Goal: Task Accomplishment & Management: Use online tool/utility

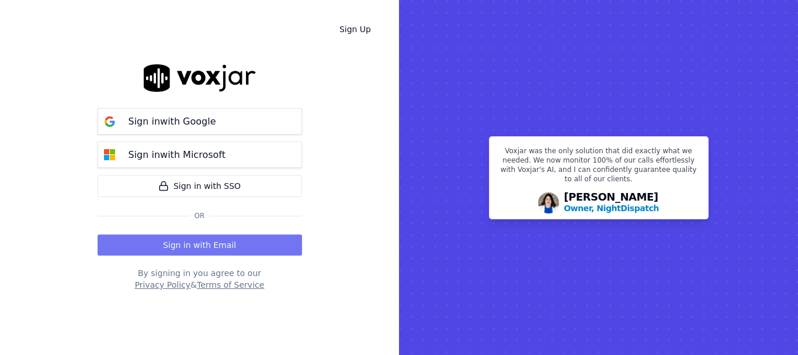
click at [234, 238] on button "Sign in with Email" at bounding box center [200, 244] width 205 height 21
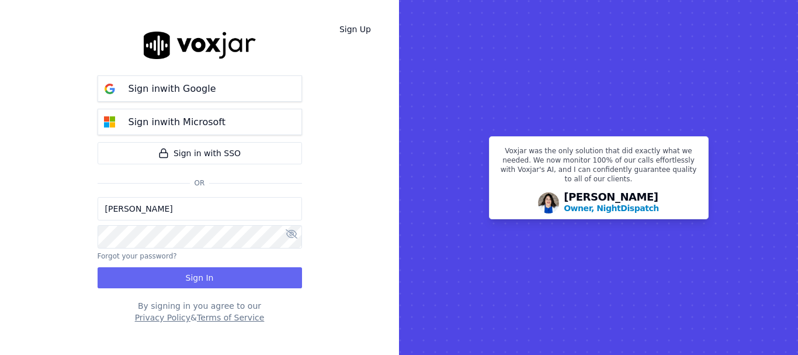
click at [174, 210] on input "[PERSON_NAME]" at bounding box center [200, 208] width 205 height 23
drag, startPoint x: 147, startPoint y: 212, endPoint x: 154, endPoint y: 213, distance: 6.7
click at [147, 212] on input "[PERSON_NAME][EMAIL_ADDRESS][DOMAIN_NAME]" at bounding box center [200, 208] width 205 height 23
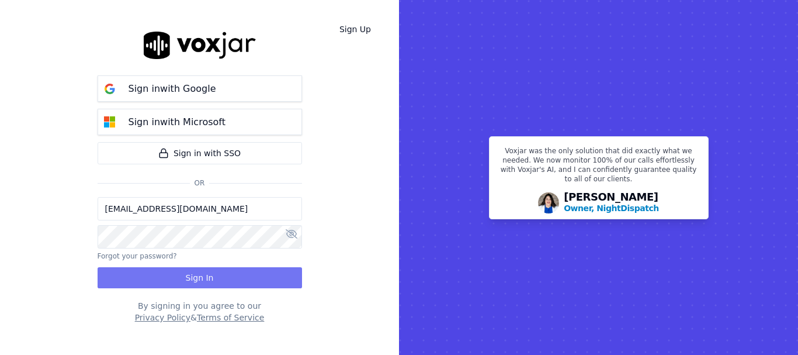
type input "[EMAIL_ADDRESS][DOMAIN_NAME]"
click at [184, 272] on button "Sign In" at bounding box center [200, 277] width 205 height 21
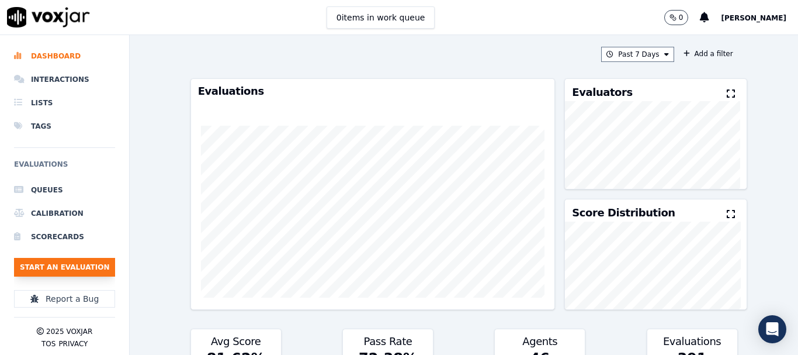
click at [75, 271] on button "Start an Evaluation" at bounding box center [64, 267] width 101 height 19
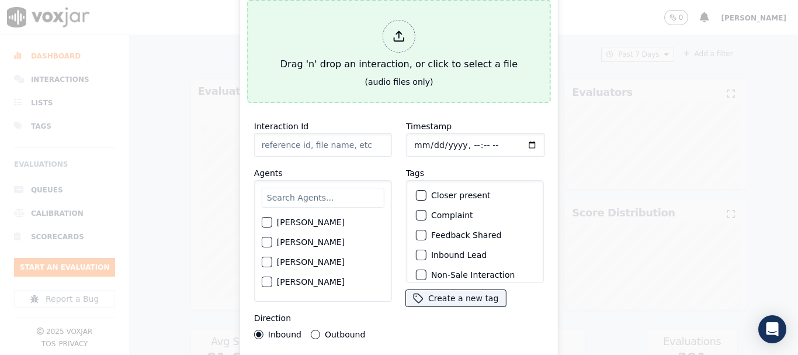
click at [367, 54] on div "Drag 'n' drop an interaction, or click to select a file" at bounding box center [399, 45] width 247 height 61
type input "20250813-135629_2232911922-all.mp3"
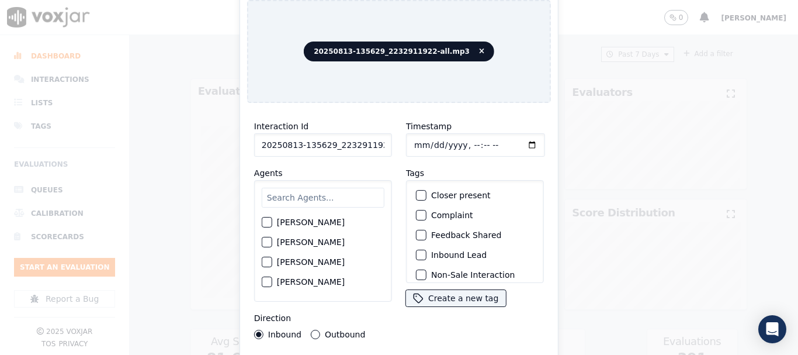
click at [288, 196] on input "text" at bounding box center [323, 198] width 123 height 20
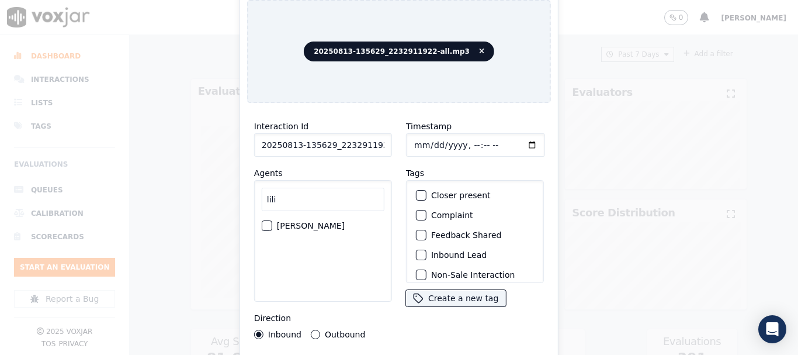
type input "lili"
click at [330, 224] on label "LILIBETH VERGARA" at bounding box center [311, 226] width 68 height 8
click at [272, 224] on button "LILIBETH VERGARA" at bounding box center [267, 225] width 11 height 11
click at [413, 139] on input "Timestamp" at bounding box center [475, 144] width 139 height 23
type input "2025-08-13T14:11"
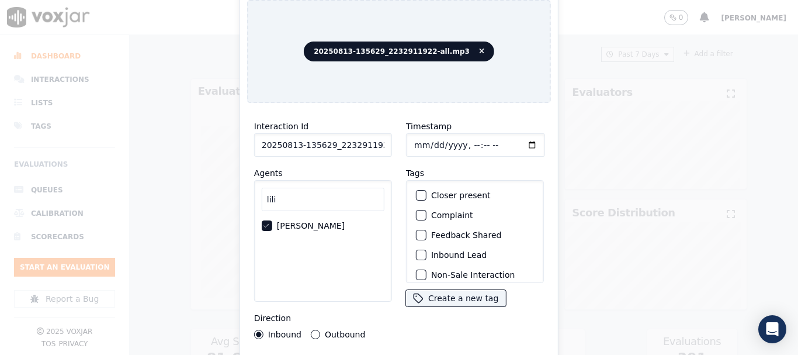
scroll to position [102, 0]
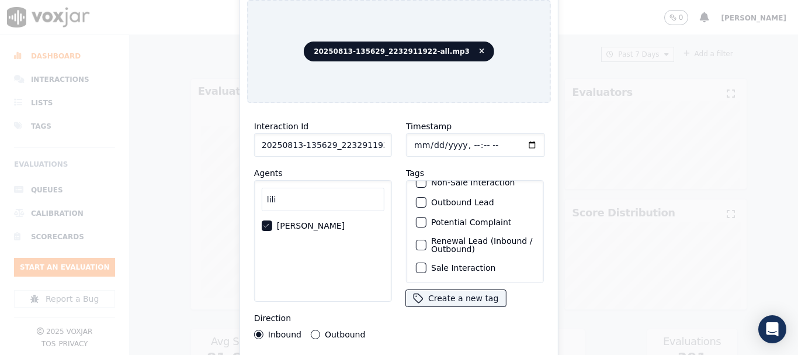
click at [452, 264] on label "Sale Interaction" at bounding box center [463, 268] width 64 height 8
click at [427, 262] on button "Sale Interaction" at bounding box center [421, 267] width 11 height 11
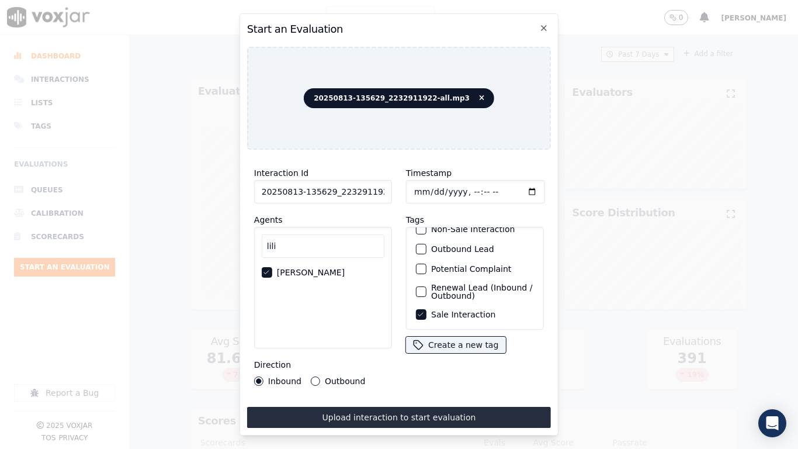
click at [448, 354] on button "Upload interaction to start evaluation" at bounding box center [399, 417] width 304 height 21
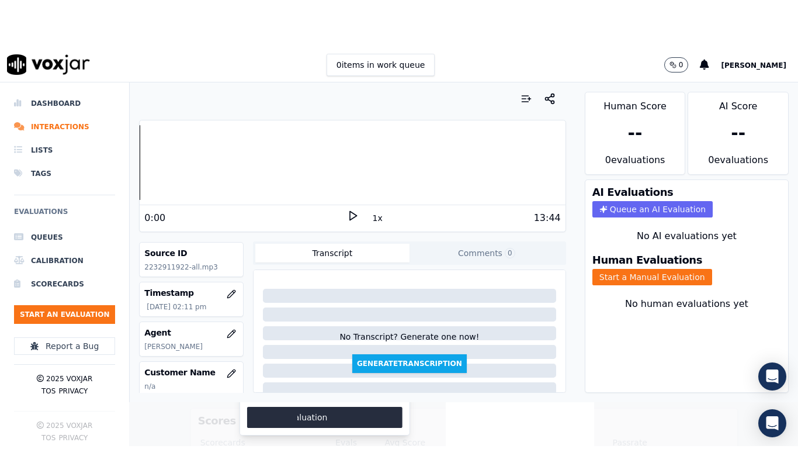
scroll to position [117, 0]
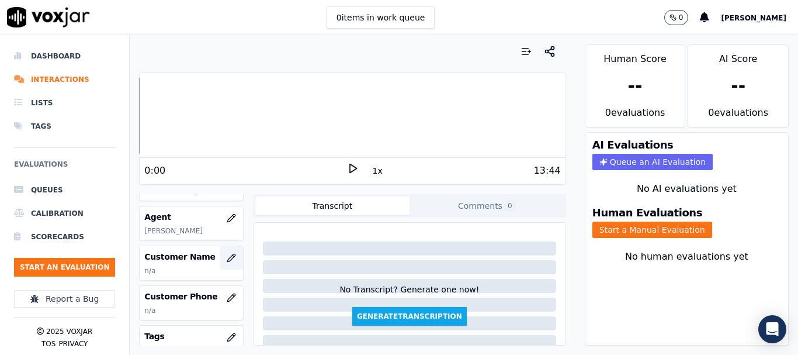
click at [220, 253] on button "button" at bounding box center [231, 257] width 23 height 23
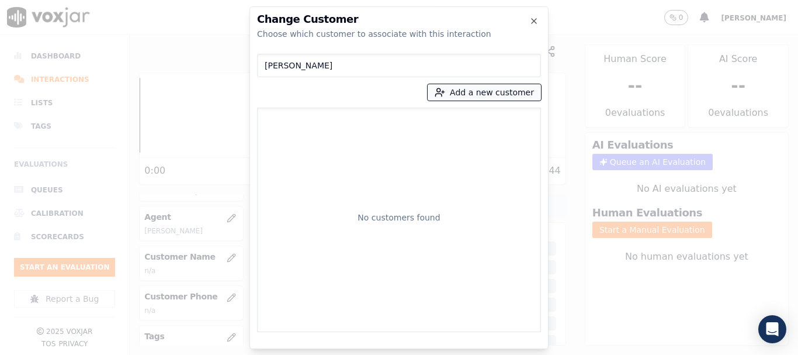
type input "JAMES MILLER"
click at [459, 94] on button "Add a new customer" at bounding box center [484, 92] width 113 height 16
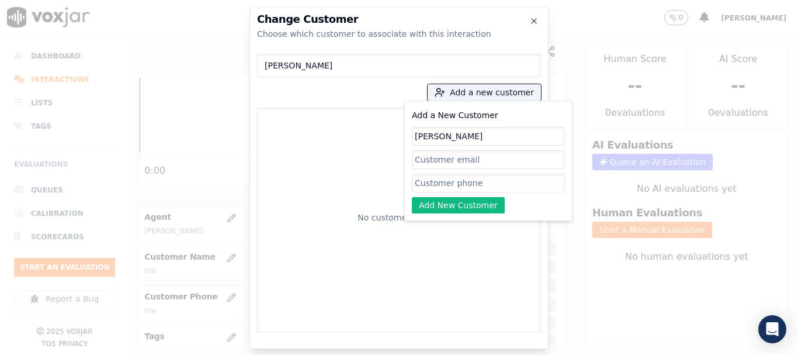
type input "JAMES MILLER"
drag, startPoint x: 448, startPoint y: 186, endPoint x: 240, endPoint y: 2, distance: 278.3
click at [448, 186] on input "Add a New Customer" at bounding box center [488, 183] width 153 height 19
paste input "2232911922"
type input "2232911922"
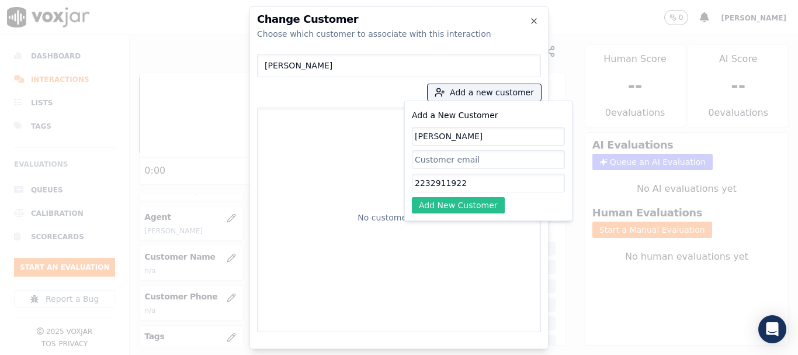
click at [457, 202] on button "Add New Customer" at bounding box center [458, 205] width 93 height 16
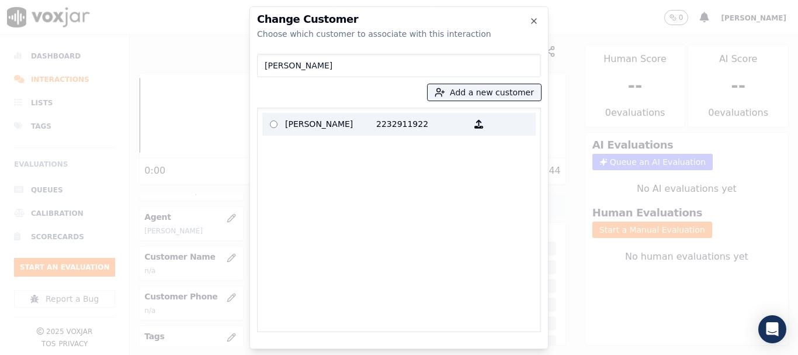
click at [324, 125] on p "JAMES MILLER" at bounding box center [330, 124] width 91 height 18
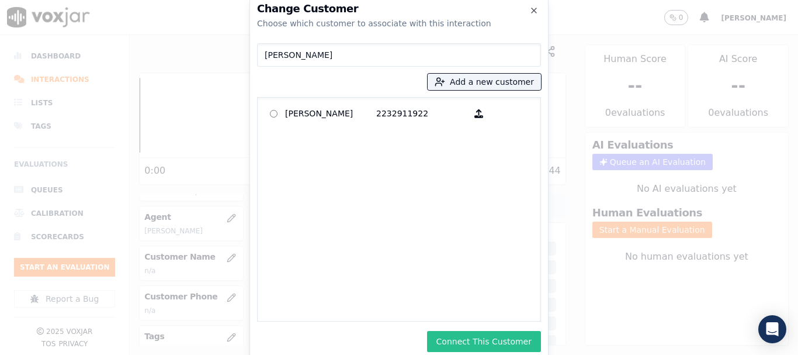
click at [507, 334] on button "Connect This Customer" at bounding box center [484, 341] width 114 height 21
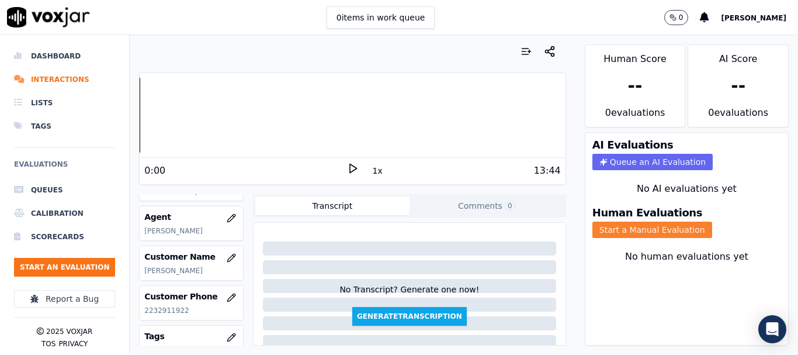
click at [621, 226] on button "Start a Manual Evaluation" at bounding box center [653, 230] width 120 height 16
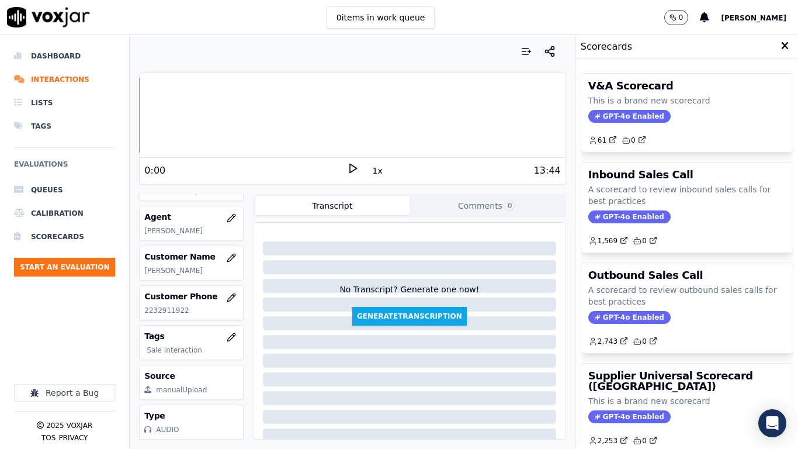
drag, startPoint x: 659, startPoint y: 392, endPoint x: 649, endPoint y: 382, distance: 13.6
click at [659, 354] on div "Supplier Universal Scorecard (Colombia) This is a brand new scorecard GPT-4o En…" at bounding box center [688, 408] width 212 height 89
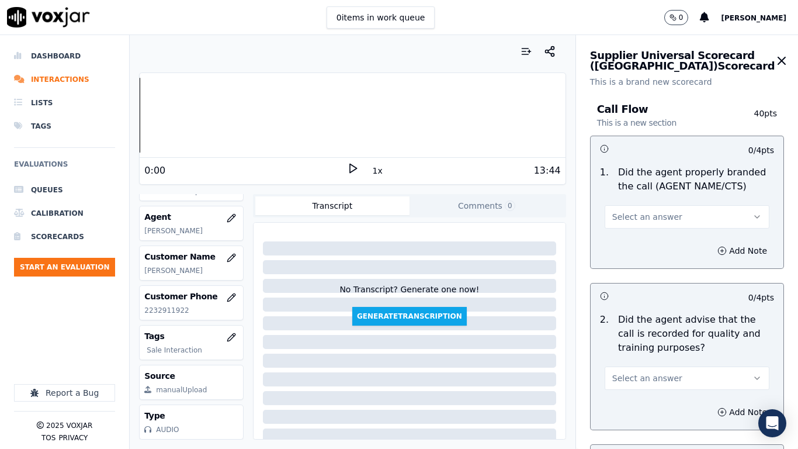
click at [648, 220] on span "Select an answer" at bounding box center [648, 217] width 70 height 12
click at [638, 243] on div "Yes" at bounding box center [665, 243] width 143 height 19
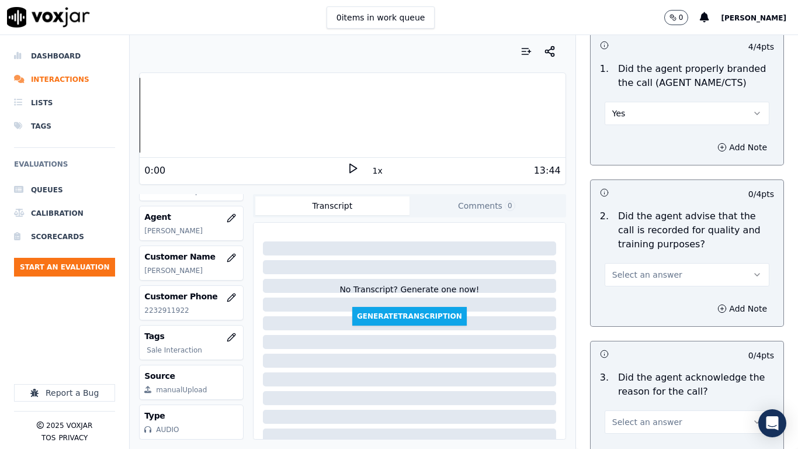
scroll to position [234, 0]
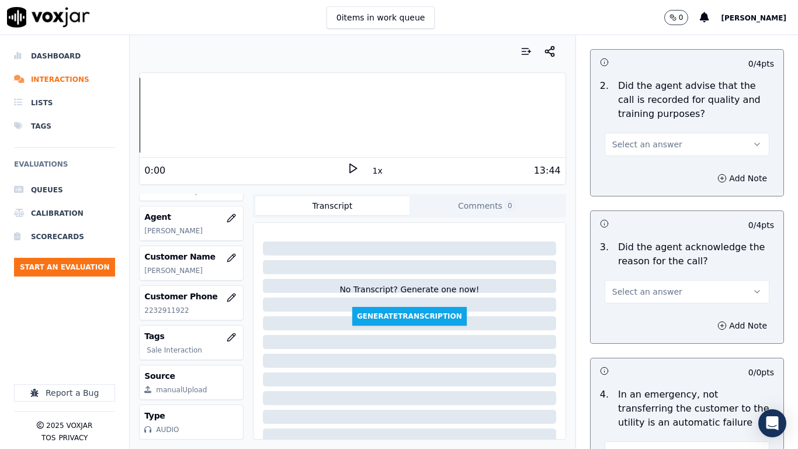
click at [635, 143] on span "Select an answer" at bounding box center [648, 145] width 70 height 12
click at [636, 166] on div "Yes" at bounding box center [665, 170] width 143 height 19
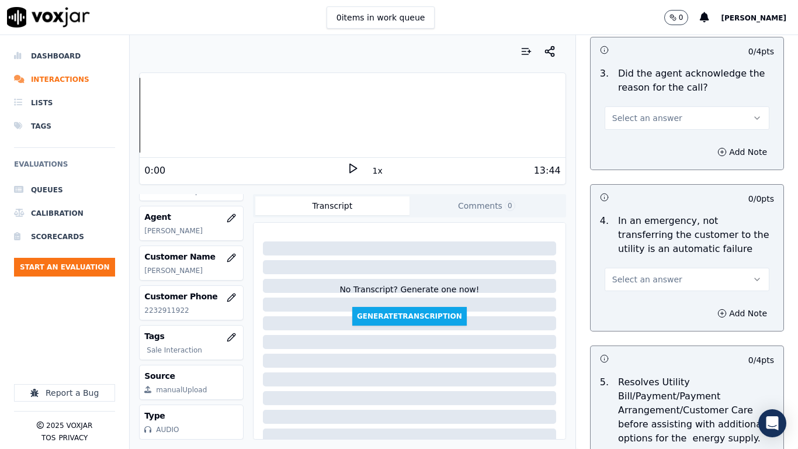
scroll to position [409, 0]
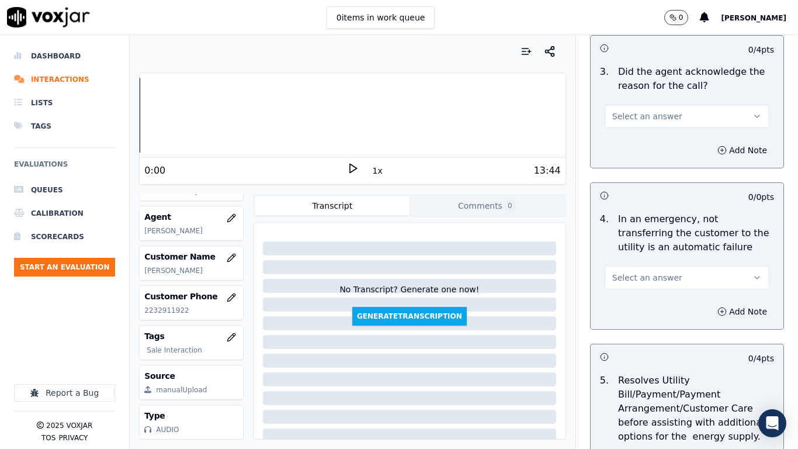
click at [647, 120] on span "Select an answer" at bounding box center [648, 116] width 70 height 12
click at [646, 138] on div "Yes" at bounding box center [665, 142] width 143 height 19
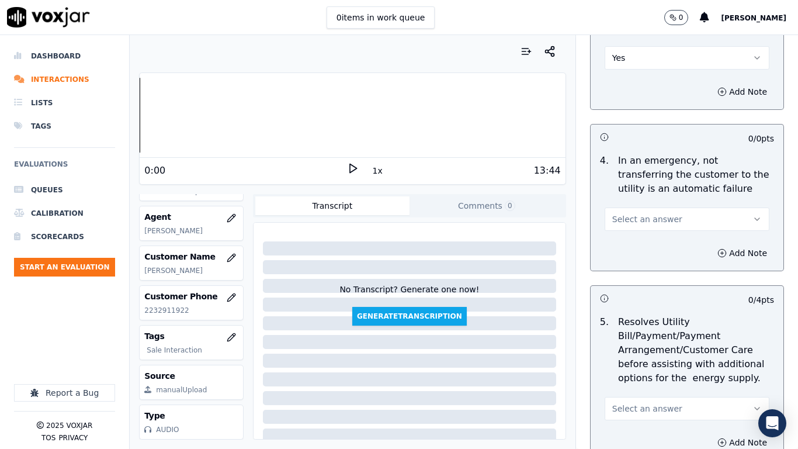
click at [648, 217] on span "Select an answer" at bounding box center [648, 219] width 70 height 12
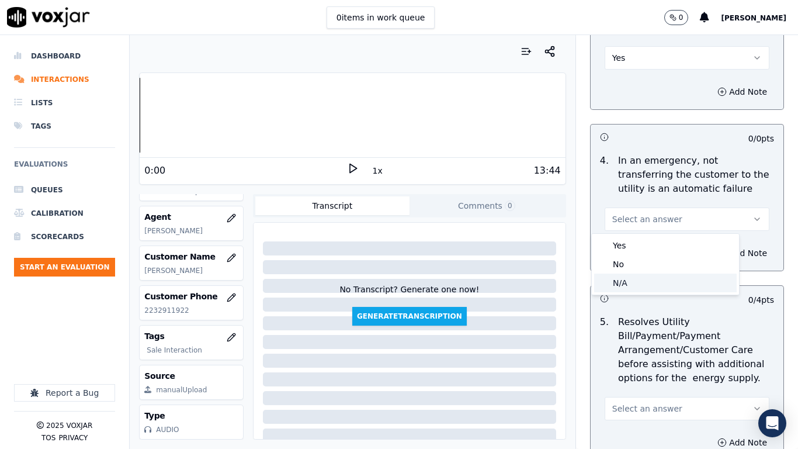
click at [659, 284] on div "N/A" at bounding box center [665, 283] width 143 height 19
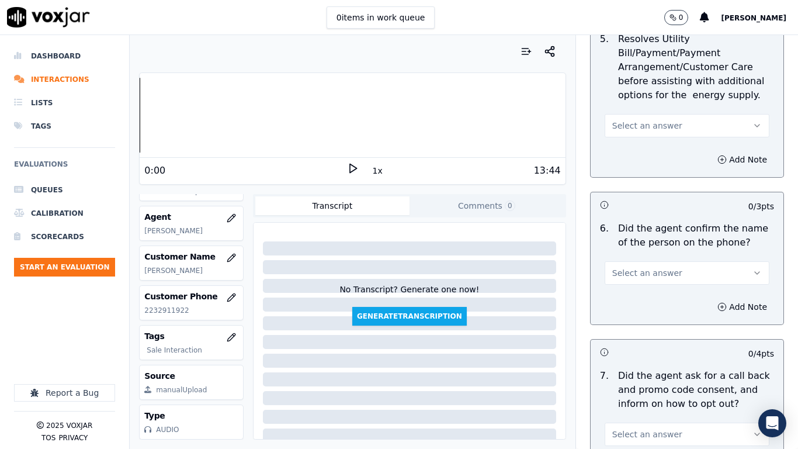
scroll to position [760, 0]
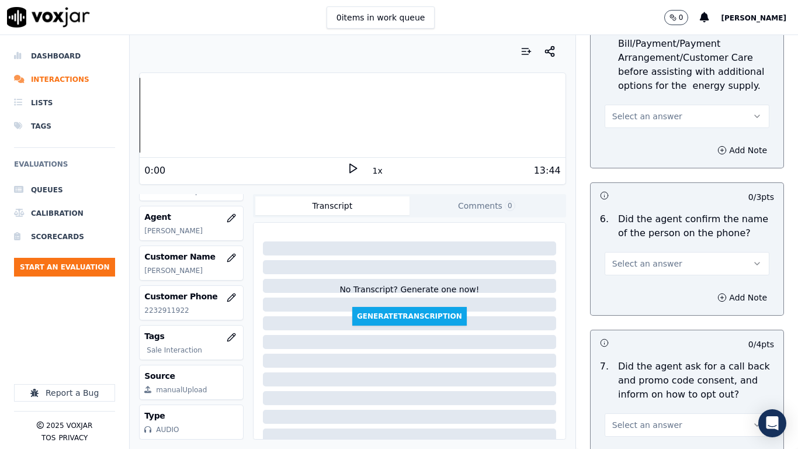
click at [634, 108] on button "Select an answer" at bounding box center [687, 116] width 165 height 23
click at [646, 176] on div "N/A" at bounding box center [665, 180] width 143 height 19
click at [646, 265] on span "Select an answer" at bounding box center [648, 264] width 70 height 12
click at [645, 289] on div "Yes" at bounding box center [665, 290] width 143 height 19
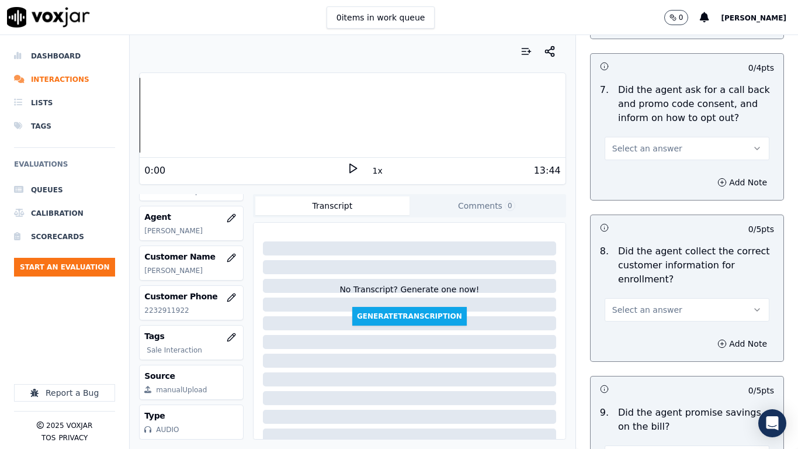
scroll to position [1052, 0]
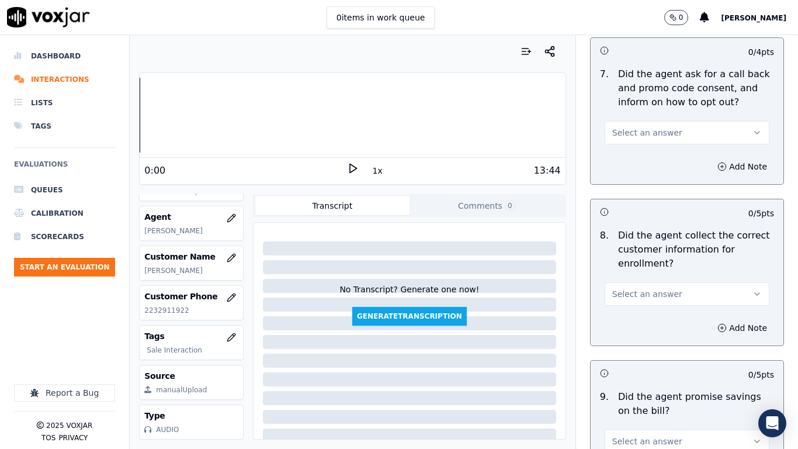
click at [621, 134] on span "Select an answer" at bounding box center [648, 133] width 70 height 12
click at [625, 160] on div "Yes" at bounding box center [665, 159] width 143 height 19
click at [665, 294] on button "Select an answer" at bounding box center [687, 293] width 165 height 23
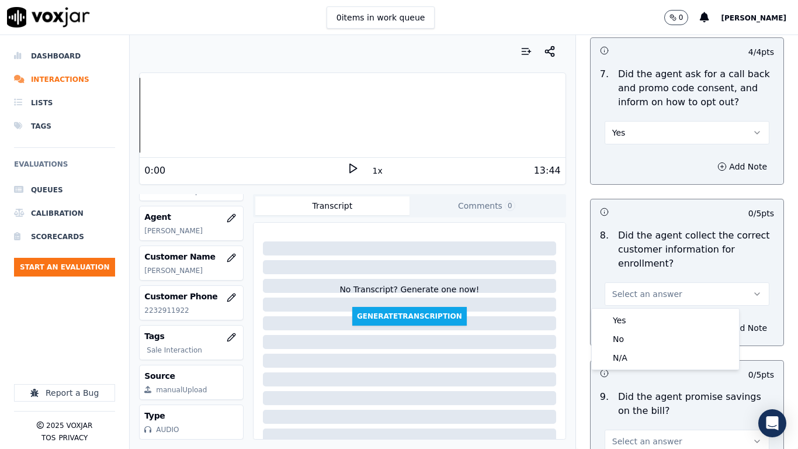
click at [650, 308] on div "Yes No N/A" at bounding box center [666, 339] width 148 height 62
click at [644, 319] on div "Yes" at bounding box center [665, 320] width 143 height 19
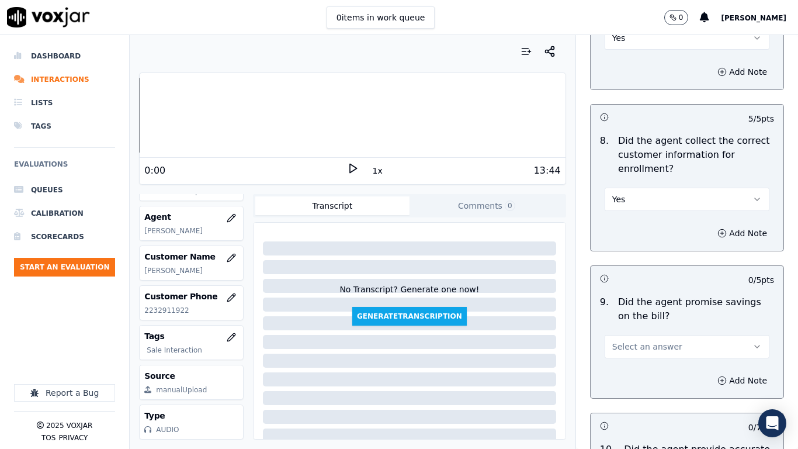
scroll to position [1286, 0]
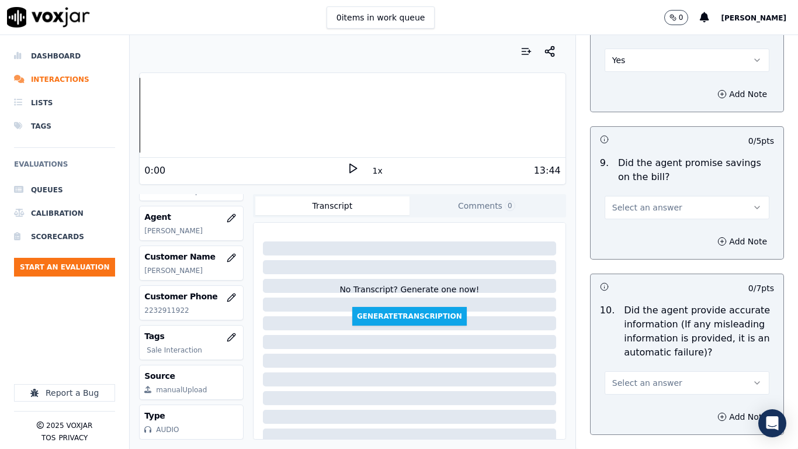
click at [635, 215] on button "Select an answer" at bounding box center [687, 207] width 165 height 23
click at [635, 237] on div "Yes" at bounding box center [665, 233] width 143 height 19
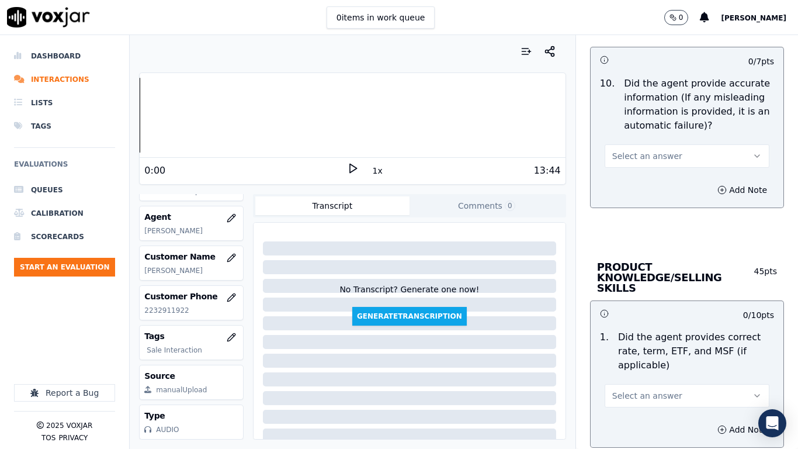
scroll to position [1520, 0]
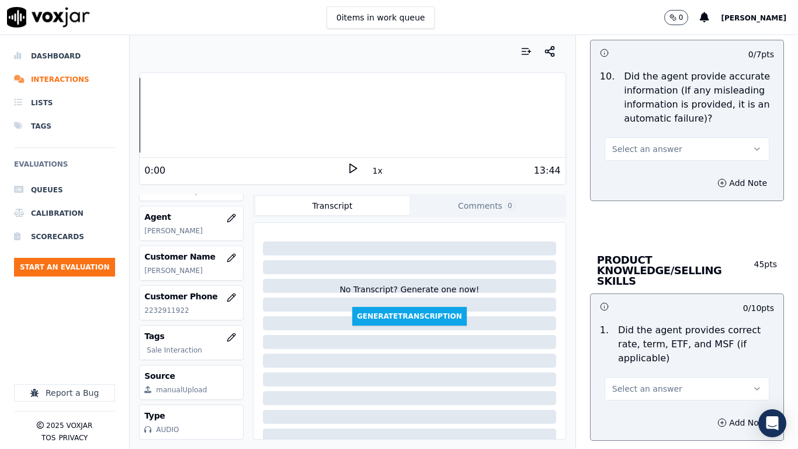
click at [637, 149] on span "Select an answer" at bounding box center [648, 149] width 70 height 12
click at [641, 179] on div "Yes" at bounding box center [665, 175] width 143 height 19
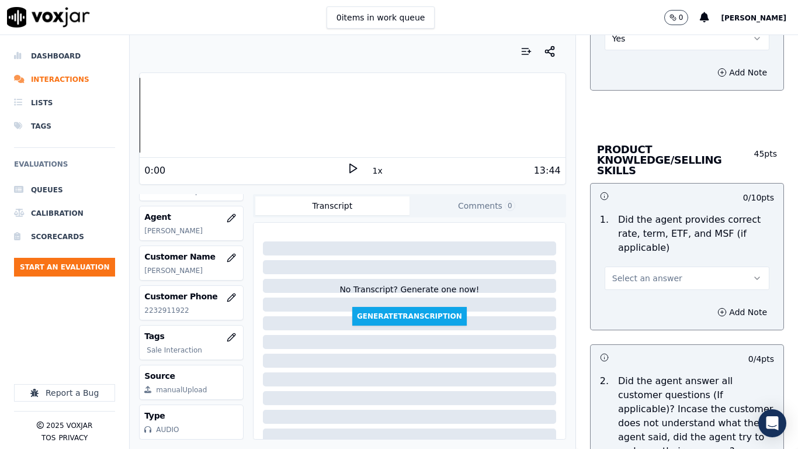
scroll to position [1812, 0]
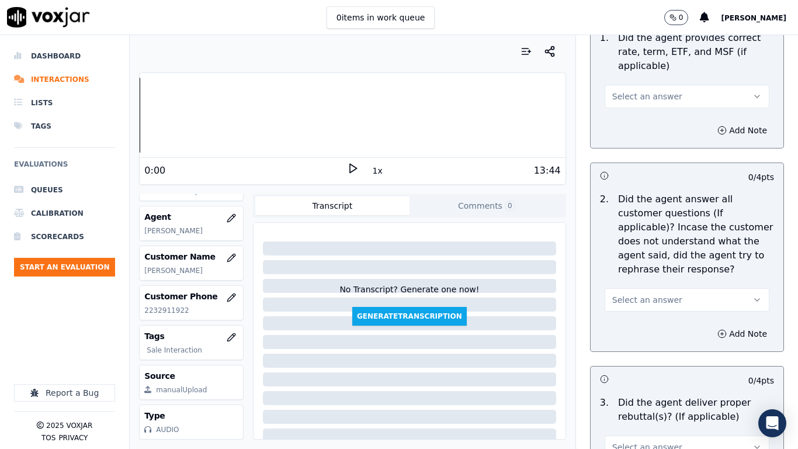
click at [630, 91] on span "Select an answer" at bounding box center [648, 97] width 70 height 12
click at [639, 114] on div "Yes" at bounding box center [665, 112] width 143 height 19
click at [658, 294] on span "Select an answer" at bounding box center [648, 300] width 70 height 12
click at [649, 313] on div "Yes" at bounding box center [665, 315] width 143 height 19
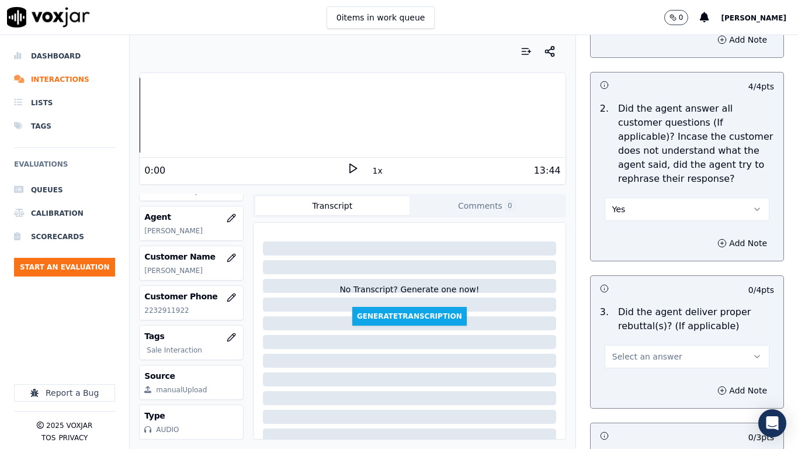
scroll to position [2104, 0]
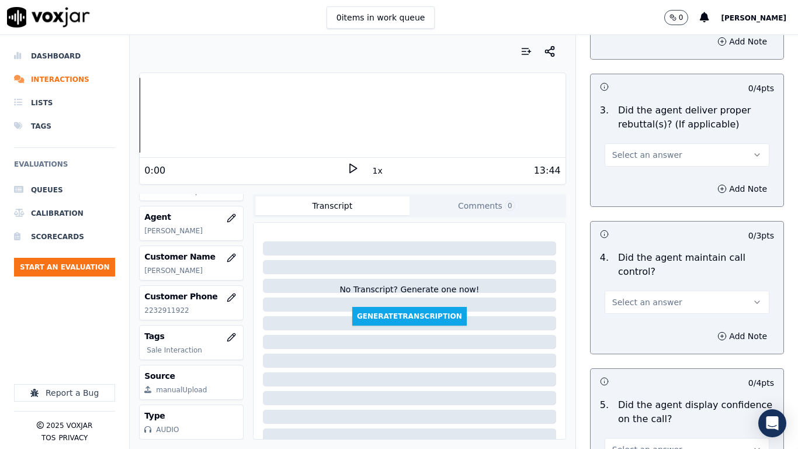
click at [616, 149] on span "Select an answer" at bounding box center [648, 155] width 70 height 12
click at [624, 175] on div "Yes" at bounding box center [665, 170] width 143 height 19
drag, startPoint x: 645, startPoint y: 294, endPoint x: 644, endPoint y: 300, distance: 6.7
click at [645, 296] on span "Select an answer" at bounding box center [648, 302] width 70 height 12
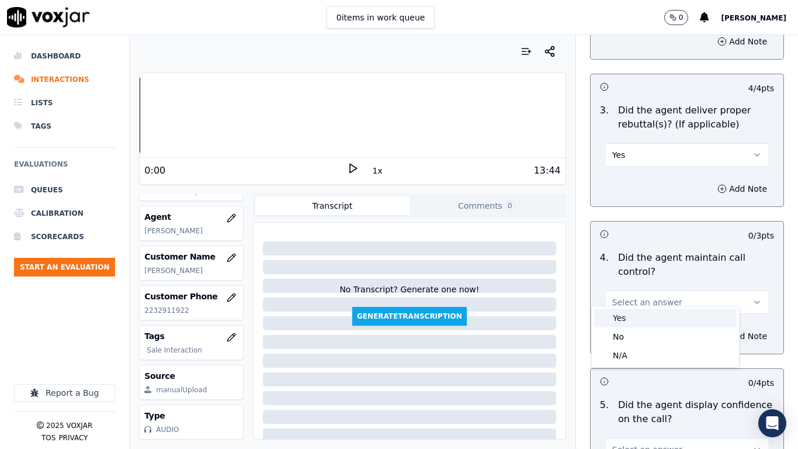
click at [639, 315] on div "Yes" at bounding box center [665, 318] width 143 height 19
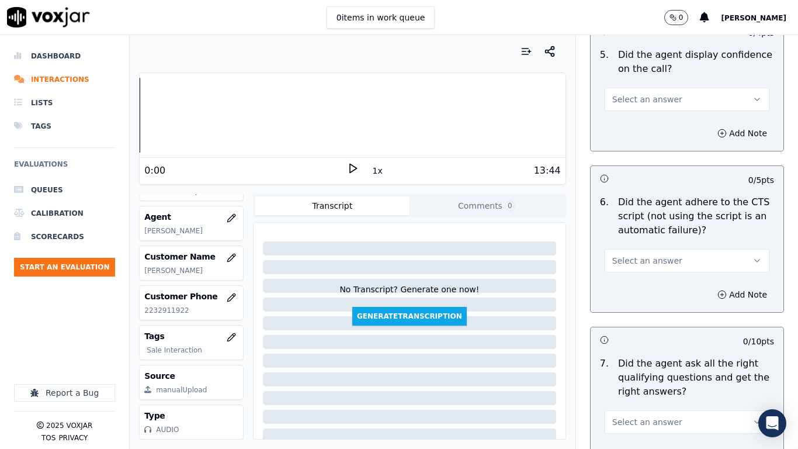
scroll to position [2455, 0]
click at [614, 93] on span "Select an answer" at bounding box center [648, 99] width 70 height 12
click at [624, 112] on div "Yes" at bounding box center [665, 114] width 143 height 19
click at [635, 254] on span "Select an answer" at bounding box center [648, 260] width 70 height 12
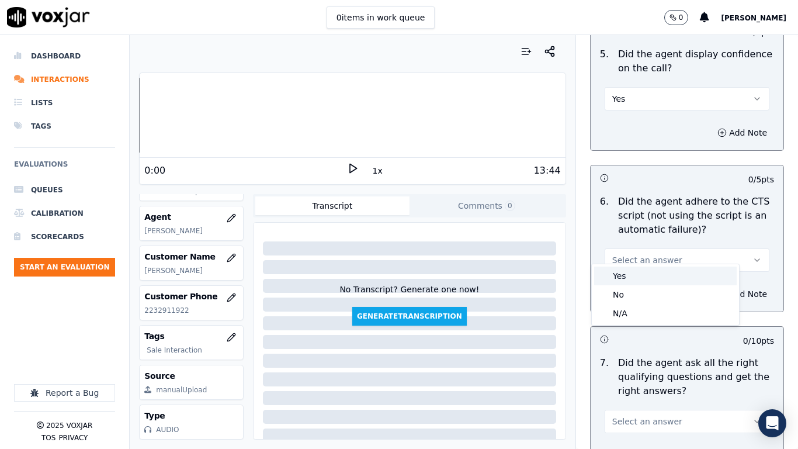
click at [634, 283] on div "Yes" at bounding box center [665, 276] width 143 height 19
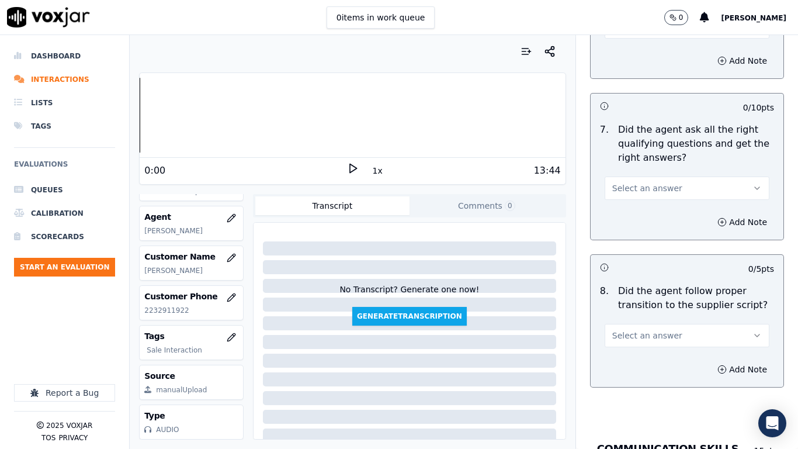
scroll to position [2689, 0]
click at [644, 182] on span "Select an answer" at bounding box center [648, 188] width 70 height 12
click at [649, 203] on div "Yes" at bounding box center [665, 203] width 143 height 19
click at [640, 329] on span "Select an answer" at bounding box center [648, 335] width 70 height 12
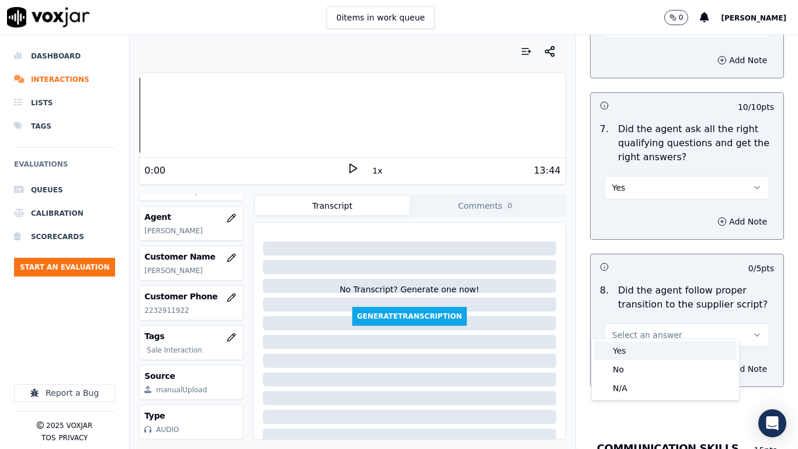
click at [641, 343] on div "Yes" at bounding box center [665, 350] width 143 height 19
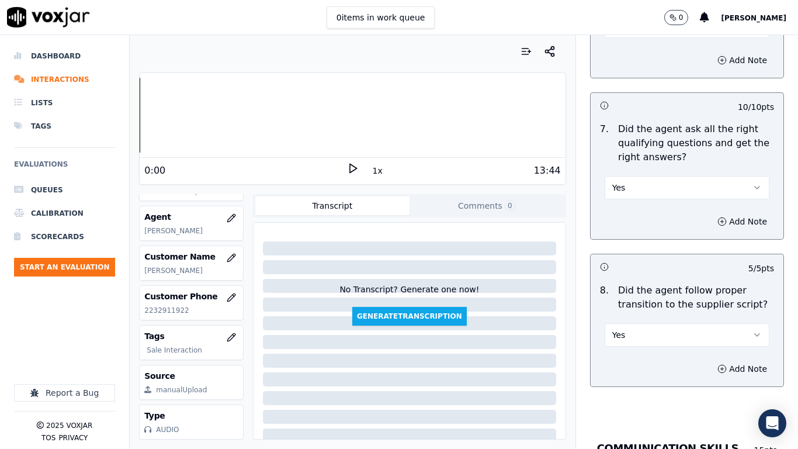
scroll to position [3040, 0]
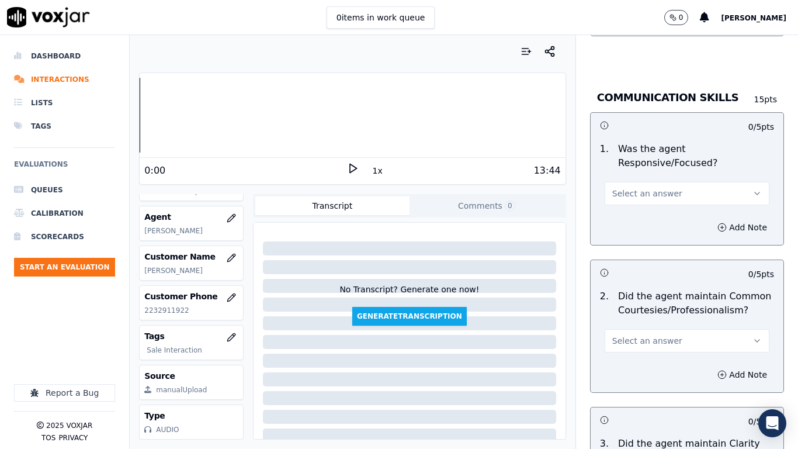
click at [648, 188] on span "Select an answer" at bounding box center [648, 194] width 70 height 12
click at [646, 215] on div "Yes" at bounding box center [665, 209] width 143 height 19
click at [641, 335] on span "Select an answer" at bounding box center [648, 341] width 70 height 12
click at [632, 348] on div "Yes" at bounding box center [665, 356] width 143 height 19
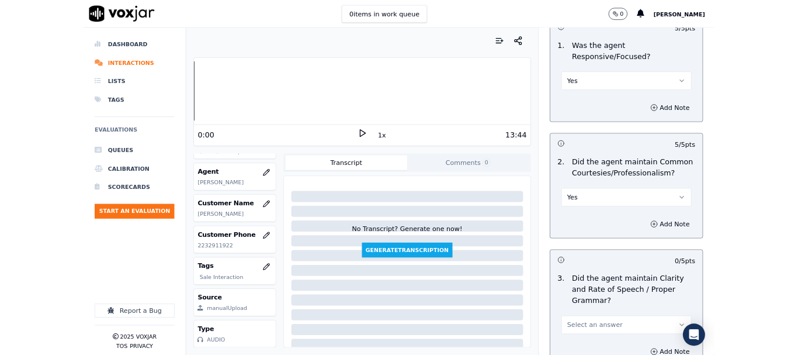
scroll to position [3234, 0]
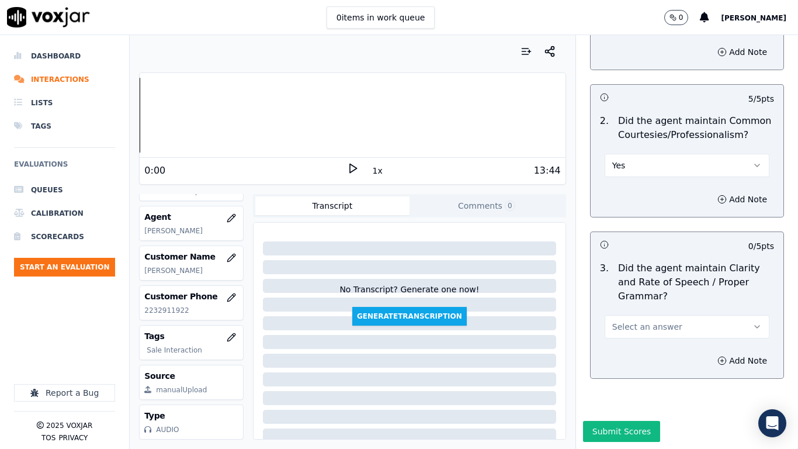
click at [653, 321] on span "Select an answer" at bounding box center [648, 327] width 70 height 12
click at [645, 322] on div "Yes" at bounding box center [665, 323] width 143 height 19
click at [621, 354] on button "Submit Scores" at bounding box center [622, 431] width 78 height 21
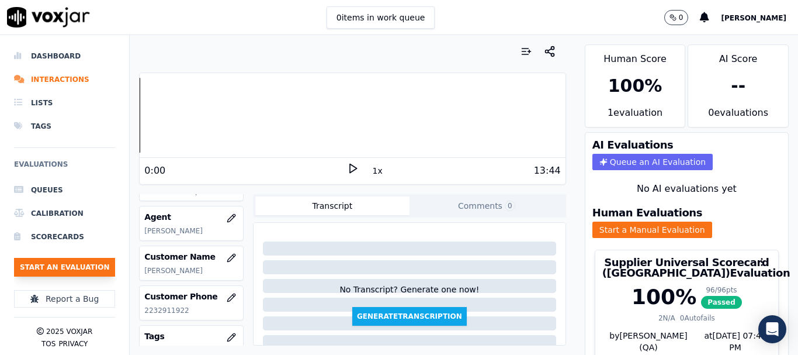
click at [57, 265] on button "Start an Evaluation" at bounding box center [64, 267] width 101 height 19
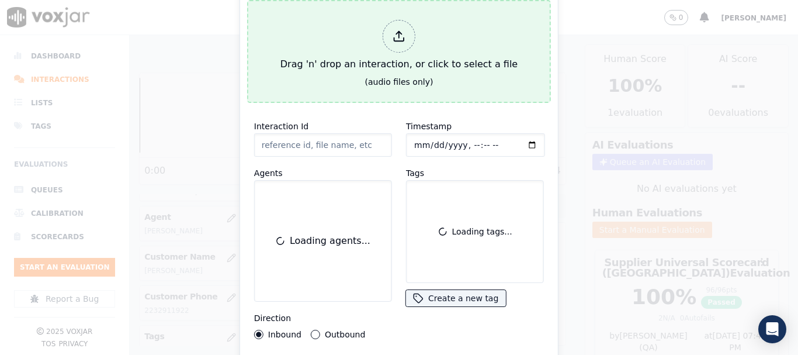
click at [357, 29] on div "Drag 'n' drop an interaction, or click to select a file" at bounding box center [399, 45] width 247 height 61
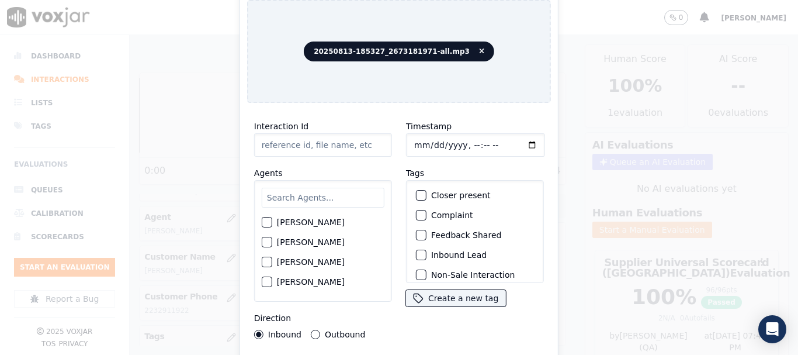
type input "20250813-185327_2673181971-all.mp3"
click at [330, 195] on input "text" at bounding box center [323, 198] width 123 height 20
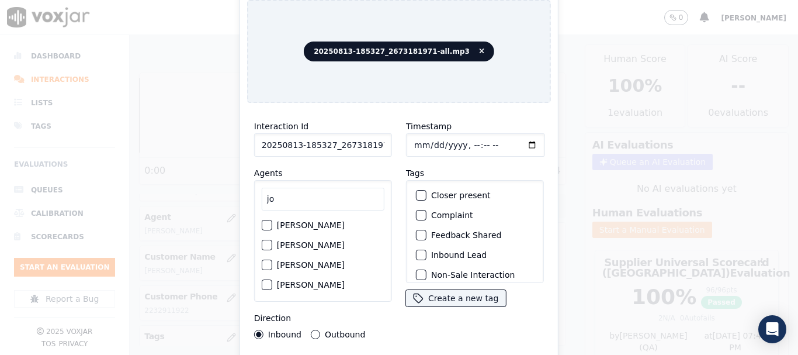
type input "jo"
click at [318, 221] on label "JOSE LOZANO" at bounding box center [311, 225] width 68 height 8
click at [272, 220] on button "JOSE LOZANO" at bounding box center [267, 225] width 11 height 11
click at [414, 136] on input "Timestamp" at bounding box center [475, 144] width 139 height 23
type input "2025-08-13T14:15"
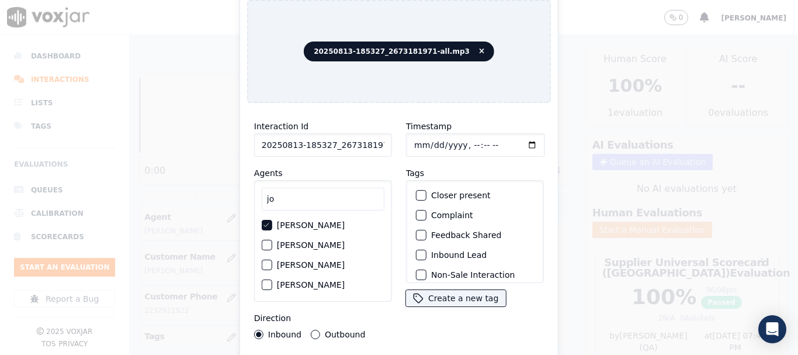
scroll to position [102, 0]
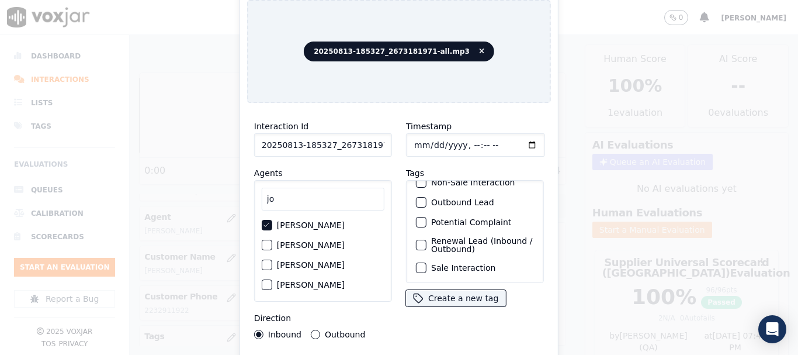
click at [478, 264] on label "Sale Interaction" at bounding box center [463, 268] width 64 height 8
click at [427, 262] on button "Sale Interaction" at bounding box center [421, 267] width 11 height 11
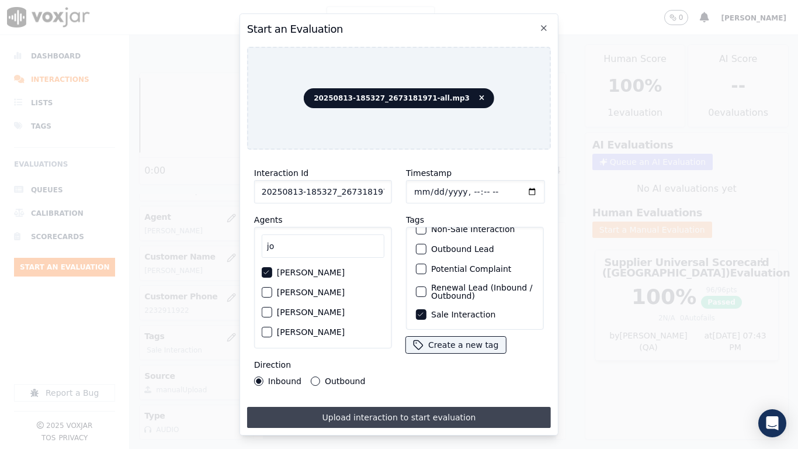
click at [454, 354] on button "Upload interaction to start evaluation" at bounding box center [399, 417] width 304 height 21
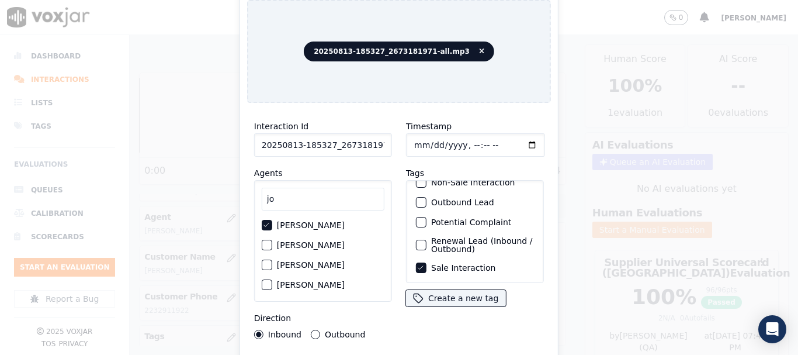
click at [318, 331] on div "Outbound" at bounding box center [338, 334] width 54 height 9
click at [316, 330] on button "Outbound" at bounding box center [315, 334] width 9 height 9
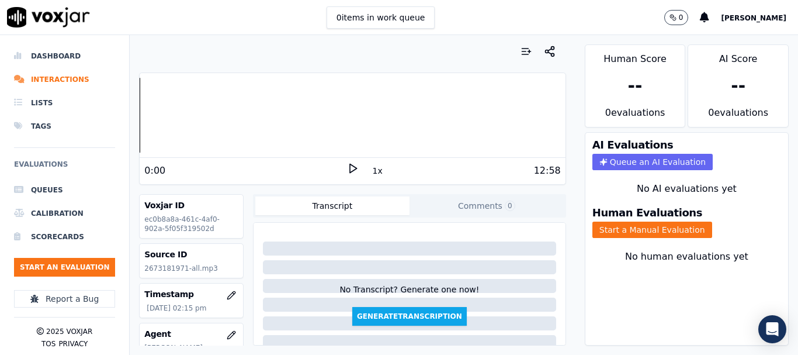
scroll to position [117, 0]
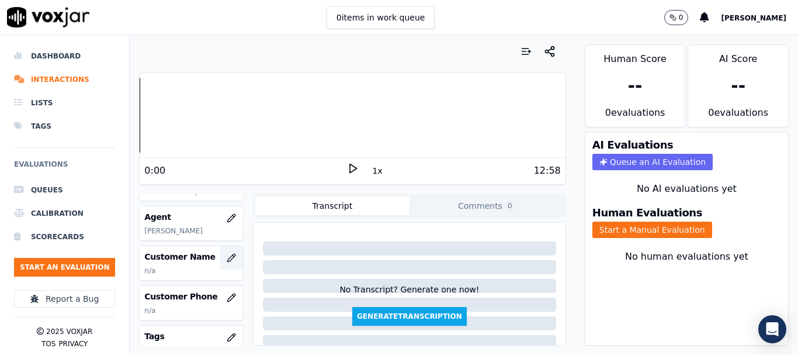
click at [227, 254] on icon "button" at bounding box center [231, 257] width 9 height 9
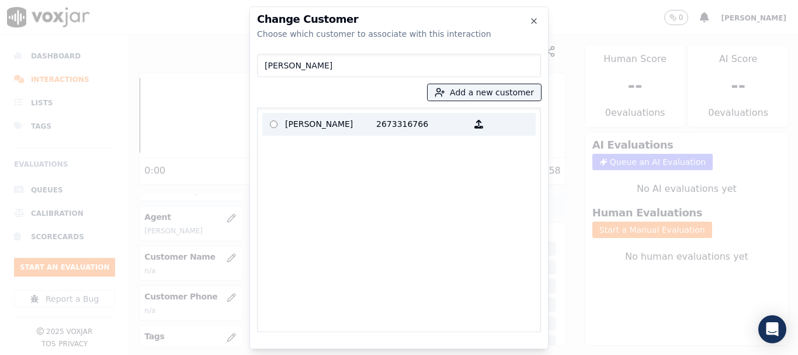
type input "ESTHER ELLIOTT"
click at [320, 125] on p "ESTHER ELLIOTT" at bounding box center [330, 124] width 91 height 18
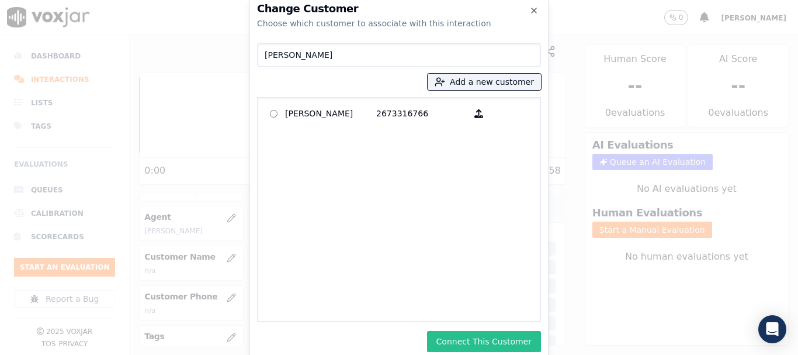
click at [500, 338] on button "Connect This Customer" at bounding box center [484, 341] width 114 height 21
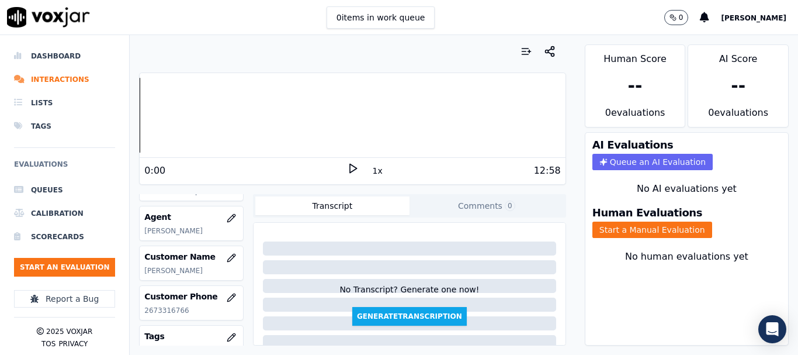
click at [638, 227] on button "Start a Manual Evaluation" at bounding box center [653, 230] width 120 height 16
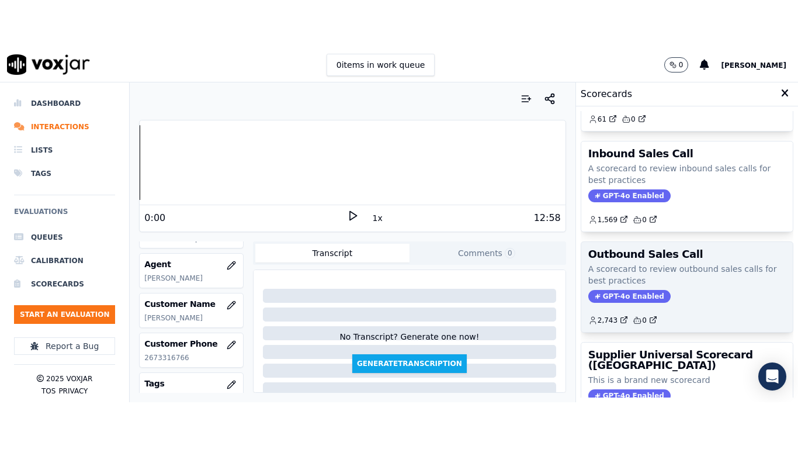
scroll to position [175, 0]
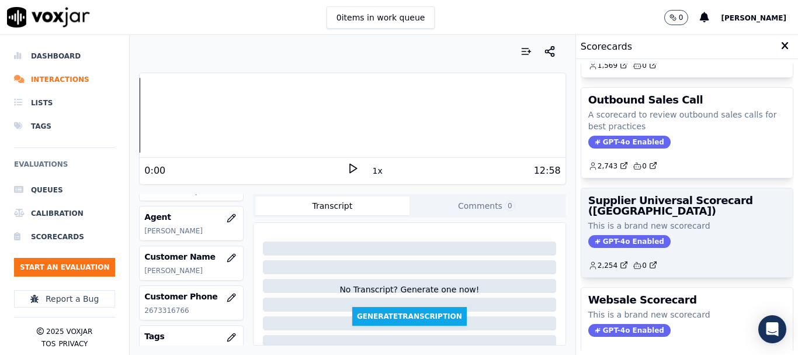
click at [652, 220] on p "This is a brand new scorecard" at bounding box center [688, 226] width 198 height 12
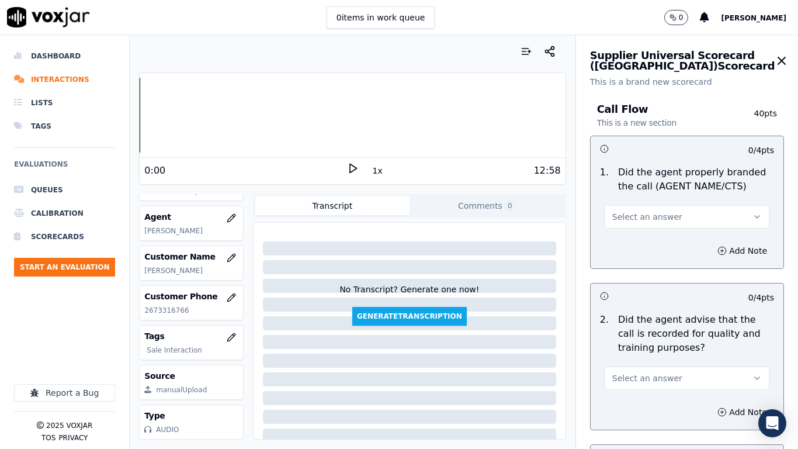
click at [659, 216] on span "Select an answer" at bounding box center [648, 217] width 70 height 12
click at [652, 241] on div "Yes" at bounding box center [665, 243] width 143 height 19
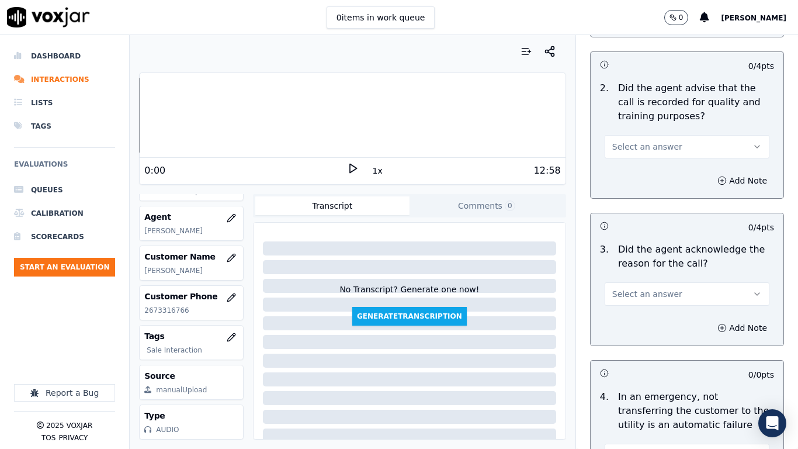
scroll to position [234, 0]
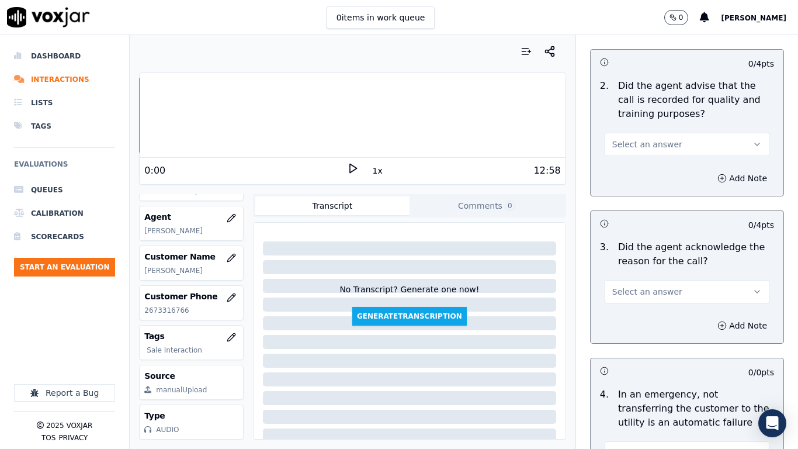
click at [631, 148] on span "Select an answer" at bounding box center [648, 145] width 70 height 12
click at [627, 172] on div "Yes" at bounding box center [665, 170] width 143 height 19
click at [652, 289] on span "Select an answer" at bounding box center [648, 292] width 70 height 12
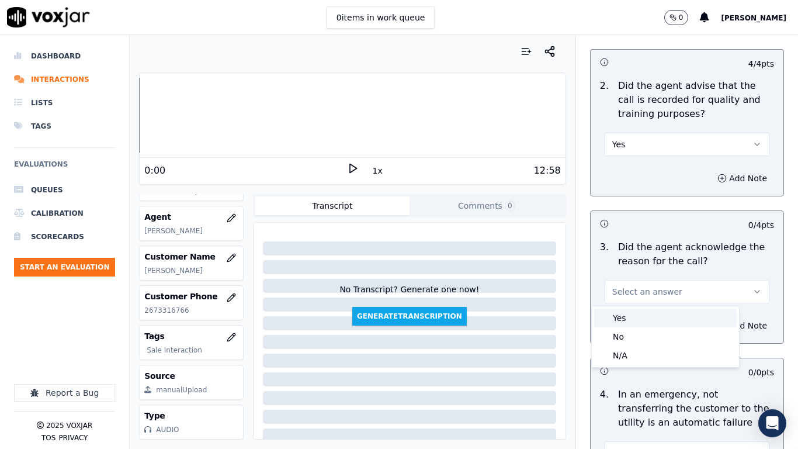
click at [645, 311] on div "Yes" at bounding box center [665, 318] width 143 height 19
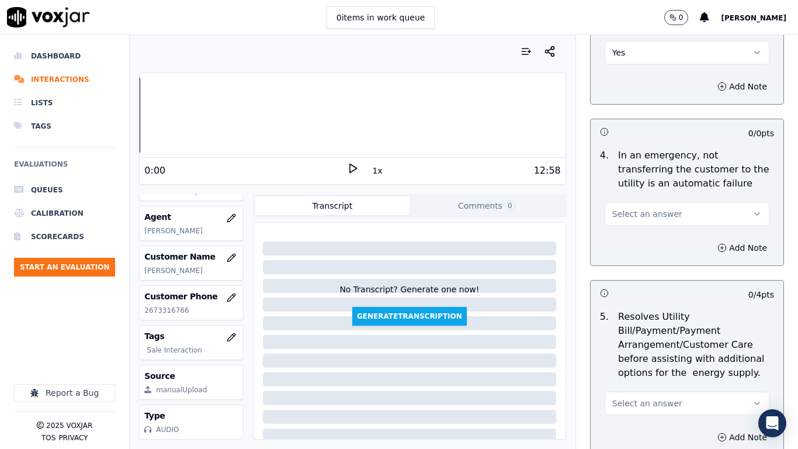
scroll to position [526, 0]
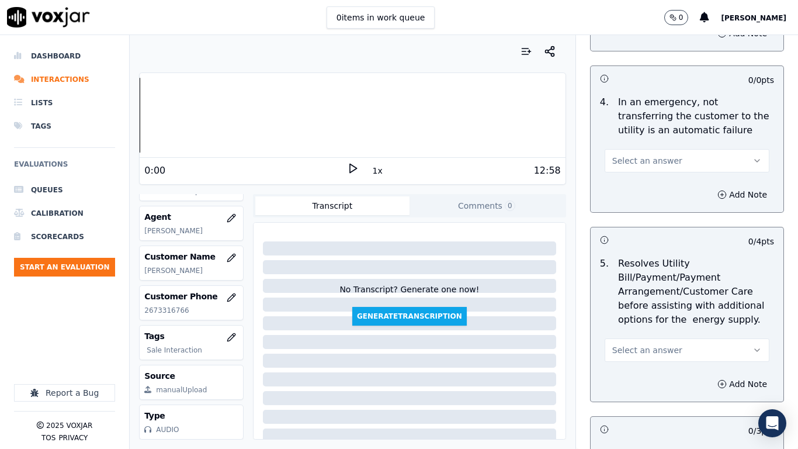
click at [621, 160] on span "Select an answer" at bounding box center [648, 161] width 70 height 12
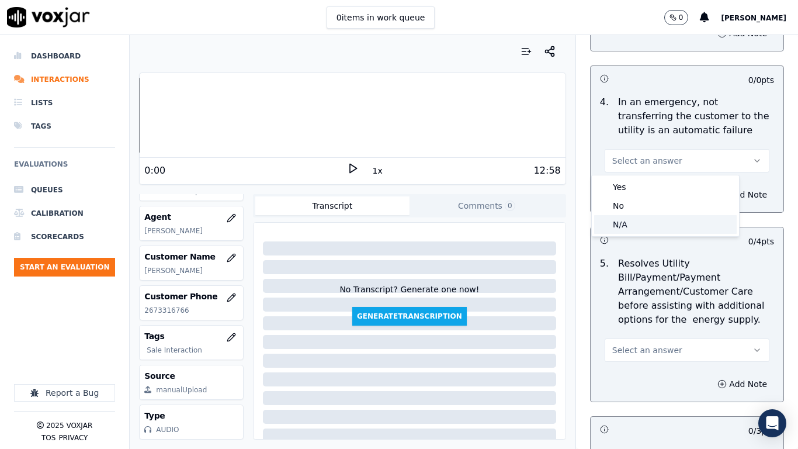
drag, startPoint x: 652, startPoint y: 224, endPoint x: 653, endPoint y: 292, distance: 67.2
click at [652, 224] on div "N/A" at bounding box center [665, 224] width 143 height 19
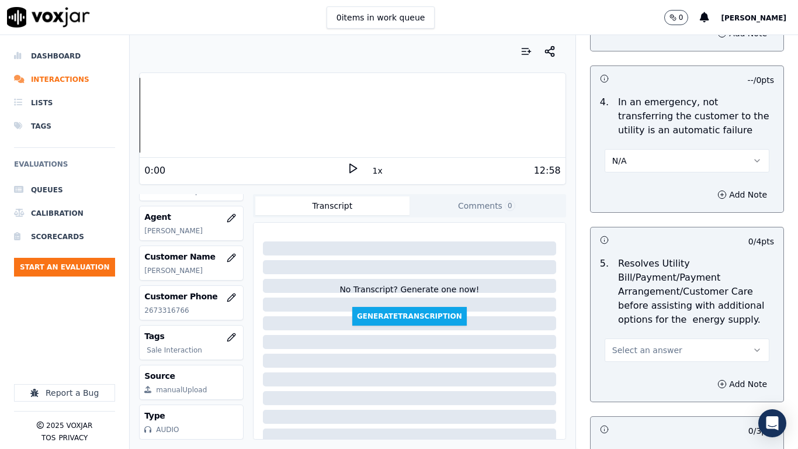
click at [649, 350] on span "Select an answer" at bounding box center [648, 350] width 70 height 12
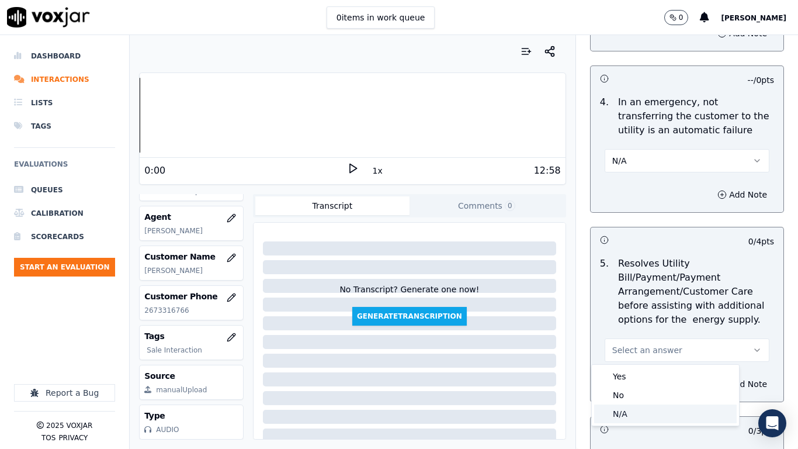
click at [641, 354] on div "N/A" at bounding box center [665, 413] width 143 height 19
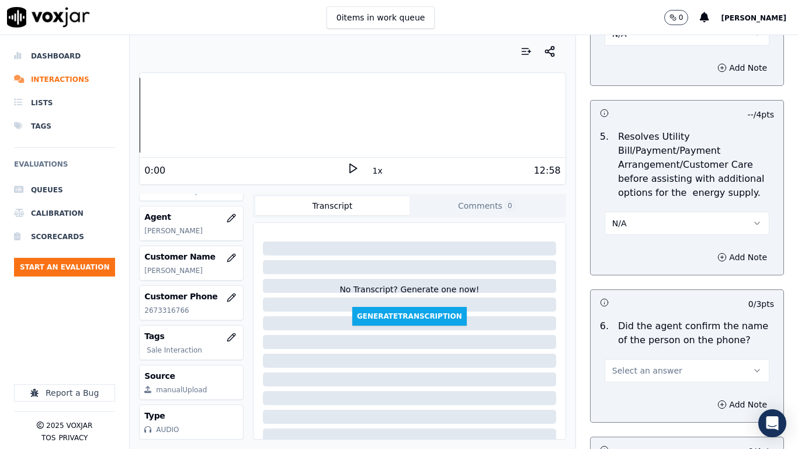
scroll to position [877, 0]
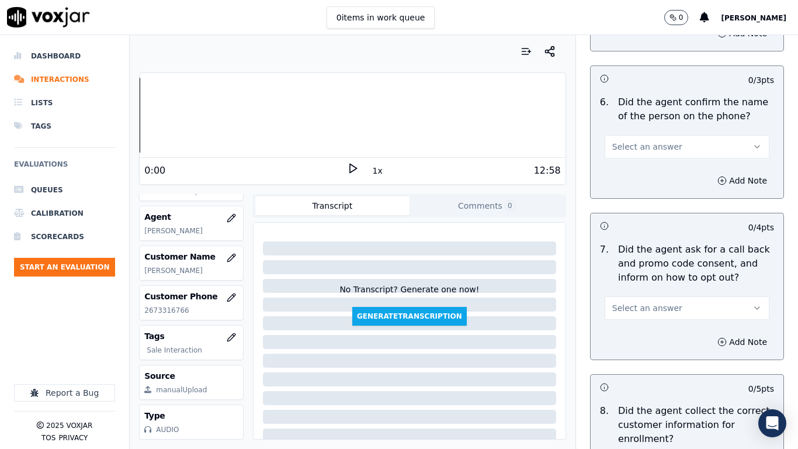
click at [641, 143] on span "Select an answer" at bounding box center [648, 147] width 70 height 12
click at [645, 173] on div "Yes" at bounding box center [665, 173] width 143 height 19
click at [627, 302] on span "Select an answer" at bounding box center [648, 308] width 70 height 12
click at [625, 330] on div "Yes" at bounding box center [665, 334] width 143 height 19
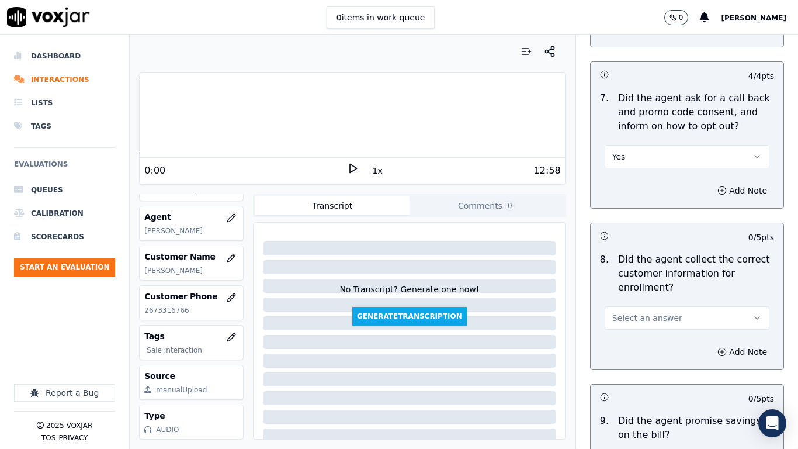
scroll to position [1169, 0]
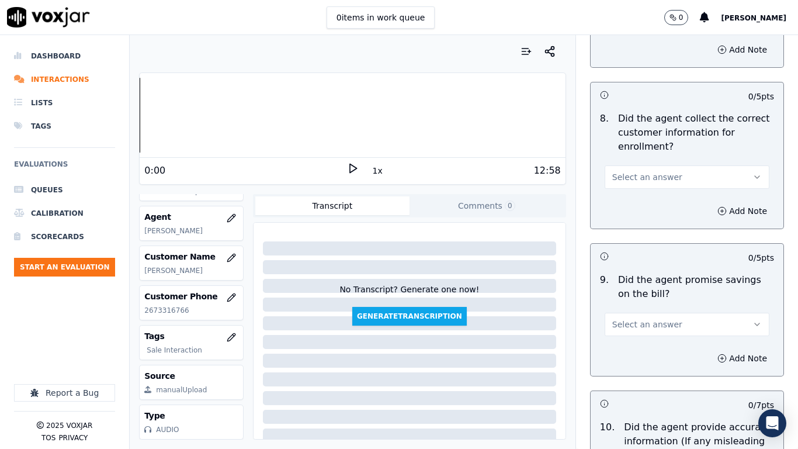
click at [639, 179] on span "Select an answer" at bounding box center [648, 177] width 70 height 12
click at [641, 205] on div "Yes" at bounding box center [665, 203] width 143 height 19
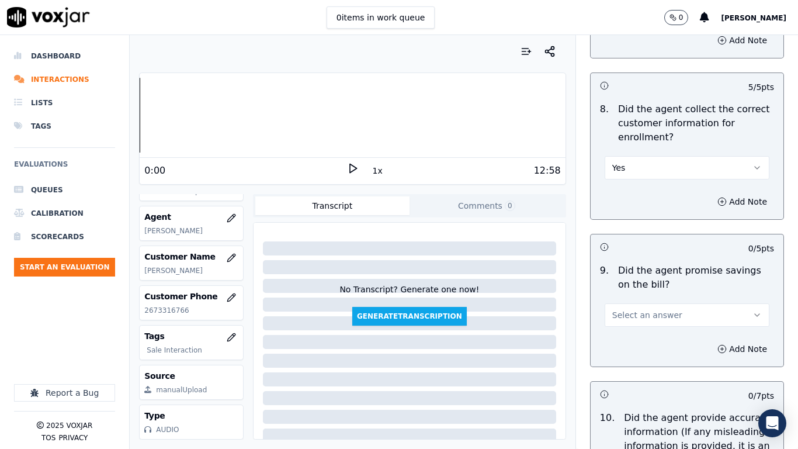
scroll to position [1344, 0]
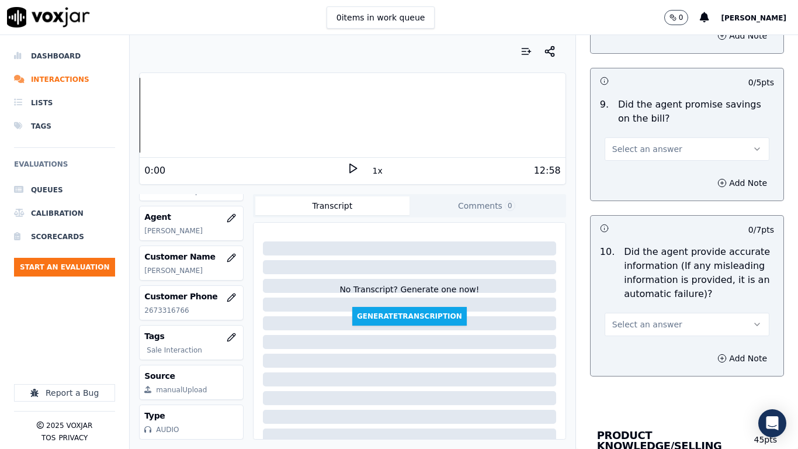
click at [638, 150] on span "Select an answer" at bounding box center [648, 149] width 70 height 12
click at [642, 182] on div "Yes" at bounding box center [665, 175] width 143 height 19
click at [637, 323] on span "Select an answer" at bounding box center [648, 325] width 70 height 12
click at [633, 354] on div "Yes" at bounding box center [665, 350] width 143 height 19
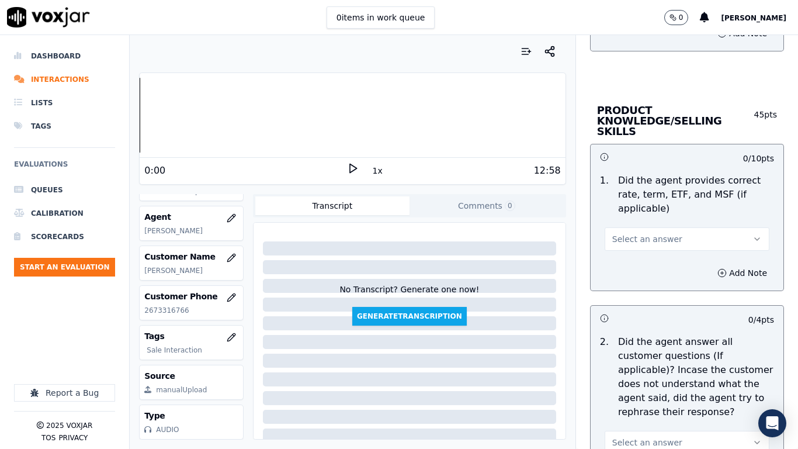
scroll to position [1695, 0]
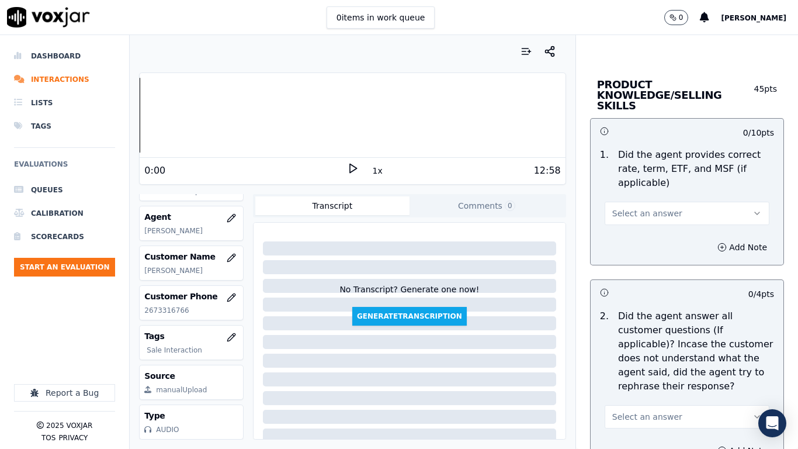
click at [654, 208] on span "Select an answer" at bounding box center [648, 214] width 70 height 12
click at [645, 227] on div "Yes" at bounding box center [665, 229] width 143 height 19
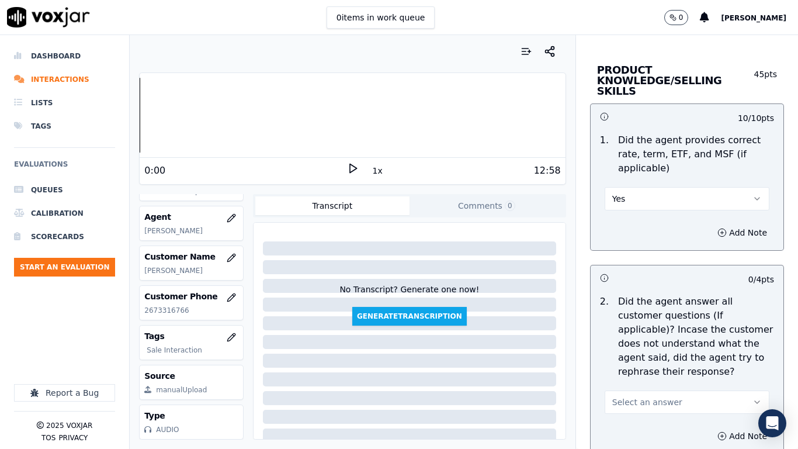
scroll to position [1870, 0]
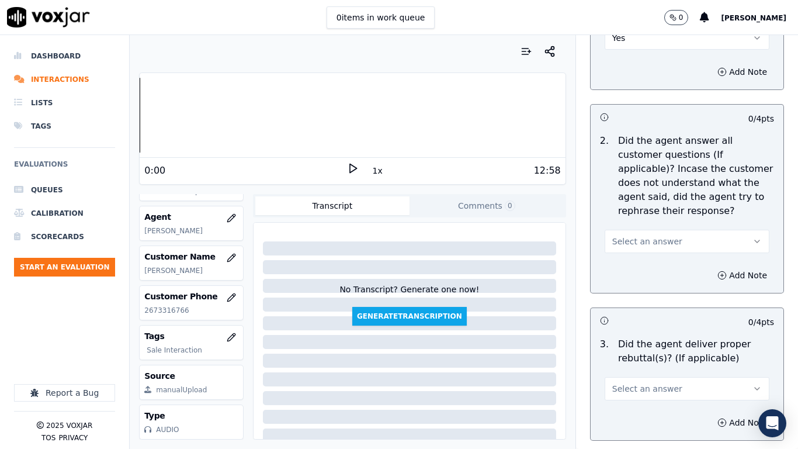
click at [648, 236] on span "Select an answer" at bounding box center [648, 242] width 70 height 12
click at [646, 255] on div "Yes" at bounding box center [665, 257] width 143 height 19
click at [656, 354] on span "Select an answer" at bounding box center [648, 389] width 70 height 12
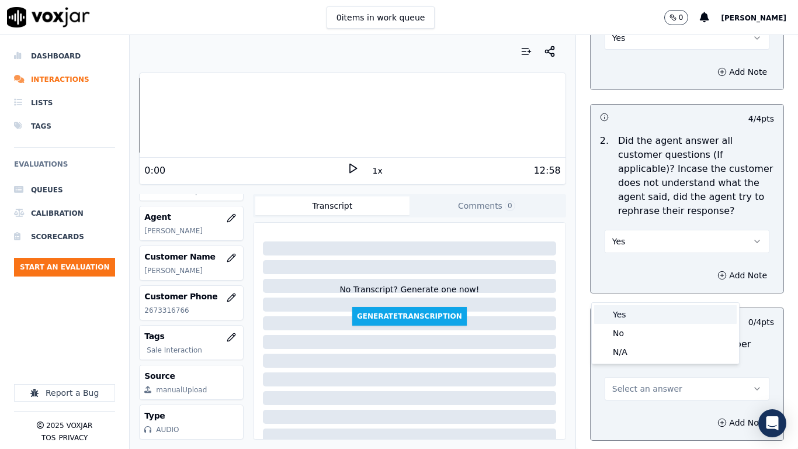
click at [632, 310] on div "Yes" at bounding box center [665, 314] width 143 height 19
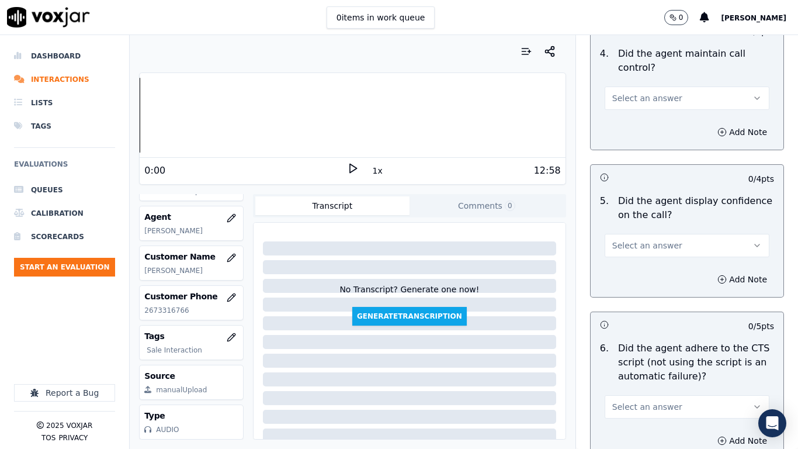
scroll to position [2338, 0]
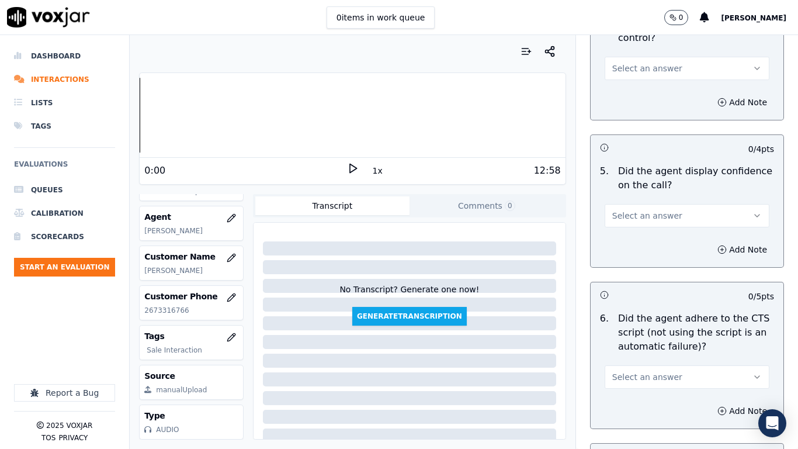
click at [632, 63] on span "Select an answer" at bounding box center [648, 69] width 70 height 12
click at [635, 79] on div "Yes" at bounding box center [665, 84] width 143 height 19
click at [618, 210] on span "Select an answer" at bounding box center [648, 216] width 70 height 12
click at [620, 231] on div "Yes" at bounding box center [665, 231] width 143 height 19
click at [634, 354] on button "Select an answer" at bounding box center [687, 376] width 165 height 23
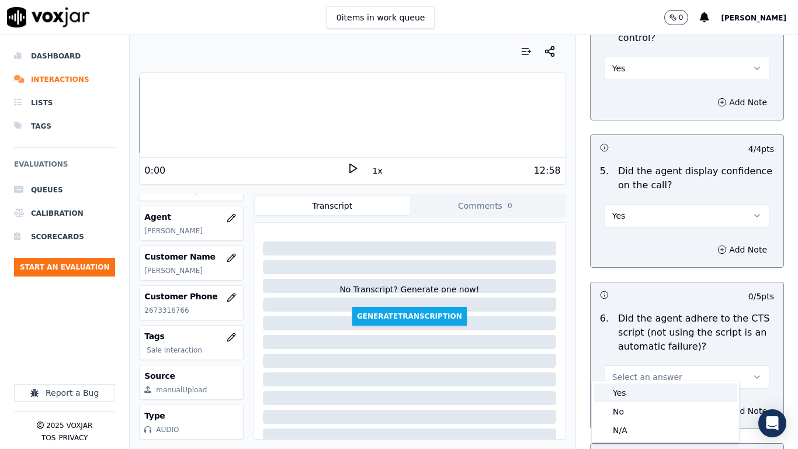
click at [625, 354] on div "Yes" at bounding box center [665, 392] width 143 height 19
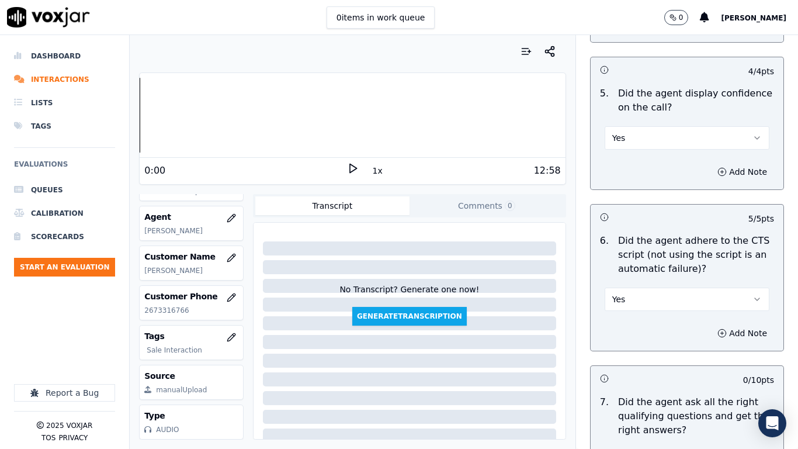
scroll to position [2630, 0]
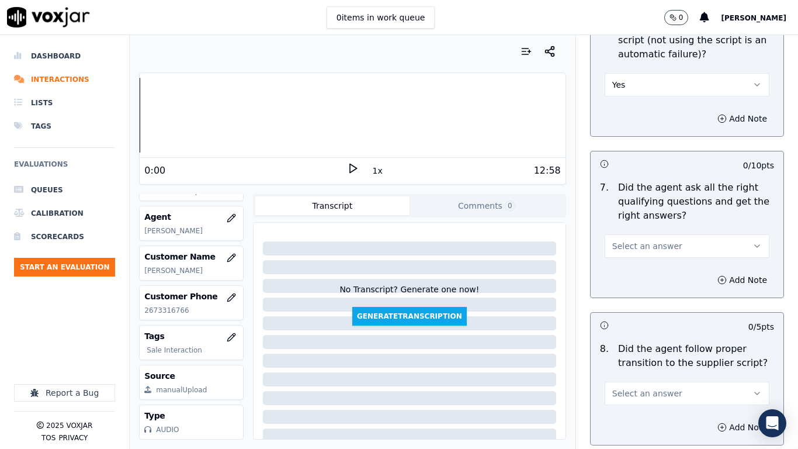
click at [640, 243] on button "Select an answer" at bounding box center [687, 245] width 165 height 23
click at [625, 265] on div "Yes" at bounding box center [665, 262] width 143 height 19
click at [625, 354] on span "Select an answer" at bounding box center [648, 394] width 70 height 12
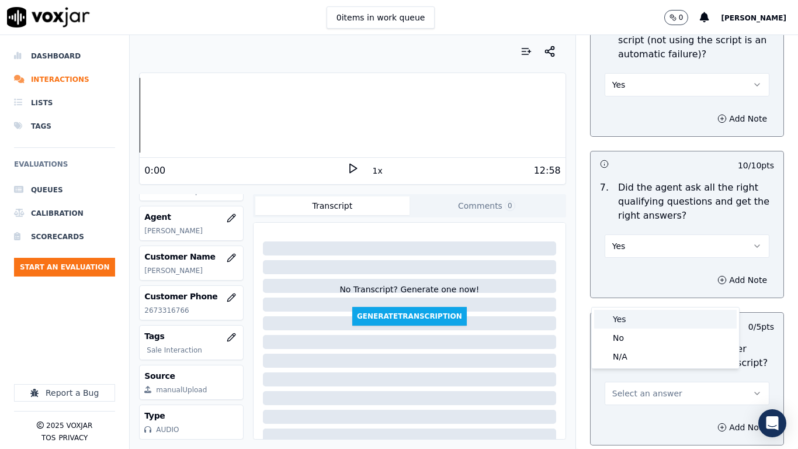
click at [623, 317] on div "Yes" at bounding box center [665, 319] width 143 height 19
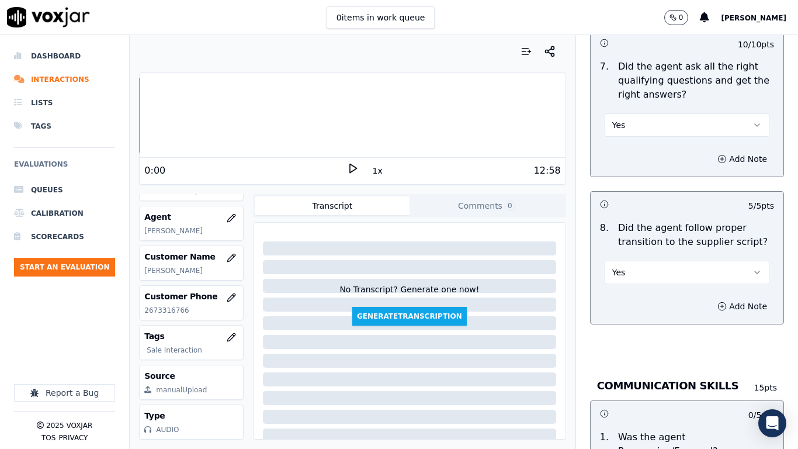
scroll to position [2981, 0]
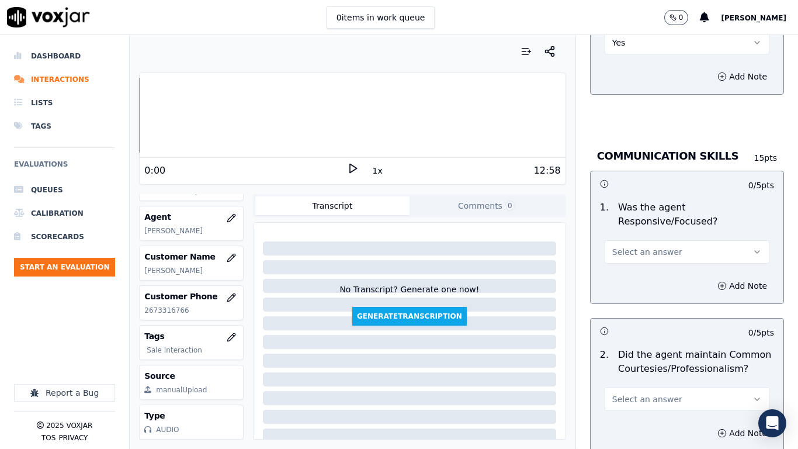
click at [643, 246] on span "Select an answer" at bounding box center [648, 252] width 70 height 12
click at [642, 261] on div "Yes" at bounding box center [665, 267] width 143 height 19
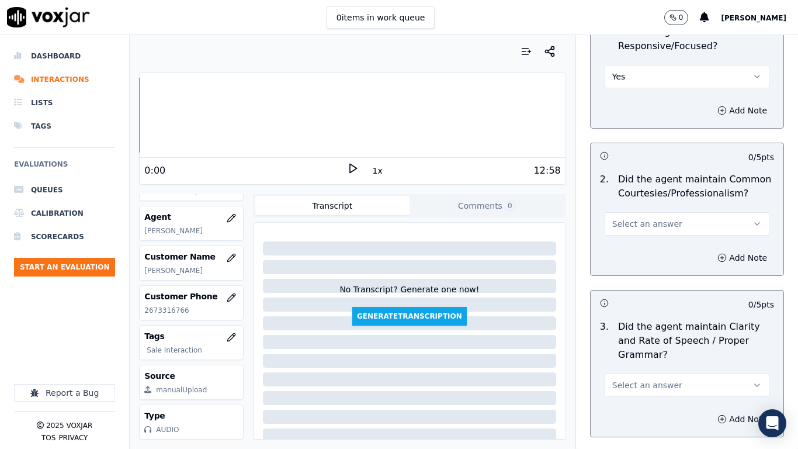
click at [633, 218] on span "Select an answer" at bounding box center [648, 224] width 70 height 12
click at [627, 239] on div "Yes" at bounding box center [665, 239] width 143 height 19
drag, startPoint x: 635, startPoint y: 376, endPoint x: 632, endPoint y: 406, distance: 30.5
click at [635, 354] on span "Select an answer" at bounding box center [648, 385] width 70 height 12
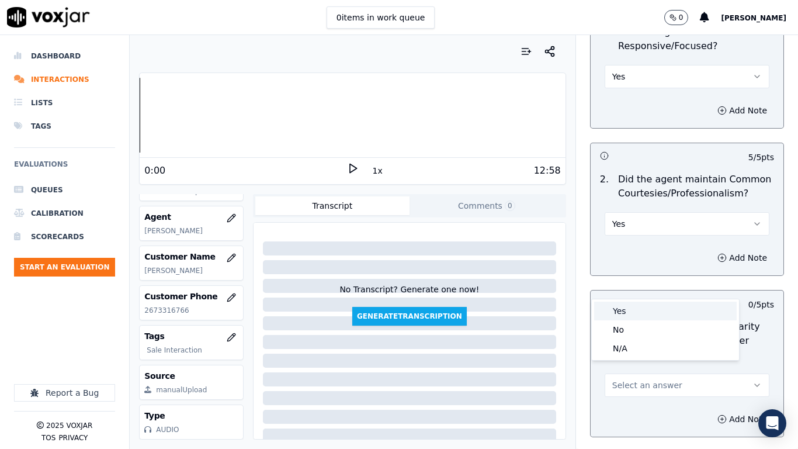
click at [638, 309] on div "Yes" at bounding box center [665, 311] width 143 height 19
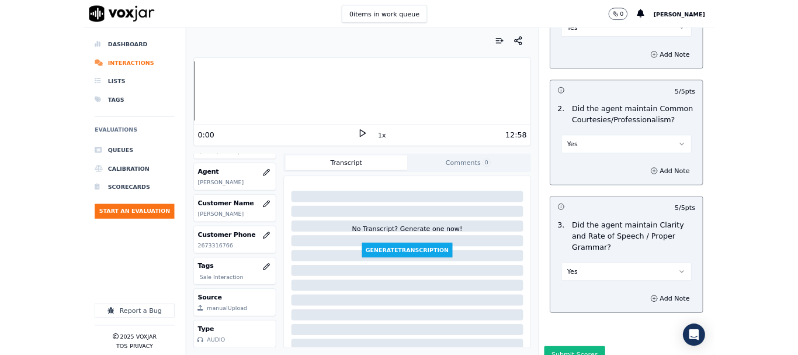
scroll to position [3234, 0]
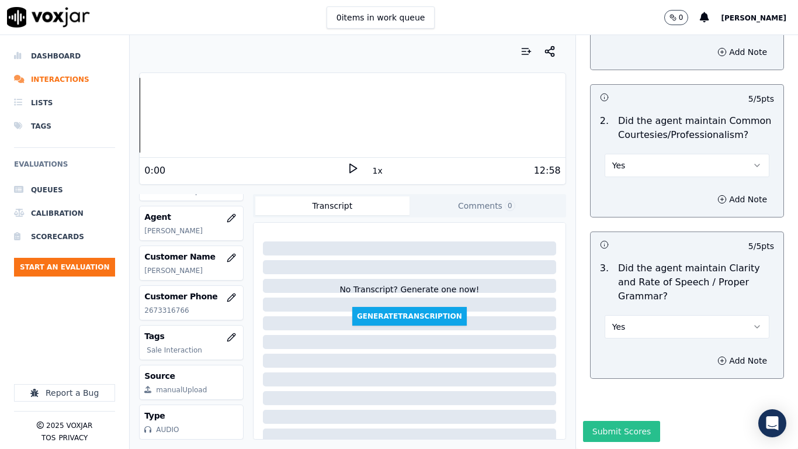
click at [615, 354] on button "Submit Scores" at bounding box center [622, 431] width 78 height 21
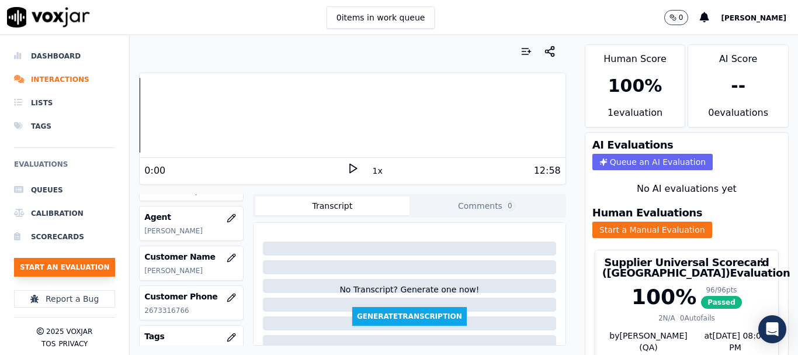
click at [83, 264] on button "Start an Evaluation" at bounding box center [64, 267] width 101 height 19
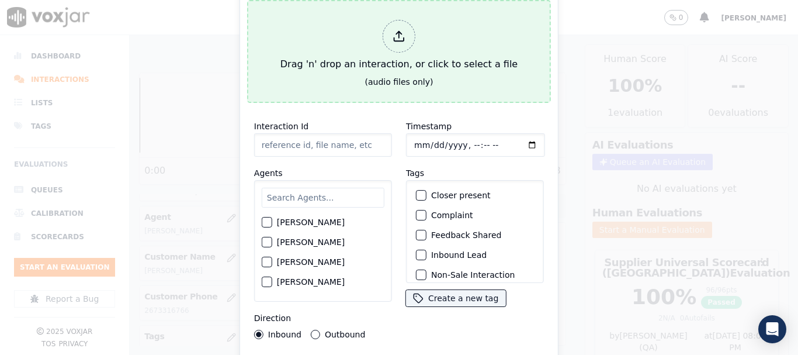
drag, startPoint x: 324, startPoint y: 44, endPoint x: 319, endPoint y: 47, distance: 6.0
click at [319, 47] on div "Drag 'n' drop an interaction, or click to select a file" at bounding box center [399, 45] width 247 height 61
type input "20250813-182243_4129547744-all.mp3"
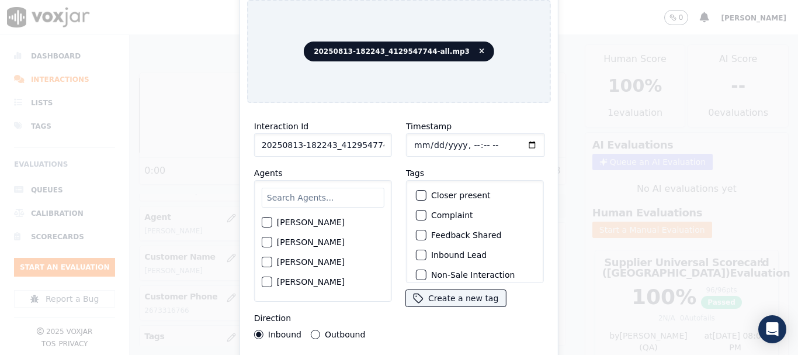
click at [316, 193] on input "text" at bounding box center [323, 198] width 123 height 20
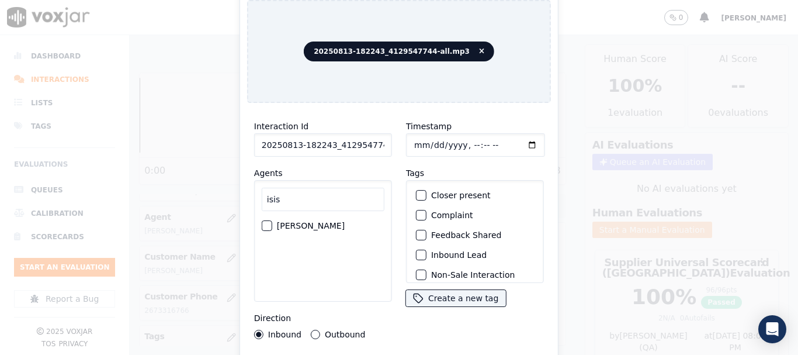
type input "isis"
click at [286, 222] on label "ISIS ALZATE" at bounding box center [311, 226] width 68 height 8
click at [272, 221] on button "ISIS ALZATE" at bounding box center [267, 225] width 11 height 11
click at [413, 140] on input "Timestamp" at bounding box center [475, 144] width 139 height 23
type input "2025-08-13T14:34"
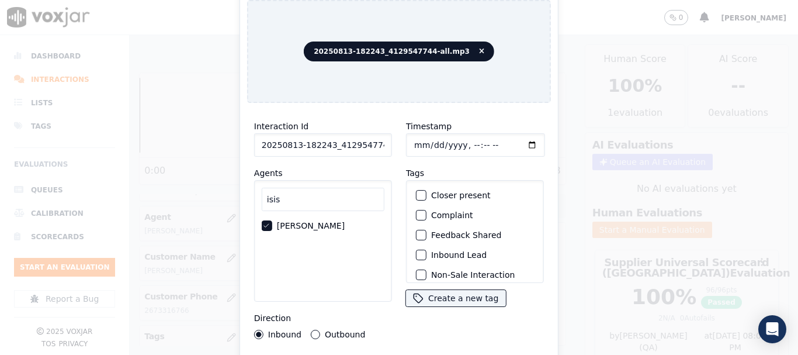
scroll to position [102, 0]
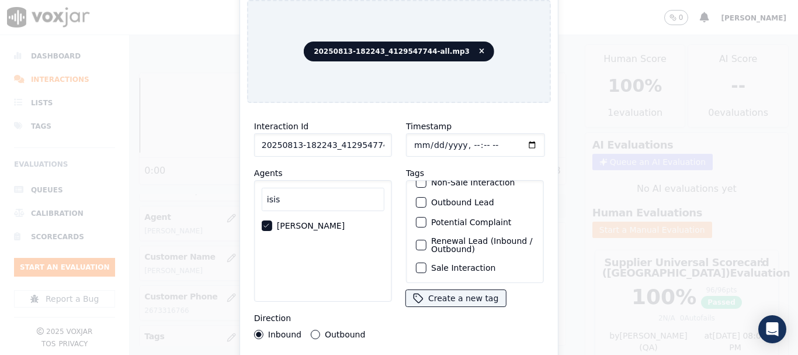
click at [457, 264] on label "Sale Interaction" at bounding box center [463, 268] width 64 height 8
click at [427, 262] on button "Sale Interaction" at bounding box center [421, 267] width 11 height 11
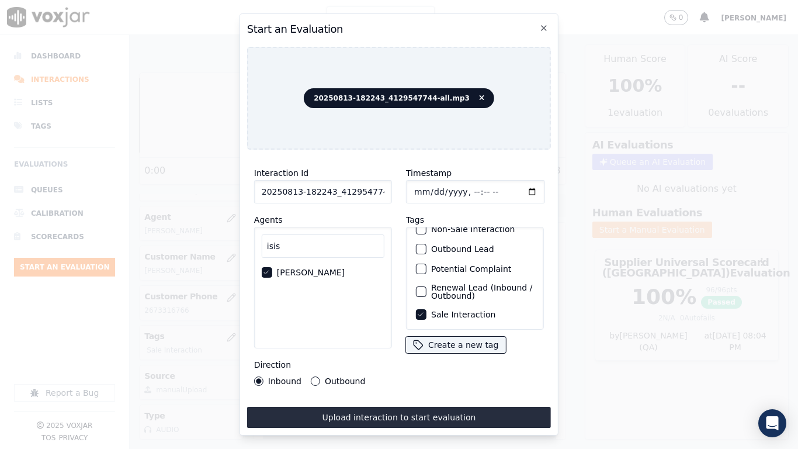
click at [450, 354] on button "Upload interaction to start evaluation" at bounding box center [399, 417] width 304 height 21
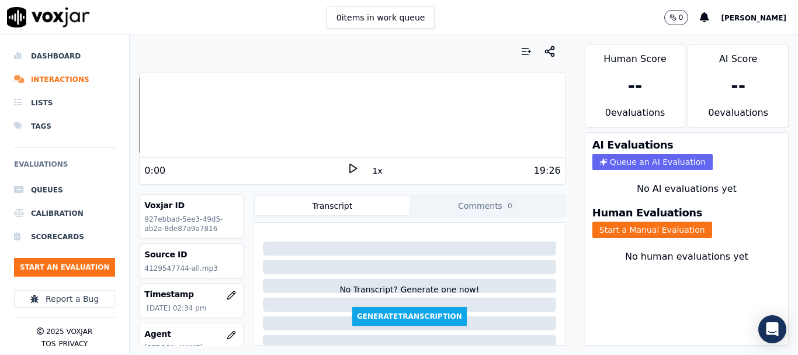
scroll to position [117, 0]
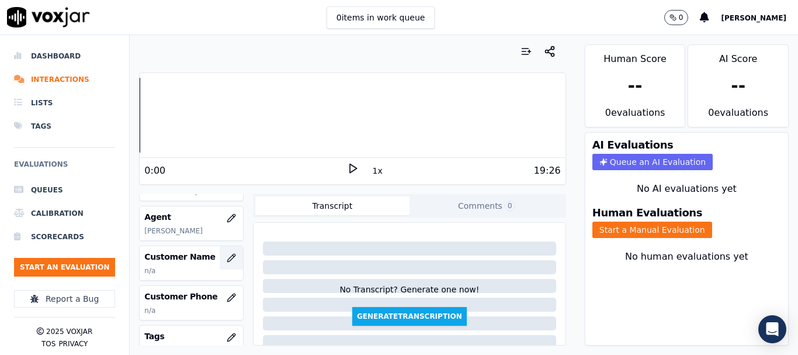
click at [227, 256] on icon "button" at bounding box center [231, 257] width 9 height 9
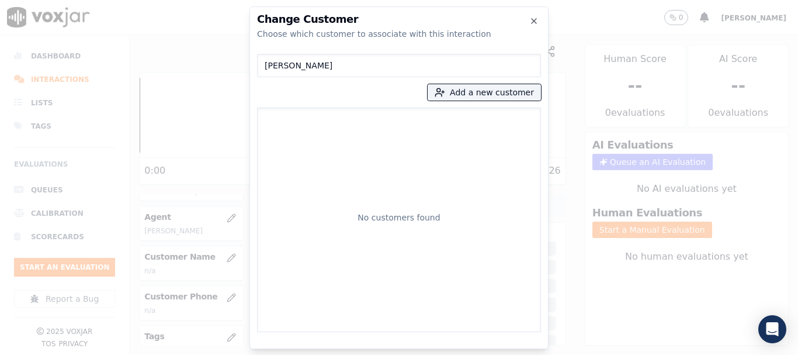
drag, startPoint x: 201, startPoint y: 54, endPoint x: 183, endPoint y: 56, distance: 18.3
click at [185, 354] on div "Change Customer Choose which customer to associate with this interaction Debora…" at bounding box center [399, 355] width 798 height 0
click at [144, 354] on div "Change Customer Choose which customer to associate with this interaction Debora…" at bounding box center [399, 355] width 798 height 0
paste input "BRADLEY SMITH"
type input "BRADLEY SMITH"
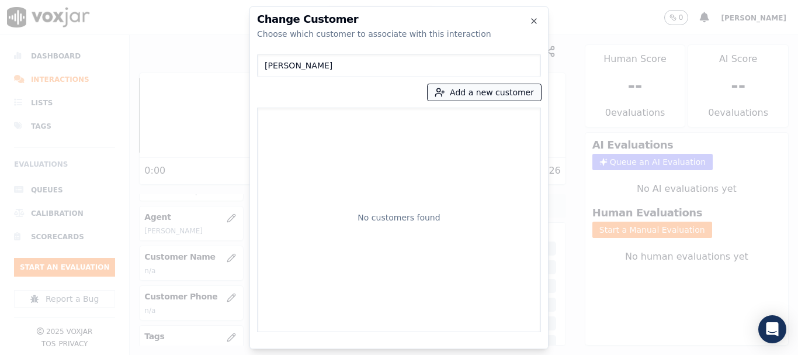
click at [470, 88] on button "Add a new customer" at bounding box center [484, 92] width 113 height 16
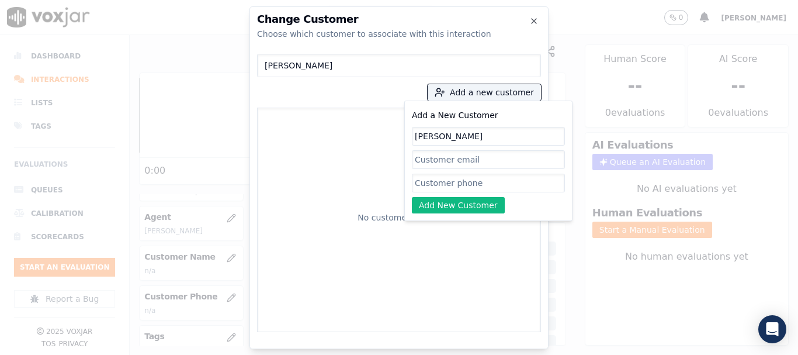
type input "BRADLEY SMITH"
click at [444, 182] on input "Add a New Customer" at bounding box center [488, 183] width 153 height 19
paste input "4129547744"
type input "4129547744"
click at [459, 202] on button "Add New Customer" at bounding box center [458, 205] width 93 height 16
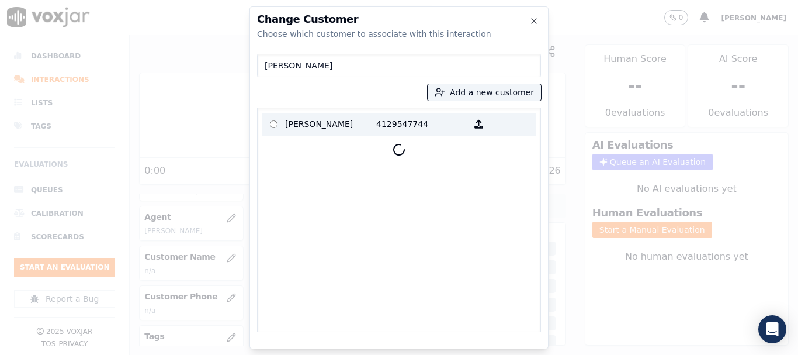
click at [319, 122] on p "BRADLEY SMITH" at bounding box center [330, 124] width 91 height 18
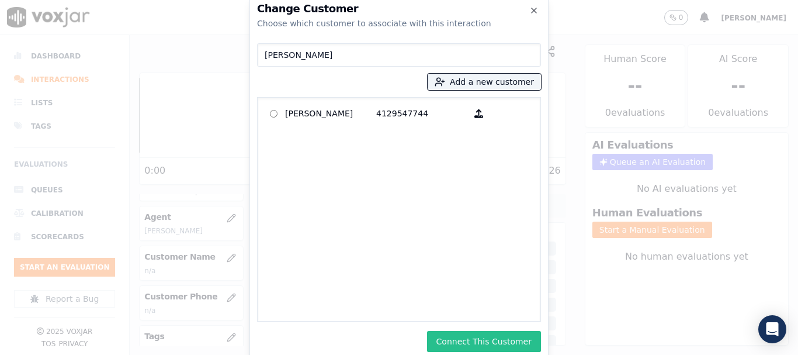
click at [518, 340] on button "Connect This Customer" at bounding box center [484, 341] width 114 height 21
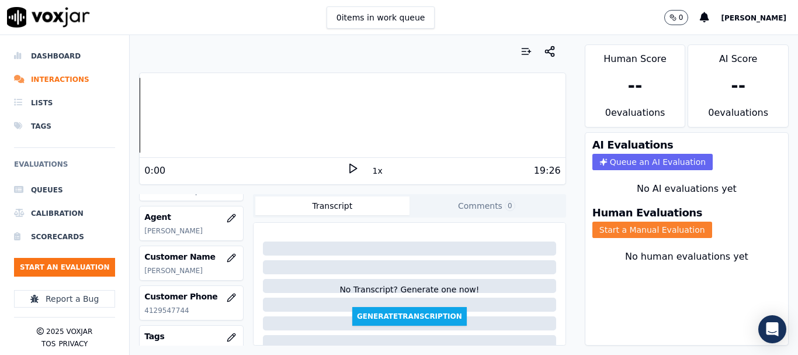
click at [639, 231] on button "Start a Manual Evaluation" at bounding box center [653, 230] width 120 height 16
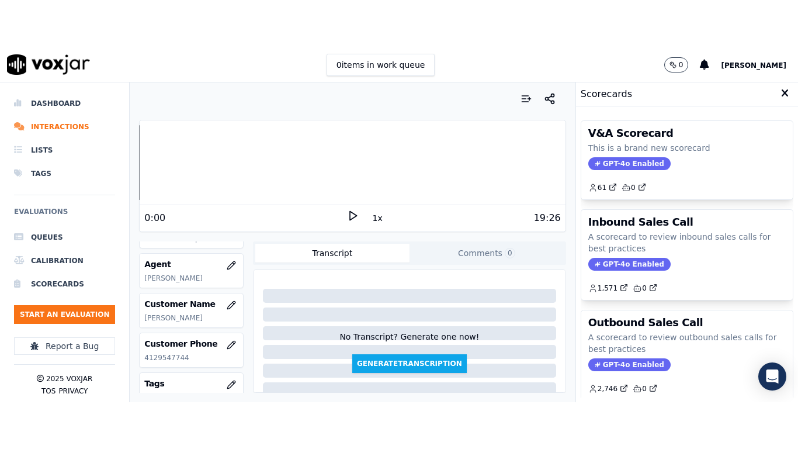
scroll to position [175, 0]
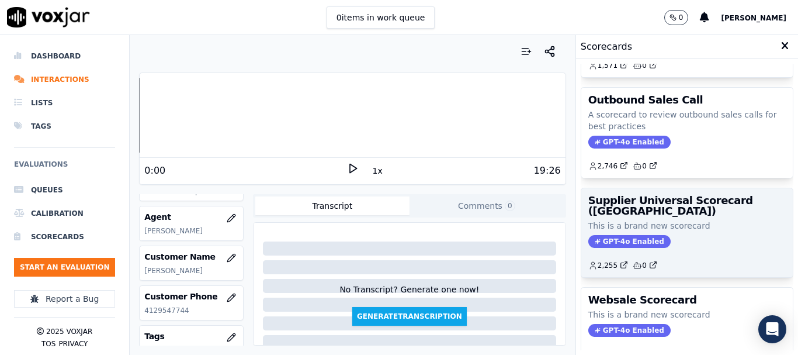
click at [648, 237] on div "GPT-4o Enabled" at bounding box center [688, 241] width 198 height 13
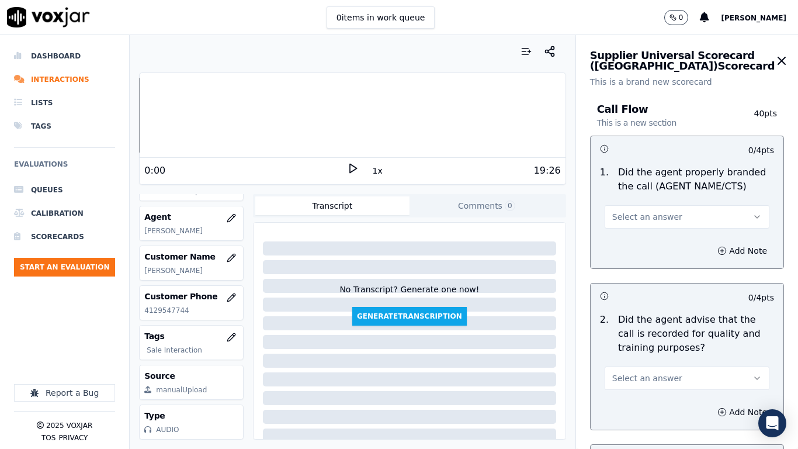
click at [651, 214] on span "Select an answer" at bounding box center [648, 217] width 70 height 12
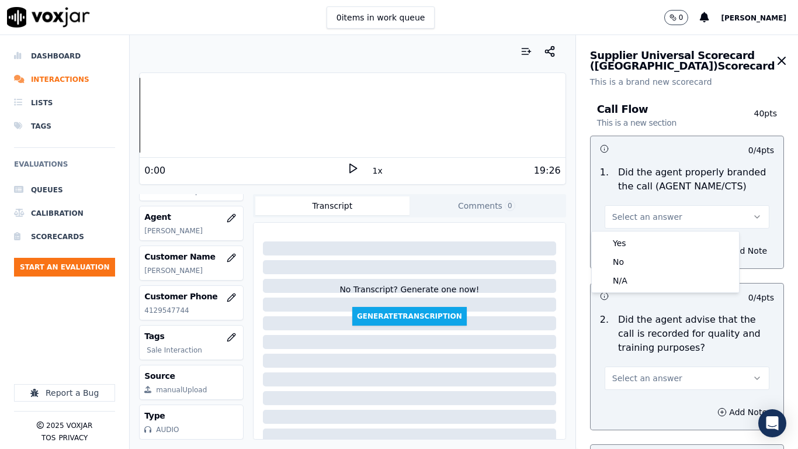
click at [652, 231] on div "Yes No N/A" at bounding box center [665, 261] width 147 height 61
click at [646, 240] on div "Yes" at bounding box center [665, 243] width 143 height 19
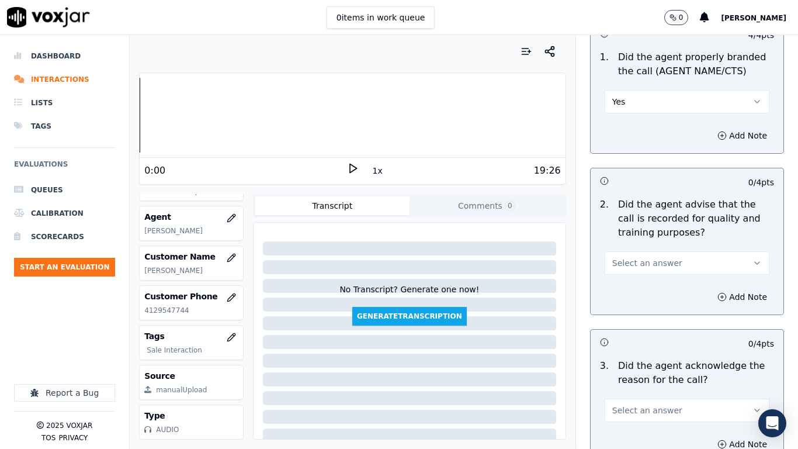
scroll to position [292, 0]
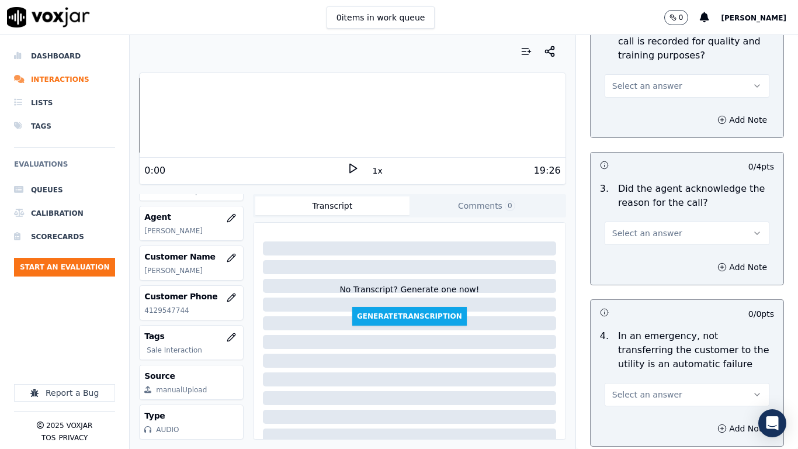
click at [620, 89] on span "Select an answer" at bounding box center [648, 86] width 70 height 12
click at [625, 119] on div "Yes" at bounding box center [665, 112] width 143 height 19
click at [638, 230] on span "Select an answer" at bounding box center [648, 233] width 70 height 12
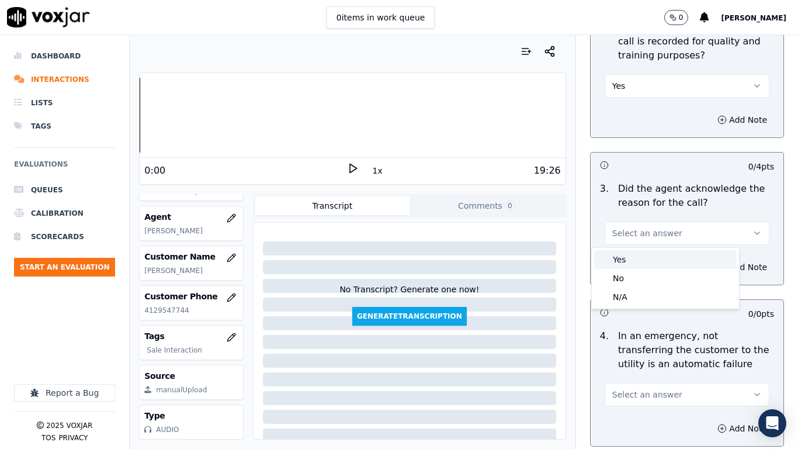
click at [639, 261] on div "Yes" at bounding box center [665, 259] width 143 height 19
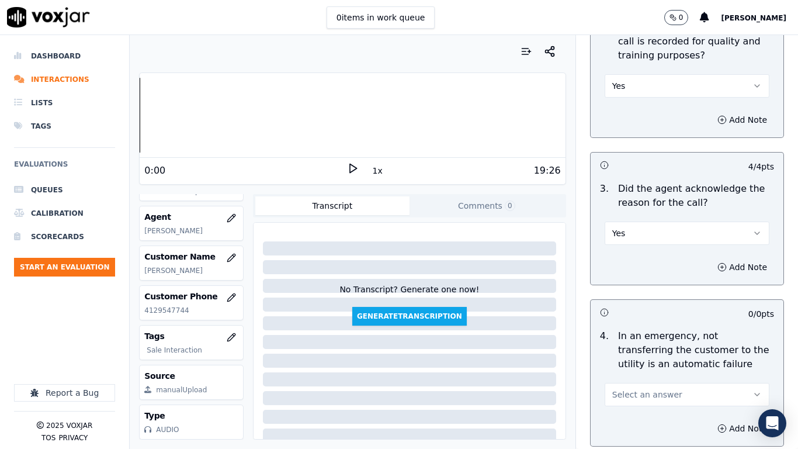
scroll to position [585, 0]
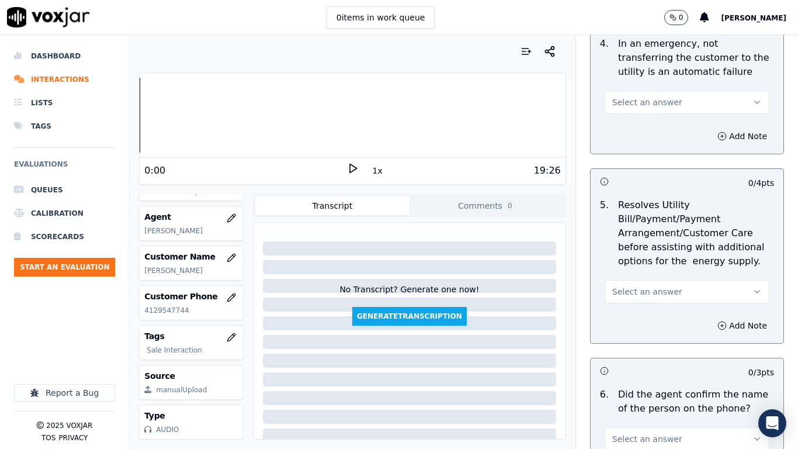
click at [642, 102] on span "Select an answer" at bounding box center [648, 102] width 70 height 12
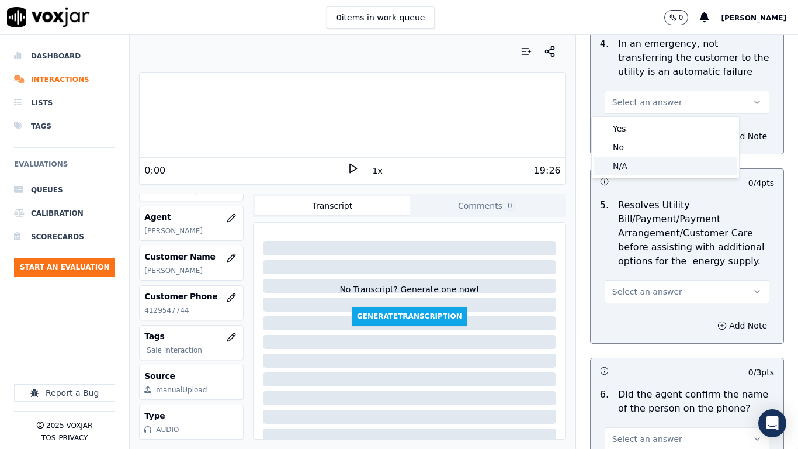
click at [643, 167] on div "N/A" at bounding box center [665, 166] width 143 height 19
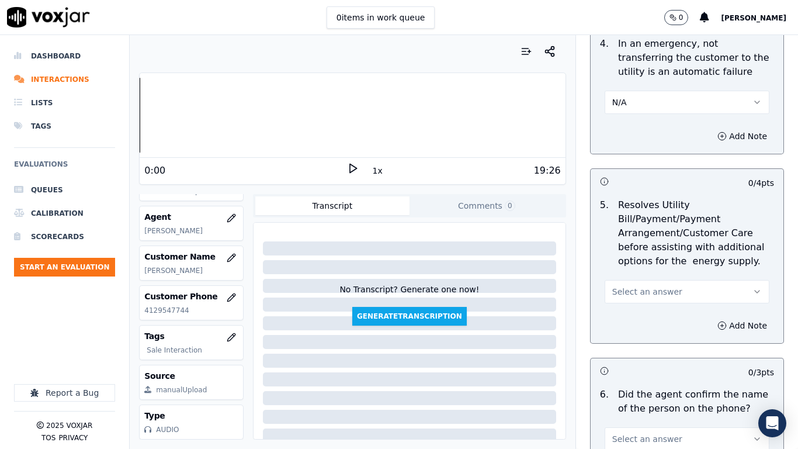
click at [652, 283] on button "Select an answer" at bounding box center [687, 291] width 165 height 23
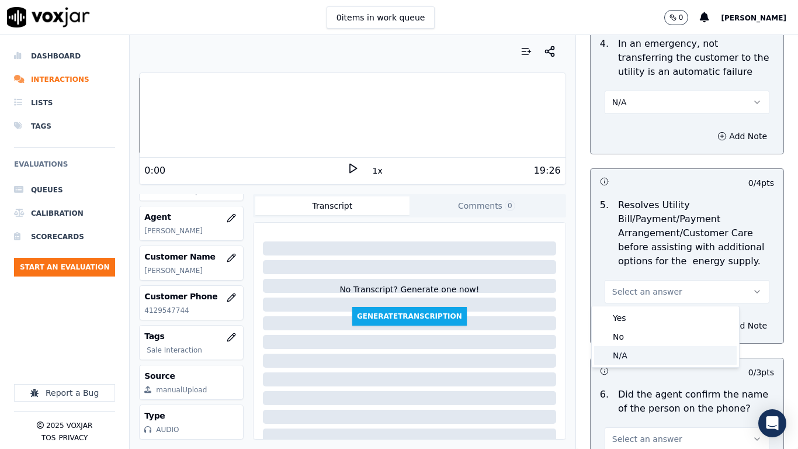
click at [646, 352] on div "N/A" at bounding box center [665, 355] width 143 height 19
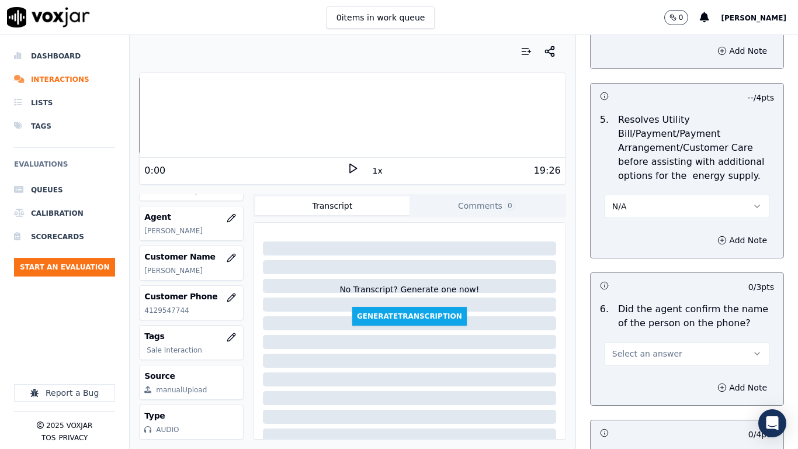
scroll to position [877, 0]
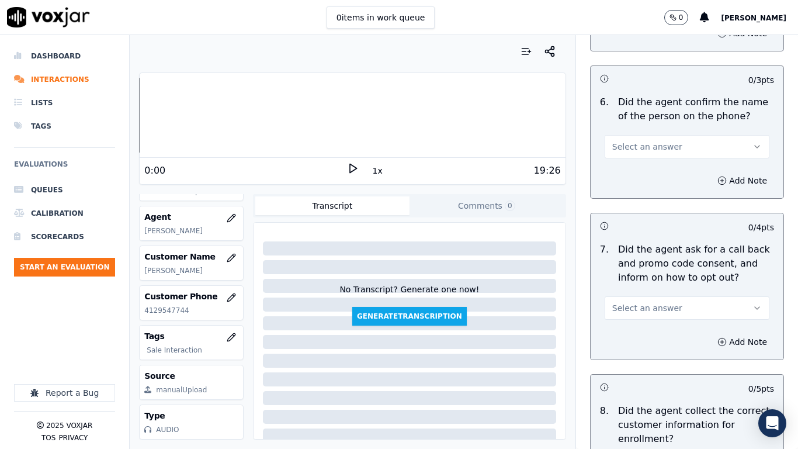
click at [642, 150] on span "Select an answer" at bounding box center [648, 147] width 70 height 12
click at [645, 174] on div "Yes" at bounding box center [665, 173] width 143 height 19
drag, startPoint x: 664, startPoint y: 306, endPoint x: 663, endPoint y: 317, distance: 11.7
click at [663, 306] on button "Select an answer" at bounding box center [687, 307] width 165 height 23
click at [654, 336] on div "Yes" at bounding box center [665, 334] width 143 height 19
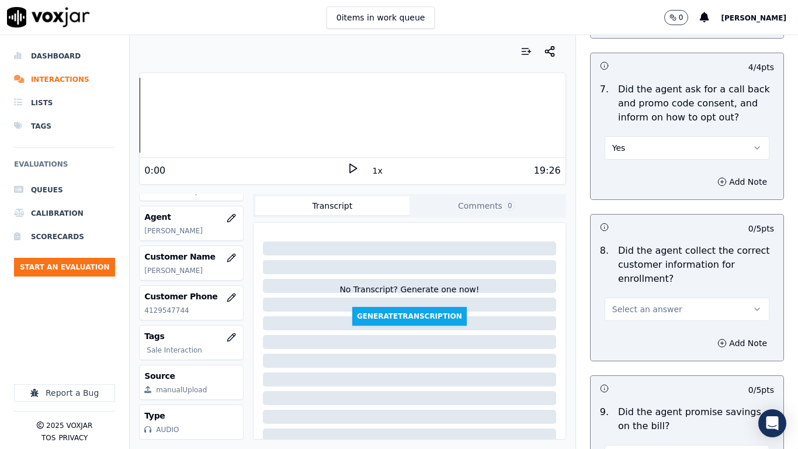
scroll to position [1228, 0]
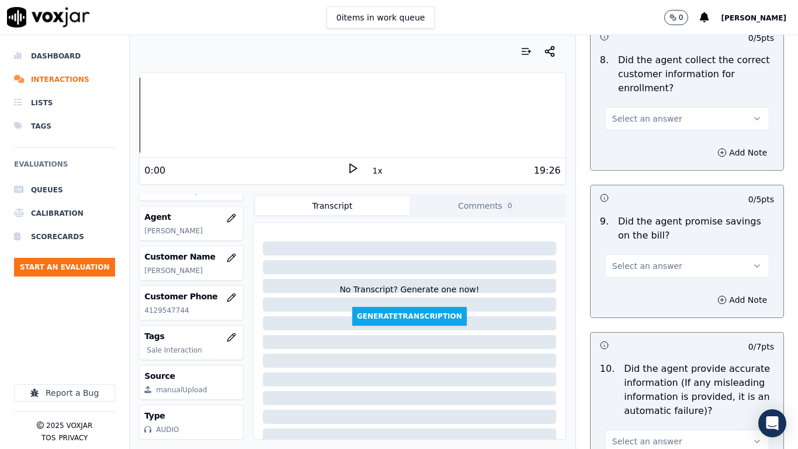
click at [643, 124] on span "Select an answer" at bounding box center [648, 119] width 70 height 12
click at [637, 147] on div "Yes" at bounding box center [665, 145] width 143 height 19
drag, startPoint x: 641, startPoint y: 255, endPoint x: 641, endPoint y: 275, distance: 19.9
click at [641, 256] on button "Select an answer" at bounding box center [687, 265] width 165 height 23
click at [637, 289] on div "Yes" at bounding box center [665, 292] width 143 height 19
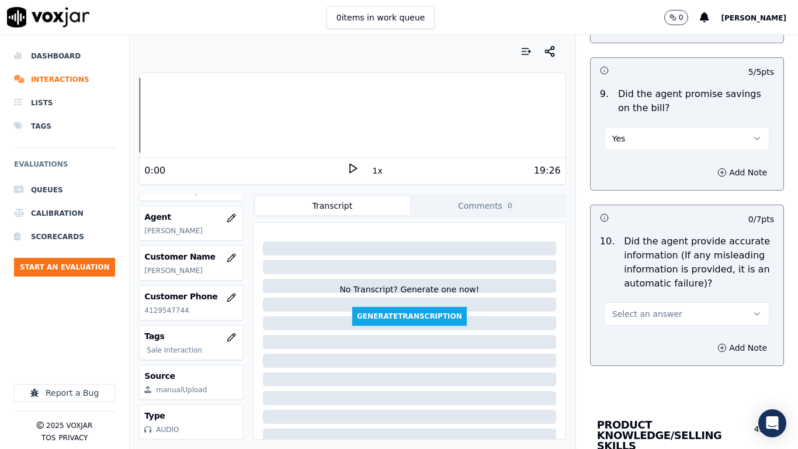
scroll to position [1520, 0]
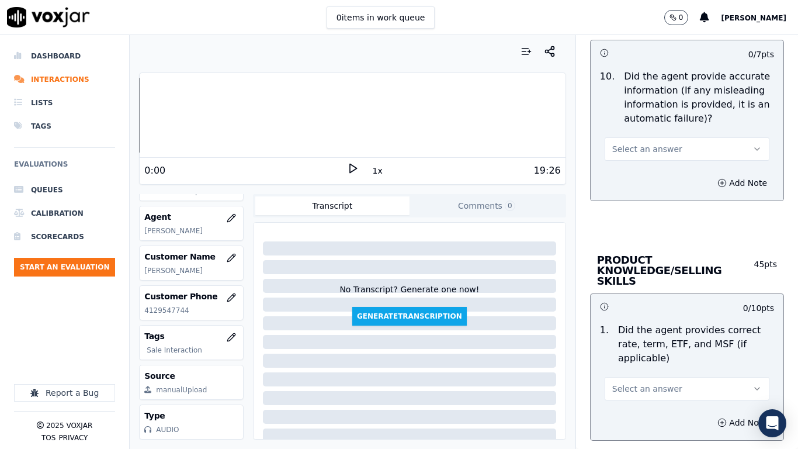
click at [642, 153] on span "Select an answer" at bounding box center [648, 149] width 70 height 12
drag, startPoint x: 643, startPoint y: 179, endPoint x: 640, endPoint y: 224, distance: 45.1
click at [642, 179] on div "Yes" at bounding box center [665, 175] width 143 height 19
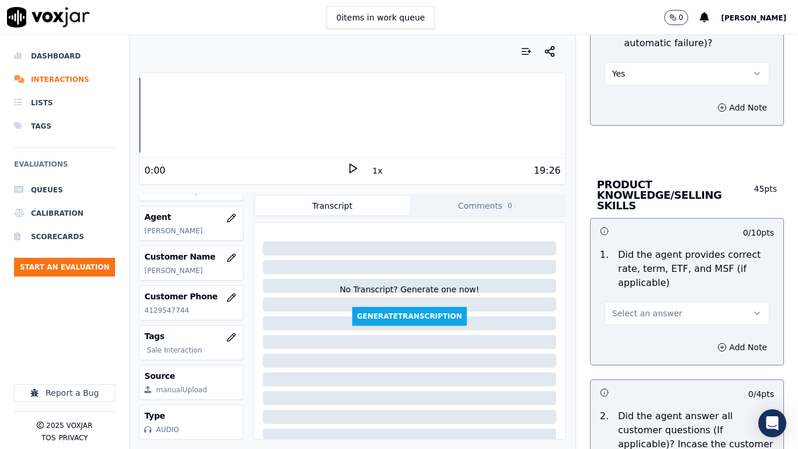
scroll to position [1812, 0]
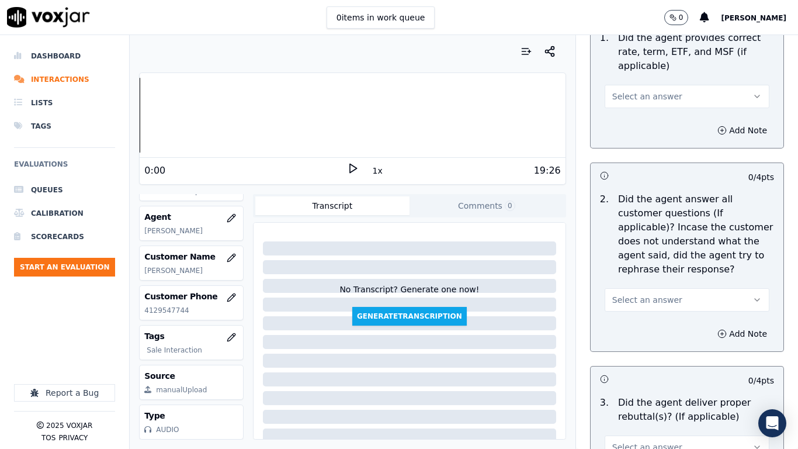
click at [643, 91] on span "Select an answer" at bounding box center [648, 97] width 70 height 12
click at [645, 109] on div "Yes" at bounding box center [665, 112] width 143 height 19
drag, startPoint x: 654, startPoint y: 287, endPoint x: 654, endPoint y: 299, distance: 12.3
click at [654, 294] on span "Select an answer" at bounding box center [648, 300] width 70 height 12
click at [649, 319] on div "Yes" at bounding box center [665, 315] width 143 height 19
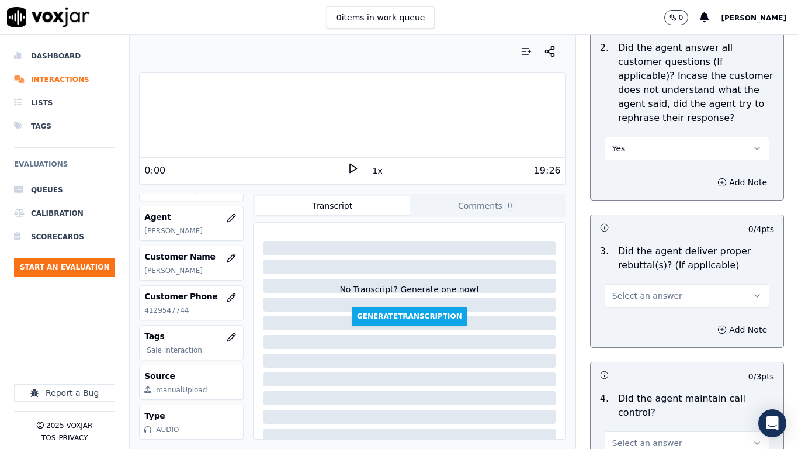
scroll to position [2221, 0]
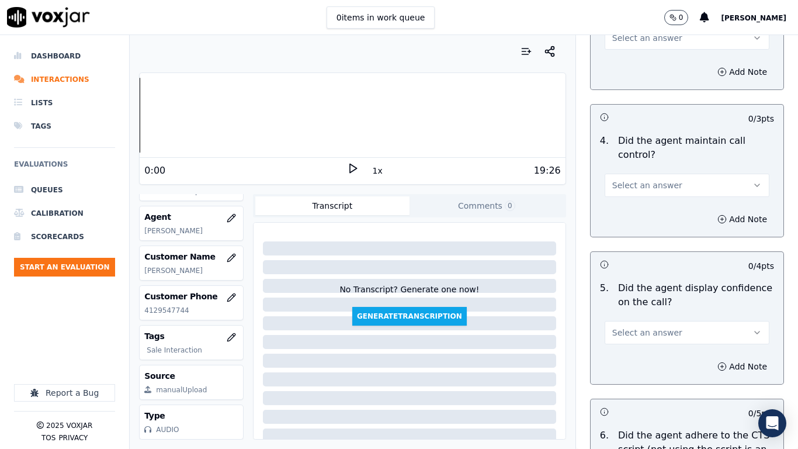
click at [620, 36] on button "Select an answer" at bounding box center [687, 37] width 165 height 23
drag, startPoint x: 630, startPoint y: 56, endPoint x: 639, endPoint y: 70, distance: 16.9
click at [630, 56] on div "Yes" at bounding box center [665, 53] width 143 height 19
click at [646, 179] on span "Select an answer" at bounding box center [648, 185] width 70 height 12
click at [645, 203] on div "Yes" at bounding box center [665, 201] width 143 height 19
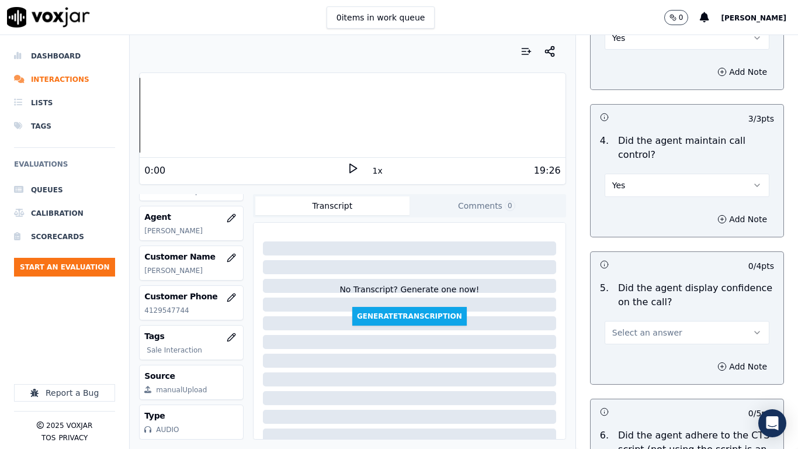
click at [666, 321] on button "Select an answer" at bounding box center [687, 332] width 165 height 23
click at [660, 350] on div "Yes" at bounding box center [665, 348] width 143 height 19
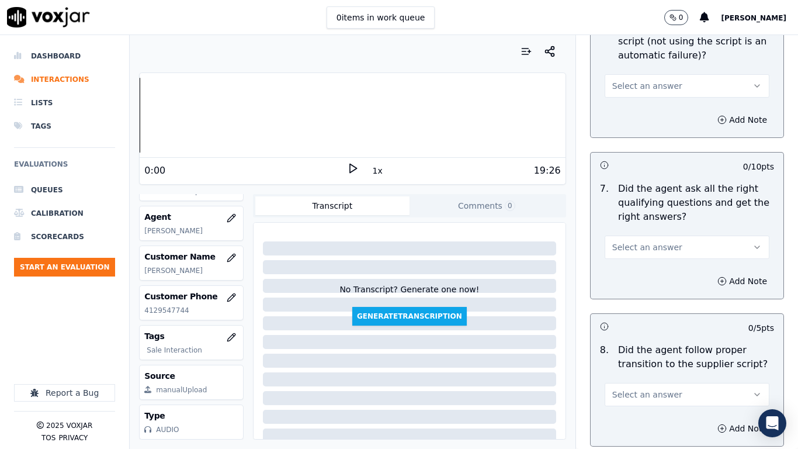
scroll to position [2630, 0]
click at [638, 79] on span "Select an answer" at bounding box center [648, 85] width 70 height 12
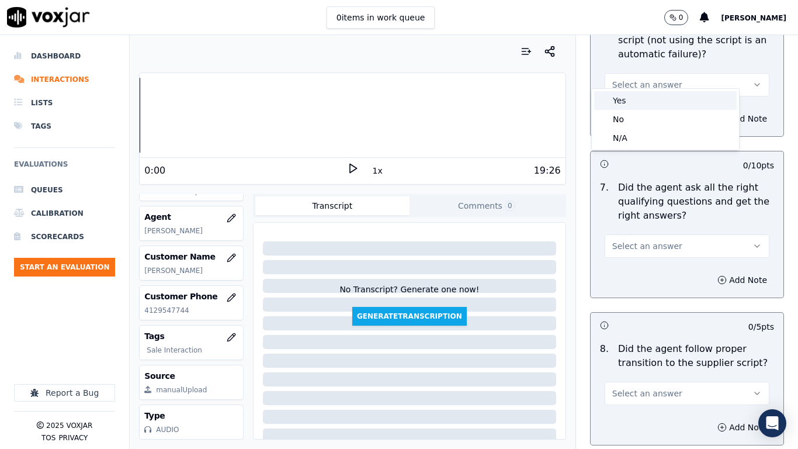
click at [639, 96] on div "Yes" at bounding box center [665, 100] width 143 height 19
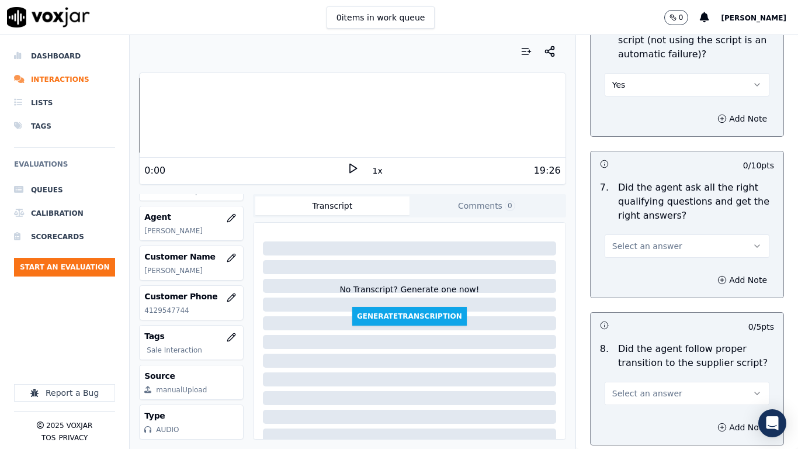
click at [653, 240] on span "Select an answer" at bounding box center [648, 246] width 70 height 12
click at [648, 264] on div "Yes" at bounding box center [665, 262] width 143 height 19
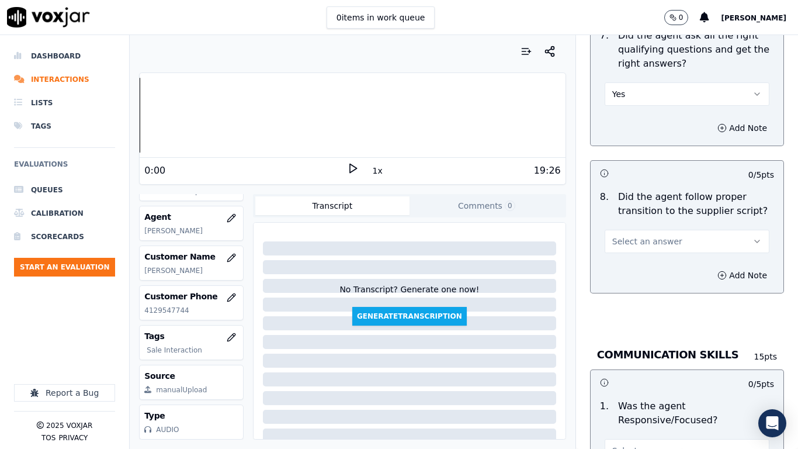
scroll to position [2923, 0]
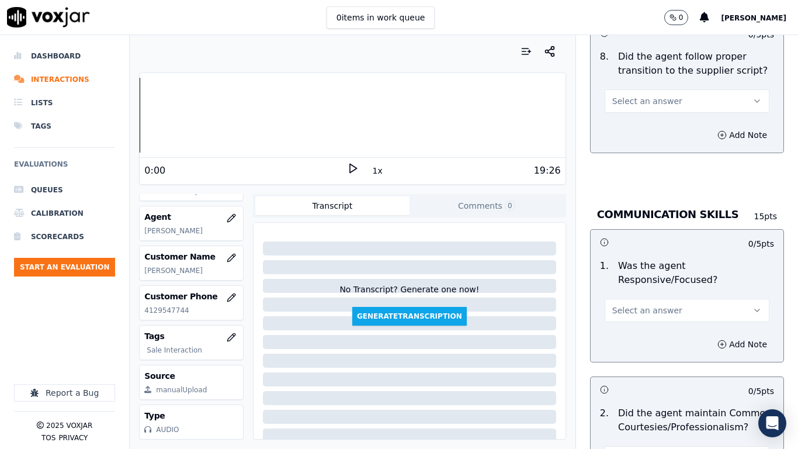
click at [613, 95] on span "Select an answer" at bounding box center [648, 101] width 70 height 12
click at [620, 115] on div "Yes" at bounding box center [665, 117] width 143 height 19
click at [631, 305] on span "Select an answer" at bounding box center [648, 311] width 70 height 12
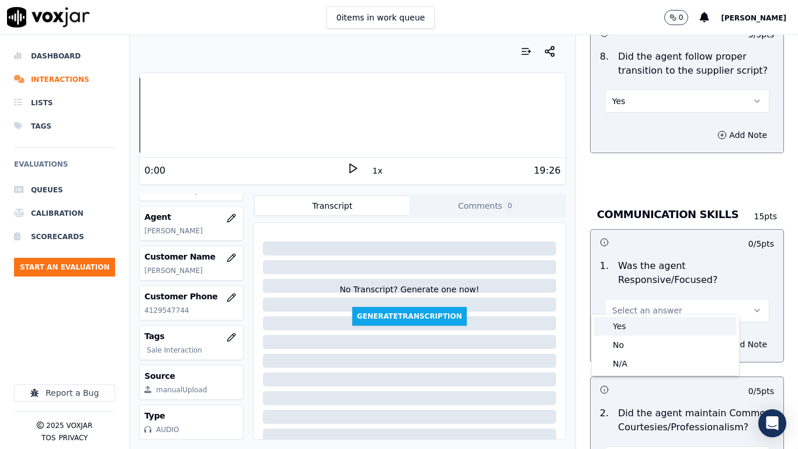
click at [630, 323] on div "Yes" at bounding box center [665, 326] width 143 height 19
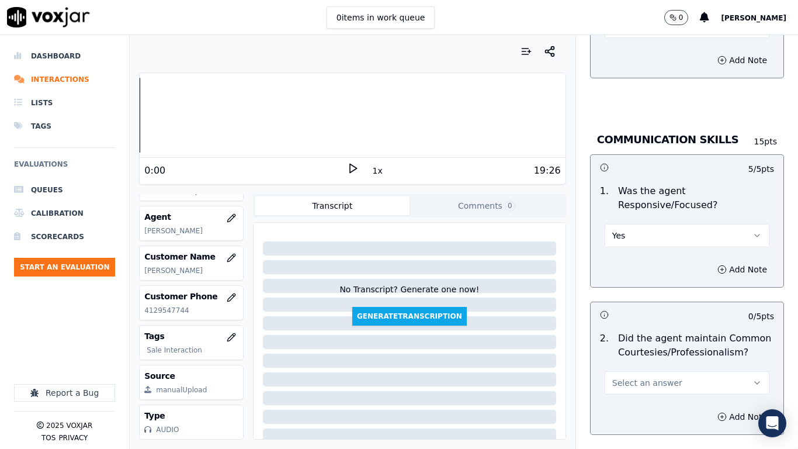
scroll to position [3215, 0]
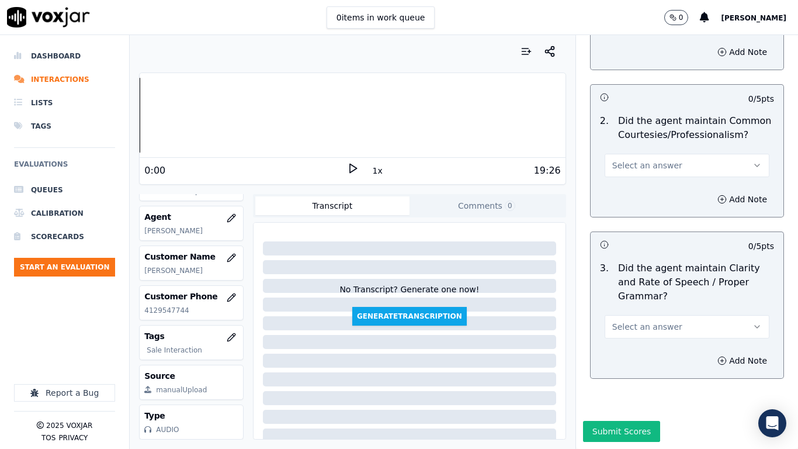
click at [631, 160] on span "Select an answer" at bounding box center [648, 166] width 70 height 12
click at [637, 178] on div "Yes" at bounding box center [665, 181] width 143 height 19
click at [650, 321] on span "Select an answer" at bounding box center [648, 327] width 70 height 12
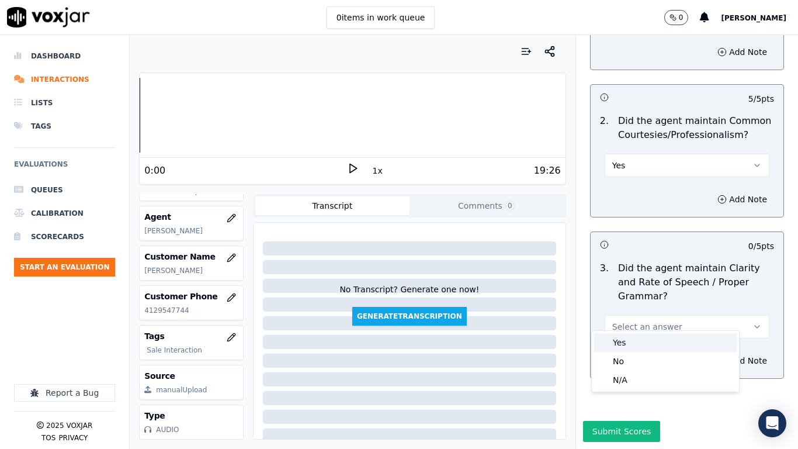
click at [645, 339] on div "Yes" at bounding box center [665, 342] width 143 height 19
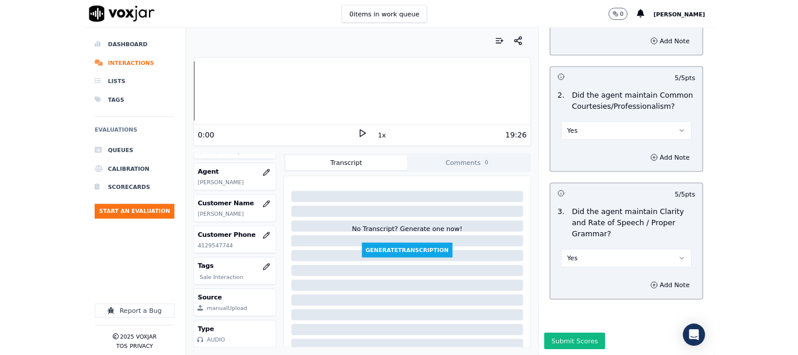
scroll to position [3234, 0]
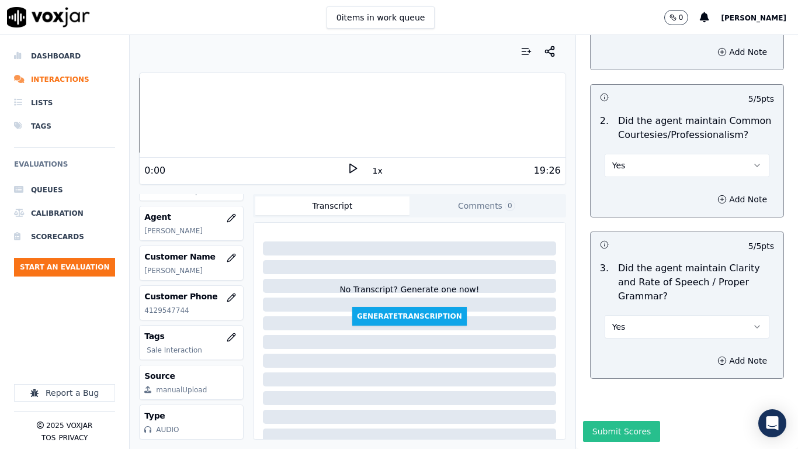
click at [611, 354] on button "Submit Scores" at bounding box center [622, 431] width 78 height 21
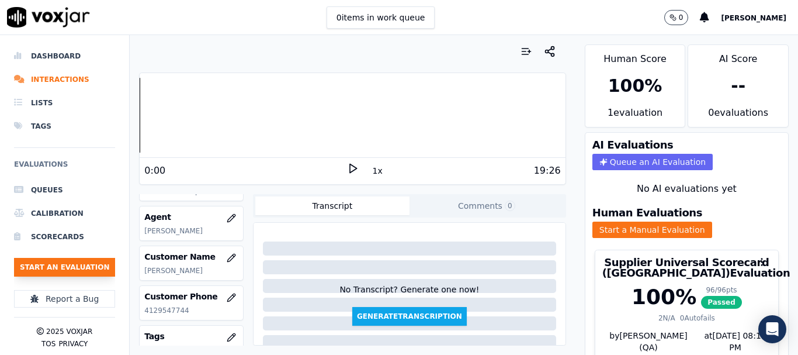
click at [75, 271] on button "Start an Evaluation" at bounding box center [64, 267] width 101 height 19
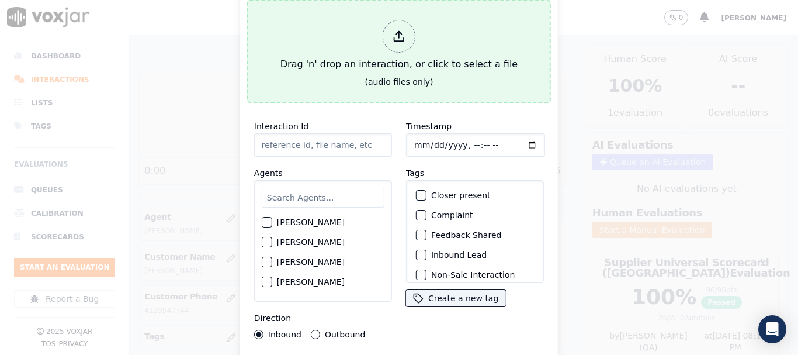
click at [348, 53] on div "Drag 'n' drop an interaction, or click to select a file" at bounding box center [399, 45] width 247 height 61
type input "20250813-155205_2022361235-all.mp3"
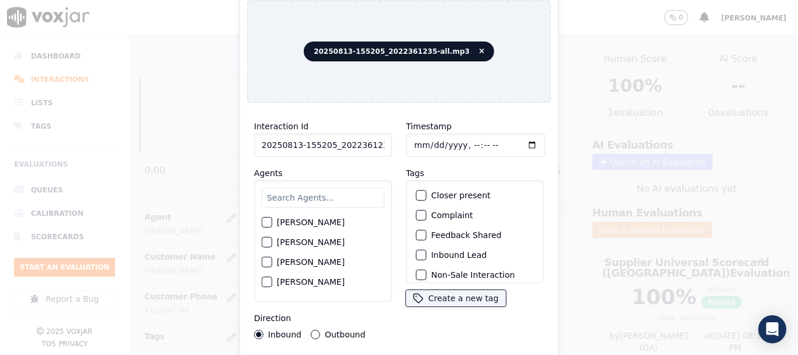
click at [299, 198] on input "text" at bounding box center [323, 198] width 123 height 20
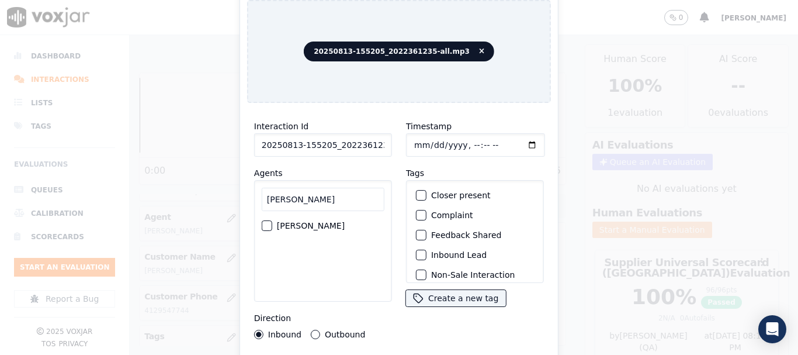
type input "jose"
click at [312, 222] on label "JOSE LOZANO" at bounding box center [311, 226] width 68 height 8
click at [272, 220] on button "JOSE LOZANO" at bounding box center [267, 225] width 11 height 11
click at [413, 139] on input "Timestamp" at bounding box center [475, 144] width 139 height 23
type input "2025-08-13T15:19"
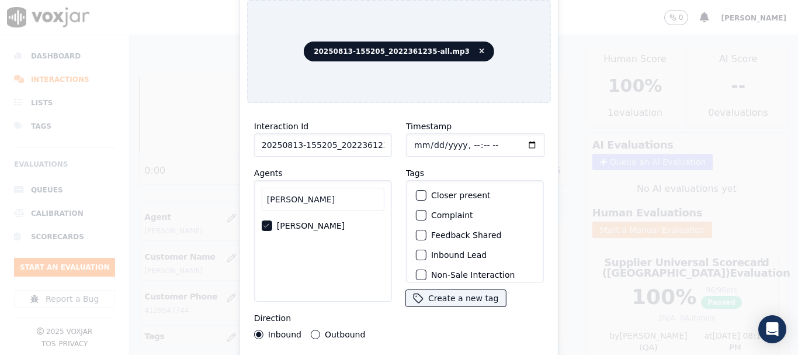
scroll to position [102, 0]
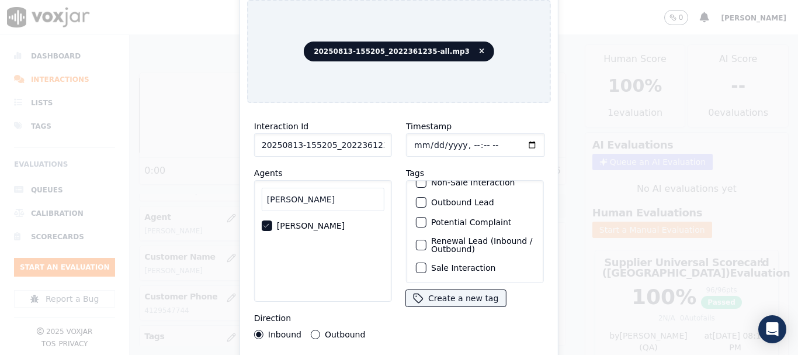
click at [471, 264] on label "Sale Interaction" at bounding box center [463, 268] width 64 height 8
click at [427, 262] on button "Sale Interaction" at bounding box center [421, 267] width 11 height 11
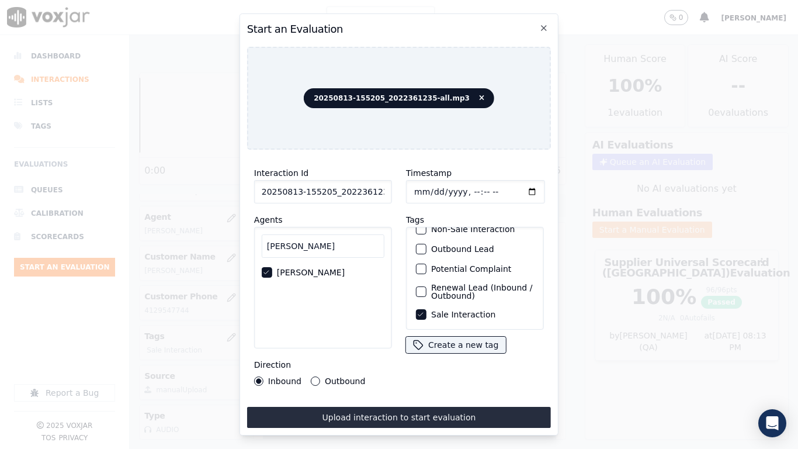
click at [456, 354] on button "Upload interaction to start evaluation" at bounding box center [399, 417] width 304 height 21
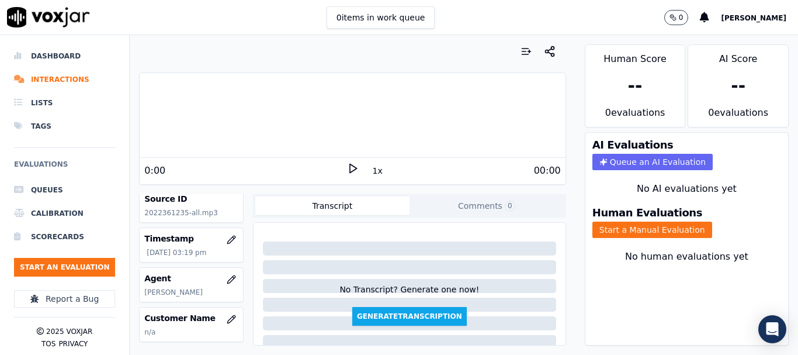
scroll to position [117, 0]
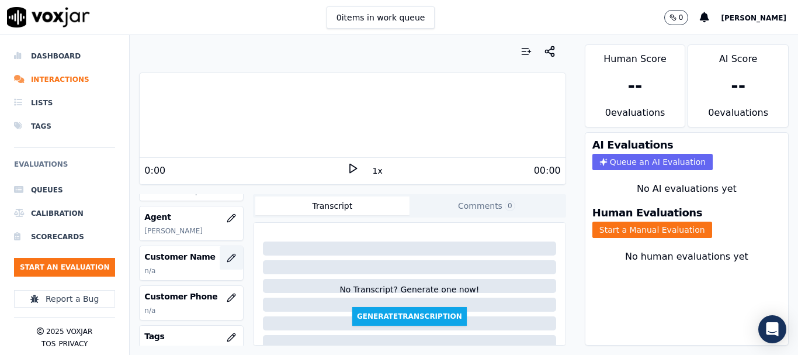
click at [223, 255] on button "button" at bounding box center [231, 257] width 23 height 23
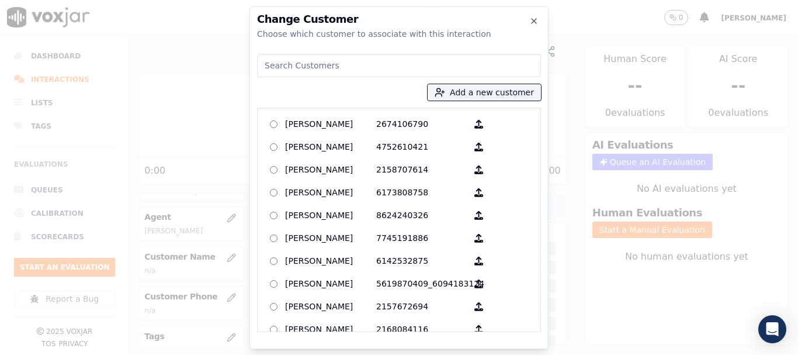
paste input "KENNETH FORDE"
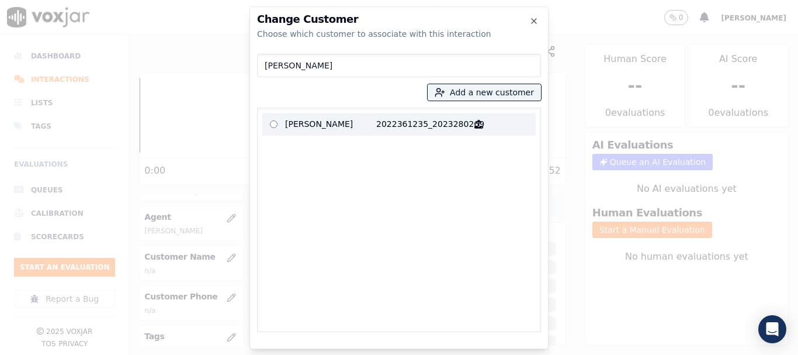
type input "KENNETH FORDE"
click at [329, 123] on p "KENNETH FORDE" at bounding box center [330, 124] width 91 height 18
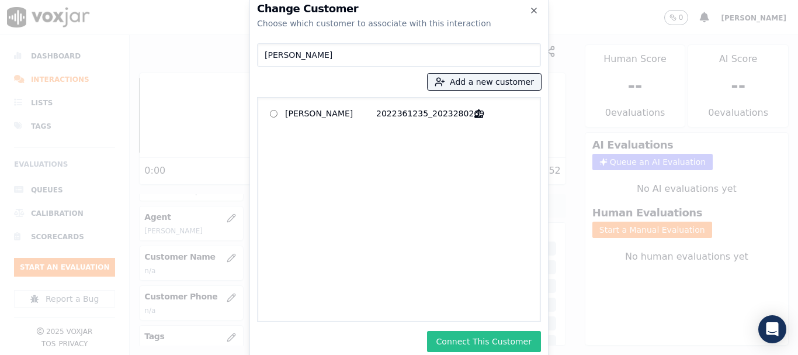
click at [473, 343] on button "Connect This Customer" at bounding box center [484, 341] width 114 height 21
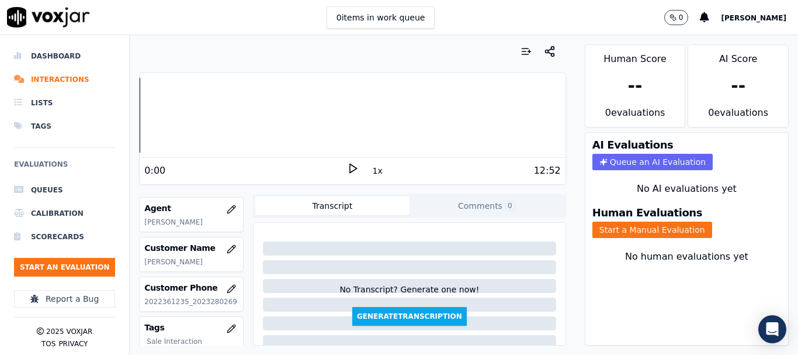
scroll to position [124, 0]
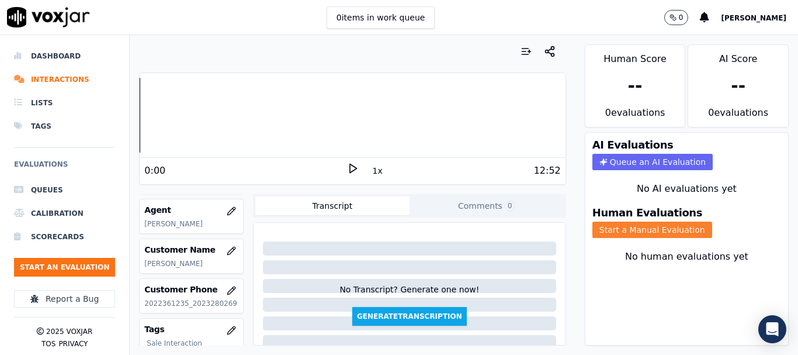
click at [645, 226] on button "Start a Manual Evaluation" at bounding box center [653, 230] width 120 height 16
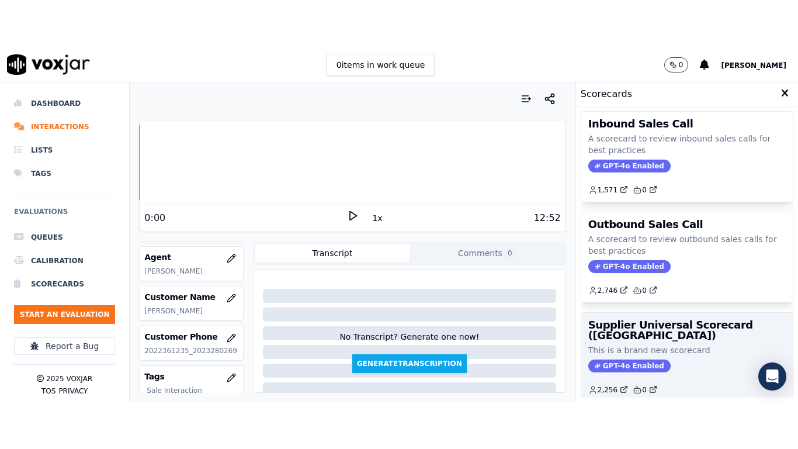
scroll to position [117, 0]
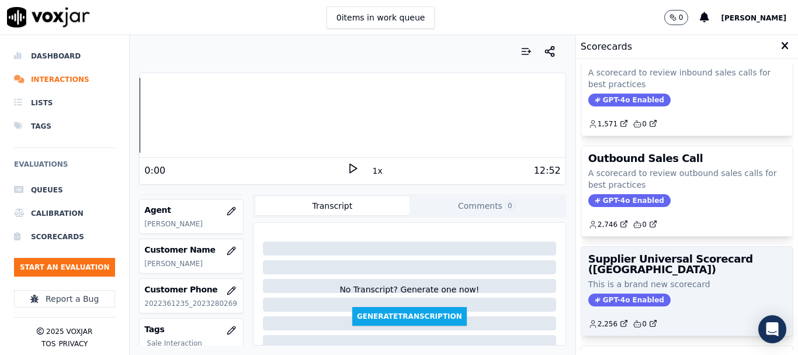
click at [642, 275] on div "Supplier Universal Scorecard (Colombia) This is a brand new scorecard GPT-4o En…" at bounding box center [688, 291] width 212 height 89
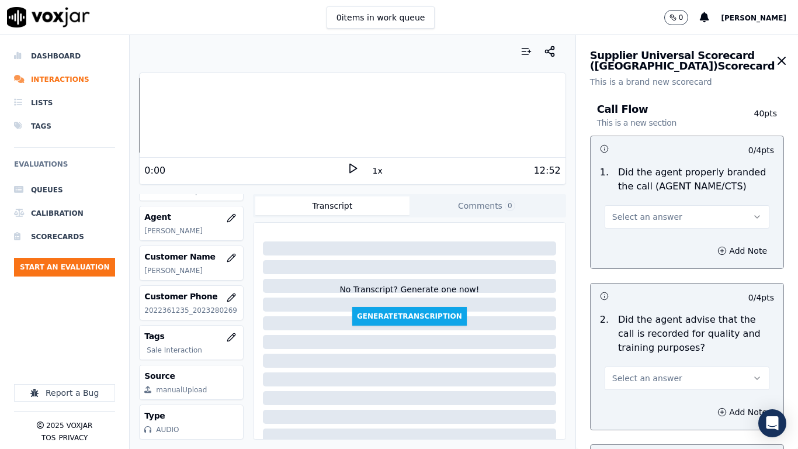
drag, startPoint x: 665, startPoint y: 212, endPoint x: 664, endPoint y: 223, distance: 11.7
click at [665, 212] on button "Select an answer" at bounding box center [687, 216] width 165 height 23
click at [616, 245] on div "Yes" at bounding box center [665, 243] width 143 height 19
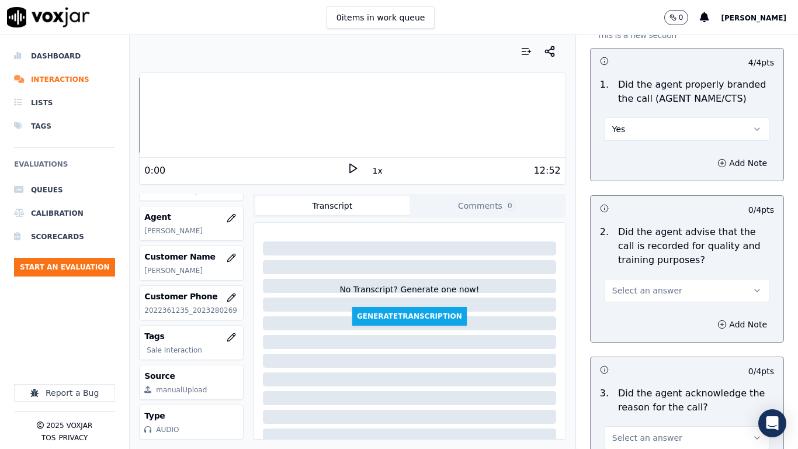
scroll to position [292, 0]
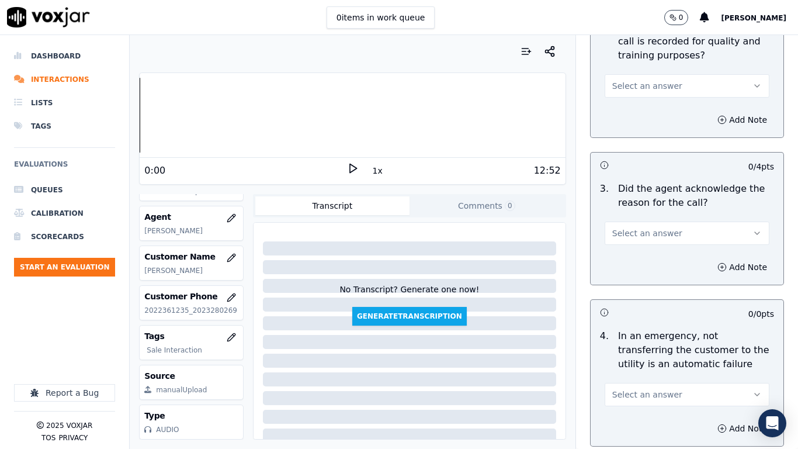
click at [637, 89] on span "Select an answer" at bounding box center [648, 86] width 70 height 12
click at [629, 115] on div "Yes" at bounding box center [665, 112] width 143 height 19
click at [624, 227] on button "Select an answer" at bounding box center [687, 233] width 165 height 23
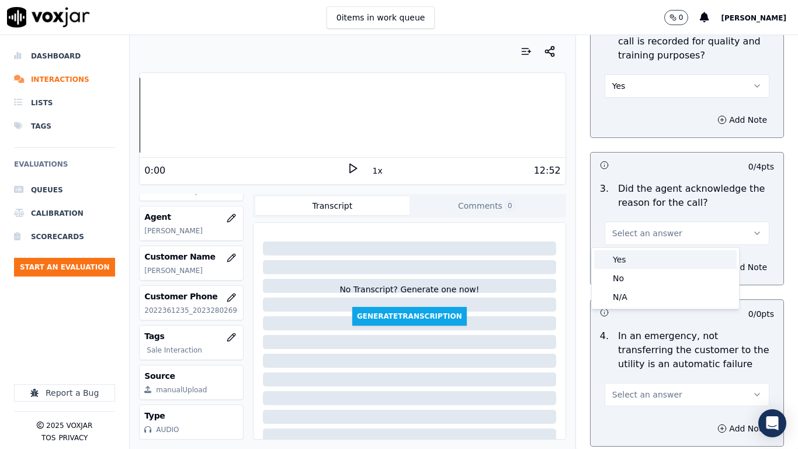
click at [617, 264] on div "Yes" at bounding box center [665, 259] width 143 height 19
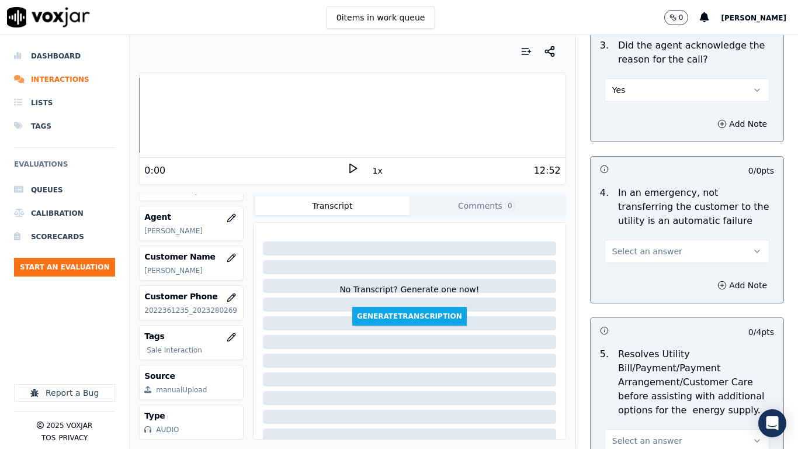
scroll to position [526, 0]
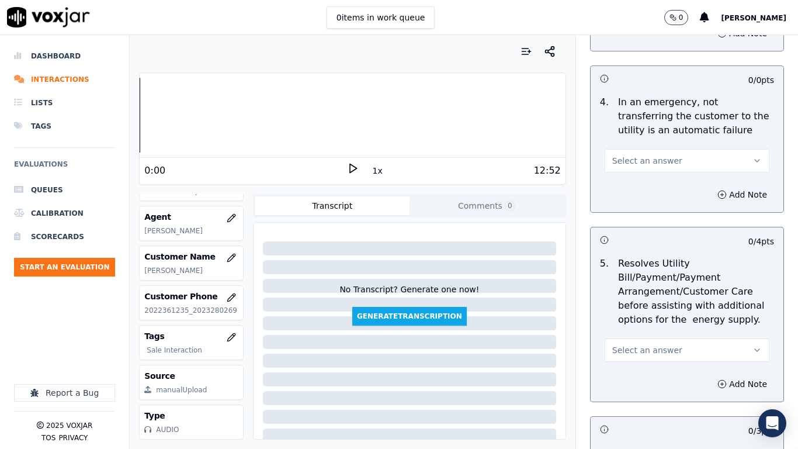
click at [651, 157] on span "Select an answer" at bounding box center [648, 161] width 70 height 12
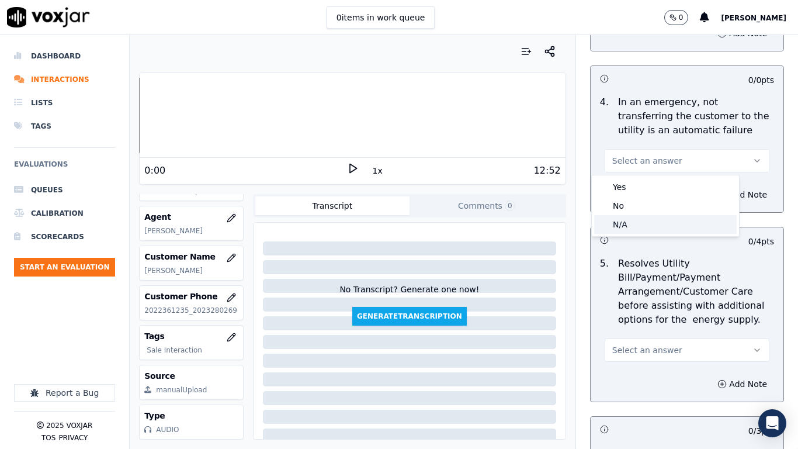
click at [642, 223] on div "N/A" at bounding box center [665, 224] width 143 height 19
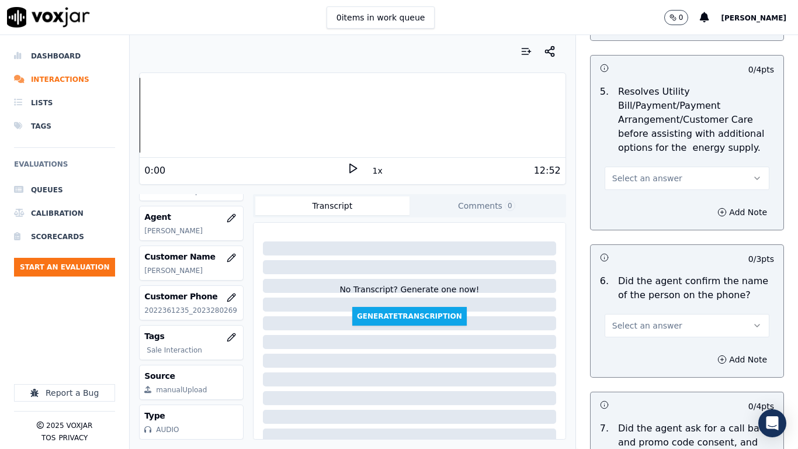
scroll to position [701, 0]
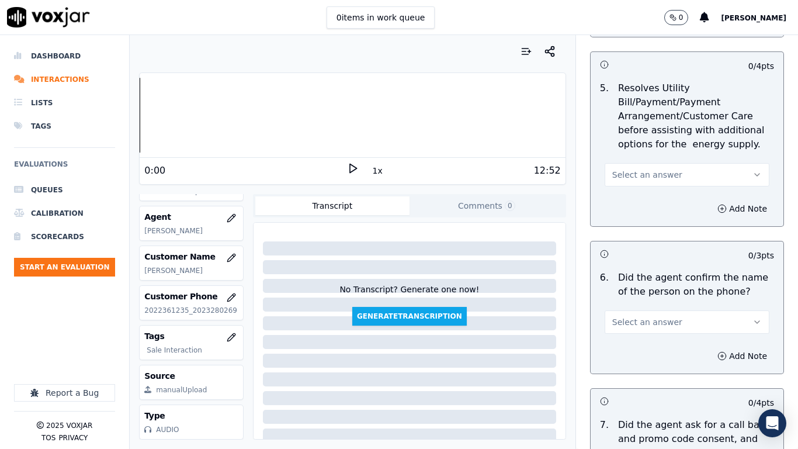
click at [629, 170] on span "Select an answer" at bounding box center [648, 175] width 70 height 12
click at [639, 238] on div "N/A" at bounding box center [665, 238] width 143 height 19
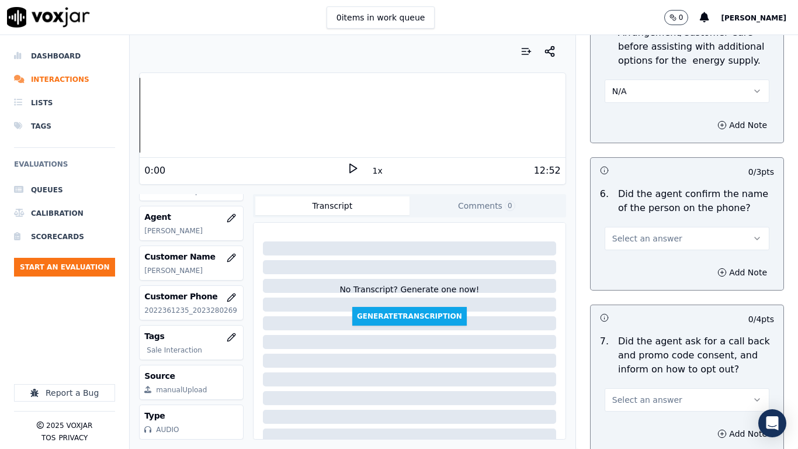
scroll to position [935, 0]
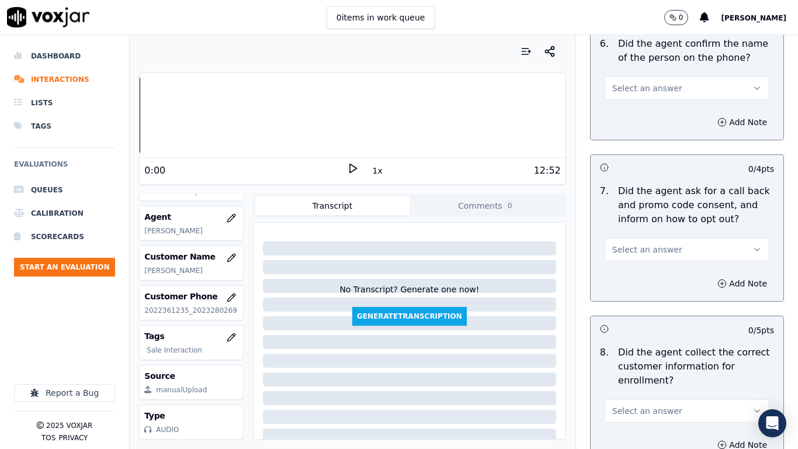
click at [627, 87] on span "Select an answer" at bounding box center [648, 88] width 70 height 12
click at [633, 112] on div "Yes" at bounding box center [665, 114] width 143 height 19
click at [653, 253] on span "Select an answer" at bounding box center [648, 250] width 70 height 12
click at [628, 275] on div "Yes" at bounding box center [665, 276] width 143 height 19
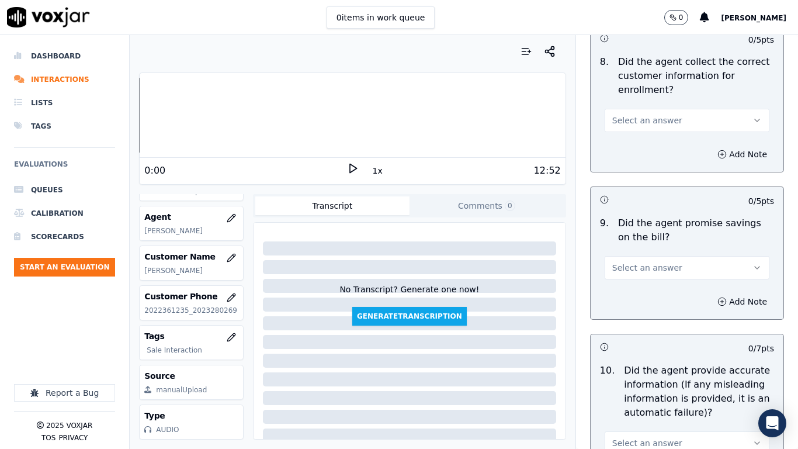
scroll to position [1228, 0]
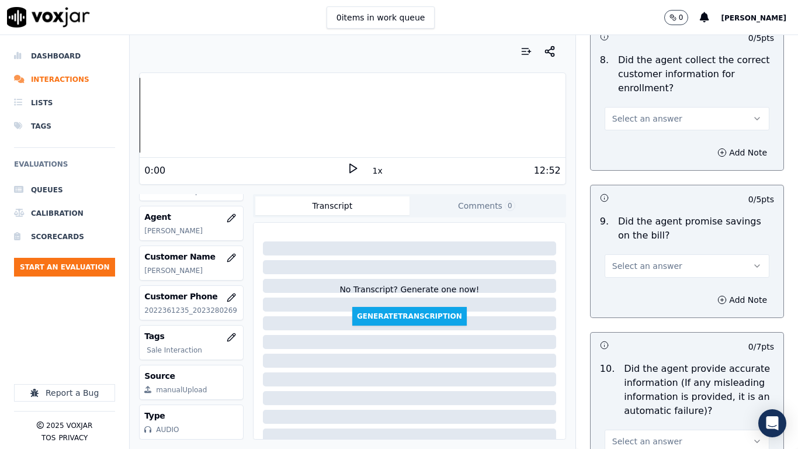
click at [628, 123] on span "Select an answer" at bounding box center [648, 119] width 70 height 12
click at [625, 140] on div "Yes" at bounding box center [665, 145] width 143 height 19
click at [655, 266] on span "Select an answer" at bounding box center [648, 266] width 70 height 12
click at [641, 292] on div "Yes" at bounding box center [665, 292] width 143 height 19
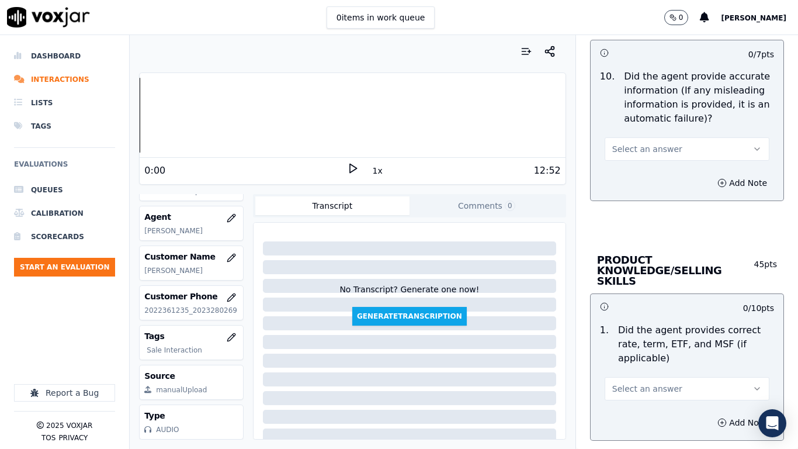
click at [644, 143] on span "Select an answer" at bounding box center [648, 149] width 70 height 12
click at [642, 175] on div "Yes" at bounding box center [665, 175] width 143 height 19
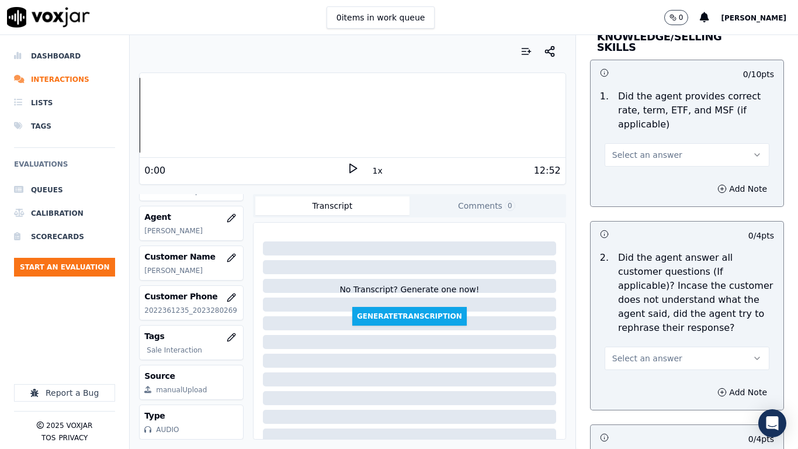
click at [639, 149] on span "Select an answer" at bounding box center [648, 155] width 70 height 12
click at [635, 172] on div "Yes" at bounding box center [665, 170] width 143 height 19
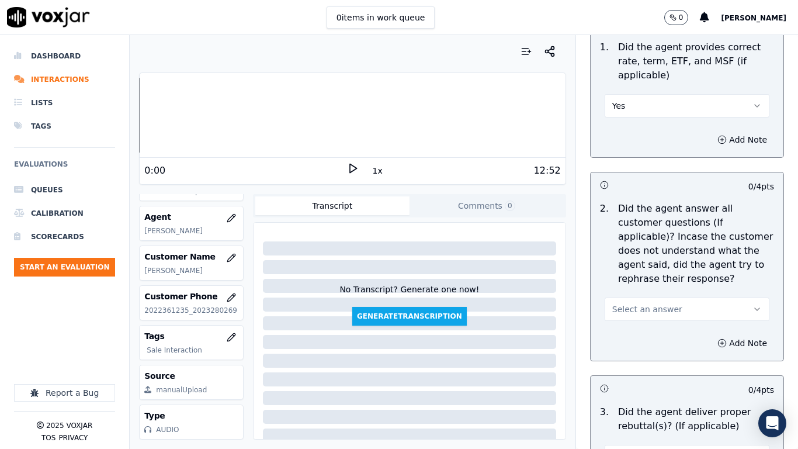
scroll to position [1870, 0]
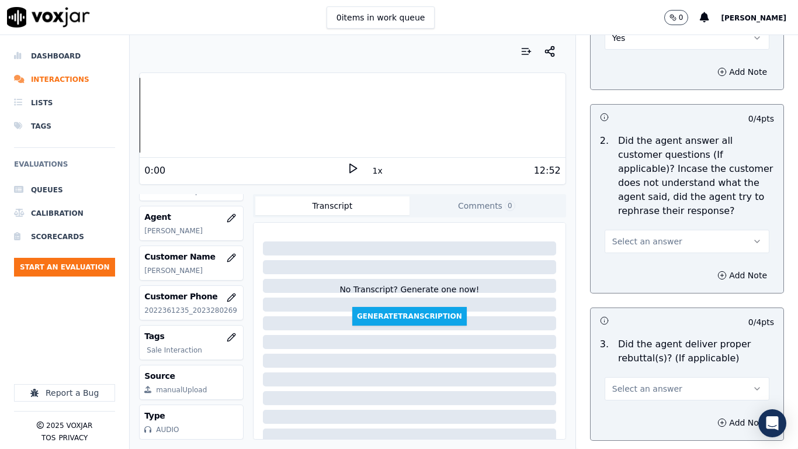
click at [638, 236] on span "Select an answer" at bounding box center [648, 242] width 70 height 12
click at [636, 251] on div "Yes" at bounding box center [665, 257] width 143 height 19
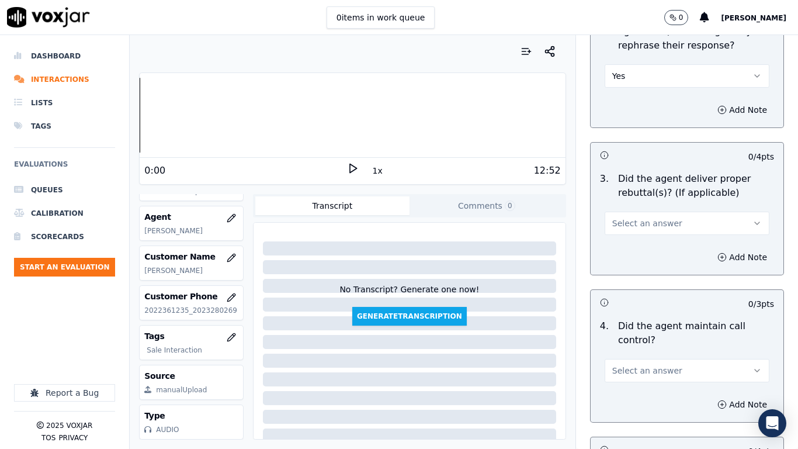
scroll to position [2046, 0]
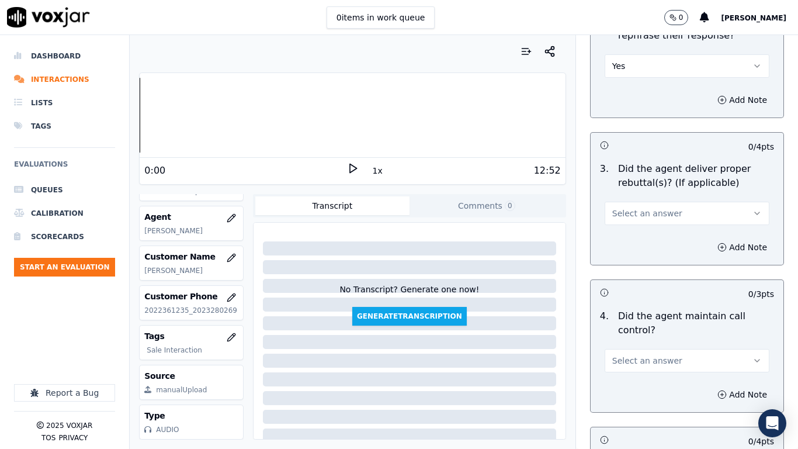
click at [631, 208] on span "Select an answer" at bounding box center [648, 214] width 70 height 12
click at [627, 229] on div "Yes" at bounding box center [665, 229] width 143 height 19
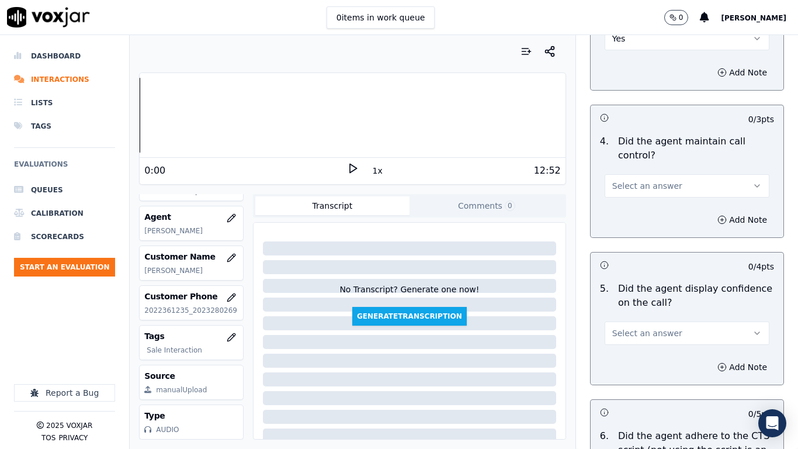
scroll to position [2221, 0]
click at [617, 179] on span "Select an answer" at bounding box center [648, 185] width 70 height 12
click at [623, 205] on div "Yes" at bounding box center [665, 201] width 143 height 19
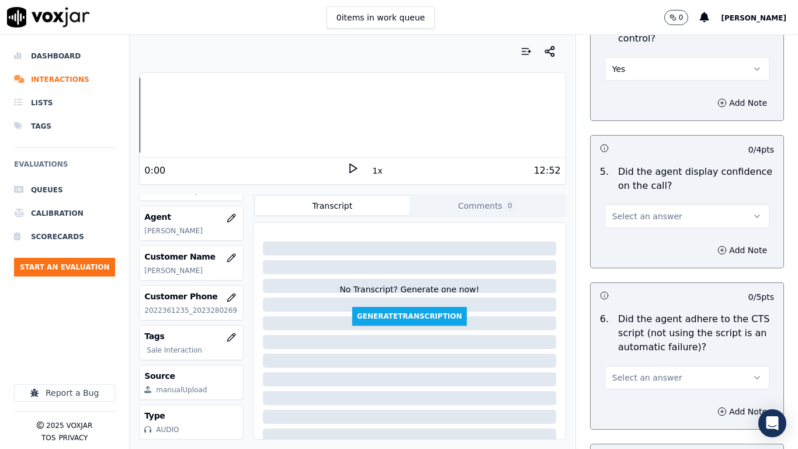
scroll to position [2338, 0]
click at [631, 210] on span "Select an answer" at bounding box center [648, 216] width 70 height 12
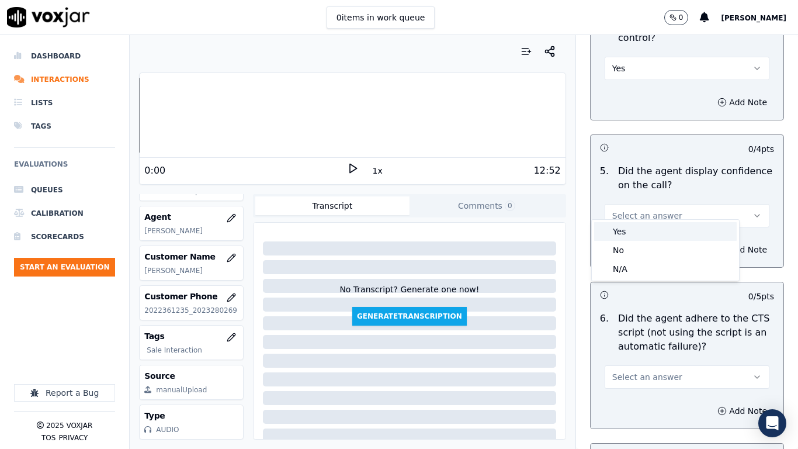
click at [632, 229] on div "Yes" at bounding box center [665, 231] width 143 height 19
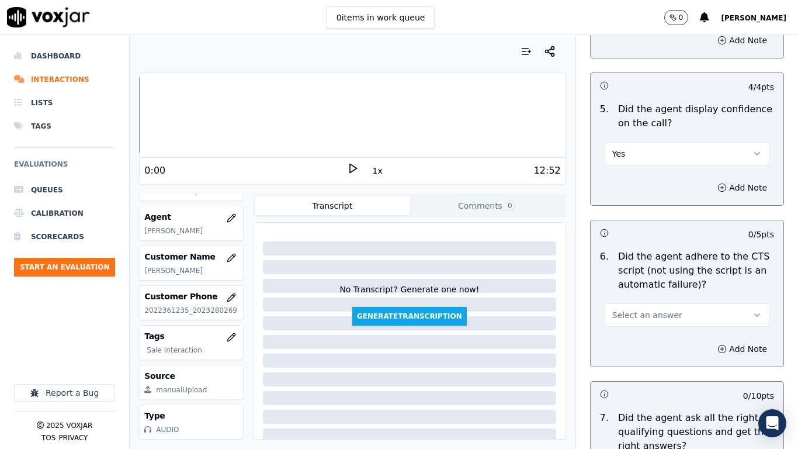
scroll to position [2513, 0]
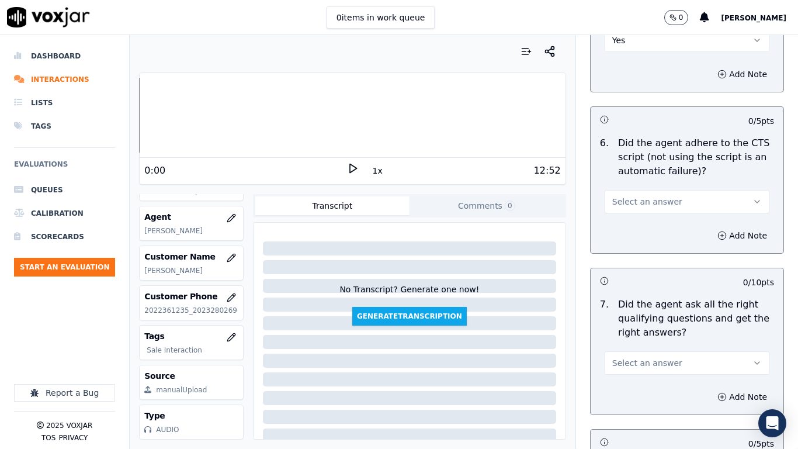
click at [654, 196] on span "Select an answer" at bounding box center [648, 202] width 70 height 12
click at [634, 213] on div "Yes" at bounding box center [665, 217] width 143 height 19
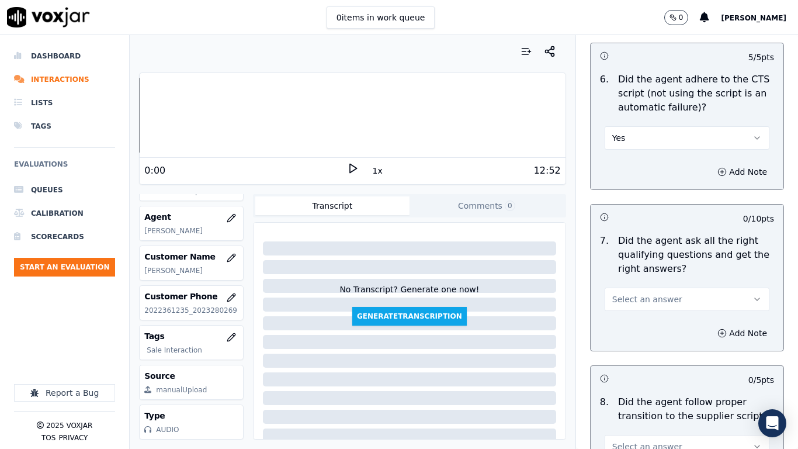
scroll to position [2747, 0]
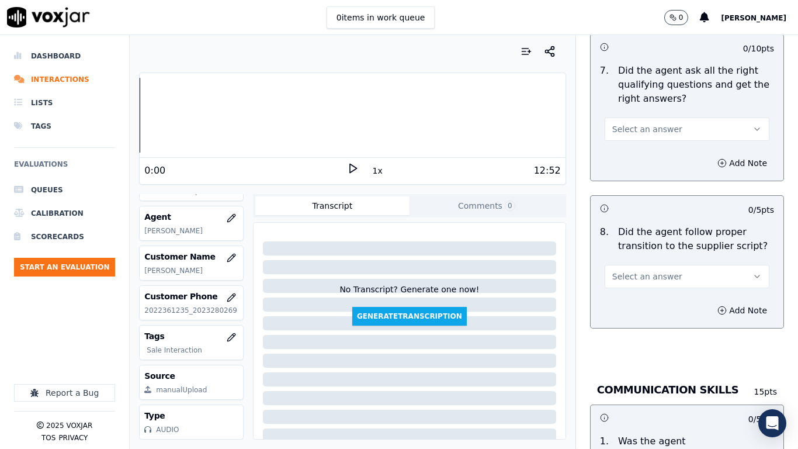
click at [643, 123] on span "Select an answer" at bounding box center [648, 129] width 70 height 12
click at [639, 141] on div "Yes" at bounding box center [665, 145] width 143 height 19
click at [644, 265] on button "Select an answer" at bounding box center [687, 276] width 165 height 23
drag, startPoint x: 642, startPoint y: 283, endPoint x: 639, endPoint y: 300, distance: 17.1
click at [642, 283] on div "Yes" at bounding box center [665, 292] width 143 height 19
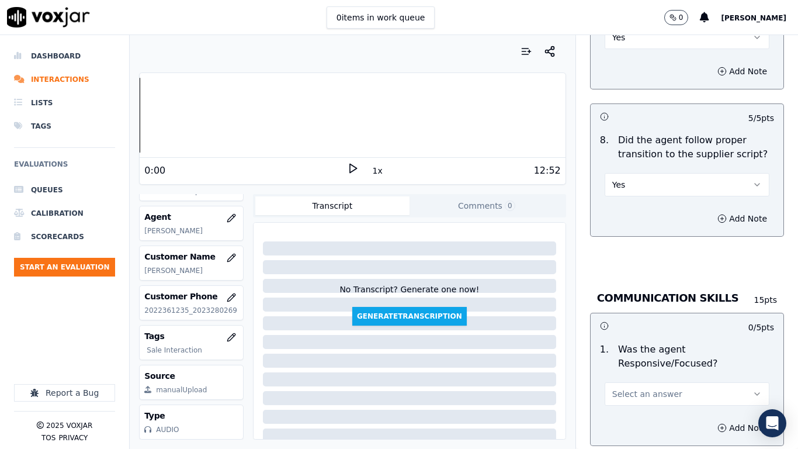
scroll to position [3040, 0]
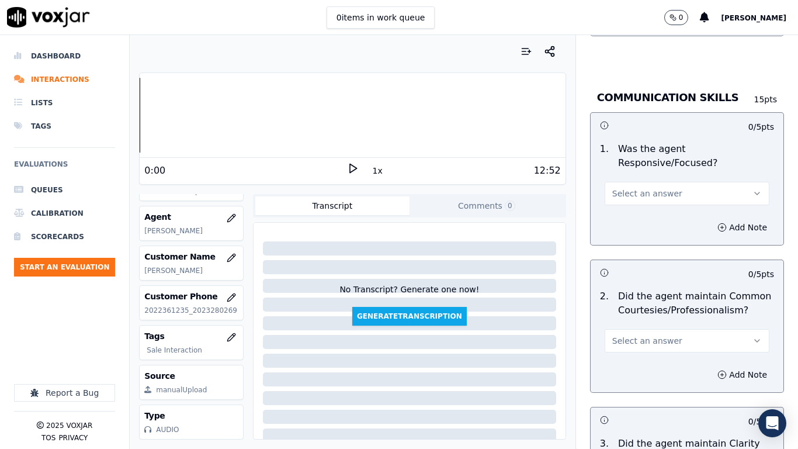
click at [630, 188] on span "Select an answer" at bounding box center [648, 194] width 70 height 12
click at [630, 205] on div "Yes" at bounding box center [665, 209] width 143 height 19
click at [623, 335] on span "Select an answer" at bounding box center [648, 341] width 70 height 12
click at [624, 354] on div "Yes" at bounding box center [665, 356] width 143 height 19
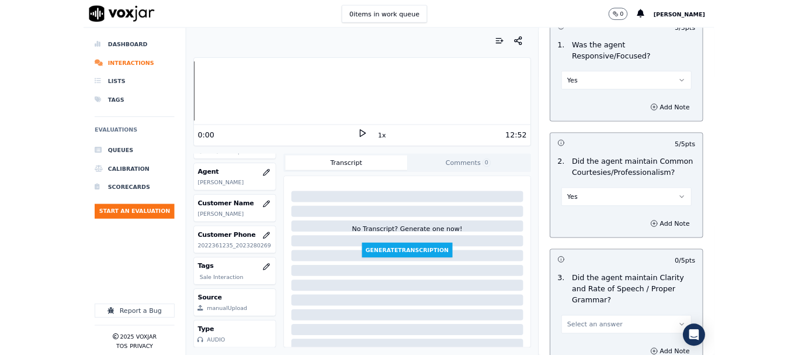
scroll to position [3234, 0]
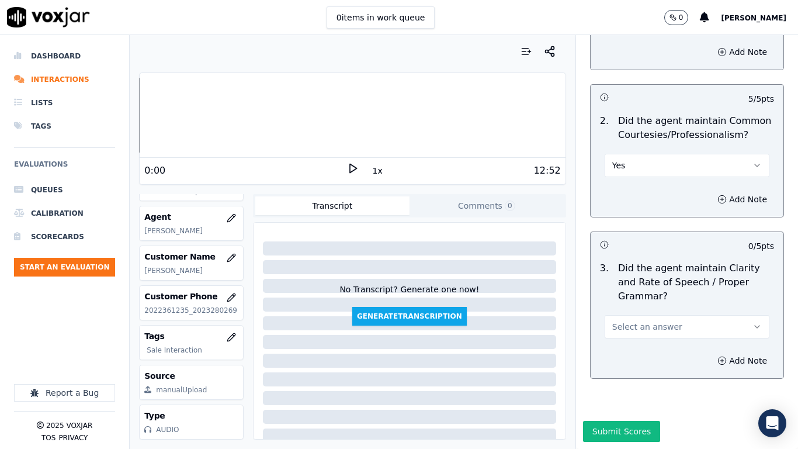
click at [632, 321] on span "Select an answer" at bounding box center [648, 327] width 70 height 12
click at [645, 320] on div "Yes" at bounding box center [665, 323] width 143 height 19
click at [630, 354] on button "Submit Scores" at bounding box center [622, 431] width 78 height 21
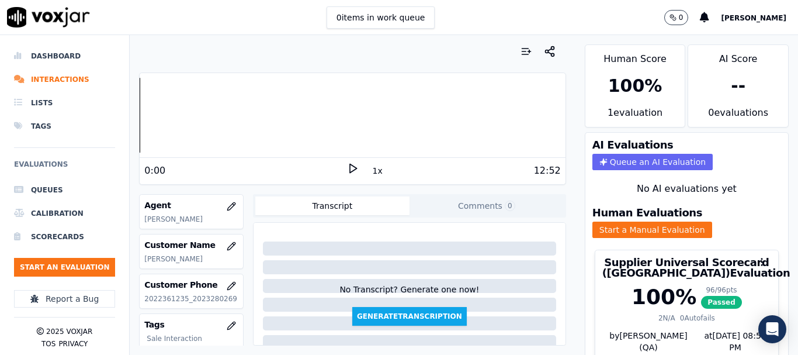
scroll to position [124, 0]
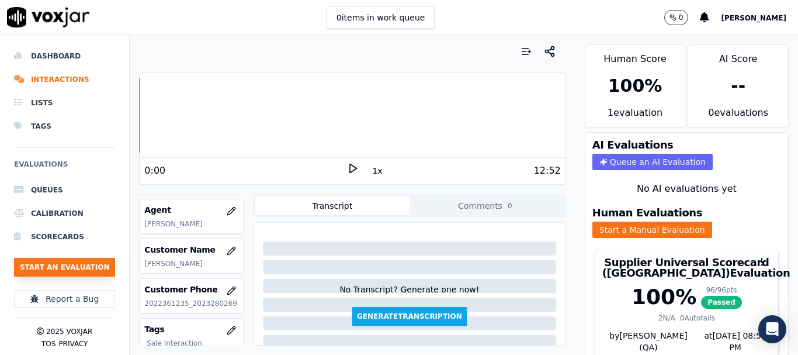
click at [70, 268] on button "Start an Evaluation" at bounding box center [64, 267] width 101 height 19
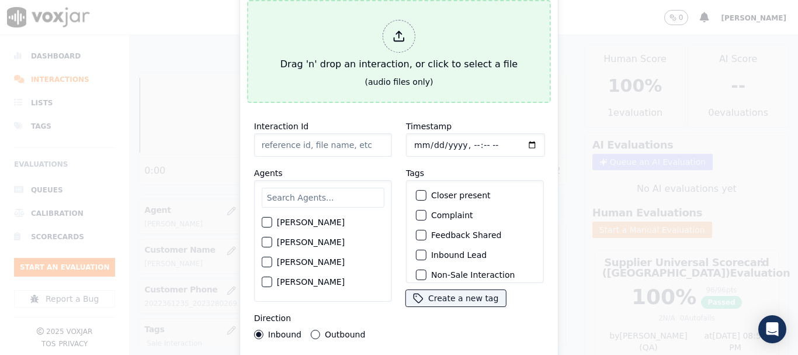
click at [361, 56] on div "Drag 'n' drop an interaction, or click to select a file" at bounding box center [399, 45] width 247 height 61
type input "20250813-191544_2023001446-all.mp3"
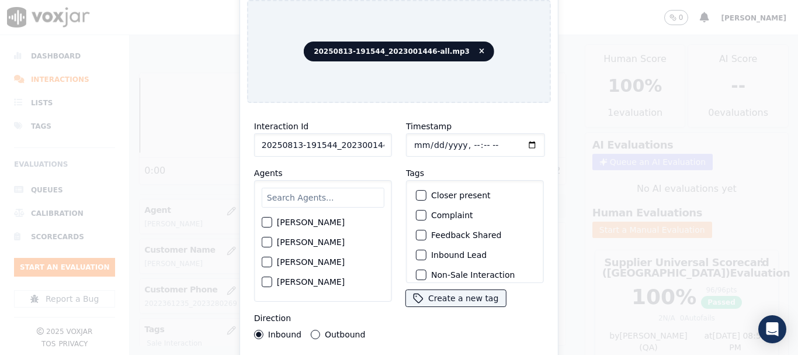
click at [317, 197] on input "text" at bounding box center [323, 198] width 123 height 20
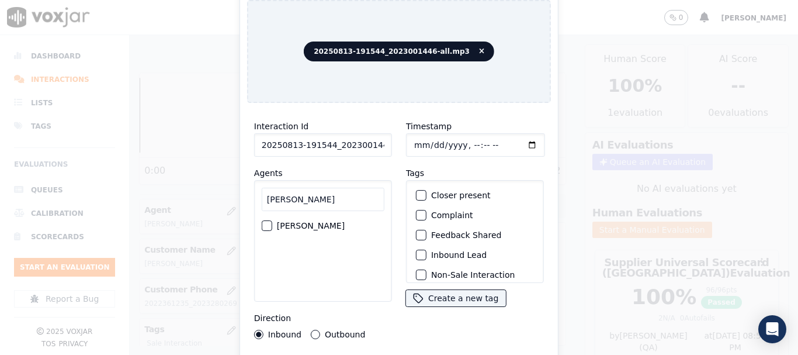
type input "mary"
click at [307, 222] on label "MARY OLIER" at bounding box center [311, 226] width 68 height 8
click at [272, 220] on button "MARY OLIER" at bounding box center [267, 225] width 11 height 11
click at [329, 330] on label "Outbound" at bounding box center [345, 334] width 40 height 8
click at [320, 330] on button "Outbound" at bounding box center [315, 334] width 9 height 9
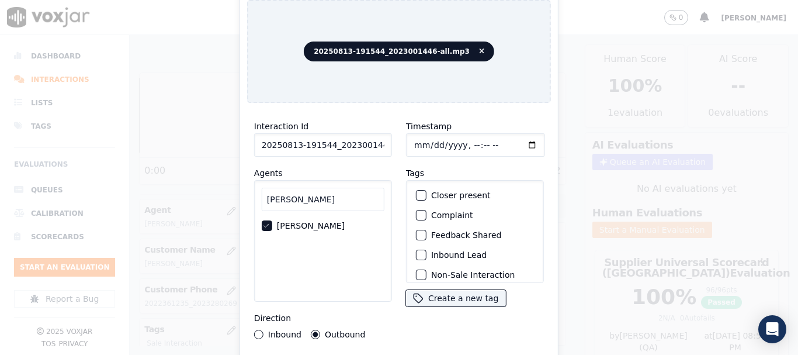
click at [414, 141] on input "Timestamp" at bounding box center [475, 144] width 139 height 23
type input "2025-08-13T15:29"
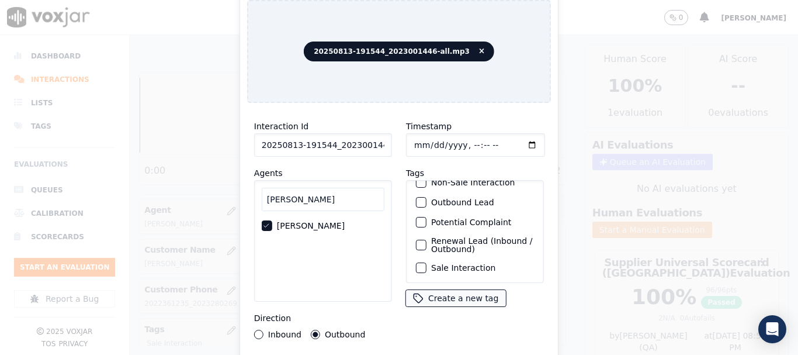
drag, startPoint x: 479, startPoint y: 255, endPoint x: 454, endPoint y: 290, distance: 42.7
click at [479, 264] on label "Sale Interaction" at bounding box center [463, 268] width 64 height 8
click at [427, 262] on button "Sale Interaction" at bounding box center [421, 267] width 11 height 11
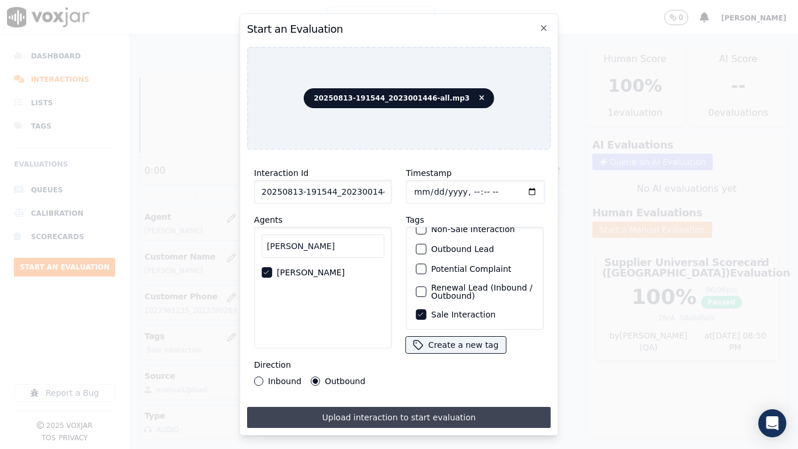
click at [460, 354] on button "Upload interaction to start evaluation" at bounding box center [399, 417] width 304 height 21
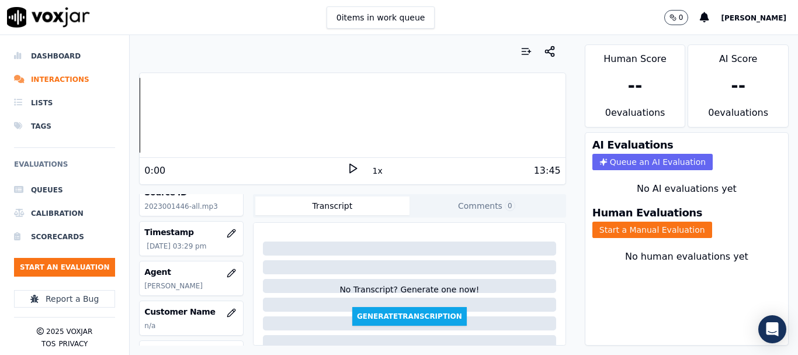
scroll to position [117, 0]
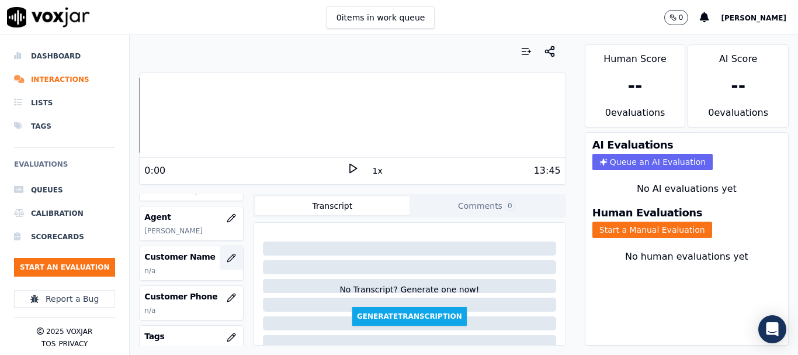
click at [227, 258] on icon "button" at bounding box center [231, 257] width 9 height 9
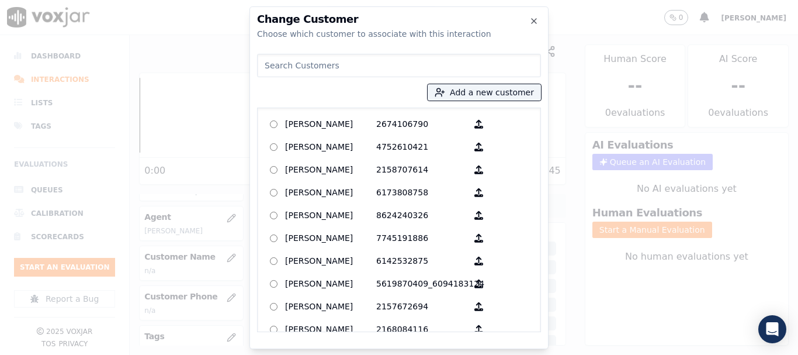
paste input "LARRY MOSS"
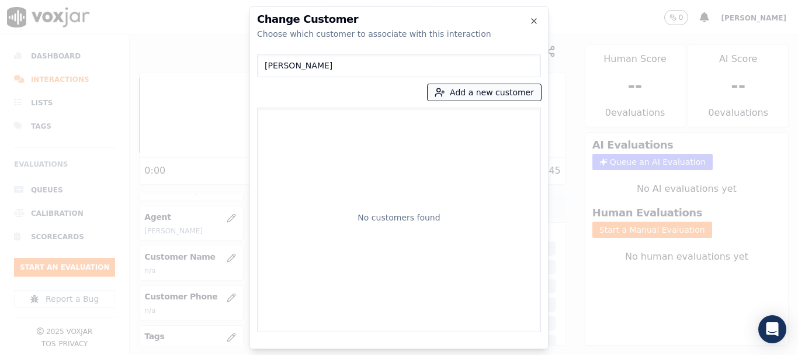
type input "LARRY MOSS"
click at [459, 91] on button "Add a new customer" at bounding box center [484, 92] width 113 height 16
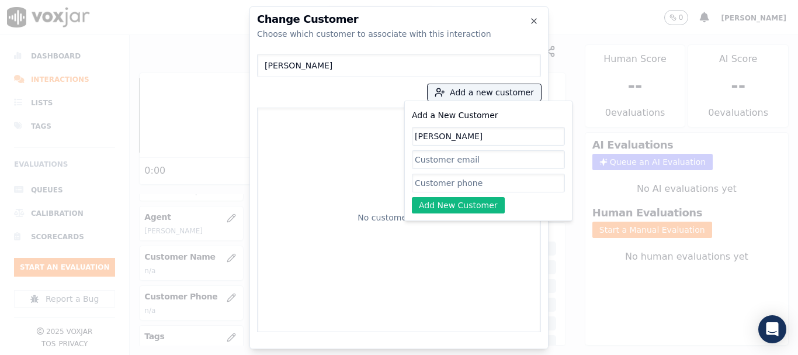
type input "LARRY MOSS"
drag, startPoint x: 475, startPoint y: 184, endPoint x: 478, endPoint y: 192, distance: 8.7
click at [475, 184] on input "Add a New Customer" at bounding box center [488, 183] width 153 height 19
paste input "2023001446"
type input "2023001446"
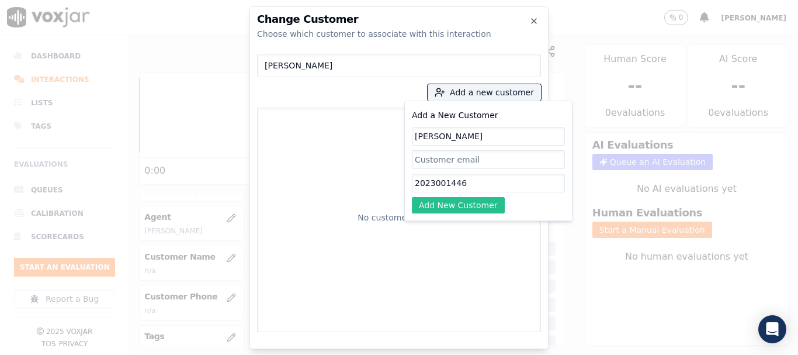
click at [452, 203] on button "Add New Customer" at bounding box center [458, 205] width 93 height 16
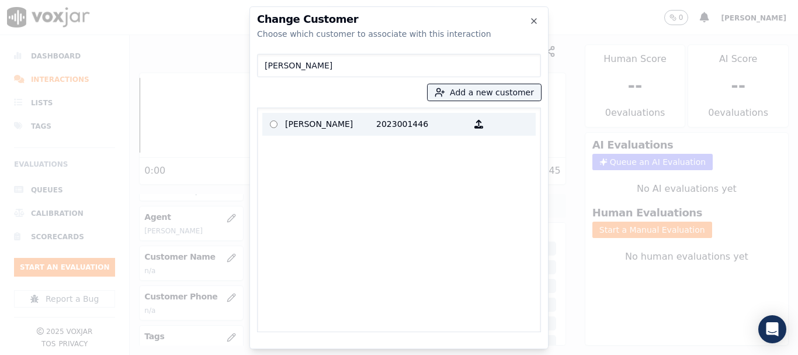
click at [316, 123] on p "LARRY MOSS" at bounding box center [330, 124] width 91 height 18
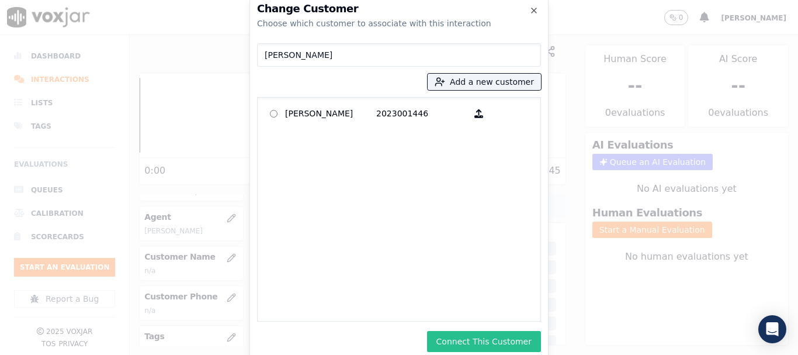
click at [525, 338] on button "Connect This Customer" at bounding box center [484, 341] width 114 height 21
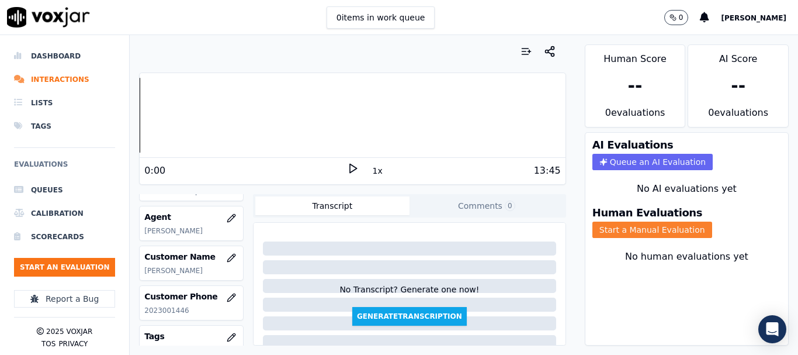
click at [621, 231] on button "Start a Manual Evaluation" at bounding box center [653, 230] width 120 height 16
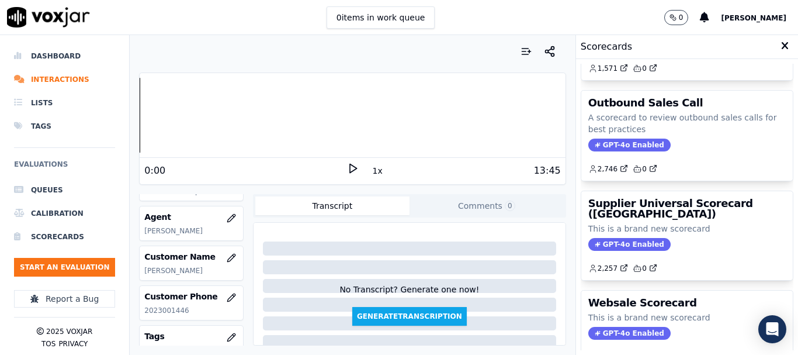
scroll to position [175, 0]
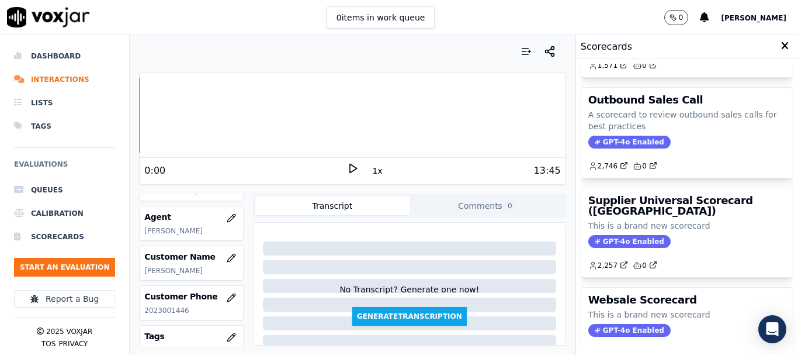
click at [639, 227] on p "This is a brand new scorecard" at bounding box center [688, 226] width 198 height 12
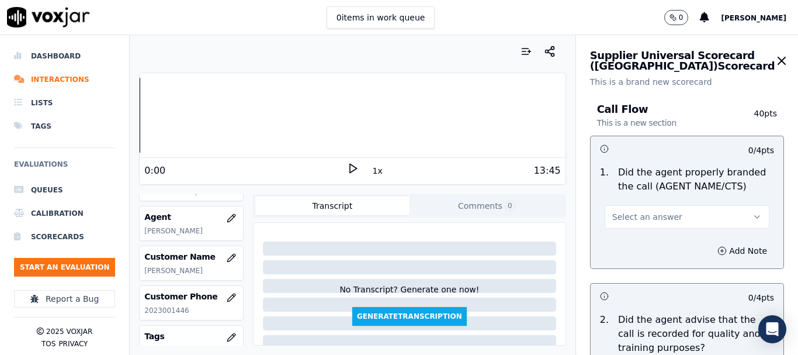
click at [623, 216] on span "Select an answer" at bounding box center [648, 217] width 70 height 12
click at [628, 246] on div "Yes" at bounding box center [665, 243] width 143 height 19
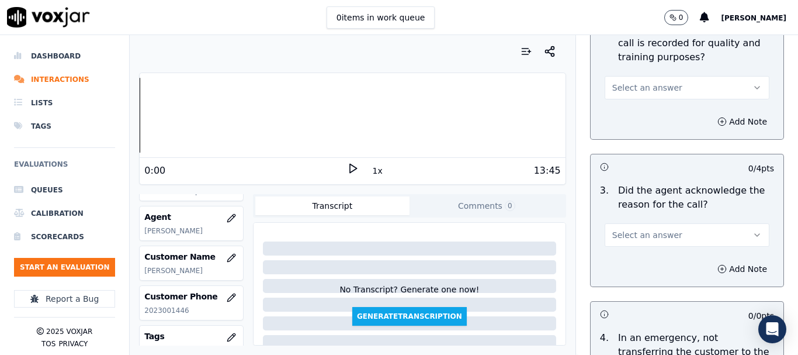
scroll to position [292, 0]
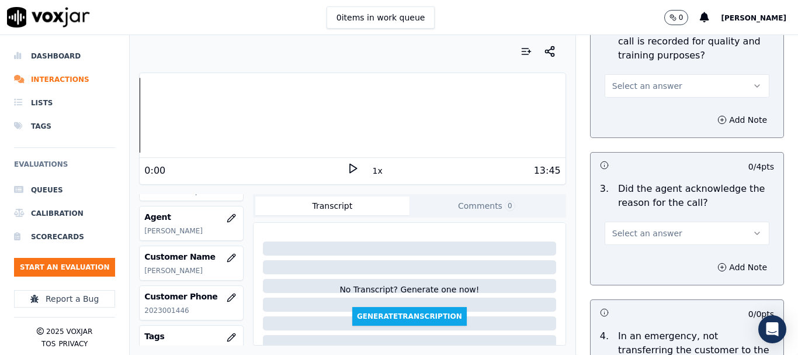
click at [642, 88] on span "Select an answer" at bounding box center [648, 86] width 70 height 12
click at [641, 116] on div "Yes" at bounding box center [665, 112] width 143 height 19
click at [661, 233] on button "Select an answer" at bounding box center [687, 233] width 165 height 23
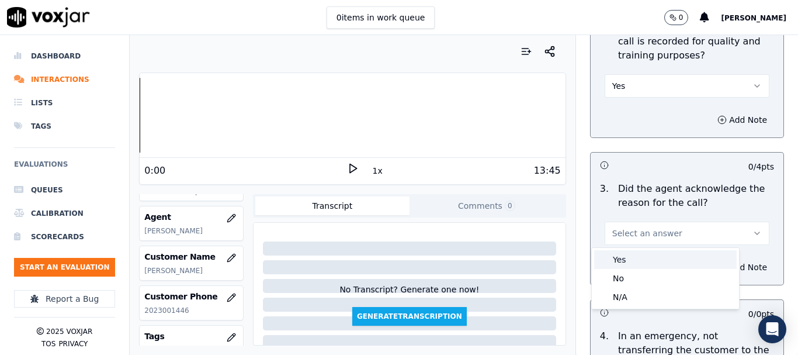
click at [650, 260] on div "Yes" at bounding box center [665, 259] width 143 height 19
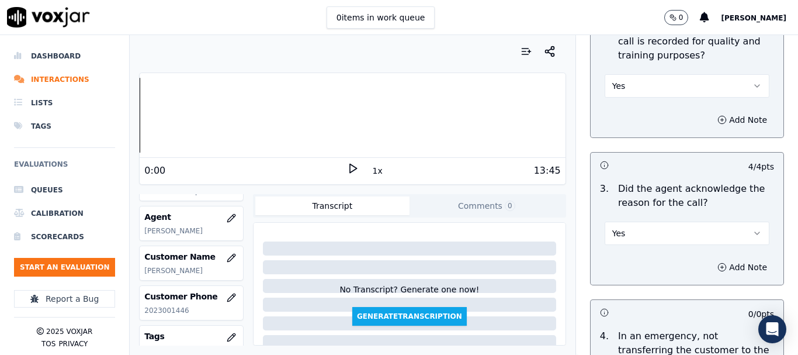
scroll to position [643, 0]
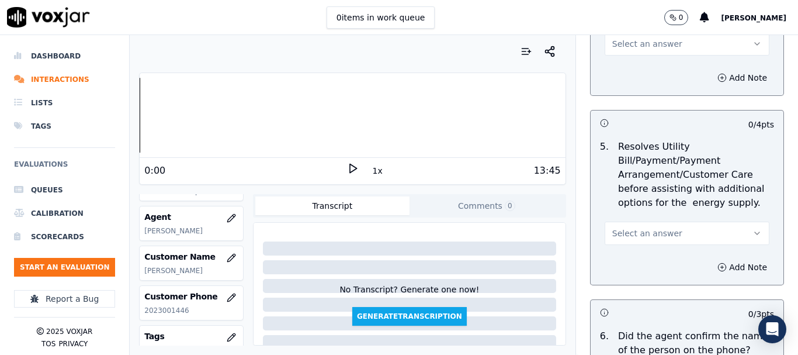
click at [643, 45] on span "Select an answer" at bounding box center [648, 44] width 70 height 12
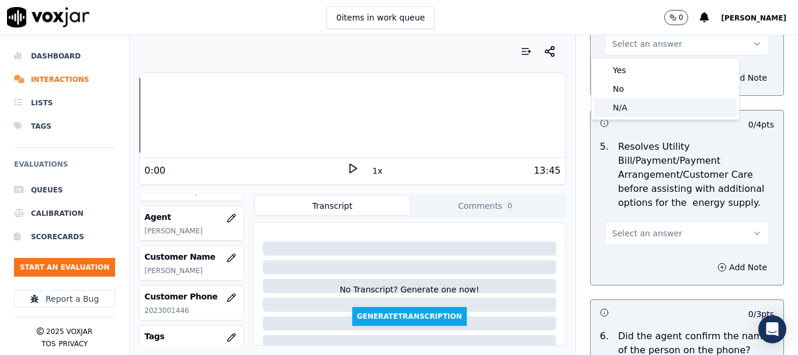
click at [654, 104] on div "N/A" at bounding box center [665, 107] width 143 height 19
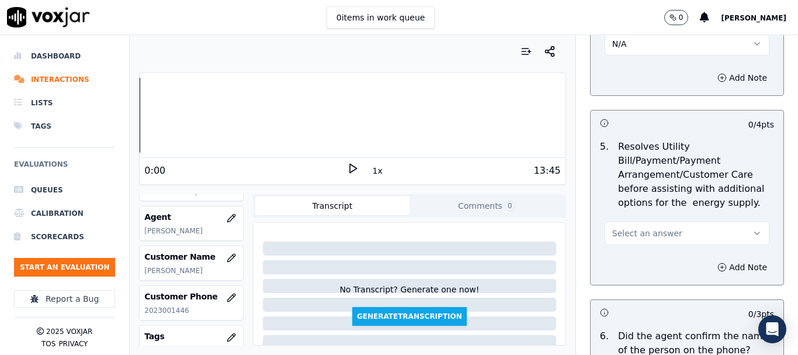
click at [652, 233] on span "Select an answer" at bounding box center [648, 233] width 70 height 12
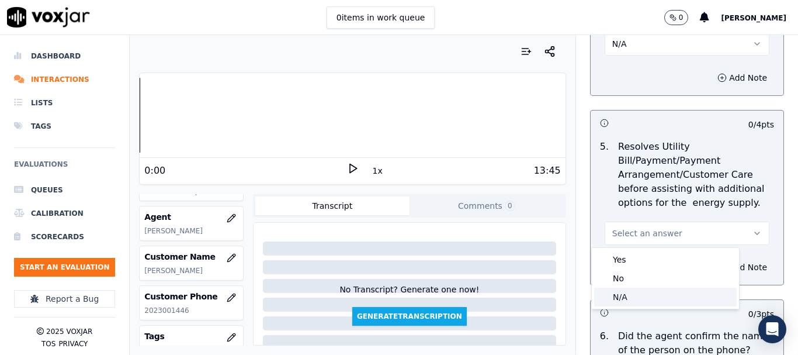
click at [644, 294] on div "N/A" at bounding box center [665, 297] width 143 height 19
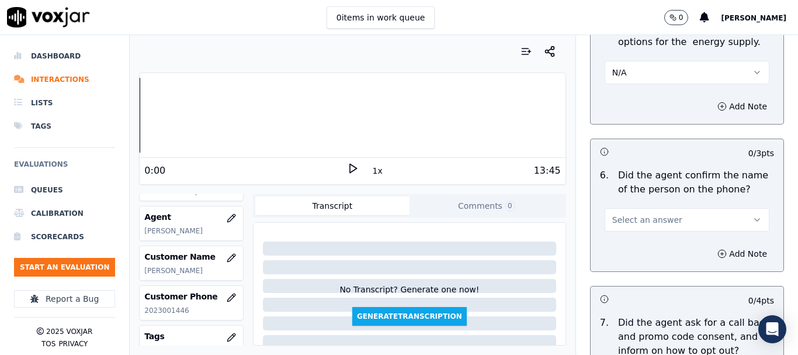
scroll to position [994, 0]
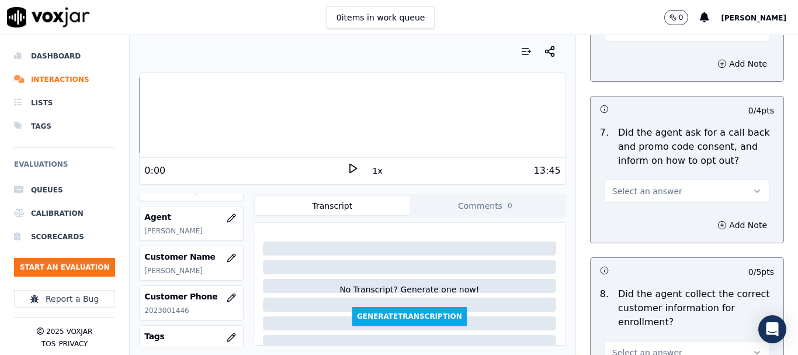
click at [634, 37] on button "Select an answer" at bounding box center [687, 29] width 165 height 23
click at [633, 54] on div "Yes" at bounding box center [665, 56] width 143 height 19
click at [659, 185] on button "Select an answer" at bounding box center [687, 190] width 165 height 23
click at [654, 221] on div "Yes" at bounding box center [665, 217] width 143 height 19
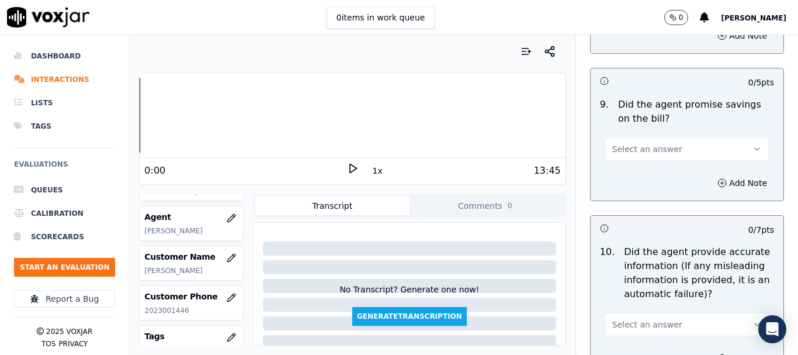
scroll to position [1286, 0]
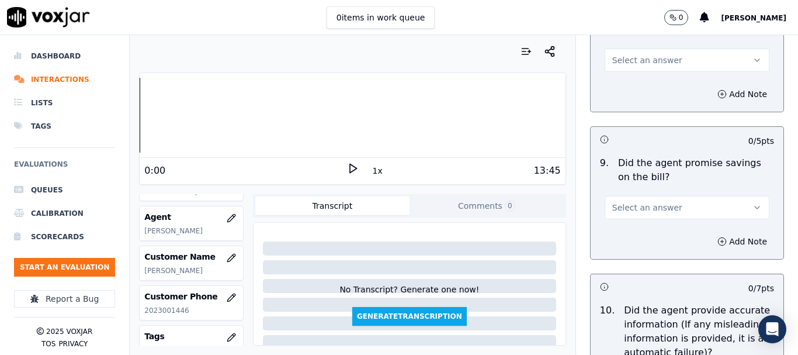
click at [625, 68] on button "Select an answer" at bounding box center [687, 60] width 165 height 23
click at [630, 92] on div "Yes" at bounding box center [665, 86] width 143 height 19
click at [658, 202] on span "Select an answer" at bounding box center [648, 208] width 70 height 12
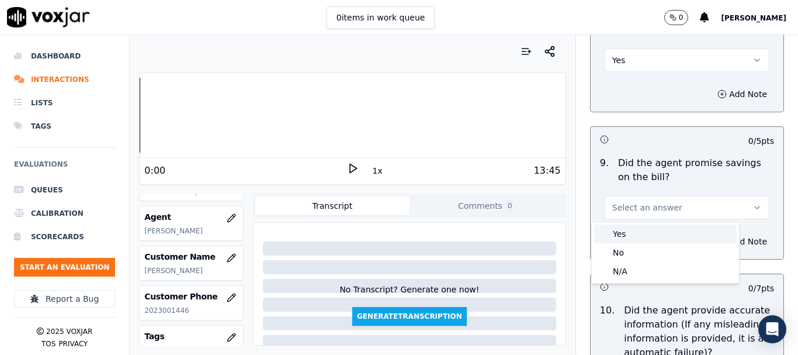
click at [650, 234] on div "Yes" at bounding box center [665, 233] width 143 height 19
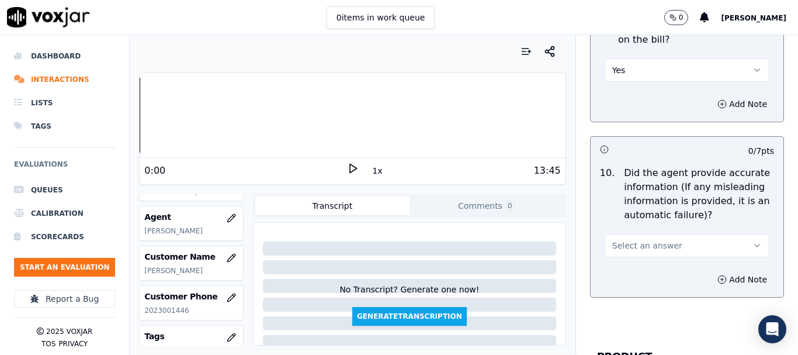
scroll to position [1637, 0]
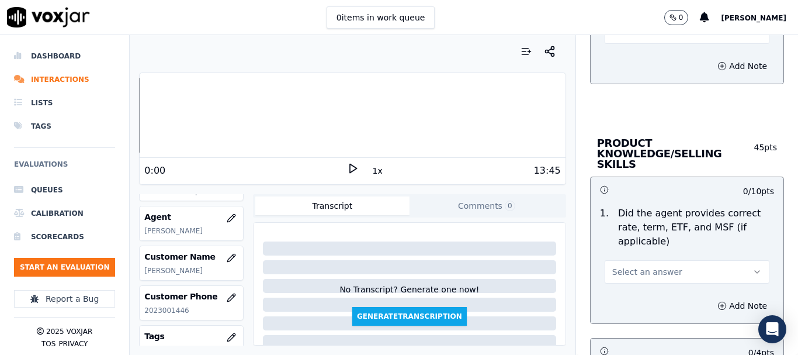
click at [621, 40] on button "Select an answer" at bounding box center [687, 31] width 165 height 23
click at [628, 57] on div "Yes" at bounding box center [665, 58] width 143 height 19
click at [662, 264] on button "Select an answer" at bounding box center [687, 271] width 165 height 23
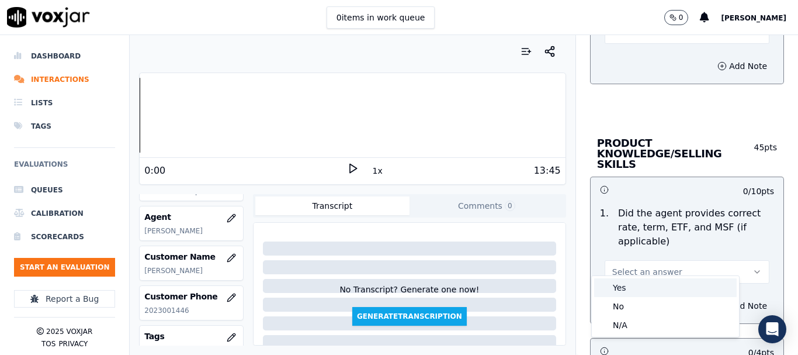
click at [631, 291] on div "Yes" at bounding box center [665, 287] width 143 height 19
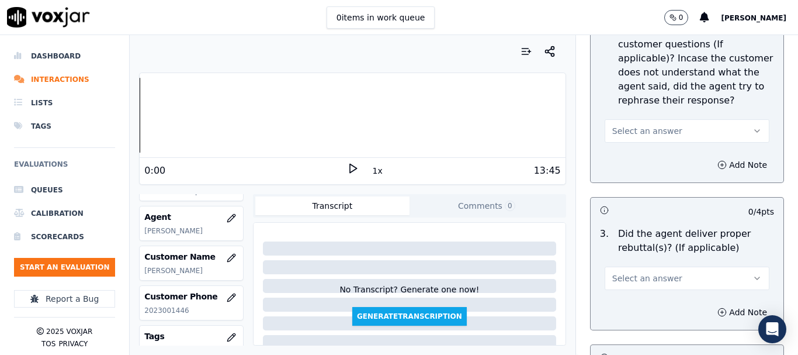
scroll to position [1987, 0]
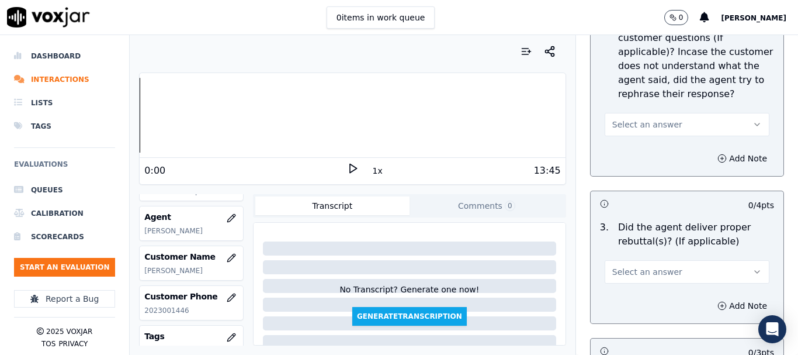
click at [631, 122] on button "Select an answer" at bounding box center [687, 124] width 165 height 23
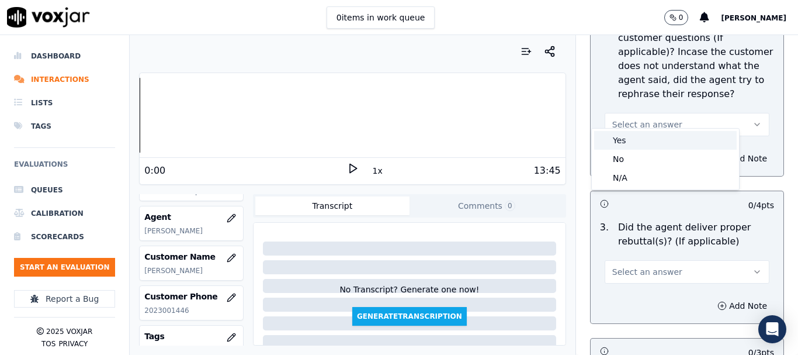
click at [634, 141] on div "Yes" at bounding box center [665, 140] width 143 height 19
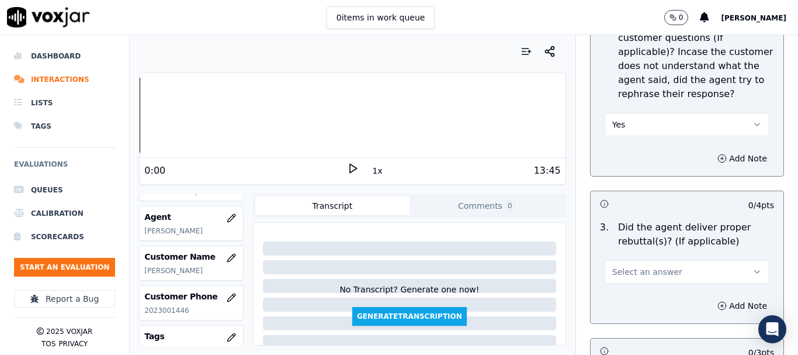
click at [644, 266] on span "Select an answer" at bounding box center [648, 272] width 70 height 12
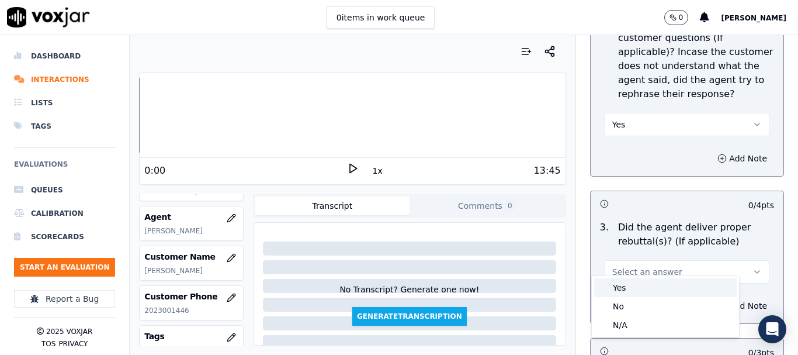
click at [643, 286] on div "Yes" at bounding box center [665, 287] width 143 height 19
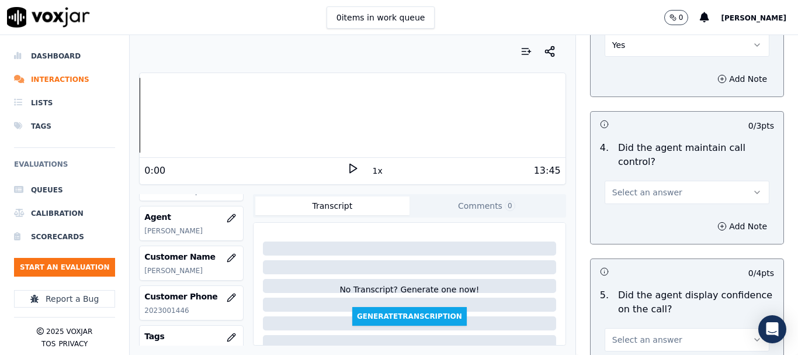
scroll to position [2338, 0]
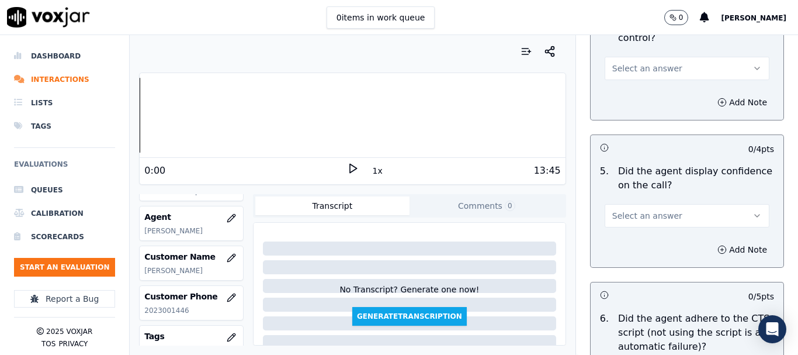
click at [613, 63] on span "Select an answer" at bounding box center [648, 69] width 70 height 12
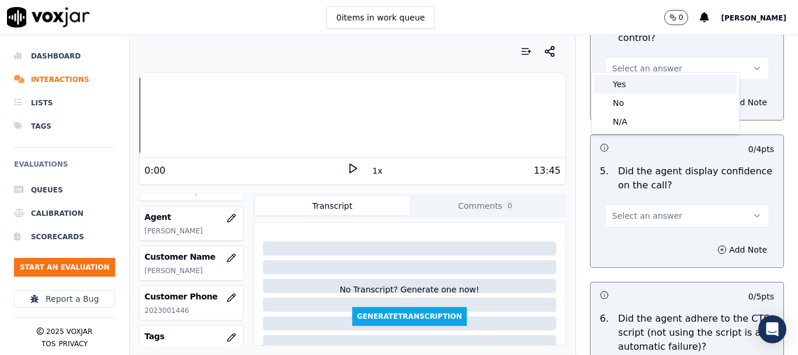
click at [629, 82] on div "Yes" at bounding box center [665, 84] width 143 height 19
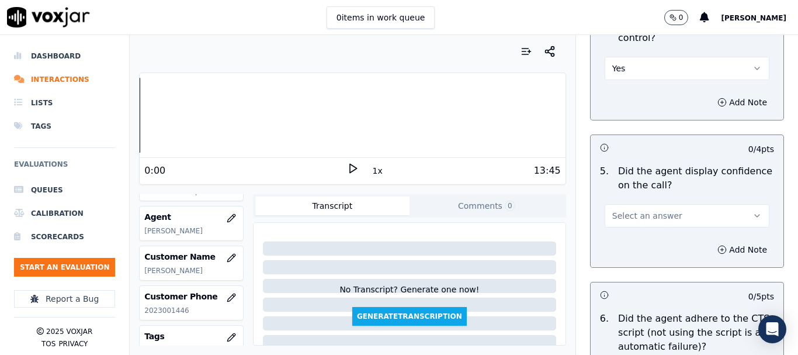
click at [641, 210] on span "Select an answer" at bounding box center [648, 216] width 70 height 12
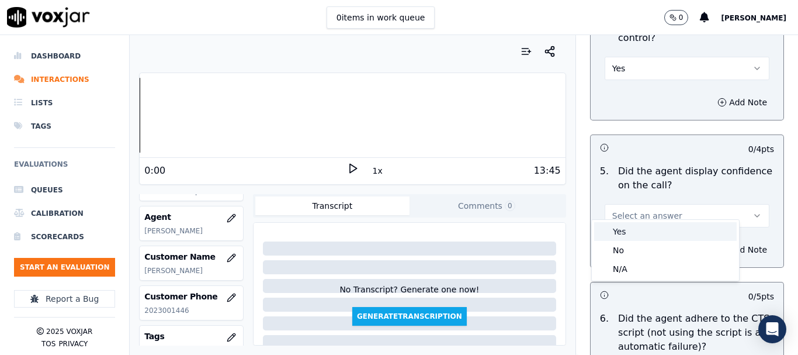
click at [636, 226] on div "Yes" at bounding box center [665, 231] width 143 height 19
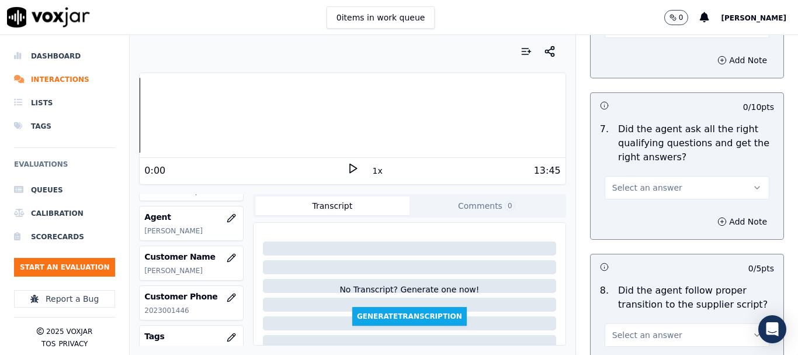
scroll to position [2630, 0]
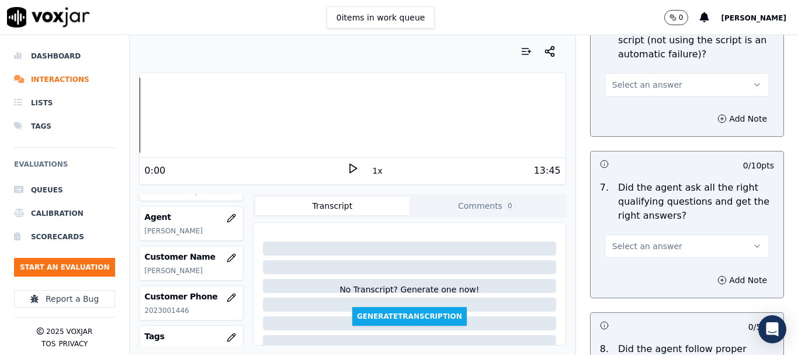
click at [623, 79] on span "Select an answer" at bounding box center [648, 85] width 70 height 12
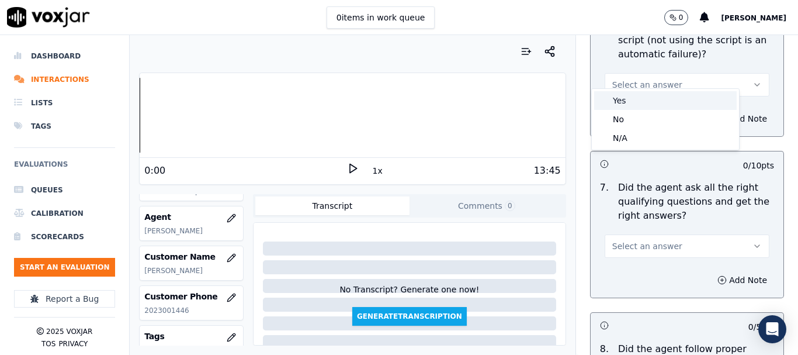
click at [629, 102] on div "Yes" at bounding box center [665, 100] width 143 height 19
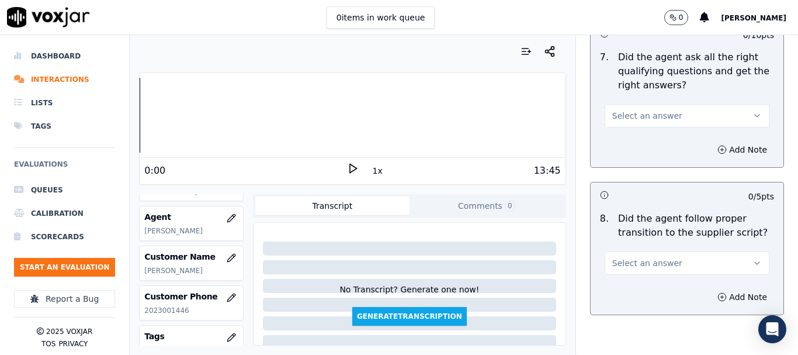
scroll to position [2806, 0]
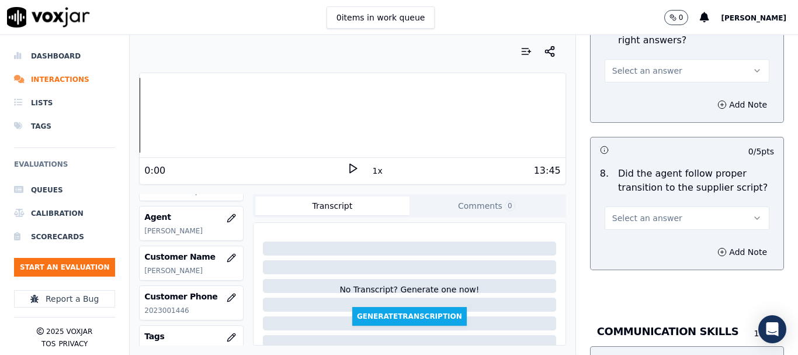
click at [635, 65] on span "Select an answer" at bounding box center [648, 71] width 70 height 12
click at [652, 85] on div "Yes" at bounding box center [665, 86] width 143 height 19
click at [647, 212] on span "Select an answer" at bounding box center [648, 218] width 70 height 12
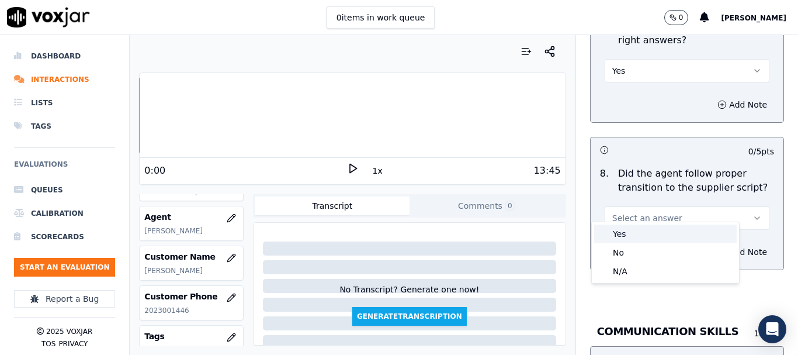
click at [638, 232] on div "Yes" at bounding box center [665, 233] width 143 height 19
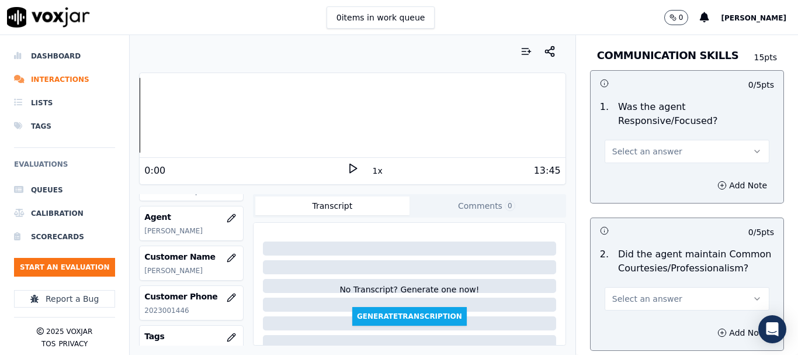
scroll to position [3098, 0]
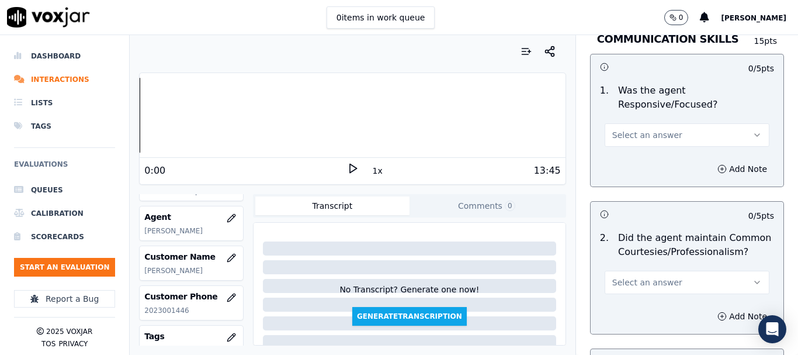
click at [636, 123] on button "Select an answer" at bounding box center [687, 134] width 165 height 23
click at [644, 147] on div "Yes" at bounding box center [665, 150] width 143 height 19
drag, startPoint x: 631, startPoint y: 267, endPoint x: 630, endPoint y: 278, distance: 11.7
click at [631, 276] on span "Select an answer" at bounding box center [648, 282] width 70 height 12
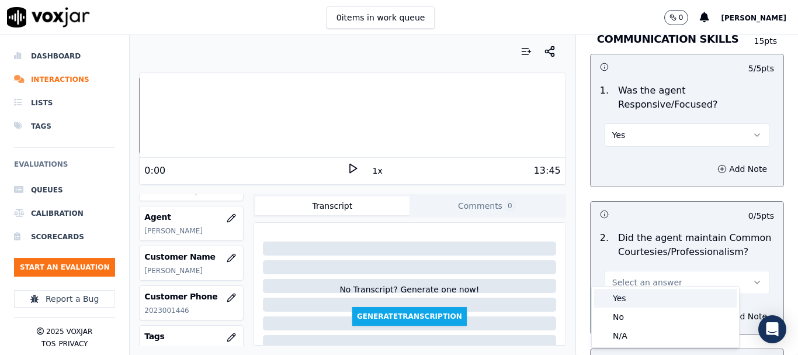
click at [632, 294] on div "Yes" at bounding box center [665, 298] width 143 height 19
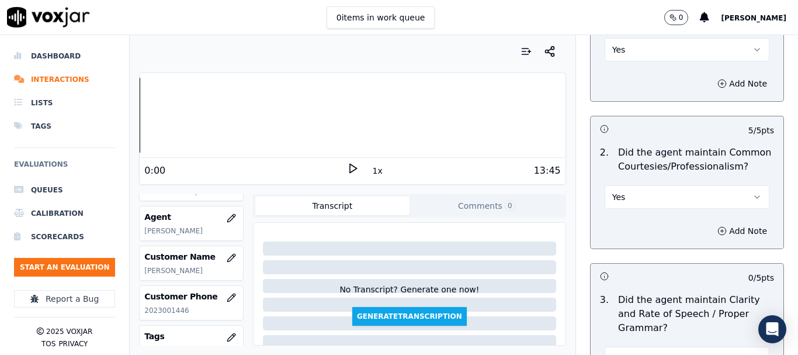
scroll to position [3328, 0]
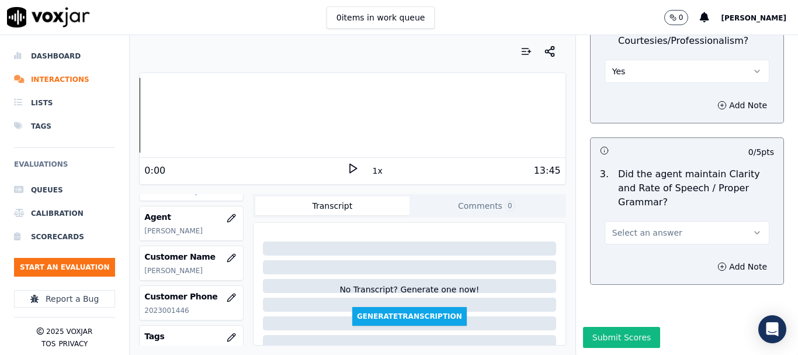
click at [638, 227] on span "Select an answer" at bounding box center [648, 233] width 70 height 12
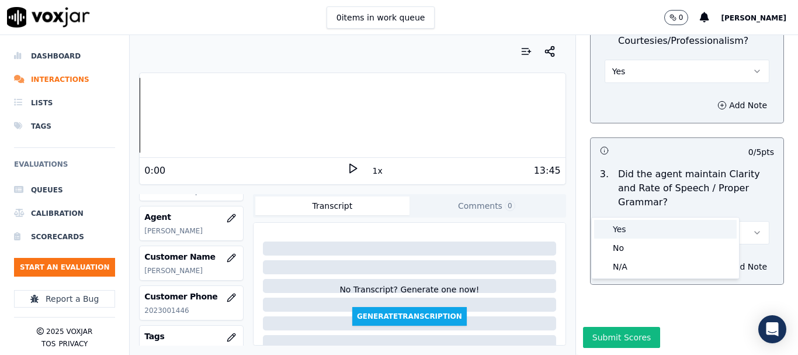
click at [641, 229] on div "Yes" at bounding box center [665, 229] width 143 height 19
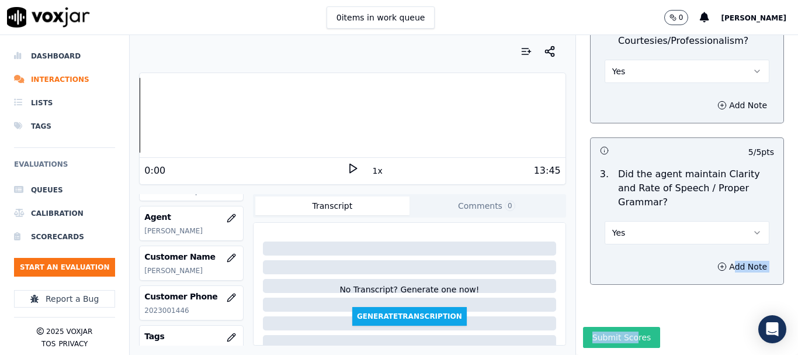
click at [621, 297] on div "Supplier Universal Scorecard (Colombia) Scorecard This is a brand new scorecard…" at bounding box center [687, 195] width 222 height 320
click at [586, 327] on button "Submit Scores" at bounding box center [622, 337] width 78 height 21
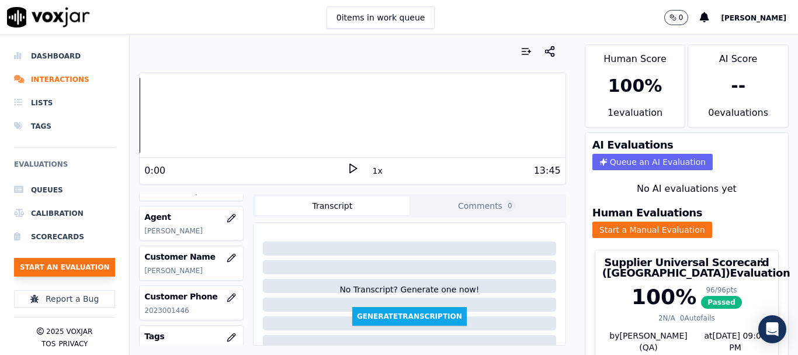
click at [87, 262] on button "Start an Evaluation" at bounding box center [64, 267] width 101 height 19
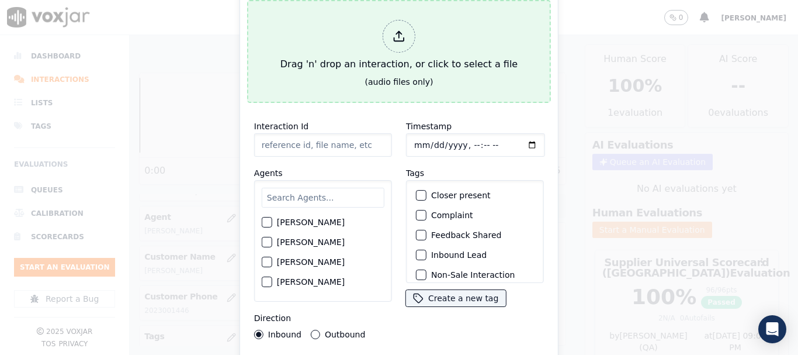
click at [421, 15] on div "Drag 'n' drop an interaction, or click to select a file" at bounding box center [399, 45] width 247 height 61
type input "20250813-141318_2677262484-all.mp3"
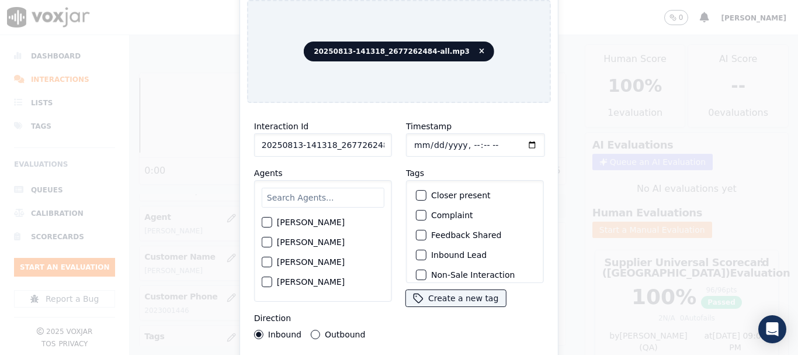
click at [326, 196] on input "text" at bounding box center [323, 198] width 123 height 20
type input "da"
click at [311, 238] on label "DAVID ACUNA" at bounding box center [311, 242] width 68 height 8
click at [272, 237] on button "DAVID ACUNA" at bounding box center [267, 242] width 11 height 11
click at [414, 139] on input "Timestamp" at bounding box center [475, 144] width 139 height 23
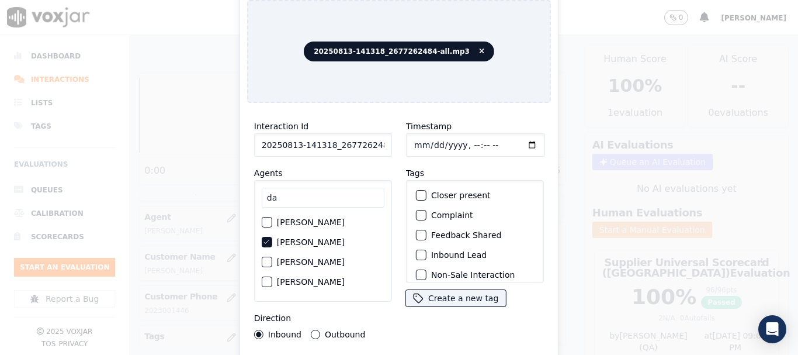
type input "2025-08-13T15:49"
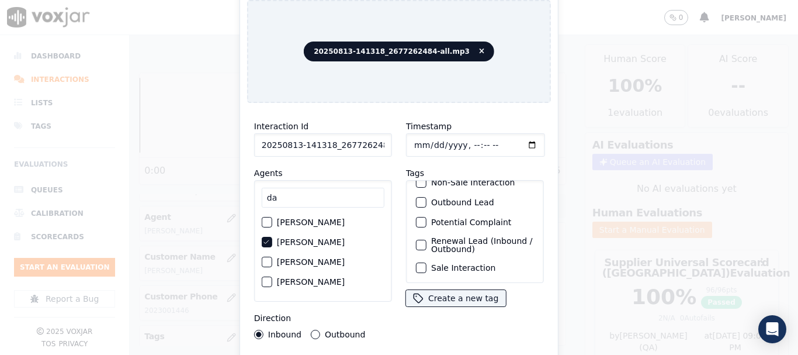
click at [476, 264] on label "Sale Interaction" at bounding box center [463, 268] width 64 height 8
click at [427, 262] on button "Sale Interaction" at bounding box center [421, 267] width 11 height 11
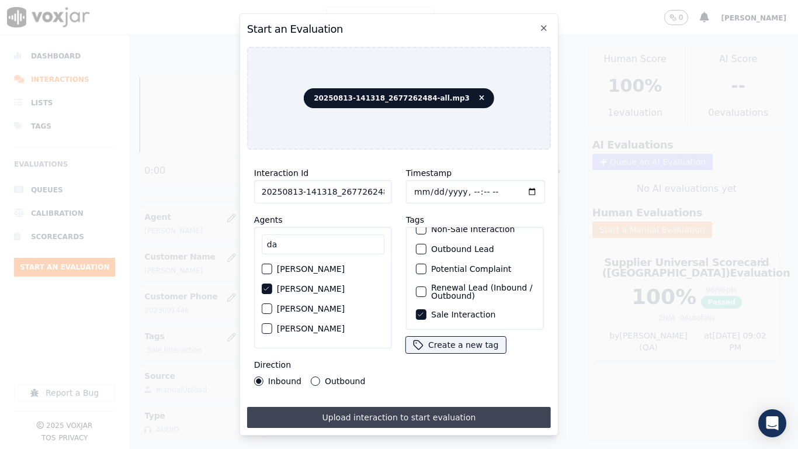
click at [452, 354] on button "Upload interaction to start evaluation" at bounding box center [399, 417] width 304 height 21
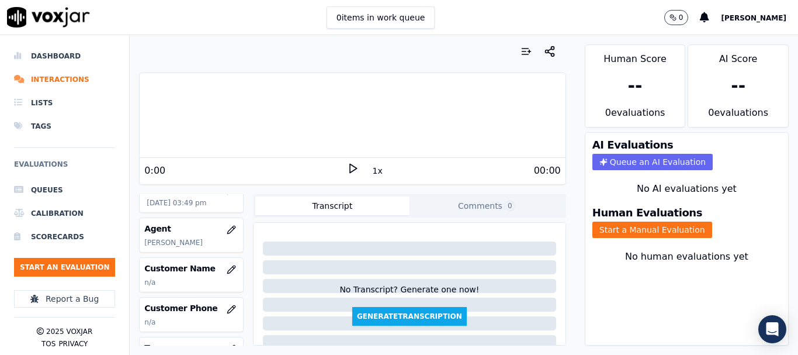
scroll to position [117, 0]
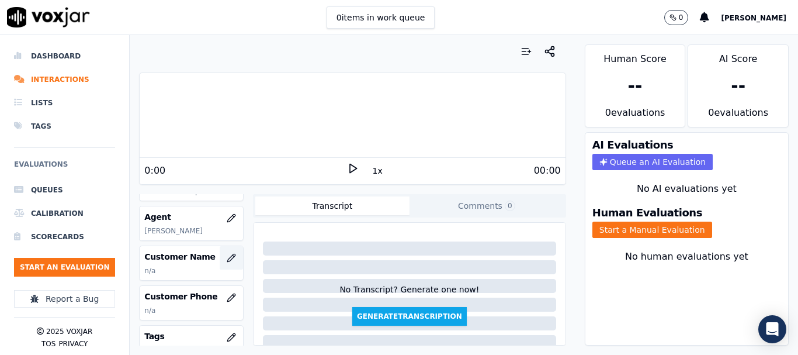
click at [227, 258] on icon "button" at bounding box center [231, 258] width 8 height 8
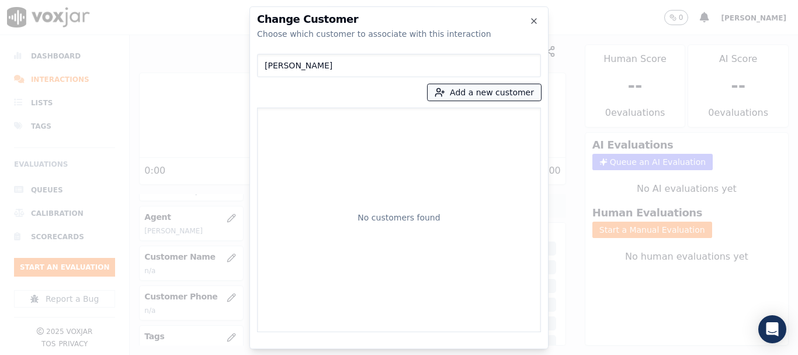
type input "MARY OUTEN"
click at [461, 91] on button "Add a new customer" at bounding box center [484, 92] width 113 height 16
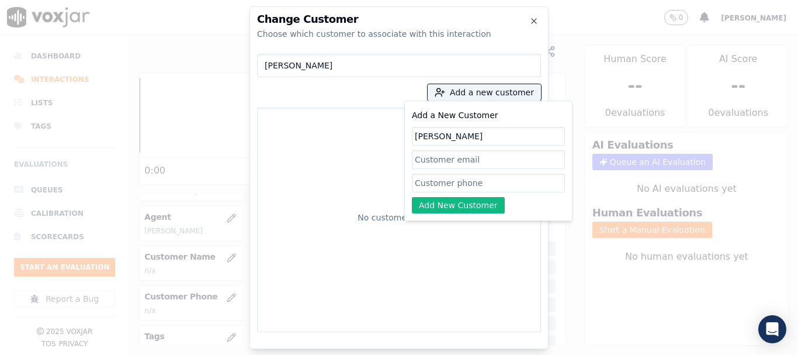
type input "MARY OUTEN"
click at [452, 181] on input "Add a New Customer" at bounding box center [488, 183] width 153 height 19
paste input "2677262484"
type input "2677262484"
click at [445, 203] on button "Add New Customer" at bounding box center [458, 205] width 93 height 16
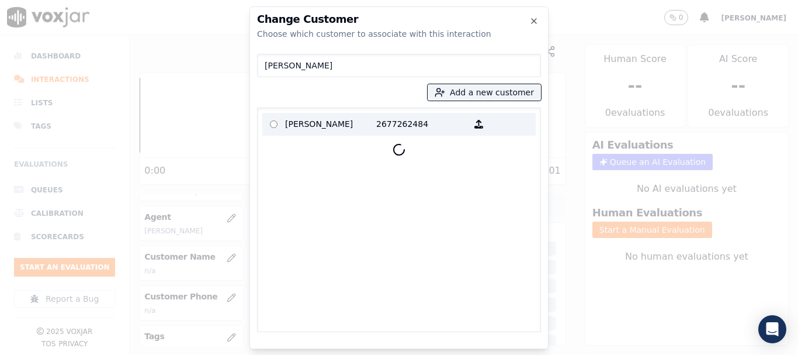
click at [307, 122] on p "MARY OUTEN" at bounding box center [330, 124] width 91 height 18
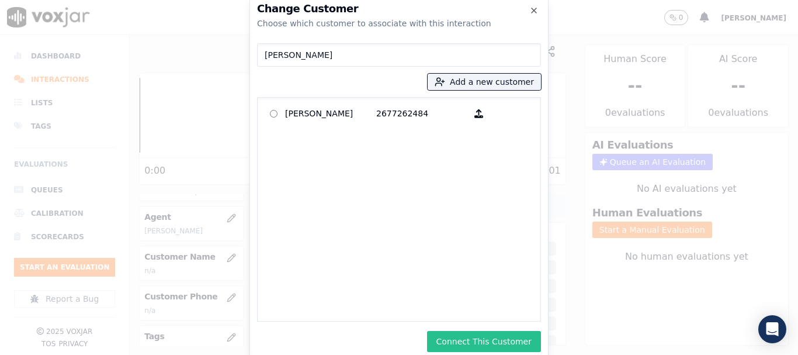
click at [489, 343] on button "Connect This Customer" at bounding box center [484, 341] width 114 height 21
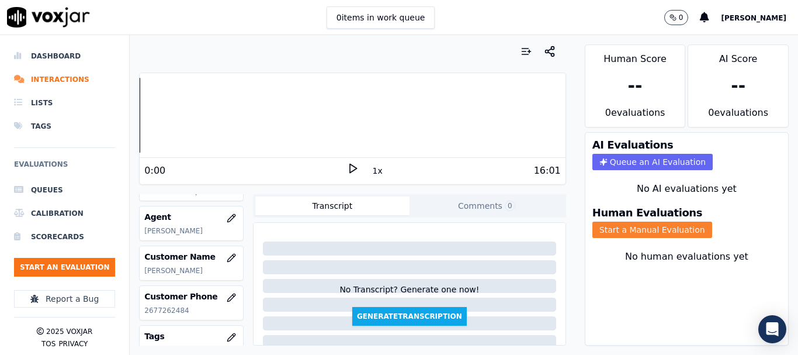
click at [644, 230] on button "Start a Manual Evaluation" at bounding box center [653, 230] width 120 height 16
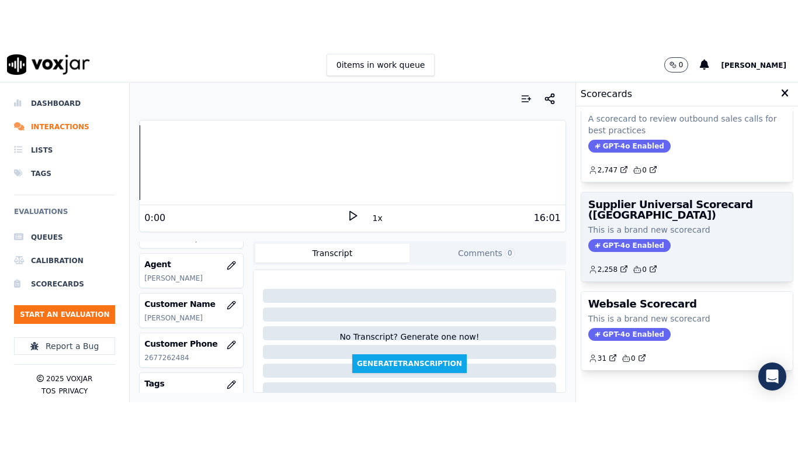
scroll to position [234, 0]
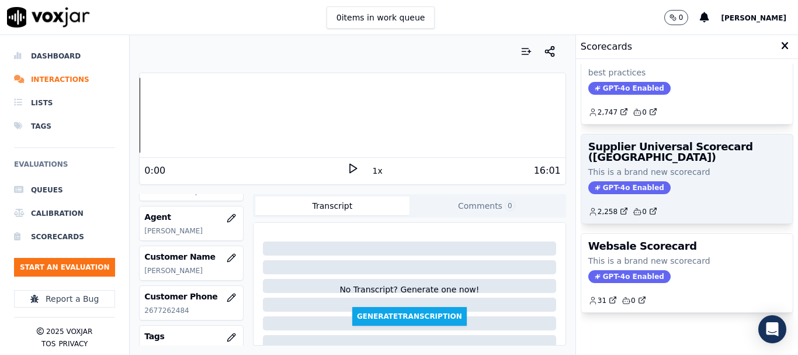
click at [661, 181] on div "GPT-4o Enabled" at bounding box center [688, 187] width 198 height 13
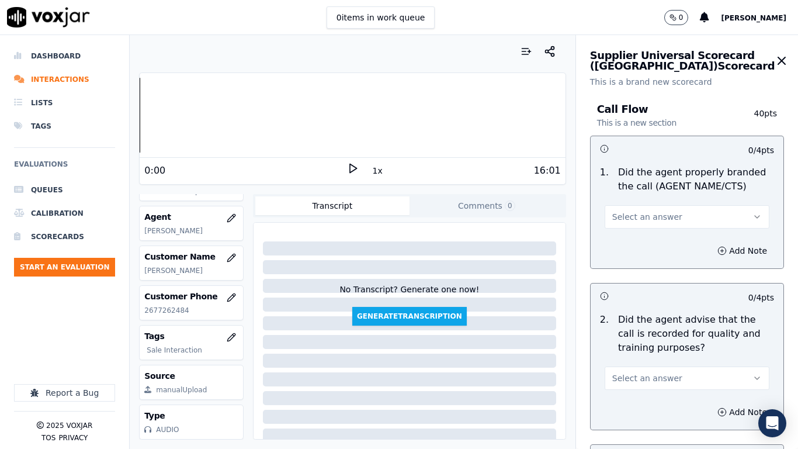
drag, startPoint x: 692, startPoint y: 217, endPoint x: 687, endPoint y: 229, distance: 12.1
click at [692, 217] on button "Select an answer" at bounding box center [687, 216] width 165 height 23
click at [677, 240] on div "Yes" at bounding box center [665, 243] width 143 height 19
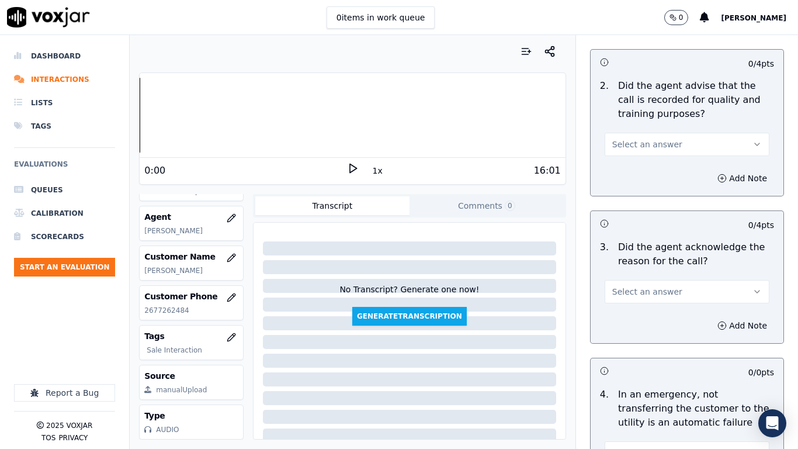
click at [692, 147] on button "Select an answer" at bounding box center [687, 144] width 165 height 23
click at [686, 167] on div "Yes" at bounding box center [665, 170] width 143 height 19
click at [682, 295] on button "Select an answer" at bounding box center [687, 291] width 165 height 23
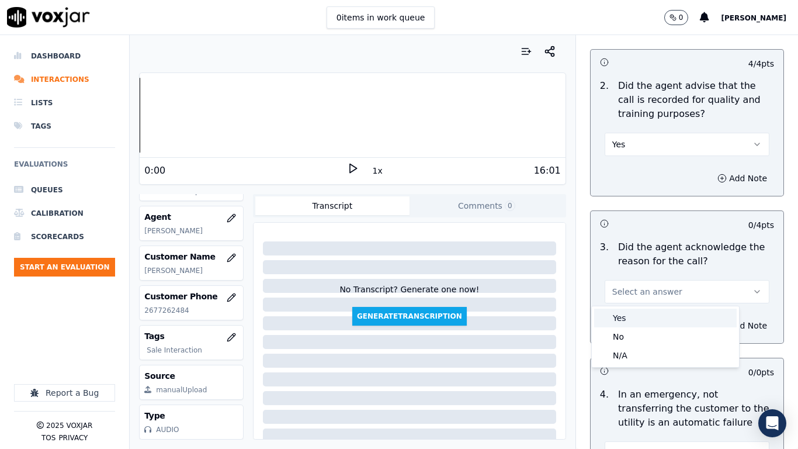
click at [675, 317] on div "Yes" at bounding box center [665, 318] width 143 height 19
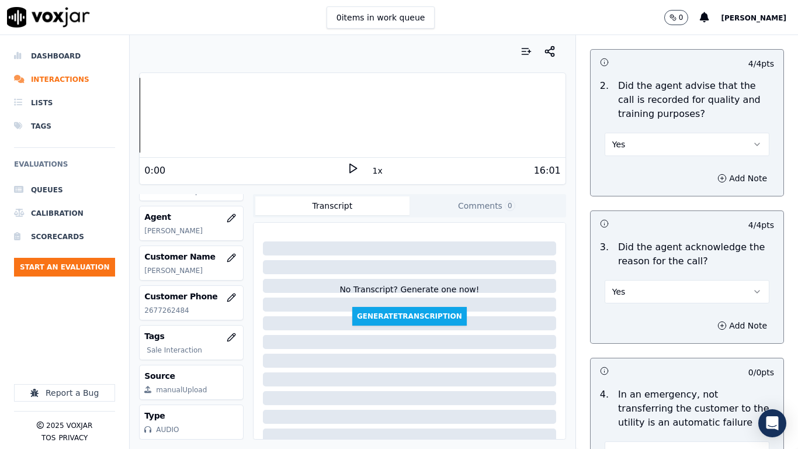
scroll to position [585, 0]
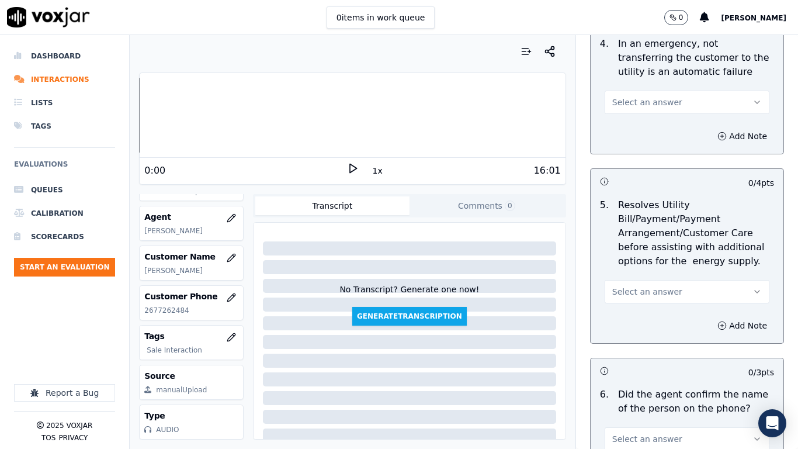
click at [652, 96] on span "Select an answer" at bounding box center [648, 102] width 70 height 12
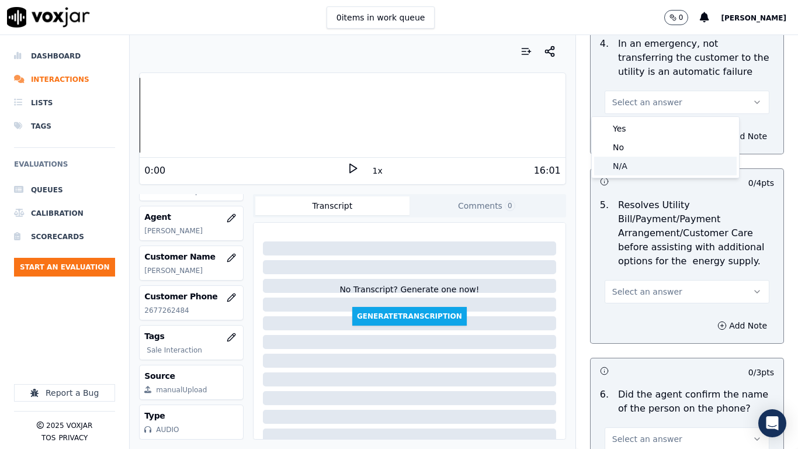
click at [665, 168] on div "N/A" at bounding box center [665, 166] width 143 height 19
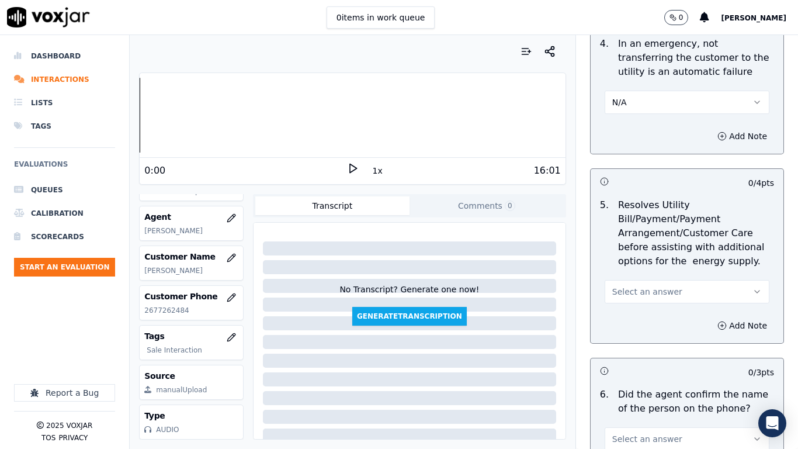
click at [669, 291] on button "Select an answer" at bounding box center [687, 291] width 165 height 23
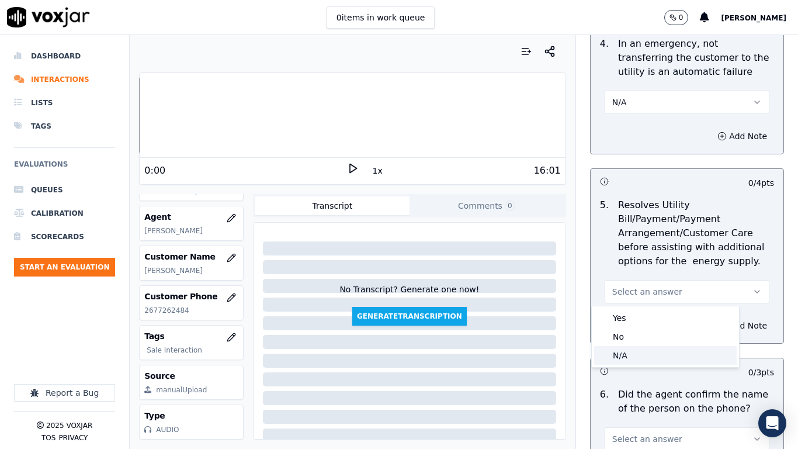
click at [652, 354] on div "N/A" at bounding box center [665, 355] width 143 height 19
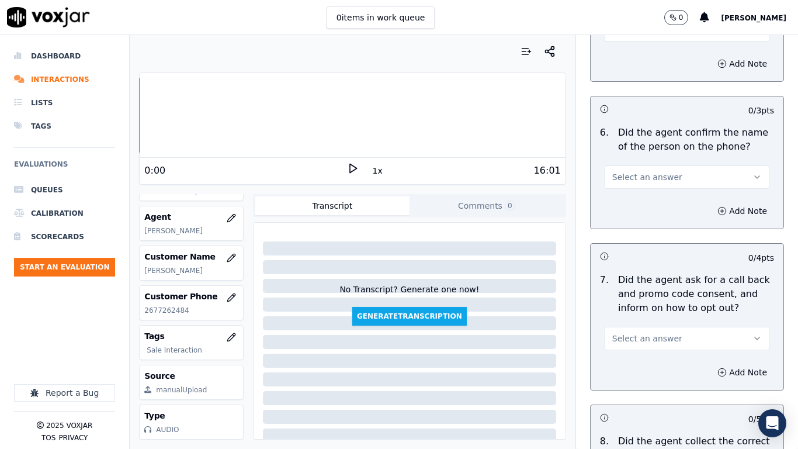
scroll to position [877, 0]
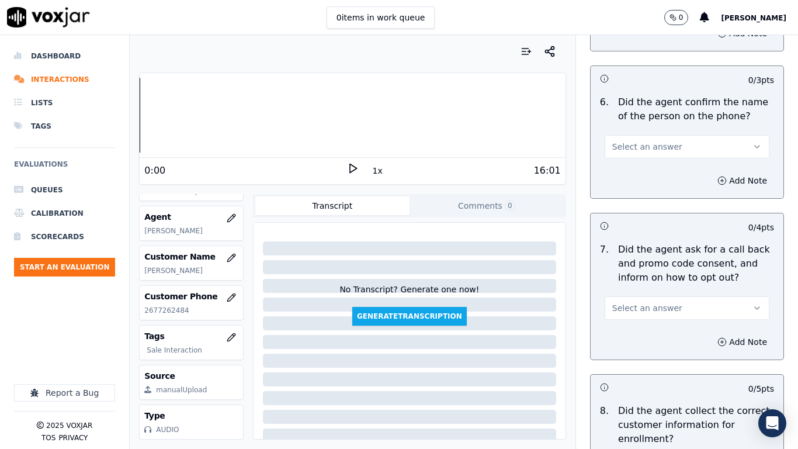
click at [637, 141] on span "Select an answer" at bounding box center [648, 147] width 70 height 12
click at [657, 172] on div "Yes" at bounding box center [665, 173] width 143 height 19
click at [666, 312] on button "Select an answer" at bounding box center [687, 307] width 165 height 23
click at [658, 336] on div "Yes" at bounding box center [665, 334] width 143 height 19
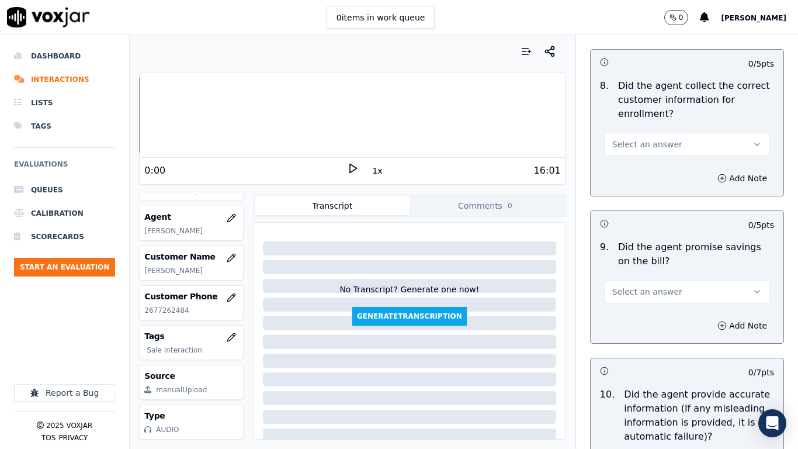
scroll to position [1228, 0]
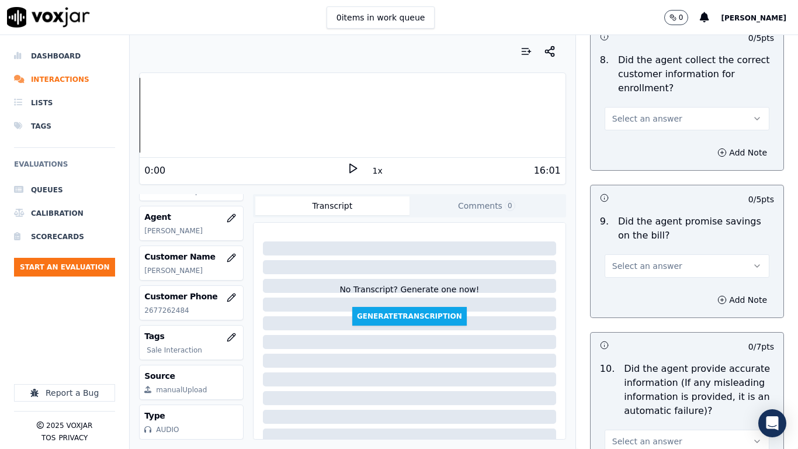
click at [639, 117] on span "Select an answer" at bounding box center [648, 119] width 70 height 12
click at [654, 150] on div "Yes" at bounding box center [665, 145] width 143 height 19
click at [651, 271] on span "Select an answer" at bounding box center [648, 266] width 70 height 12
click at [649, 293] on div "Yes" at bounding box center [665, 292] width 143 height 19
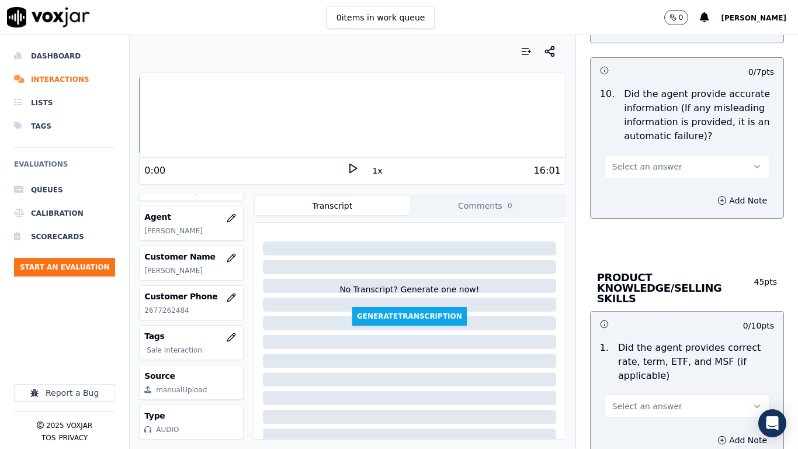
scroll to position [1520, 0]
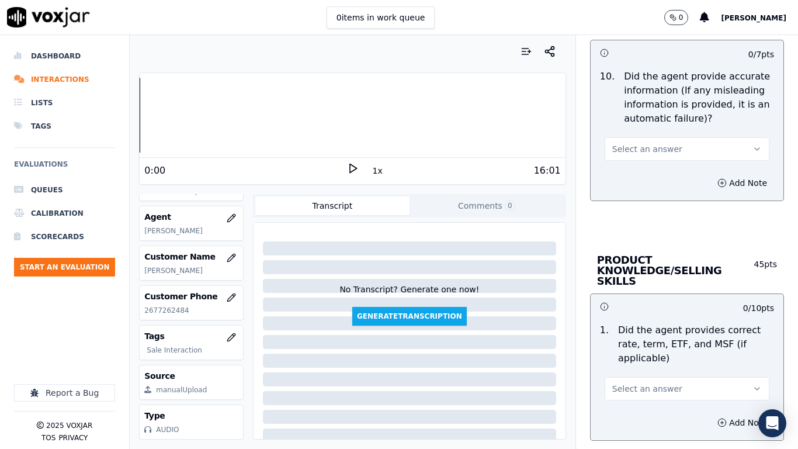
click at [658, 150] on span "Select an answer" at bounding box center [648, 149] width 70 height 12
click at [663, 176] on div "Yes" at bounding box center [665, 175] width 143 height 19
click at [664, 354] on button "Select an answer" at bounding box center [687, 388] width 165 height 23
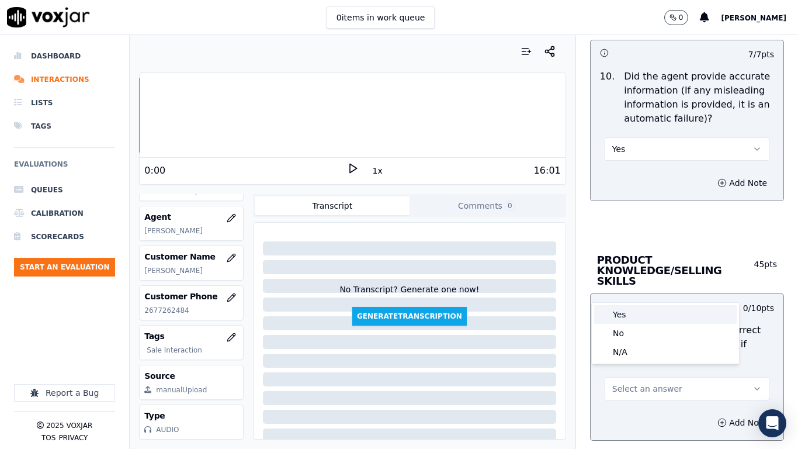
click at [635, 317] on div "Yes" at bounding box center [665, 314] width 143 height 19
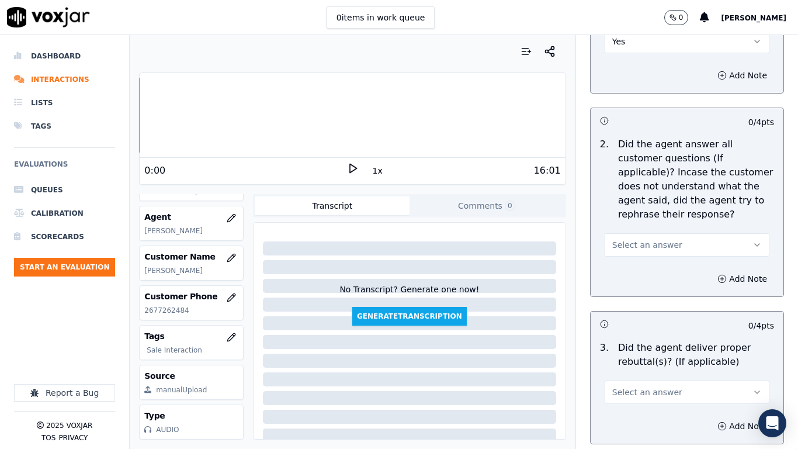
scroll to position [1870, 0]
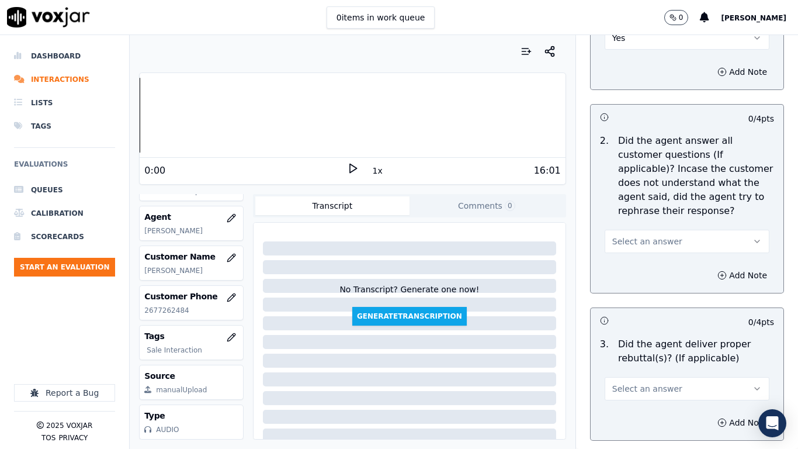
click at [666, 234] on button "Select an answer" at bounding box center [687, 241] width 165 height 23
click at [662, 256] on div "Yes" at bounding box center [665, 257] width 143 height 19
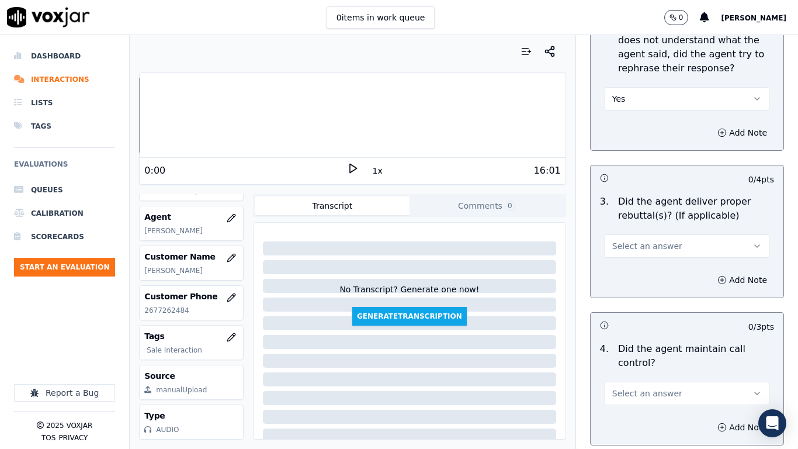
scroll to position [2163, 0]
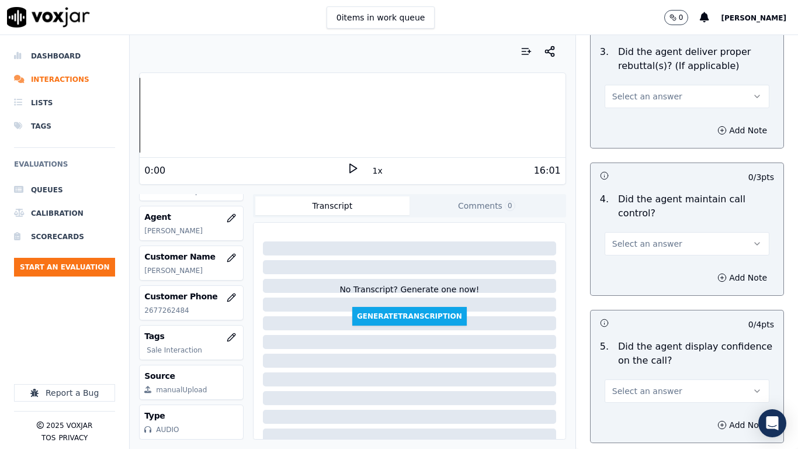
click at [635, 91] on span "Select an answer" at bounding box center [648, 97] width 70 height 12
click at [644, 110] on div "Yes" at bounding box center [665, 112] width 143 height 19
click at [670, 233] on button "Select an answer" at bounding box center [687, 243] width 165 height 23
click at [663, 261] on div "Yes" at bounding box center [665, 259] width 143 height 19
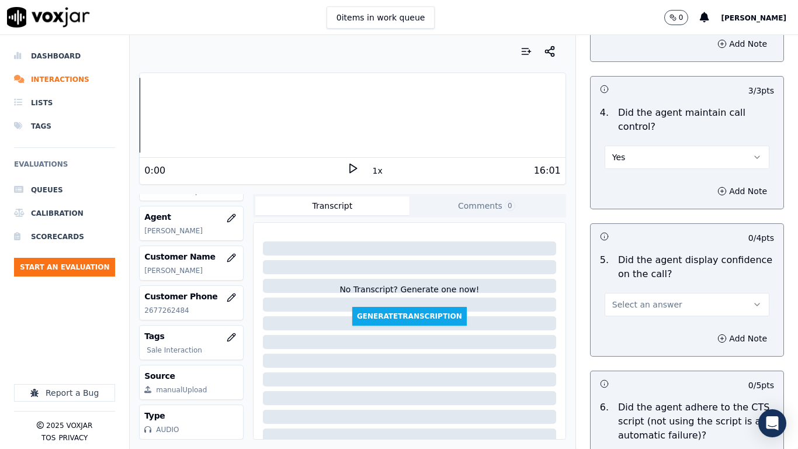
scroll to position [2455, 0]
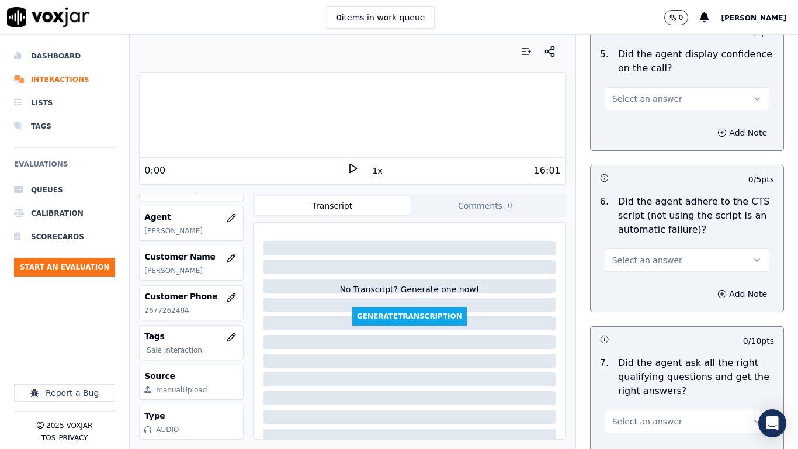
click at [651, 93] on span "Select an answer" at bounding box center [648, 99] width 70 height 12
click at [657, 116] on div "Yes" at bounding box center [665, 114] width 143 height 19
click at [666, 248] on button "Select an answer" at bounding box center [687, 259] width 165 height 23
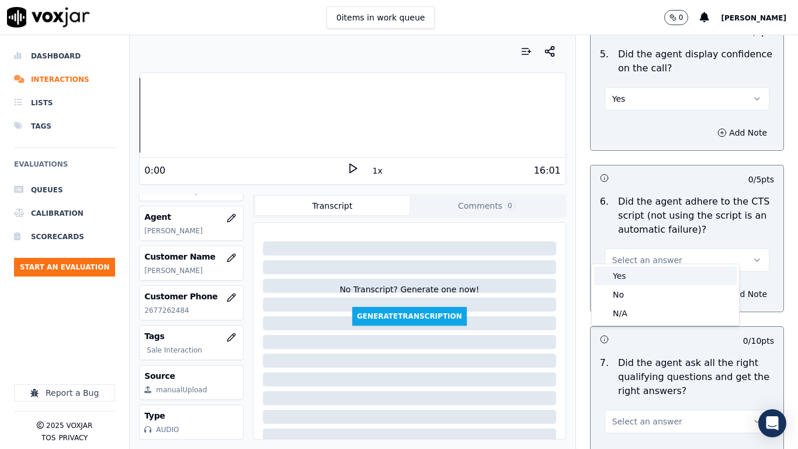
click at [655, 278] on div "Yes" at bounding box center [665, 276] width 143 height 19
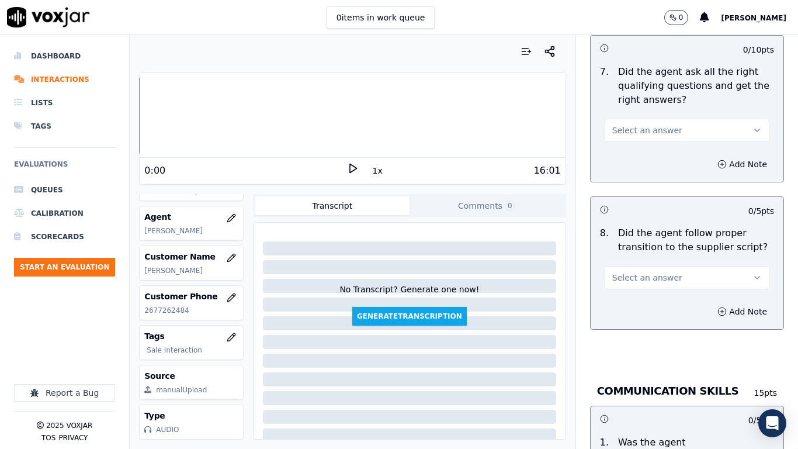
scroll to position [2747, 0]
click at [645, 123] on span "Select an answer" at bounding box center [648, 129] width 70 height 12
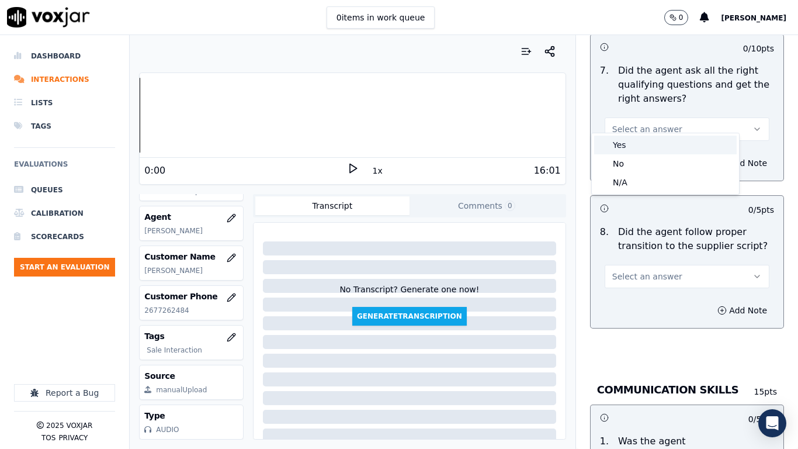
click at [654, 148] on div "Yes" at bounding box center [665, 145] width 143 height 19
click at [672, 265] on button "Select an answer" at bounding box center [687, 276] width 165 height 23
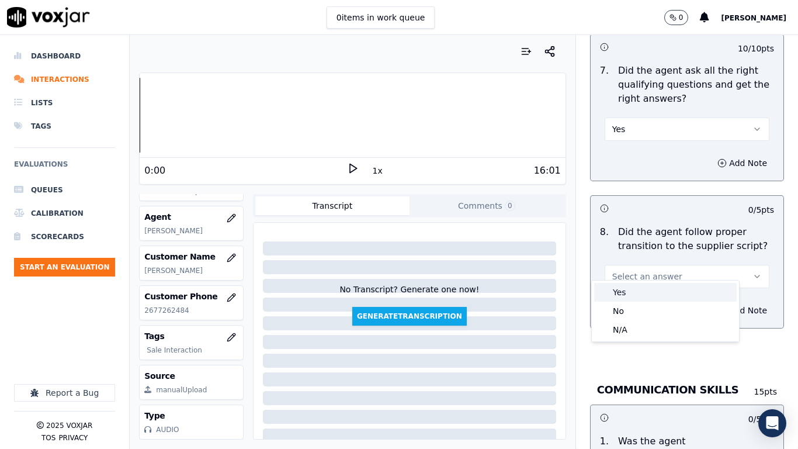
click at [654, 296] on div "Yes" at bounding box center [665, 292] width 143 height 19
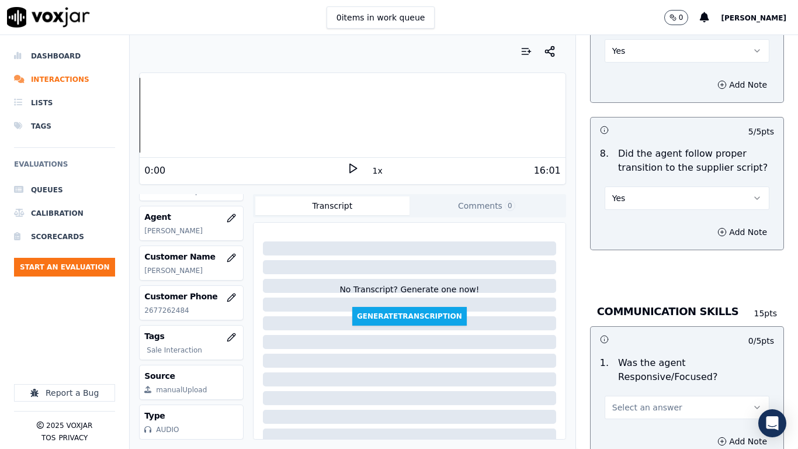
scroll to position [3040, 0]
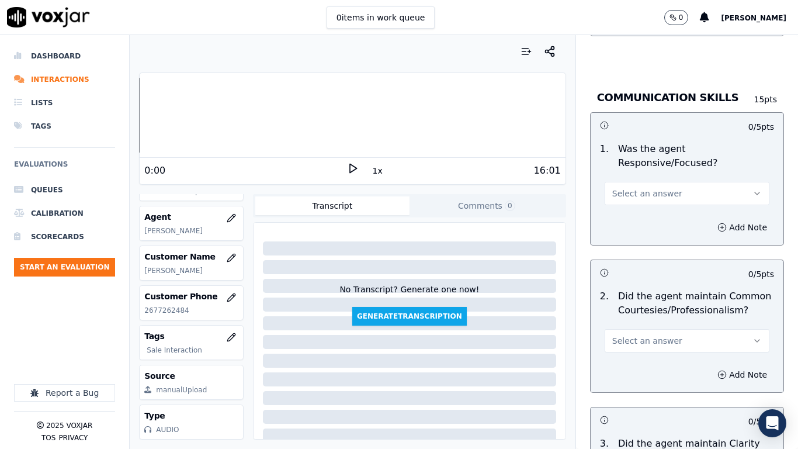
click at [650, 188] on span "Select an answer" at bounding box center [648, 194] width 70 height 12
click at [657, 209] on div "Yes" at bounding box center [665, 209] width 143 height 19
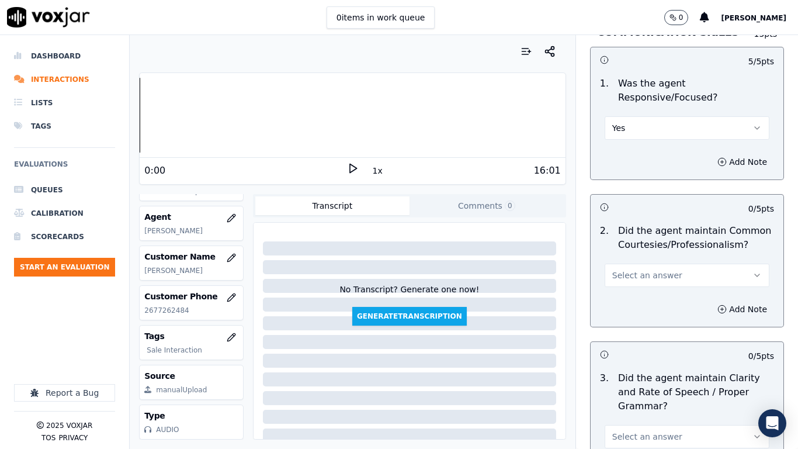
scroll to position [3215, 0]
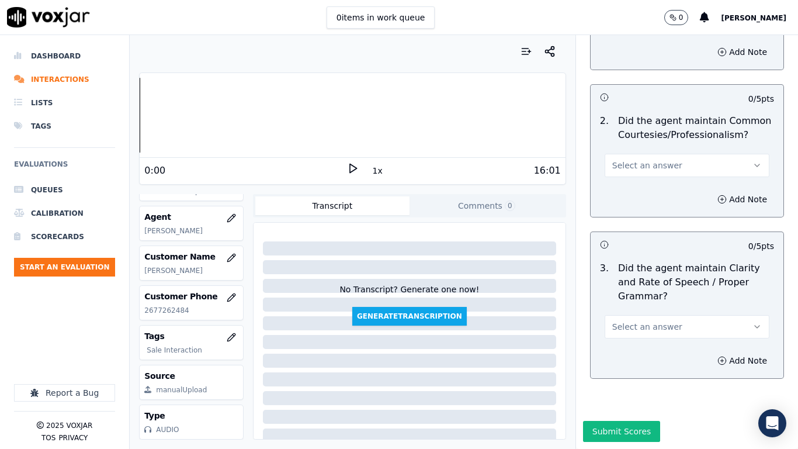
click at [641, 154] on button "Select an answer" at bounding box center [687, 165] width 165 height 23
click at [650, 178] on div "Yes" at bounding box center [665, 181] width 143 height 19
click at [649, 322] on button "Select an answer" at bounding box center [687, 326] width 165 height 23
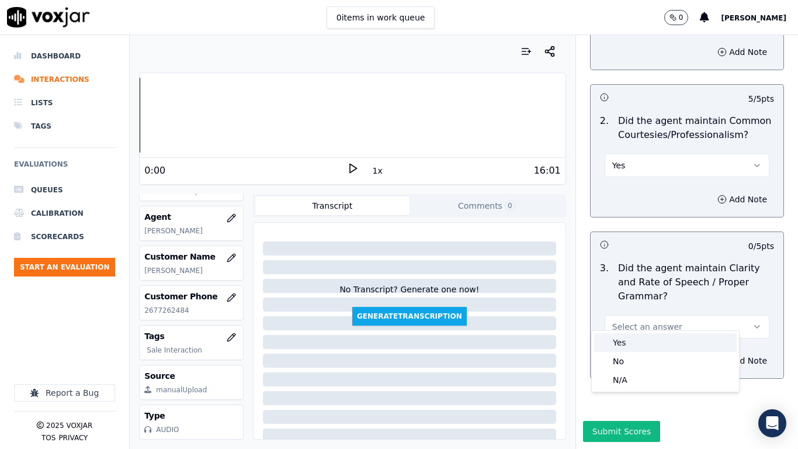
click at [645, 337] on div "Yes" at bounding box center [665, 342] width 143 height 19
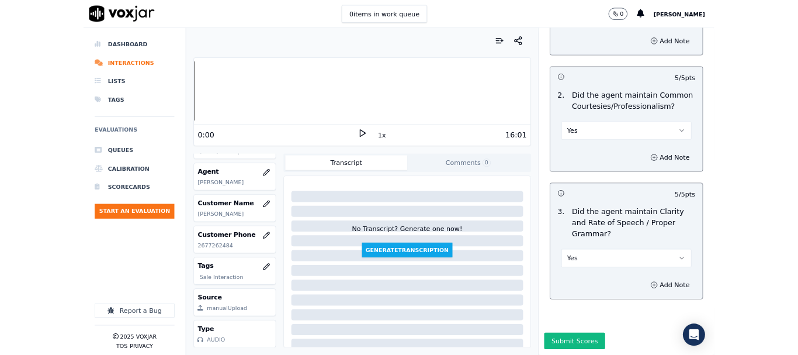
scroll to position [3234, 0]
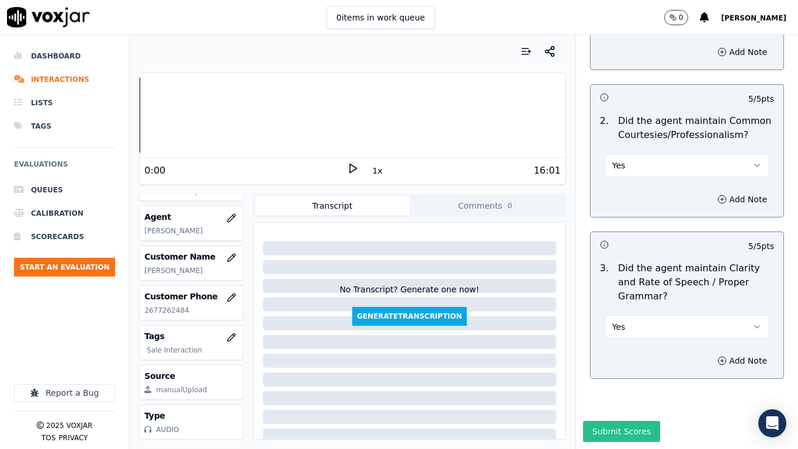
click at [623, 354] on button "Submit Scores" at bounding box center [622, 431] width 78 height 21
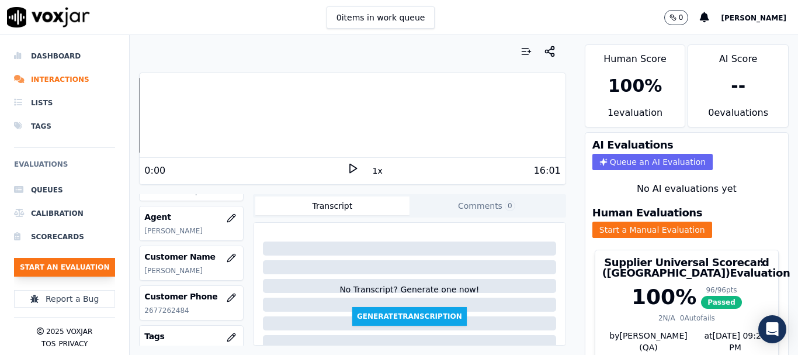
click at [69, 265] on button "Start an Evaluation" at bounding box center [64, 267] width 101 height 19
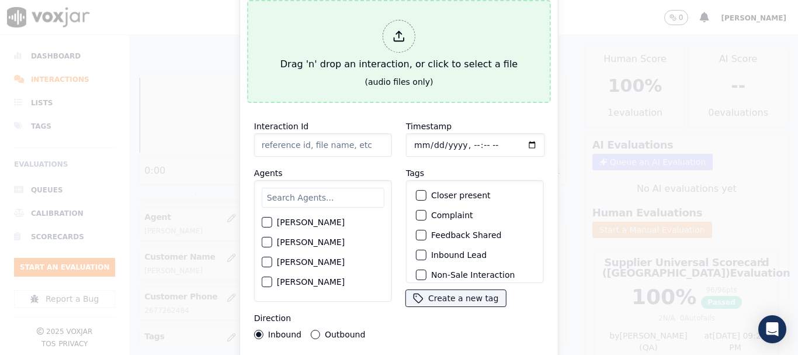
click at [292, 56] on div "Drag 'n' drop an interaction, or click to select a file" at bounding box center [399, 45] width 247 height 61
type input "20250813-160728_7244344641-all.mp3"
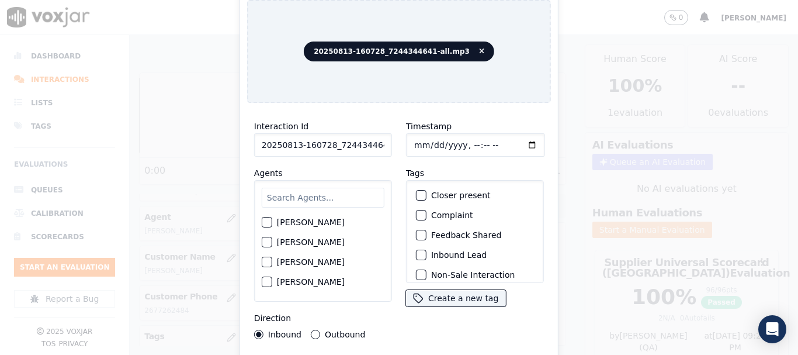
click at [288, 194] on input "text" at bounding box center [323, 198] width 123 height 20
type input "ca"
click at [312, 219] on label "CAROLINE JARAMILLO" at bounding box center [311, 223] width 68 height 8
click at [272, 218] on button "CAROLINE JARAMILLO" at bounding box center [267, 222] width 11 height 11
click at [415, 136] on input "Timestamp" at bounding box center [475, 144] width 139 height 23
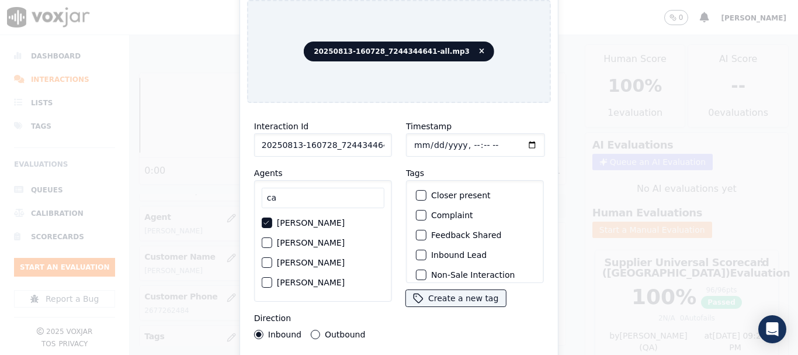
type input "2025-08-13T15:51"
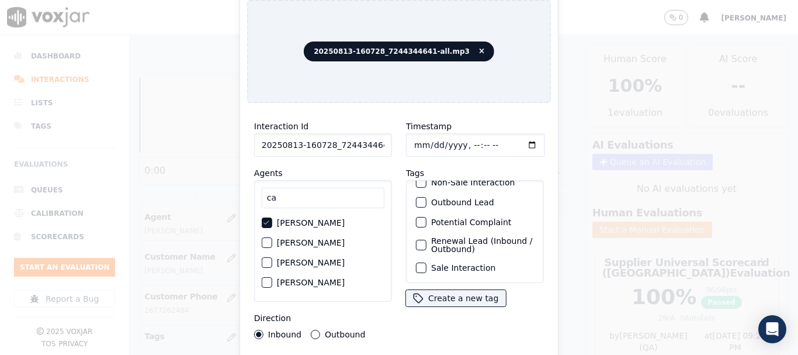
click at [477, 264] on label "Sale Interaction" at bounding box center [463, 268] width 64 height 8
click at [427, 262] on button "Sale Interaction" at bounding box center [421, 267] width 11 height 11
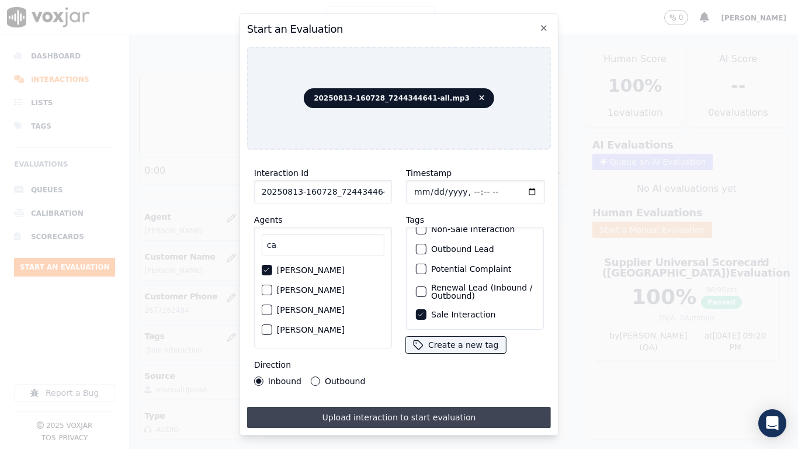
click at [459, 354] on button "Upload interaction to start evaluation" at bounding box center [399, 417] width 304 height 21
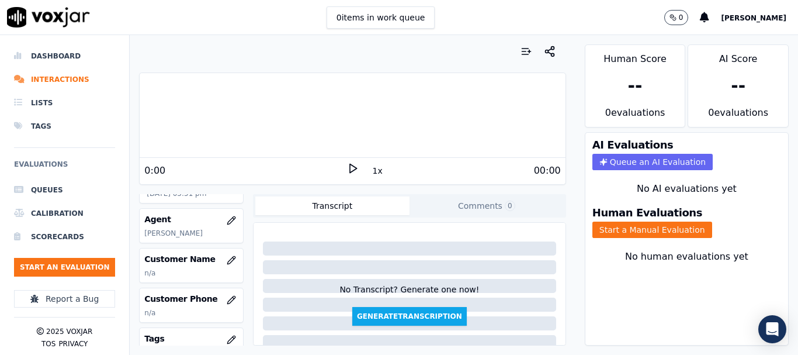
scroll to position [117, 0]
click at [227, 255] on icon "button" at bounding box center [231, 257] width 9 height 9
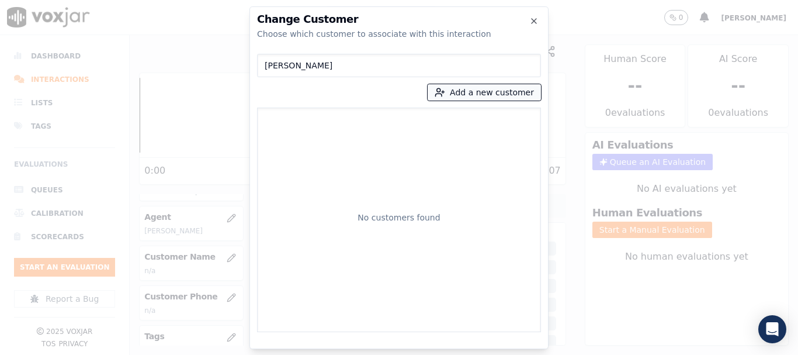
type input "HARLAN HAYNES"
click at [460, 88] on button "Add a new customer" at bounding box center [484, 92] width 113 height 16
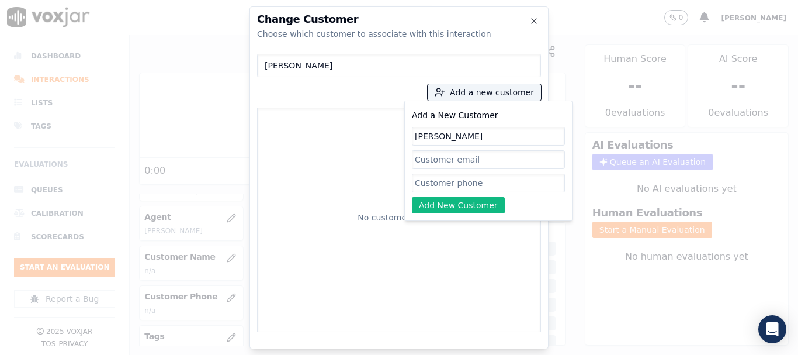
type input "HARLAN HAYNES"
click at [454, 185] on input "Add a New Customer" at bounding box center [488, 183] width 153 height 19
paste input "7244344641"
type input "7244344641"
click at [458, 200] on button "Add New Customer" at bounding box center [458, 205] width 93 height 16
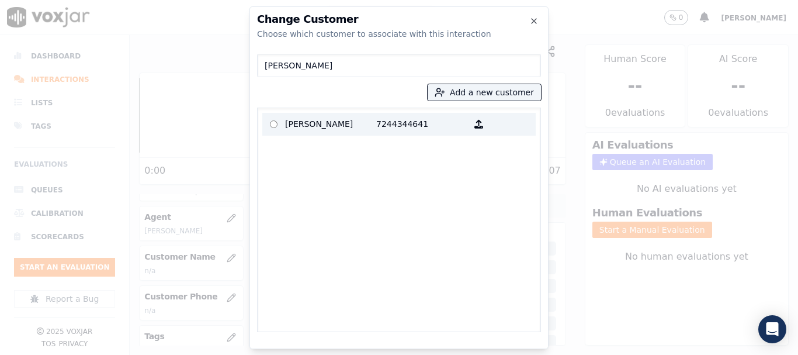
click at [308, 122] on p "HARLAN HAYNES" at bounding box center [330, 124] width 91 height 18
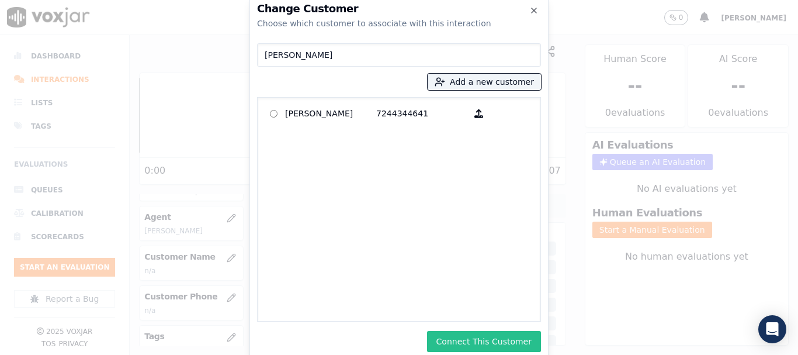
click at [504, 340] on button "Connect This Customer" at bounding box center [484, 341] width 114 height 21
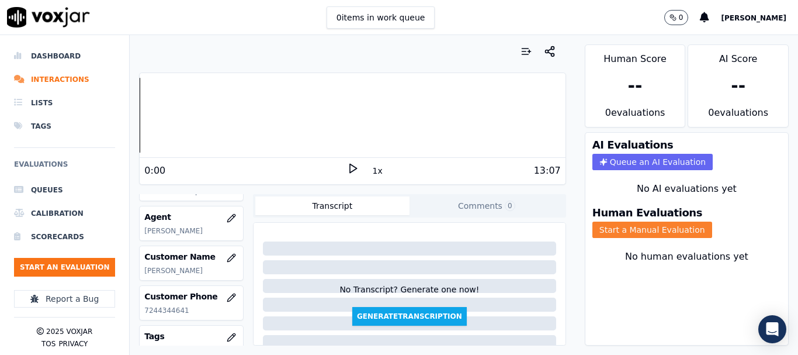
click at [639, 226] on button "Start a Manual Evaluation" at bounding box center [653, 230] width 120 height 16
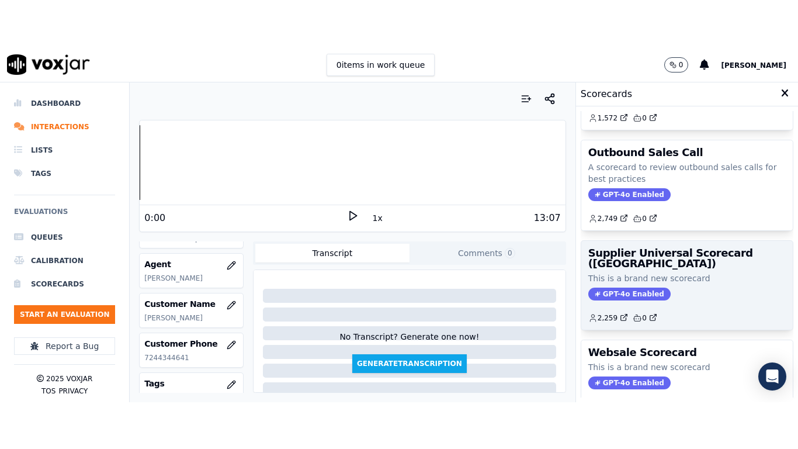
scroll to position [175, 0]
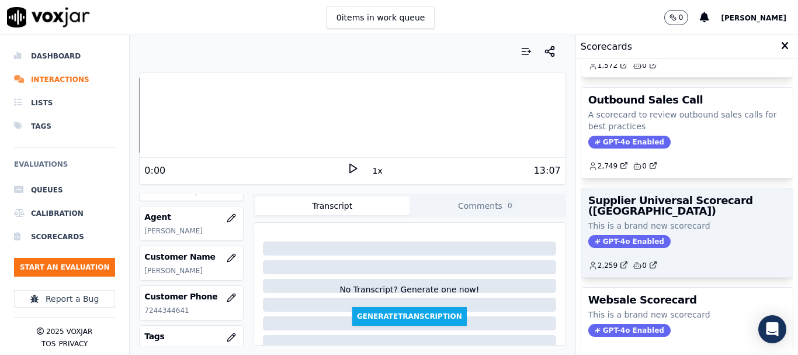
click at [652, 221] on p "This is a brand new scorecard" at bounding box center [688, 226] width 198 height 12
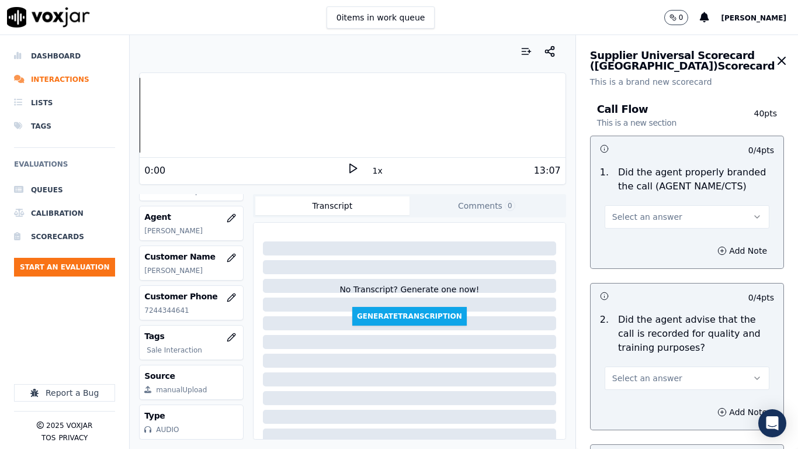
click at [653, 217] on span "Select an answer" at bounding box center [648, 217] width 70 height 12
click at [649, 240] on div "Yes" at bounding box center [665, 243] width 143 height 19
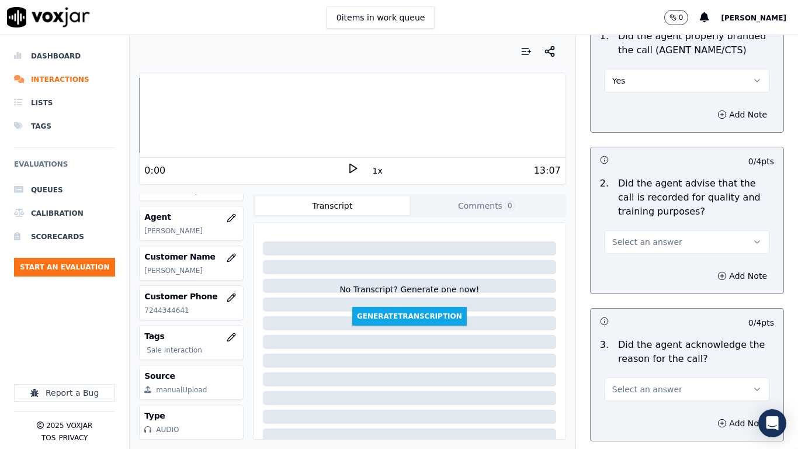
scroll to position [292, 0]
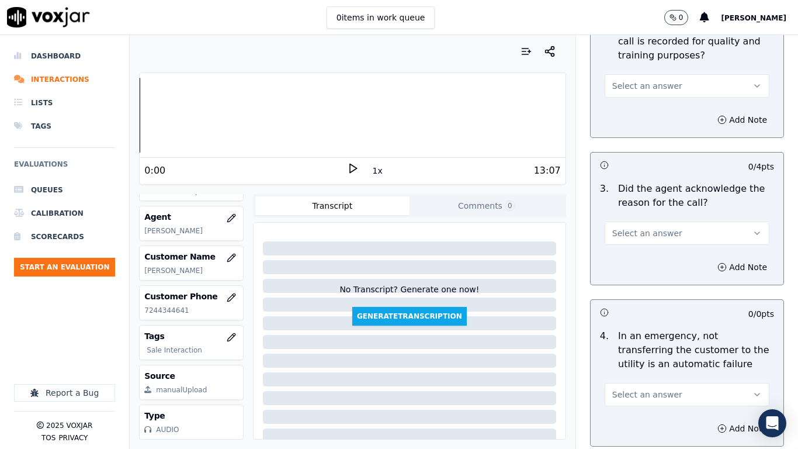
click at [640, 78] on button "Select an answer" at bounding box center [687, 85] width 165 height 23
click at [651, 110] on div "Yes" at bounding box center [665, 112] width 143 height 19
click at [672, 227] on button "Select an answer" at bounding box center [687, 233] width 165 height 23
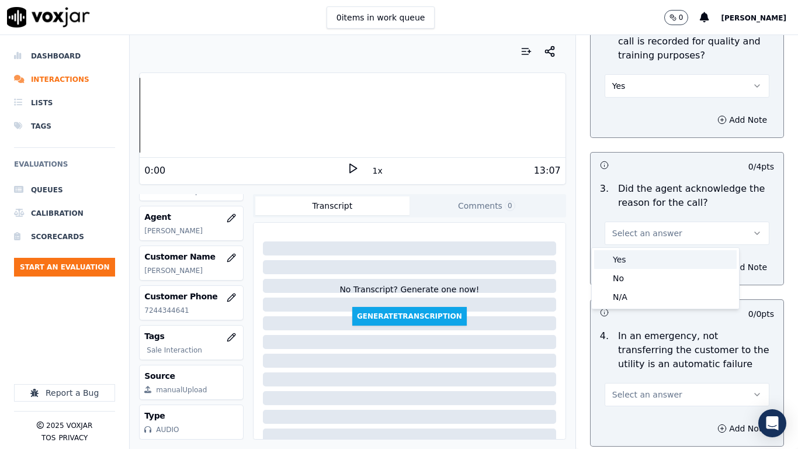
click at [655, 260] on div "Yes" at bounding box center [665, 259] width 143 height 19
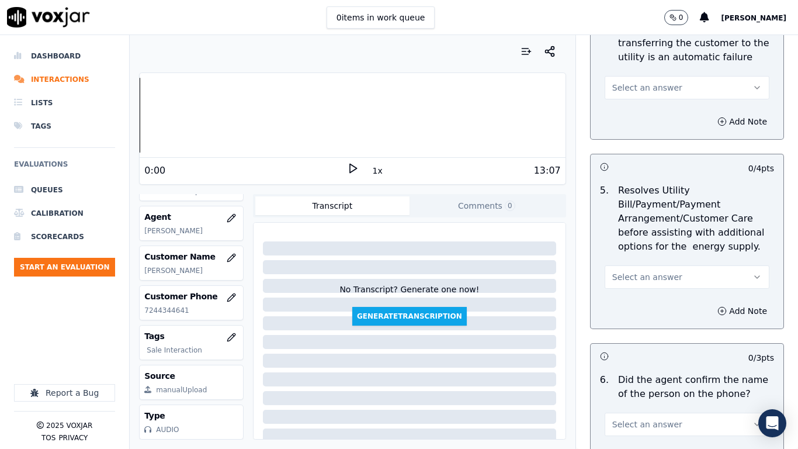
scroll to position [643, 0]
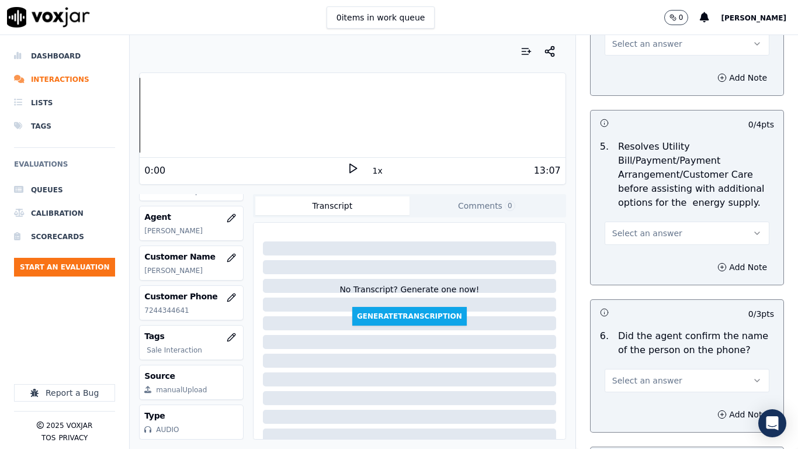
click at [632, 39] on span "Select an answer" at bounding box center [648, 44] width 70 height 12
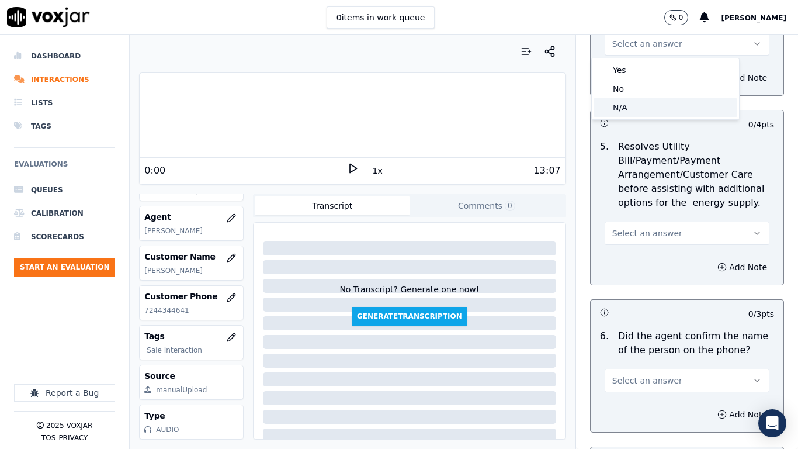
click at [652, 105] on div "N/A" at bounding box center [665, 107] width 143 height 19
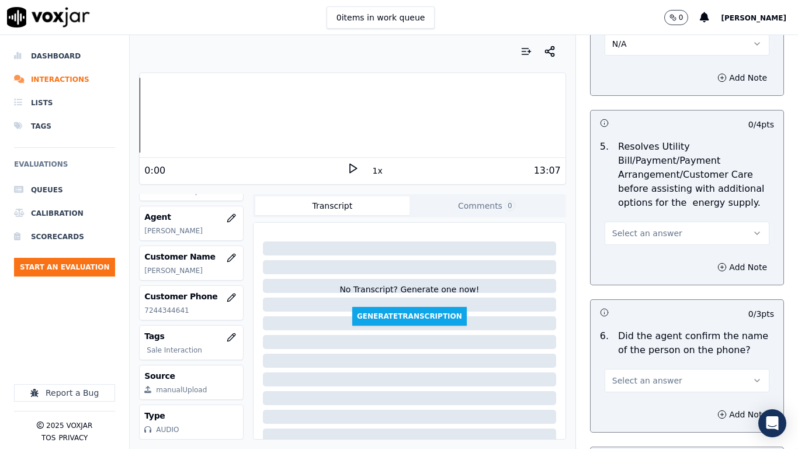
click at [644, 234] on span "Select an answer" at bounding box center [648, 233] width 70 height 12
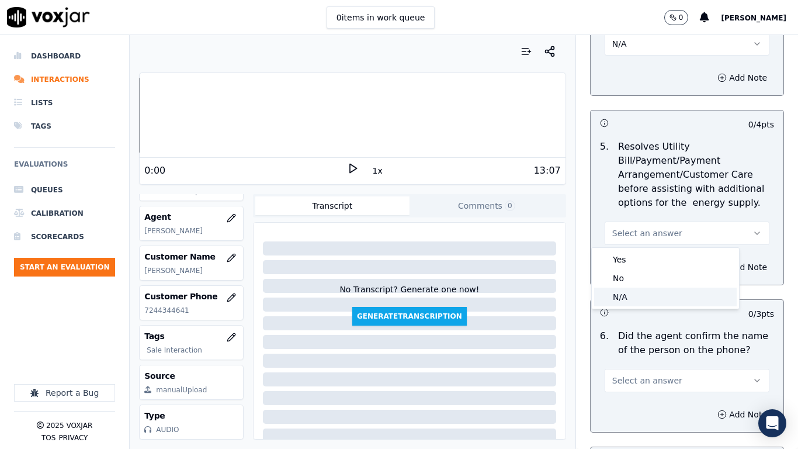
drag, startPoint x: 640, startPoint y: 298, endPoint x: 625, endPoint y: 392, distance: 95.9
click at [639, 298] on div "N/A" at bounding box center [665, 297] width 143 height 19
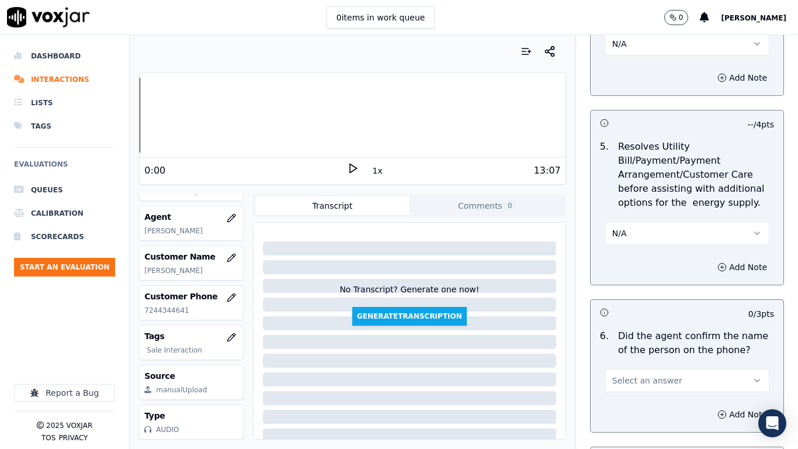
click at [628, 354] on span "Select an answer" at bounding box center [648, 381] width 70 height 12
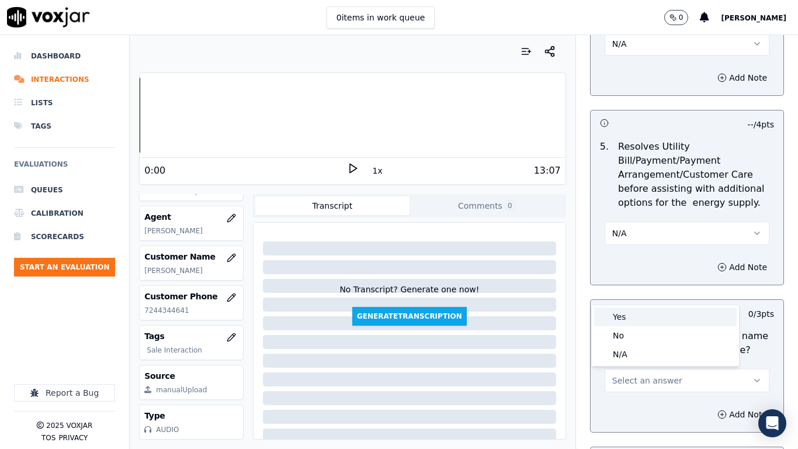
click at [639, 317] on div "Yes" at bounding box center [665, 316] width 143 height 19
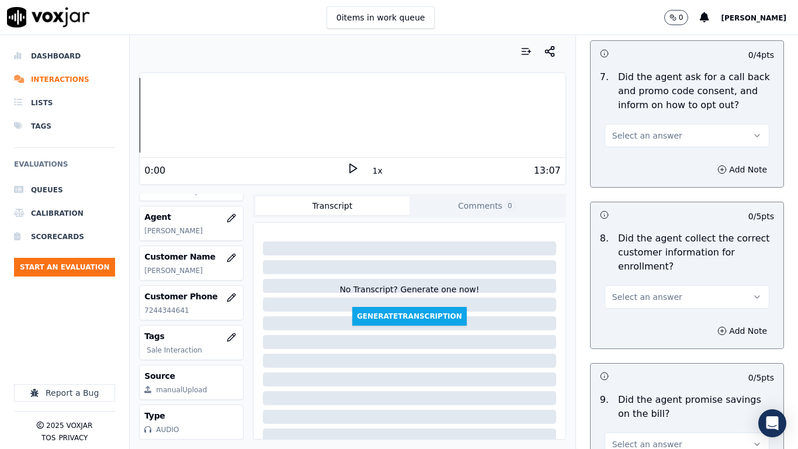
scroll to position [1052, 0]
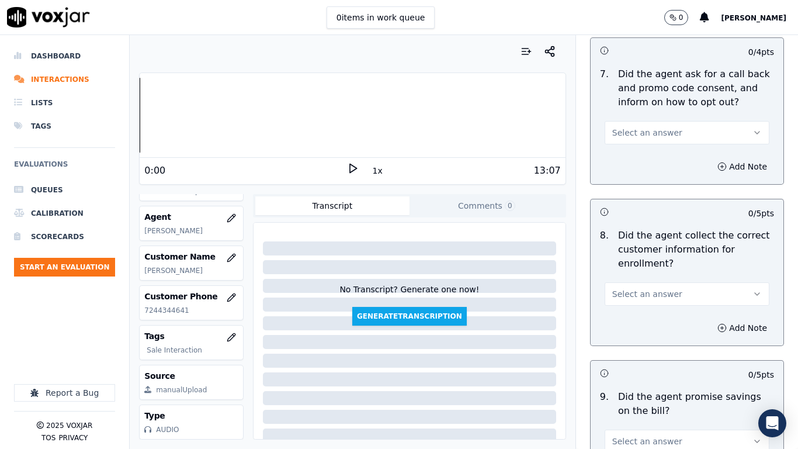
click at [641, 127] on span "Select an answer" at bounding box center [648, 133] width 70 height 12
click at [652, 162] on div "Yes" at bounding box center [665, 159] width 143 height 19
click at [659, 291] on span "Select an answer" at bounding box center [648, 294] width 70 height 12
click at [649, 322] on div "Yes" at bounding box center [665, 320] width 143 height 19
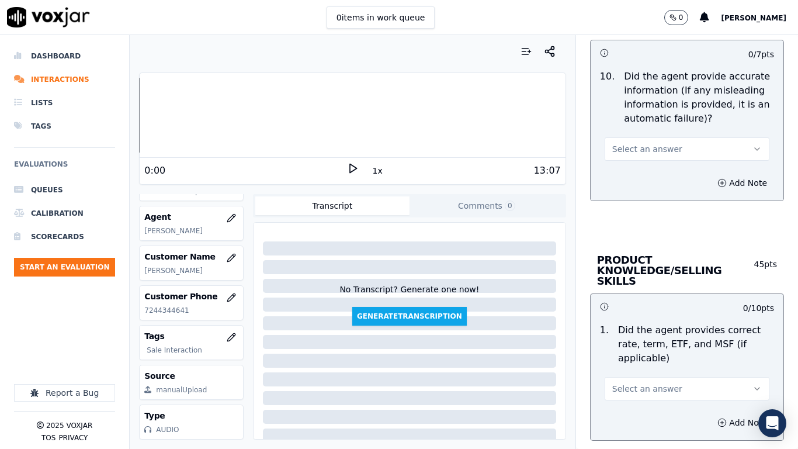
scroll to position [1461, 0]
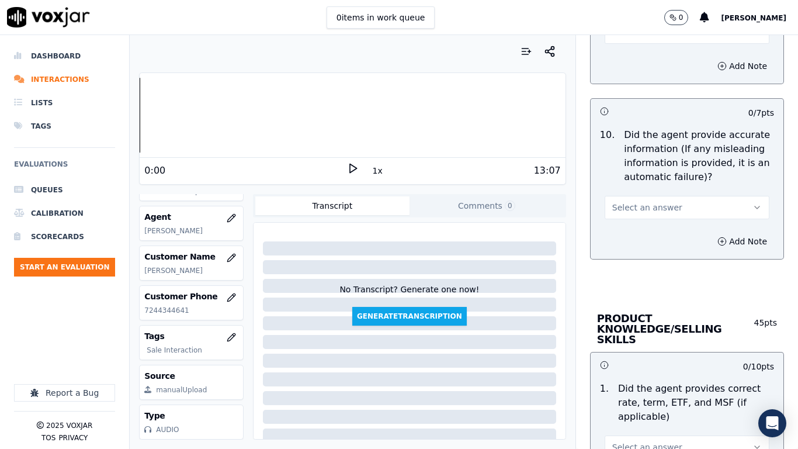
click at [622, 40] on button "Select an answer" at bounding box center [687, 31] width 165 height 23
click at [632, 63] on div "Yes" at bounding box center [665, 58] width 143 height 19
click at [677, 202] on button "Select an answer" at bounding box center [687, 207] width 165 height 23
click at [649, 227] on div "Yes" at bounding box center [665, 233] width 143 height 19
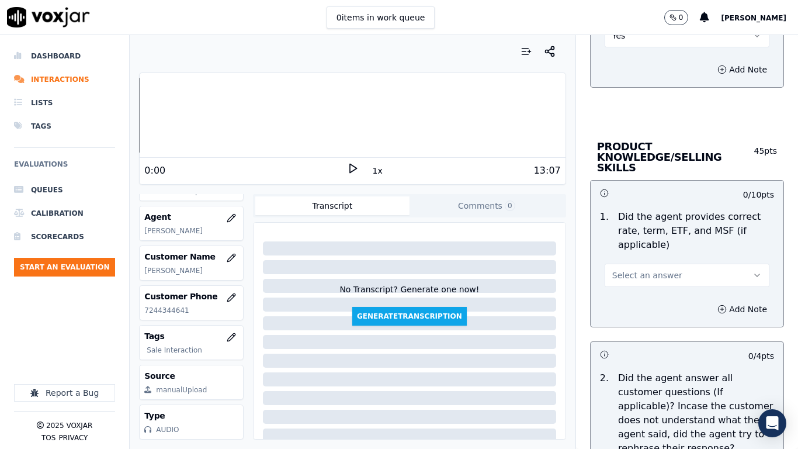
scroll to position [1812, 0]
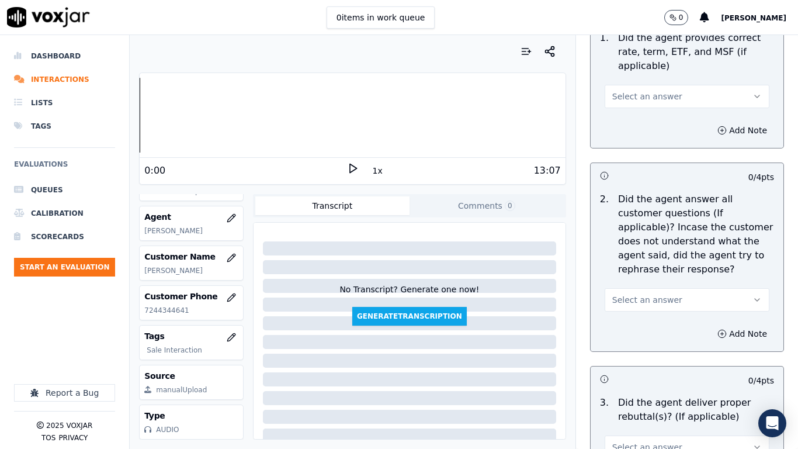
click at [644, 91] on span "Select an answer" at bounding box center [648, 97] width 70 height 12
drag, startPoint x: 645, startPoint y: 112, endPoint x: 636, endPoint y: 267, distance: 155.2
click at [645, 112] on div "Yes" at bounding box center [665, 112] width 143 height 19
click at [637, 294] on span "Select an answer" at bounding box center [648, 300] width 70 height 12
drag, startPoint x: 630, startPoint y: 316, endPoint x: 637, endPoint y: 329, distance: 15.4
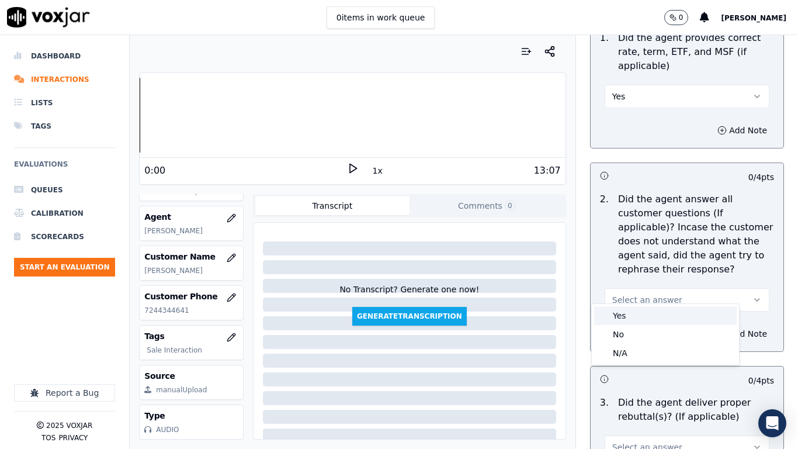
click at [630, 316] on div "Yes" at bounding box center [665, 315] width 143 height 19
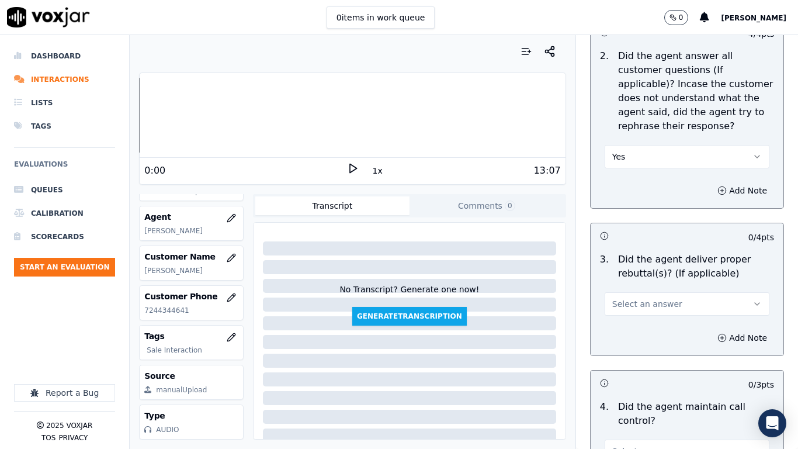
scroll to position [2221, 0]
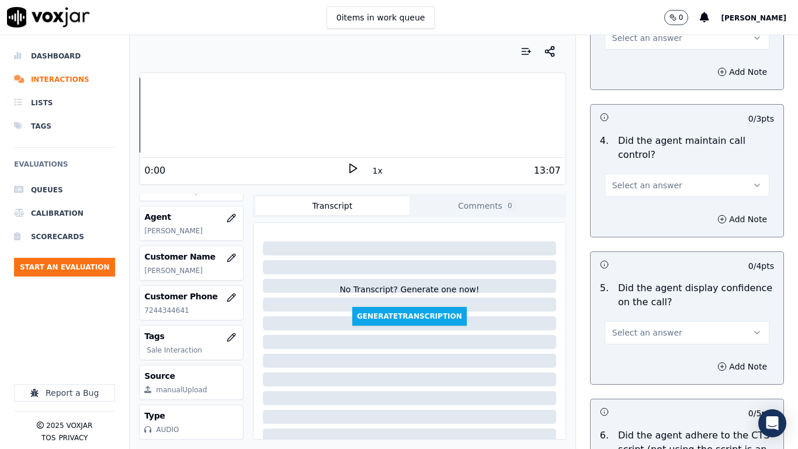
click at [623, 37] on button "Select an answer" at bounding box center [687, 37] width 165 height 23
click at [626, 52] on div "Yes" at bounding box center [665, 53] width 143 height 19
click at [648, 179] on span "Select an answer" at bounding box center [648, 185] width 70 height 12
click at [642, 200] on div "Yes" at bounding box center [665, 201] width 143 height 19
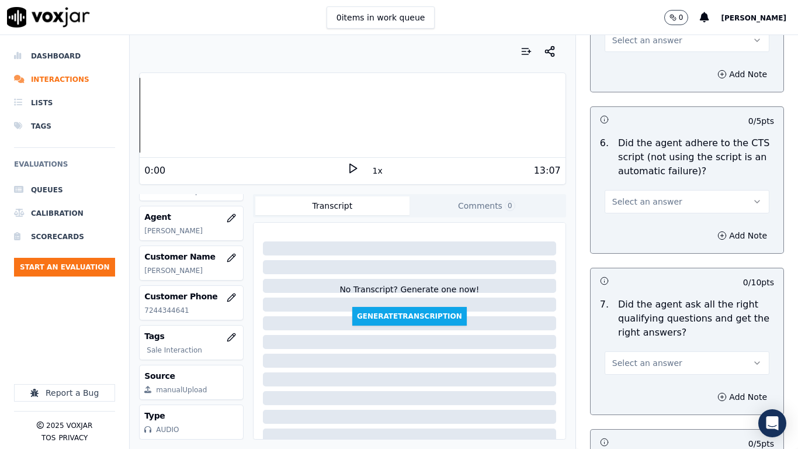
click at [608, 34] on div "0 items in work queue 0 Sukhwinder" at bounding box center [399, 17] width 798 height 35
click at [615, 37] on button "Select an answer" at bounding box center [687, 40] width 165 height 23
click at [623, 57] on div "Yes" at bounding box center [665, 56] width 143 height 19
click at [648, 196] on span "Select an answer" at bounding box center [648, 202] width 70 height 12
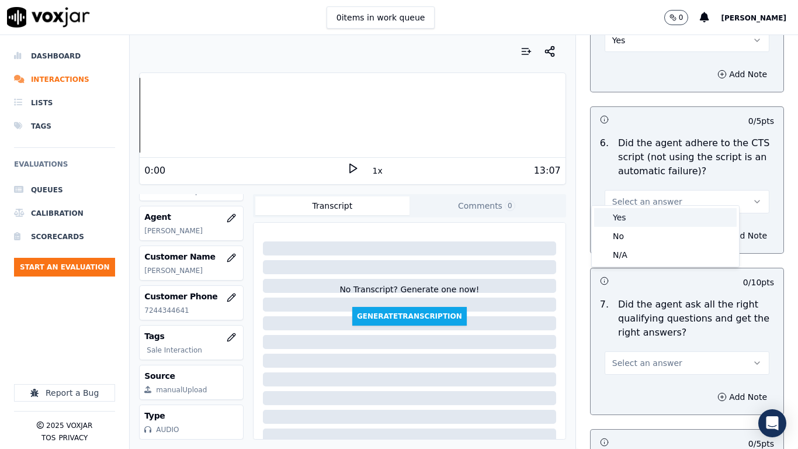
click at [637, 219] on div "Yes" at bounding box center [665, 217] width 143 height 19
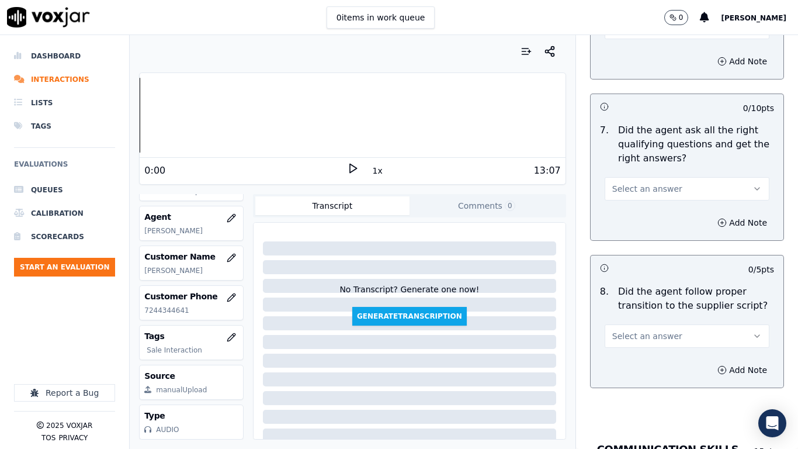
scroll to position [2689, 0]
click at [634, 182] on span "Select an answer" at bounding box center [648, 188] width 70 height 12
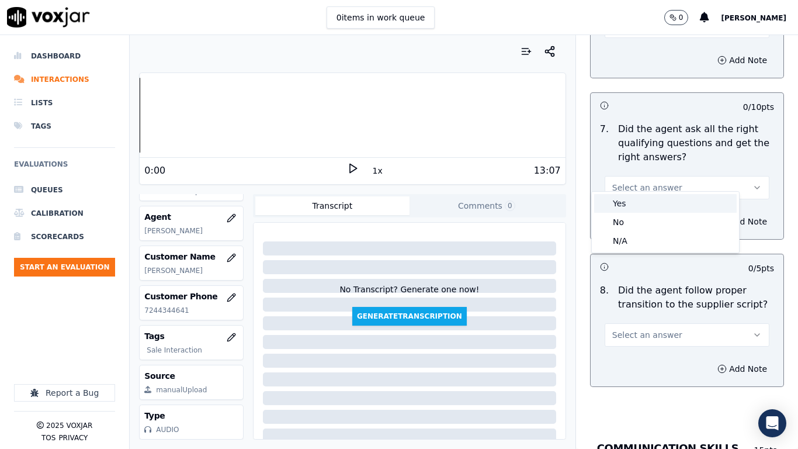
click at [638, 199] on div "Yes" at bounding box center [665, 203] width 143 height 19
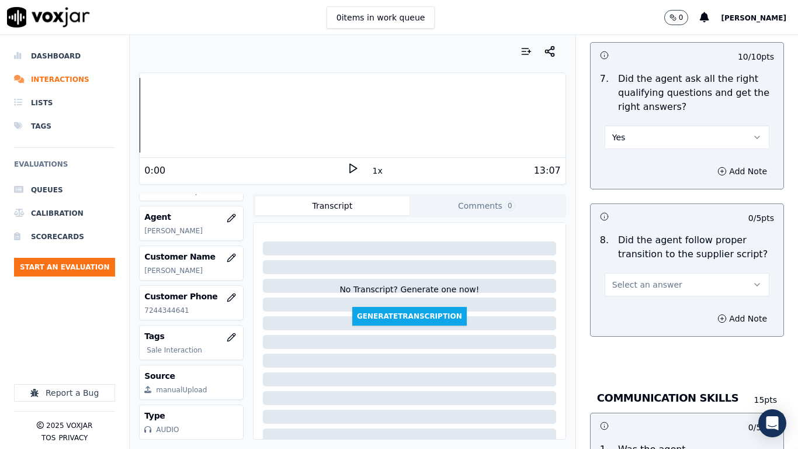
scroll to position [2806, 0]
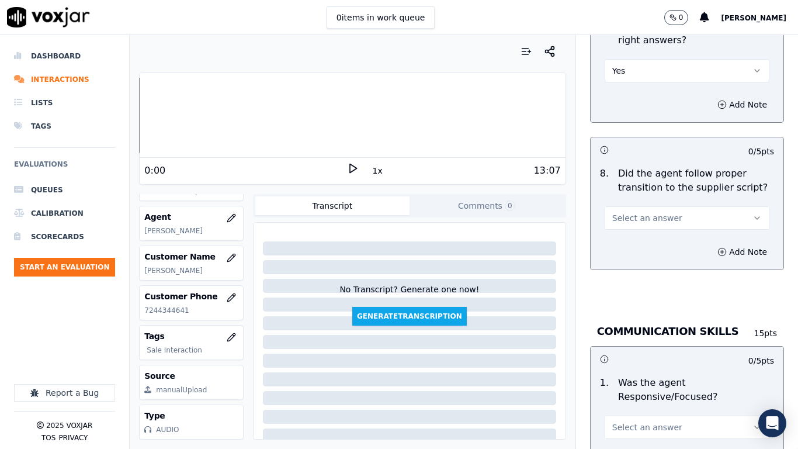
click at [629, 212] on span "Select an answer" at bounding box center [648, 218] width 70 height 12
click at [635, 229] on div "Yes" at bounding box center [665, 233] width 143 height 19
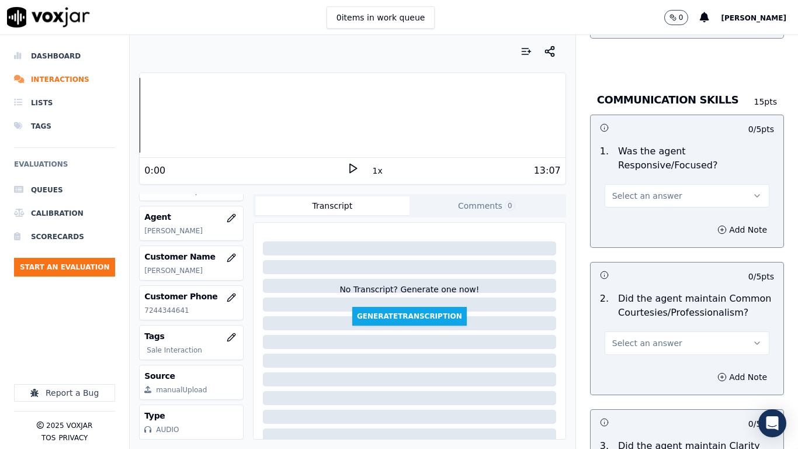
scroll to position [3040, 0]
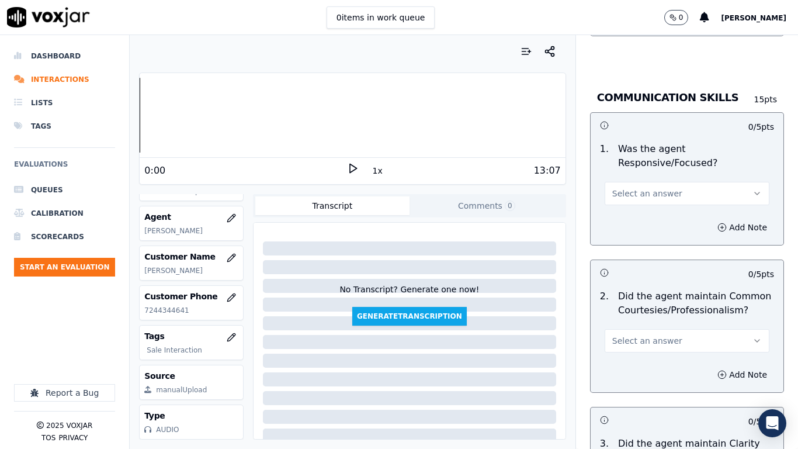
click at [645, 182] on button "Select an answer" at bounding box center [687, 193] width 165 height 23
click at [644, 209] on div "Yes" at bounding box center [665, 209] width 143 height 19
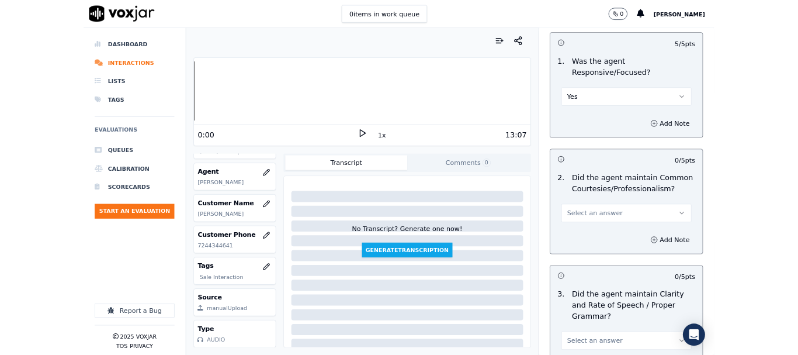
scroll to position [3234, 0]
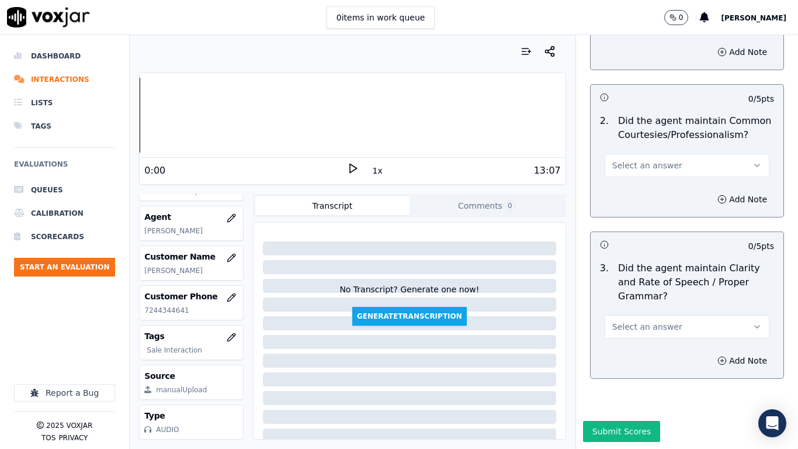
click at [625, 154] on button "Select an answer" at bounding box center [687, 165] width 165 height 23
click at [627, 154] on div "Yes" at bounding box center [665, 162] width 143 height 19
click at [635, 321] on span "Select an answer" at bounding box center [648, 327] width 70 height 12
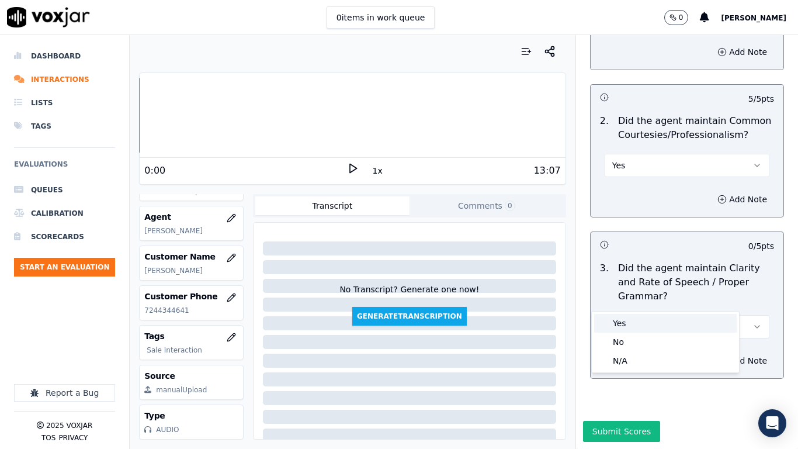
click at [635, 322] on div "Yes" at bounding box center [665, 323] width 143 height 19
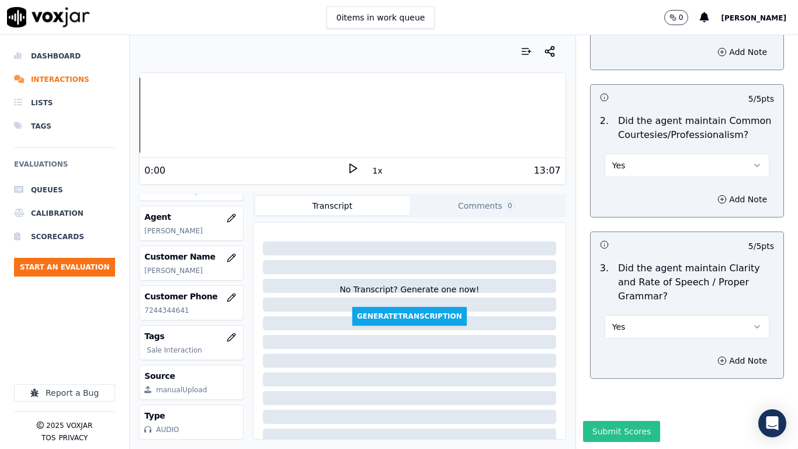
click at [604, 354] on button "Submit Scores" at bounding box center [622, 431] width 78 height 21
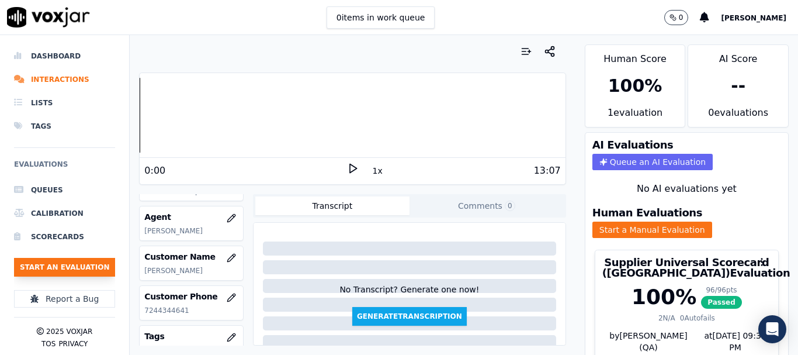
click at [78, 267] on button "Start an Evaluation" at bounding box center [64, 267] width 101 height 19
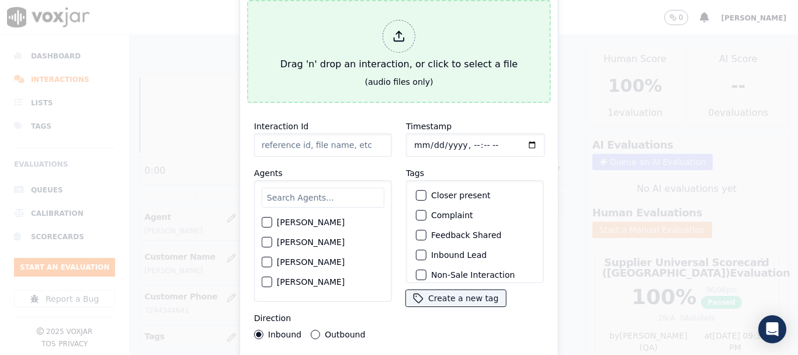
click at [414, 31] on div at bounding box center [399, 36] width 33 height 33
type input "20250813-142731_6108749786-all.mp3"
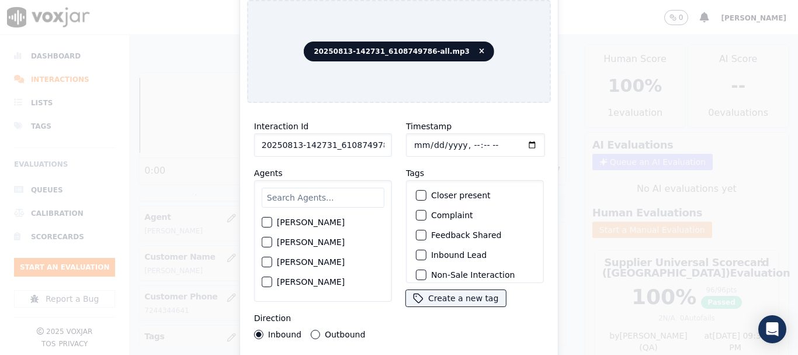
click at [315, 193] on input "text" at bounding box center [323, 198] width 123 height 20
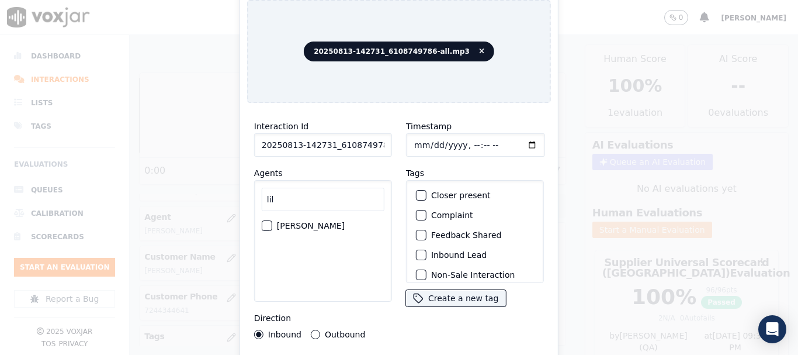
type input "lil"
click at [317, 222] on label "LILIBETH VERGARA" at bounding box center [311, 226] width 68 height 8
click at [272, 220] on button "LILIBETH VERGARA" at bounding box center [267, 225] width 11 height 11
click at [416, 137] on input "Timestamp" at bounding box center [475, 144] width 139 height 23
click at [414, 140] on input "Timestamp" at bounding box center [475, 144] width 139 height 23
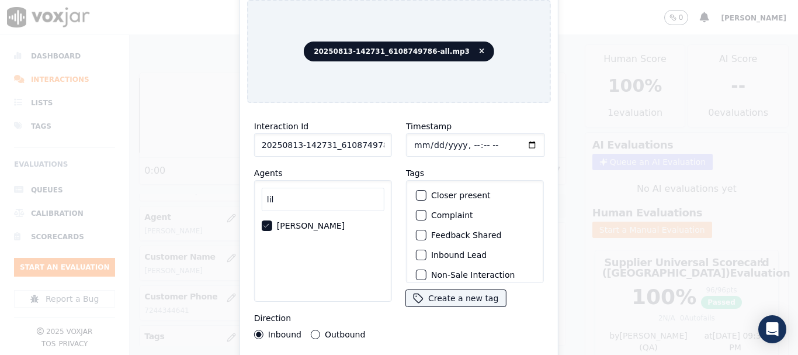
type input "2025-08-13T16:35"
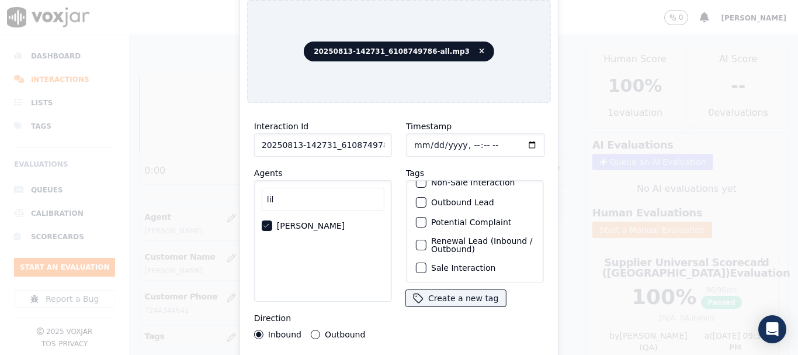
click at [449, 264] on label "Sale Interaction" at bounding box center [463, 268] width 64 height 8
click at [427, 262] on button "Sale Interaction" at bounding box center [421, 267] width 11 height 11
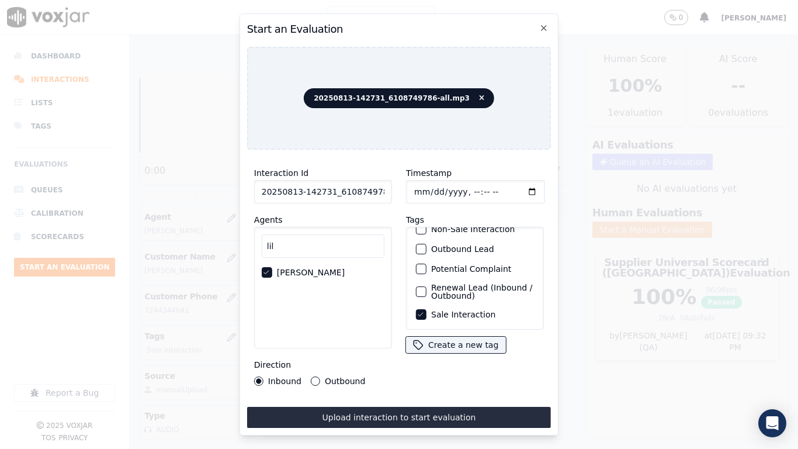
drag, startPoint x: 448, startPoint y: 404, endPoint x: 457, endPoint y: 414, distance: 12.8
click at [448, 354] on button "Upload interaction to start evaluation" at bounding box center [399, 417] width 304 height 21
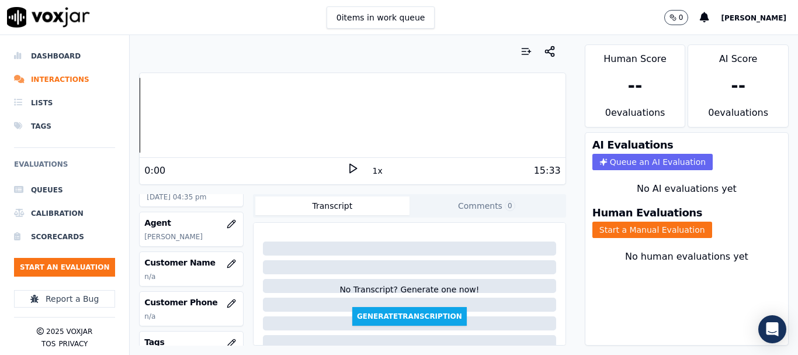
scroll to position [175, 0]
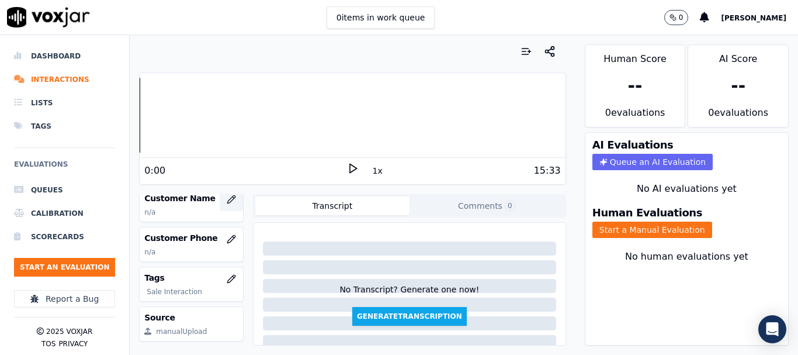
click at [227, 199] on icon "button" at bounding box center [231, 199] width 8 height 8
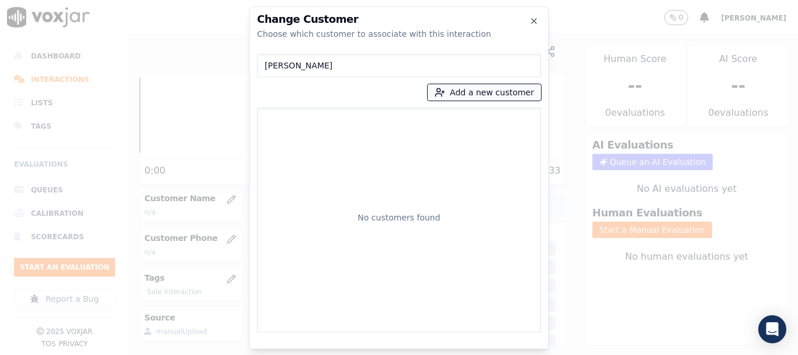
type input "NATHANIAL ROBINSON"
click at [456, 91] on button "Add a new customer" at bounding box center [484, 92] width 113 height 16
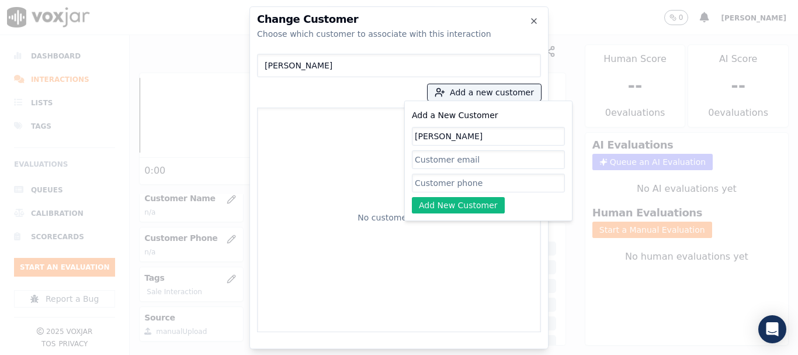
type input "NATHANIAL ROBINSON"
drag, startPoint x: 440, startPoint y: 184, endPoint x: 465, endPoint y: 192, distance: 26.4
click at [440, 184] on input "Add a New Customer" at bounding box center [488, 183] width 153 height 19
paste input "6108749786"
type input "6108749786"
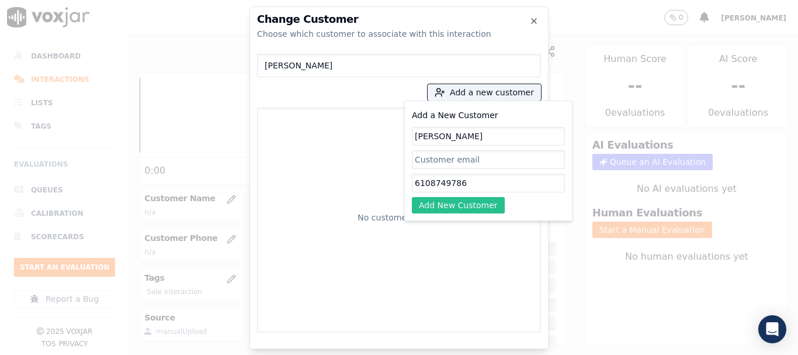
click at [437, 206] on button "Add New Customer" at bounding box center [458, 205] width 93 height 16
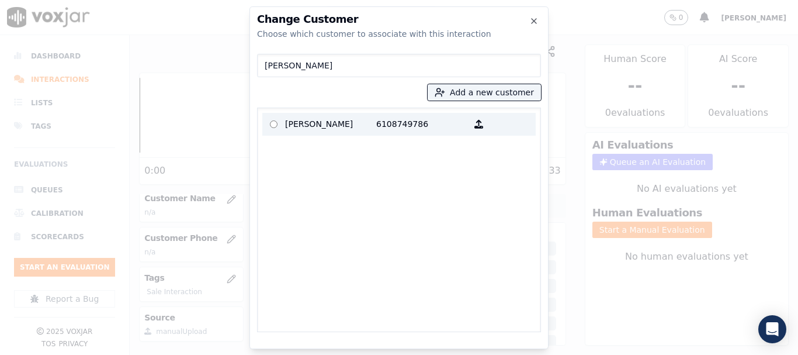
click at [300, 123] on p "NATHANIAL ROBINSON" at bounding box center [330, 124] width 91 height 18
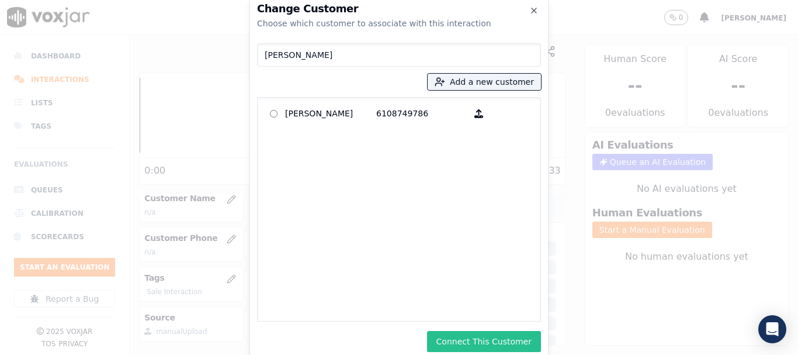
click at [476, 334] on button "Connect This Customer" at bounding box center [484, 341] width 114 height 21
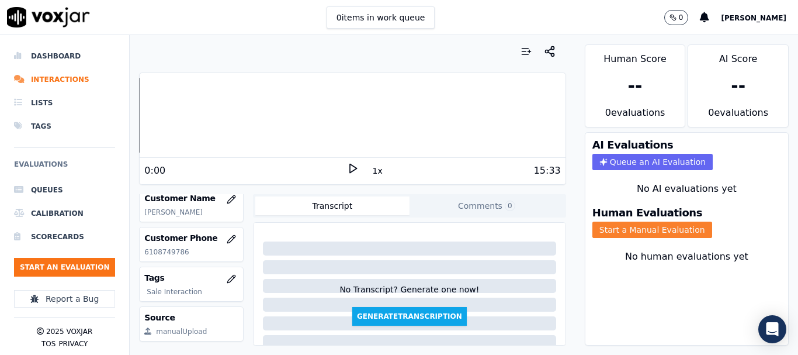
click at [668, 232] on button "Start a Manual Evaluation" at bounding box center [653, 230] width 120 height 16
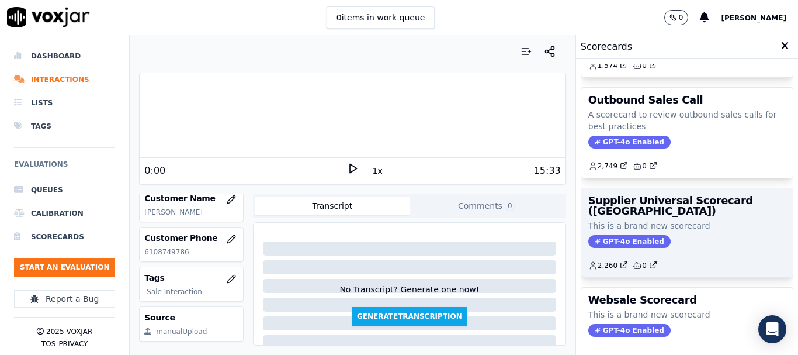
click at [664, 231] on p "This is a brand new scorecard" at bounding box center [688, 226] width 198 height 12
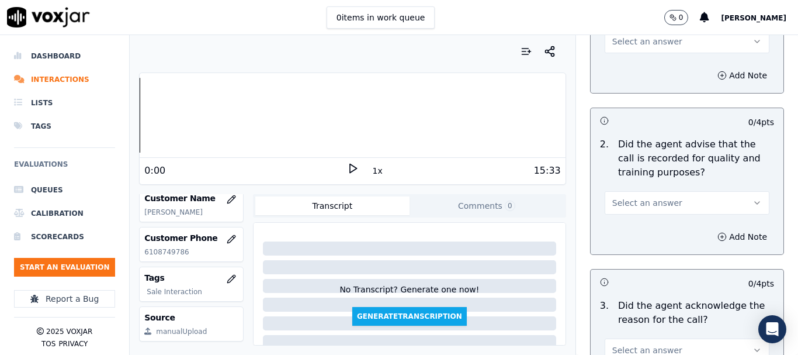
click at [653, 42] on span "Select an answer" at bounding box center [648, 42] width 70 height 12
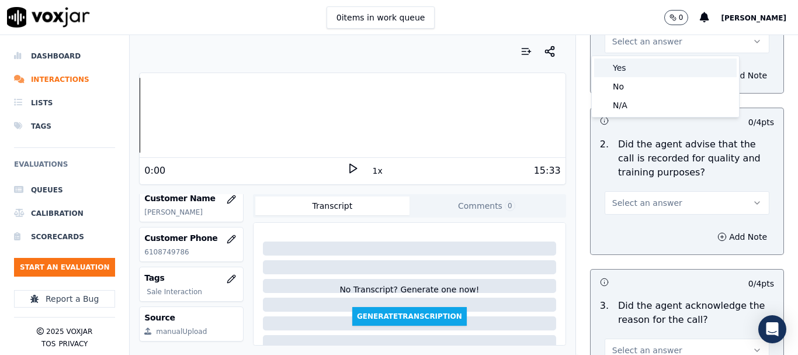
click at [661, 66] on div "Yes" at bounding box center [665, 67] width 143 height 19
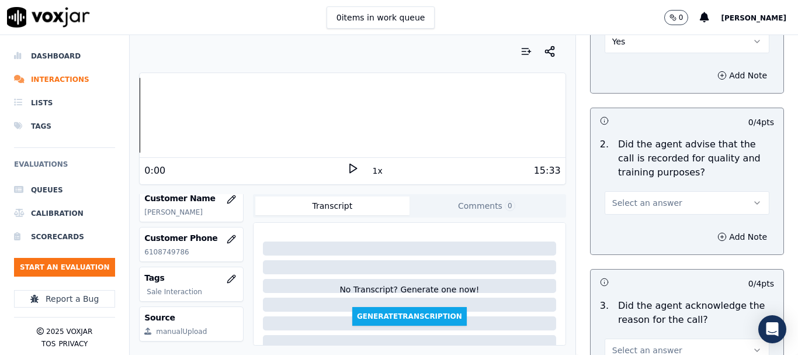
click at [658, 203] on span "Select an answer" at bounding box center [648, 203] width 70 height 12
click at [649, 230] on div "Yes" at bounding box center [665, 229] width 143 height 19
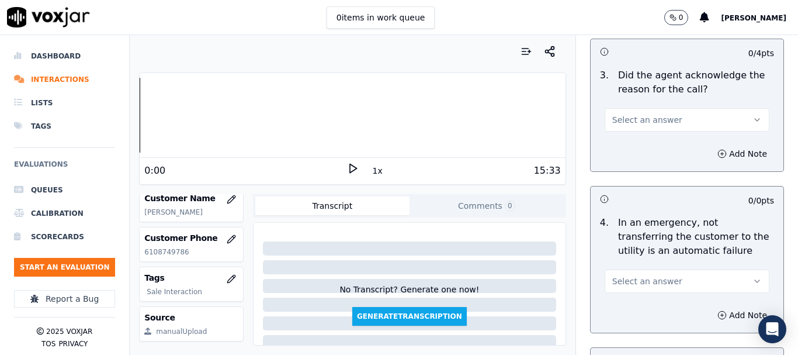
scroll to position [409, 0]
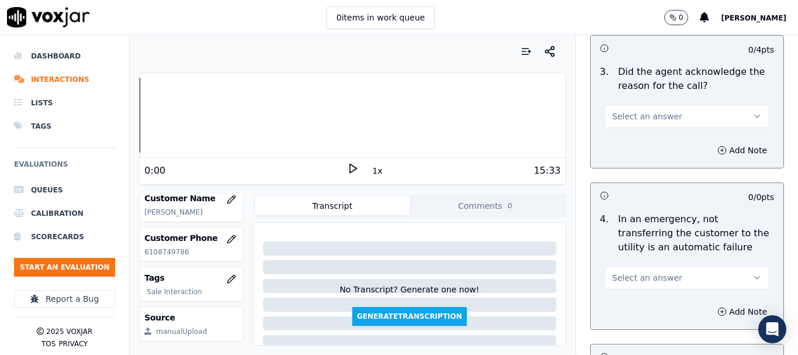
click at [667, 118] on button "Select an answer" at bounding box center [687, 116] width 165 height 23
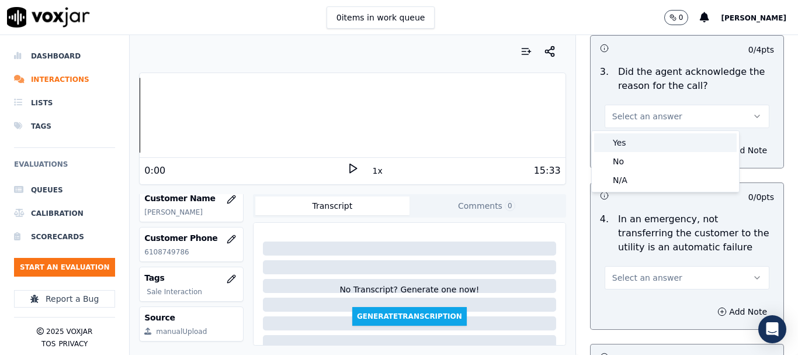
click at [659, 139] on div "Yes" at bounding box center [665, 142] width 143 height 19
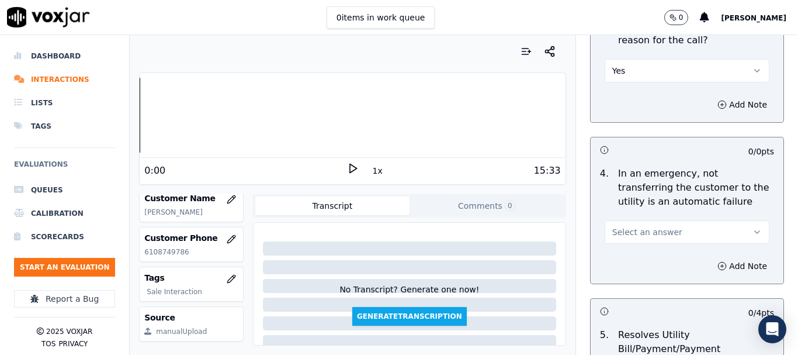
scroll to position [526, 0]
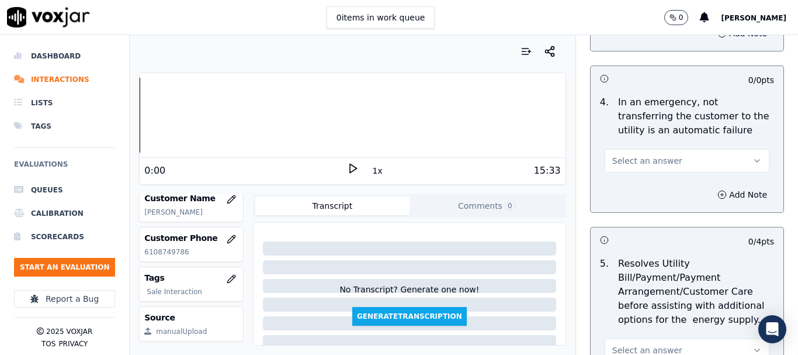
click at [646, 162] on span "Select an answer" at bounding box center [648, 161] width 70 height 12
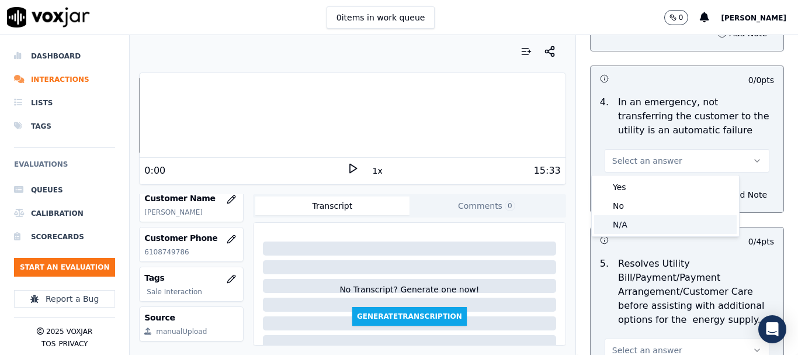
click at [645, 223] on div "N/A" at bounding box center [665, 224] width 143 height 19
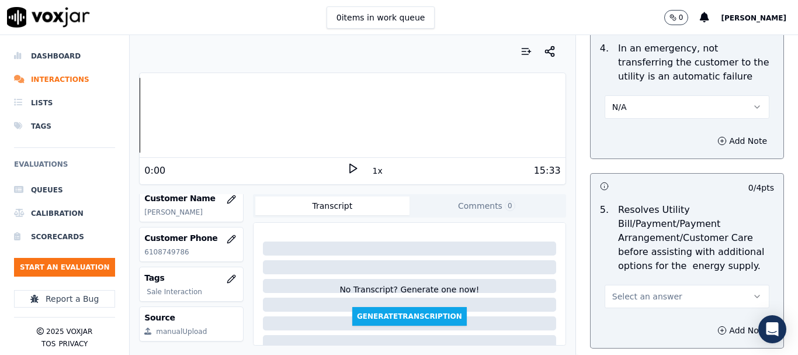
scroll to position [760, 0]
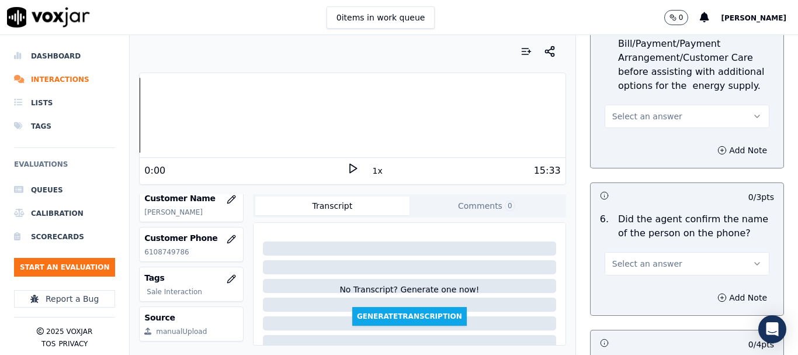
click at [645, 112] on span "Select an answer" at bounding box center [648, 116] width 70 height 12
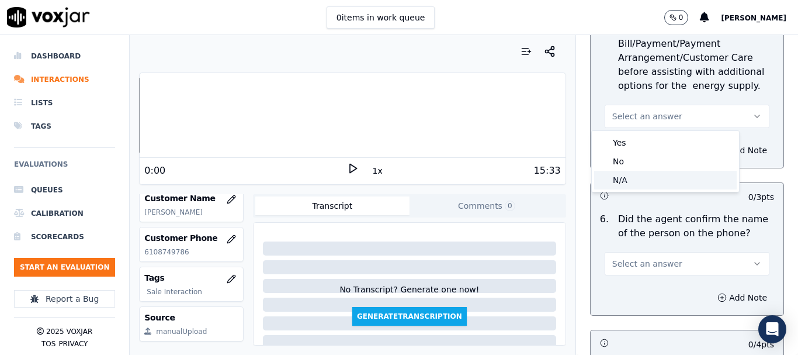
click at [652, 180] on div "N/A" at bounding box center [665, 180] width 143 height 19
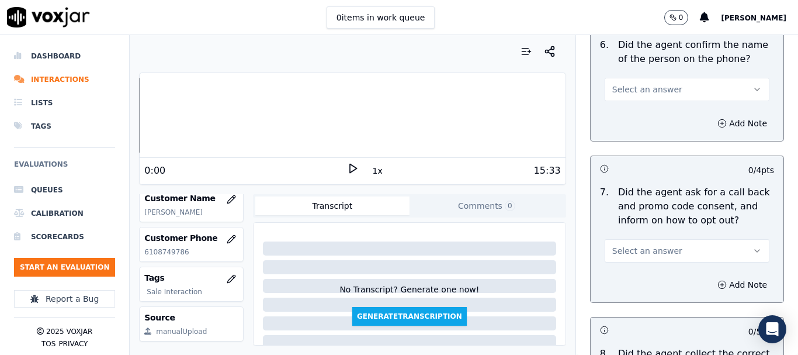
scroll to position [935, 0]
click at [647, 96] on button "Select an answer" at bounding box center [687, 88] width 165 height 23
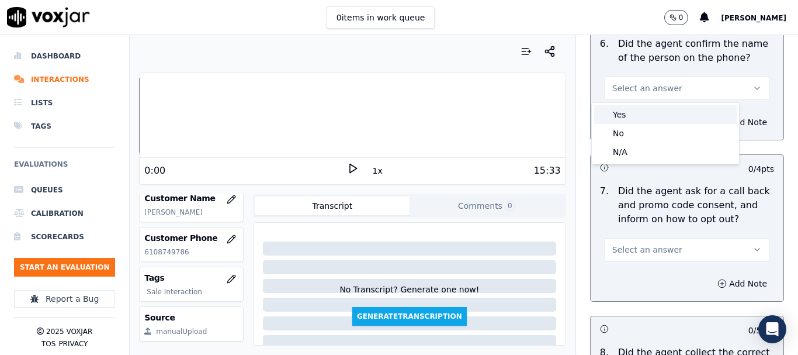
click at [647, 110] on div "Yes" at bounding box center [665, 114] width 143 height 19
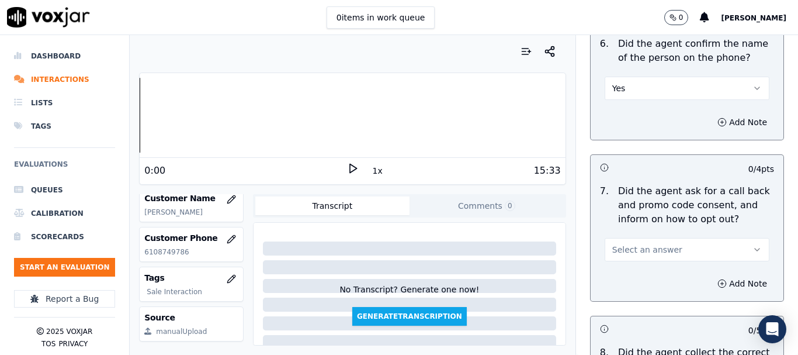
click at [661, 257] on button "Select an answer" at bounding box center [687, 249] width 165 height 23
click at [649, 273] on div "Yes" at bounding box center [665, 276] width 143 height 19
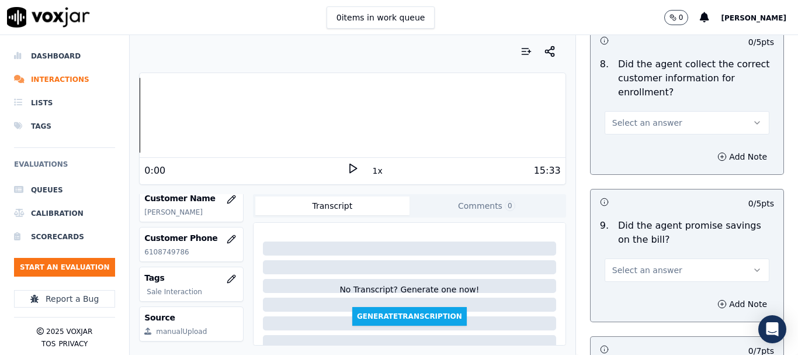
scroll to position [1228, 0]
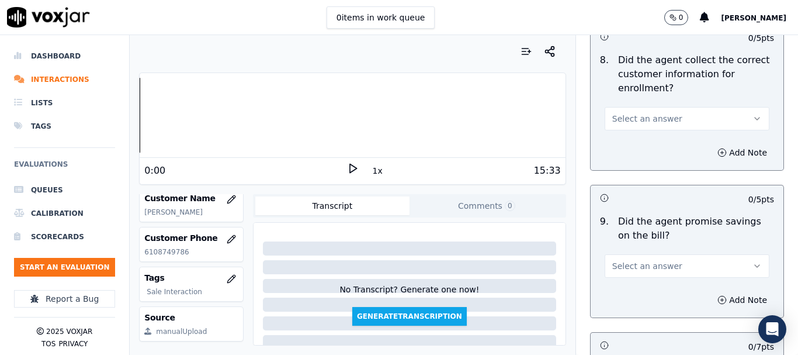
click at [648, 122] on span "Select an answer" at bounding box center [648, 119] width 70 height 12
click at [650, 144] on div "Yes" at bounding box center [665, 145] width 143 height 19
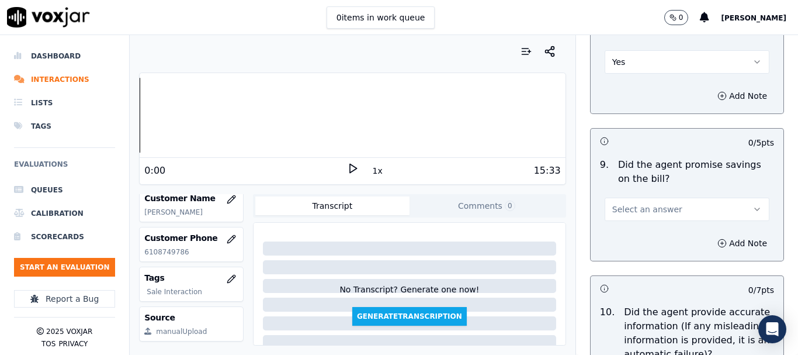
scroll to position [1403, 0]
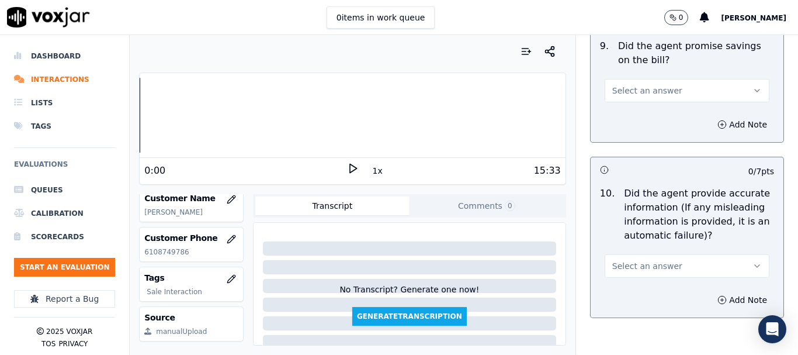
click at [647, 86] on span "Select an answer" at bounding box center [648, 91] width 70 height 12
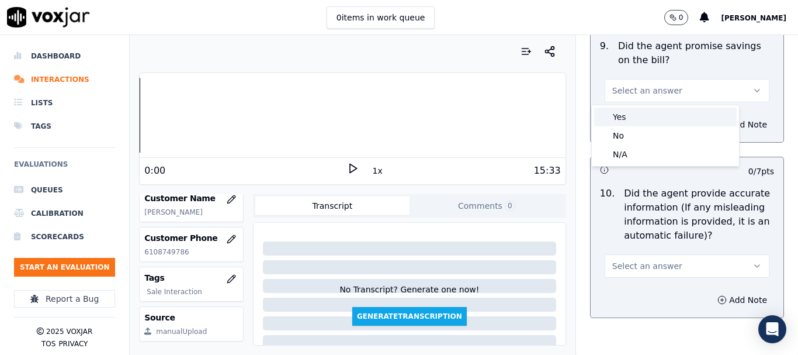
click at [652, 117] on div "Yes" at bounding box center [665, 117] width 143 height 19
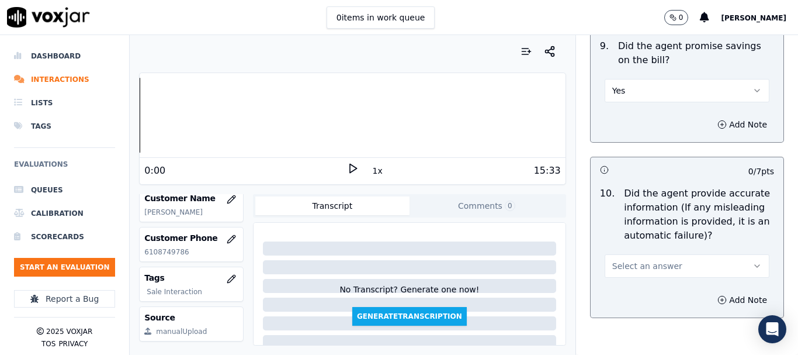
scroll to position [1520, 0]
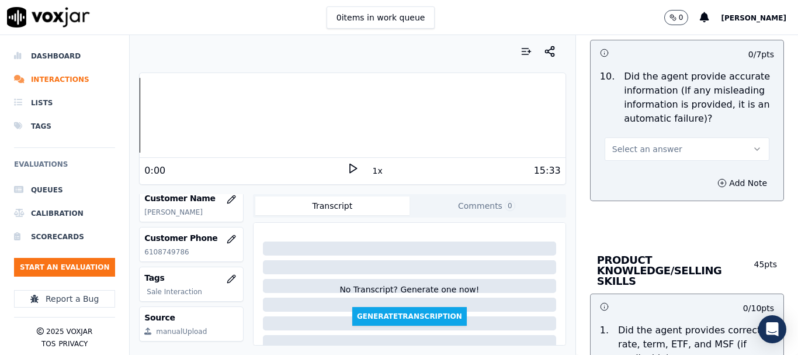
click at [651, 143] on span "Select an answer" at bounding box center [648, 149] width 70 height 12
click at [656, 170] on div "Yes" at bounding box center [665, 175] width 143 height 19
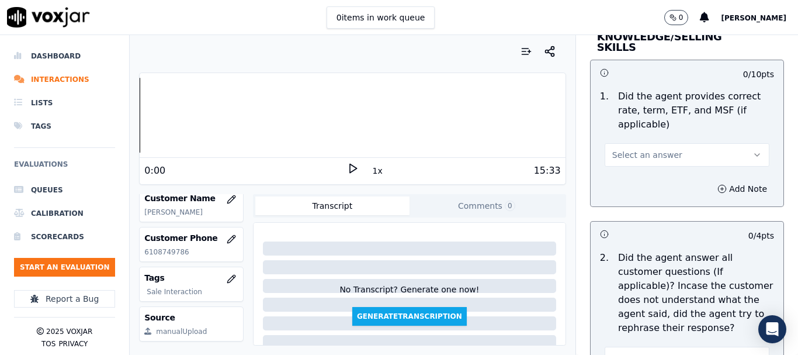
click at [652, 149] on span "Select an answer" at bounding box center [648, 155] width 70 height 12
click at [649, 170] on div "Yes" at bounding box center [665, 170] width 143 height 19
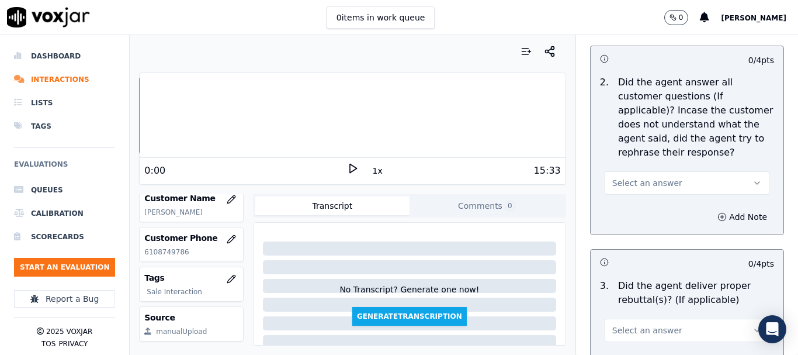
click at [644, 177] on span "Select an answer" at bounding box center [648, 183] width 70 height 12
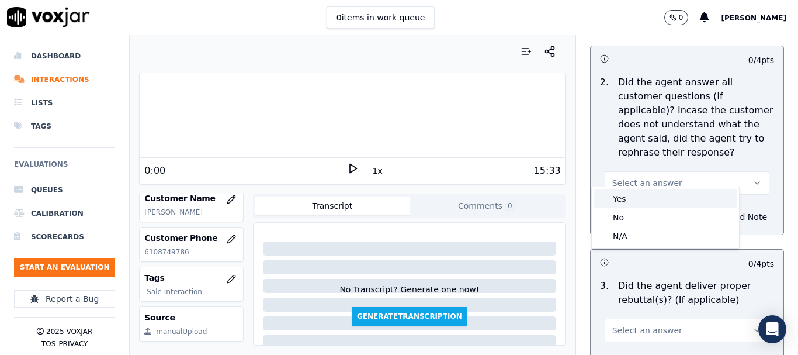
click at [642, 200] on div "Yes" at bounding box center [665, 198] width 143 height 19
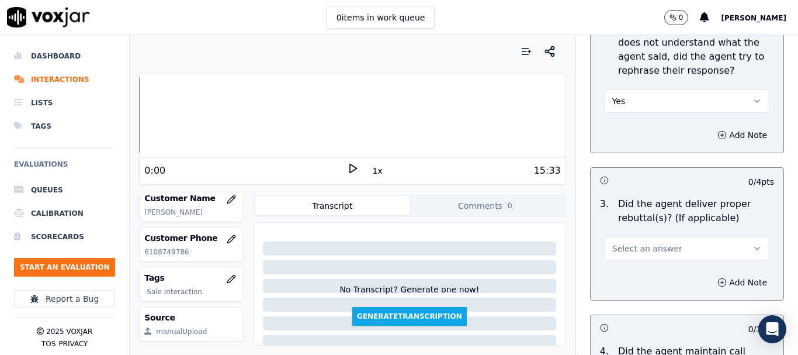
scroll to position [2104, 0]
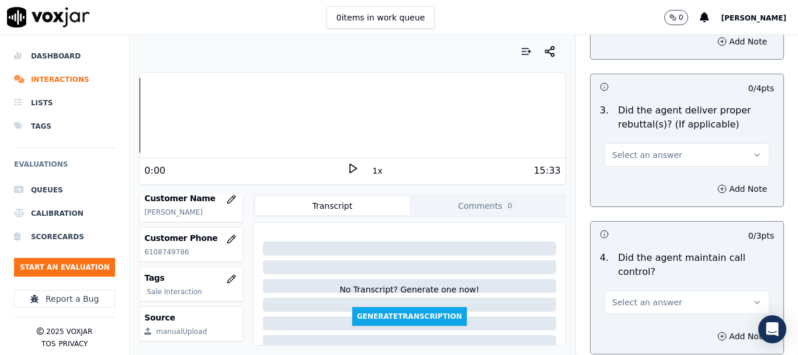
click at [636, 149] on span "Select an answer" at bounding box center [648, 155] width 70 height 12
click at [642, 171] on div "Yes" at bounding box center [665, 170] width 143 height 19
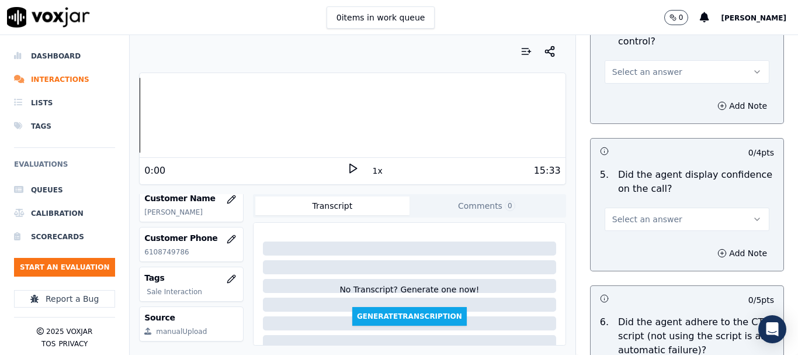
scroll to position [2338, 0]
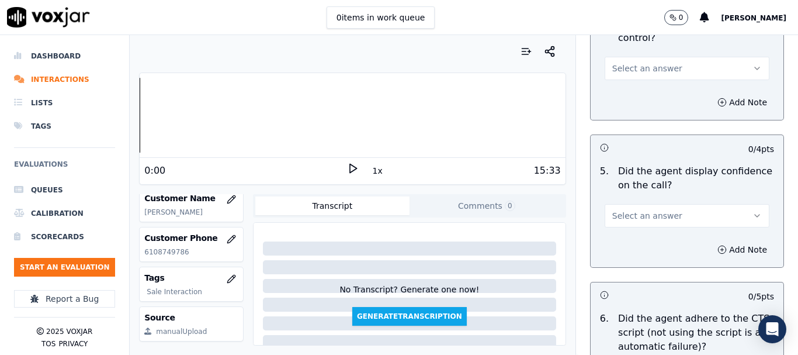
click at [632, 63] on span "Select an answer" at bounding box center [648, 69] width 70 height 12
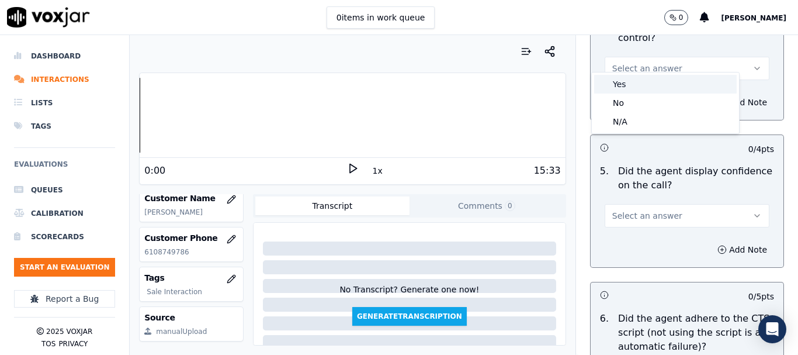
drag, startPoint x: 639, startPoint y: 85, endPoint x: 656, endPoint y: 165, distance: 81.3
click at [641, 94] on div "Yes No N/A" at bounding box center [665, 102] width 147 height 61
click at [649, 210] on span "Select an answer" at bounding box center [648, 216] width 70 height 12
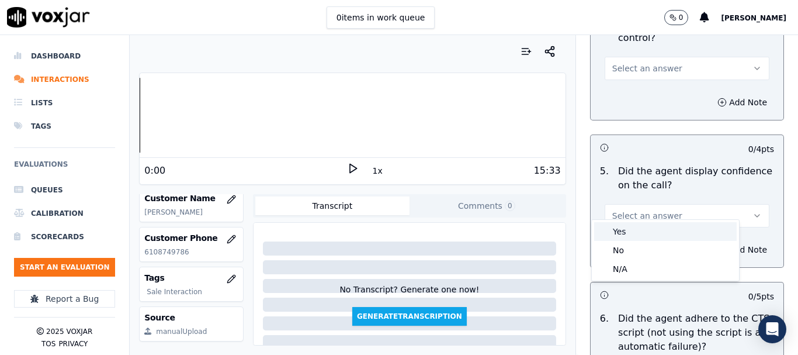
click at [642, 231] on div "Yes" at bounding box center [665, 231] width 143 height 19
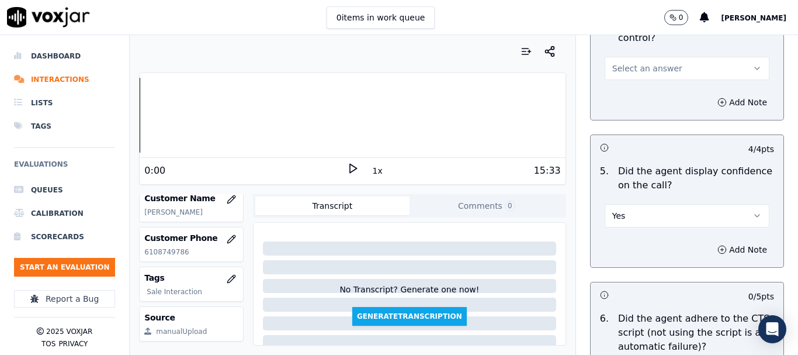
drag, startPoint x: 644, startPoint y: 60, endPoint x: 644, endPoint y: 66, distance: 5.9
click at [644, 63] on span "Select an answer" at bounding box center [648, 69] width 70 height 12
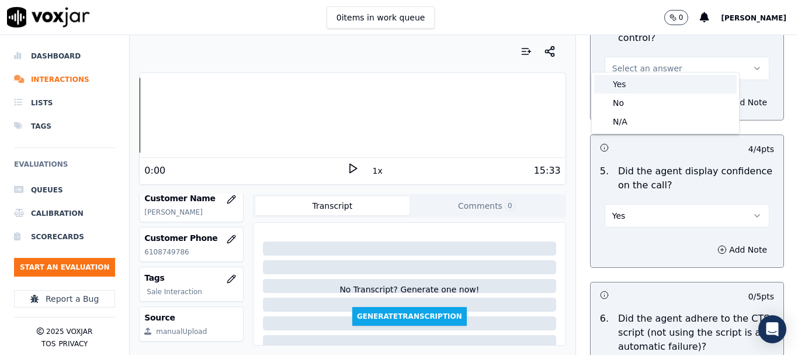
click at [645, 85] on div "Yes" at bounding box center [665, 84] width 143 height 19
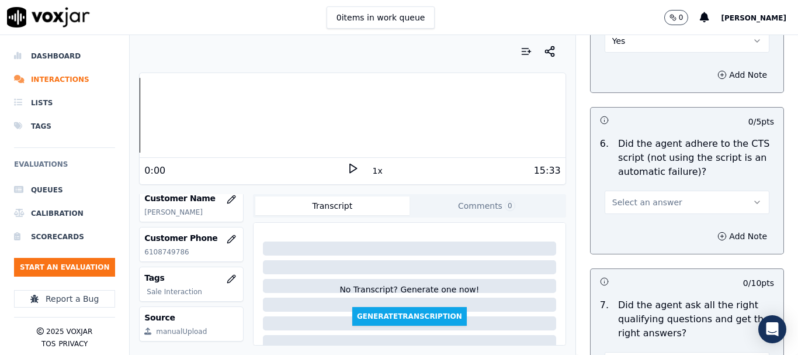
scroll to position [2513, 0]
click at [642, 196] on span "Select an answer" at bounding box center [648, 202] width 70 height 12
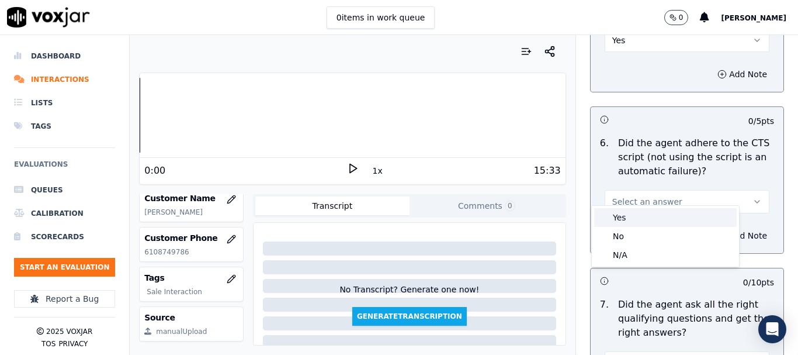
click at [640, 217] on div "Yes" at bounding box center [665, 217] width 143 height 19
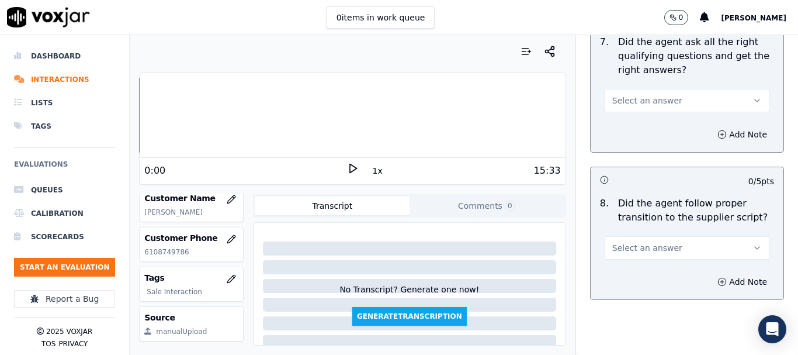
scroll to position [2806, 0]
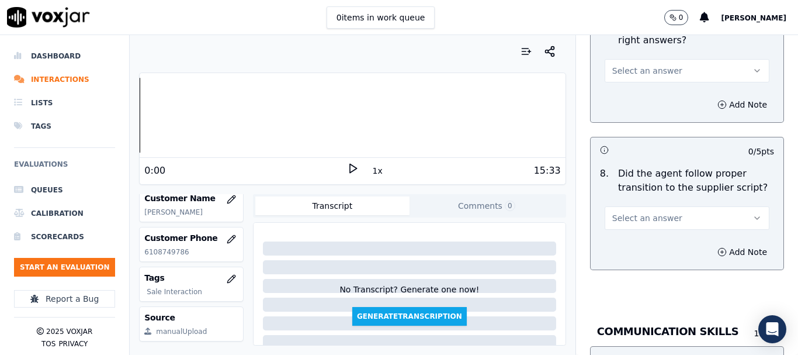
drag, startPoint x: 629, startPoint y: 57, endPoint x: 632, endPoint y: 67, distance: 11.1
click at [630, 65] on span "Select an answer" at bounding box center [648, 71] width 70 height 12
click at [635, 86] on div "Yes" at bounding box center [665, 86] width 143 height 19
click at [638, 206] on button "Select an answer" at bounding box center [687, 217] width 165 height 23
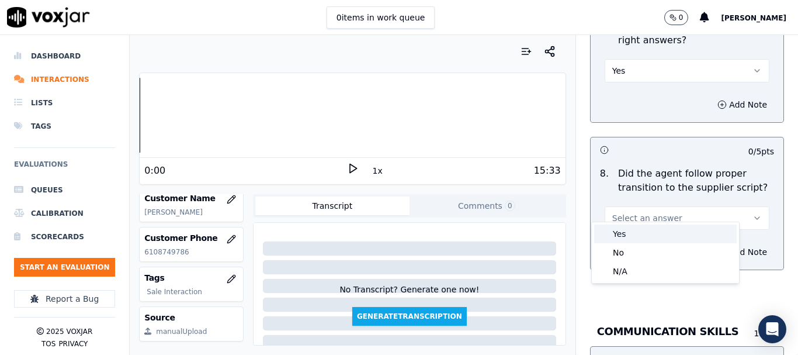
click at [642, 231] on div "Yes" at bounding box center [665, 233] width 143 height 19
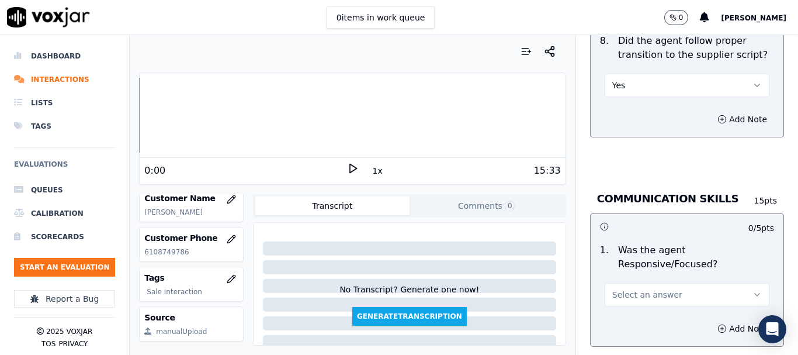
scroll to position [3098, 0]
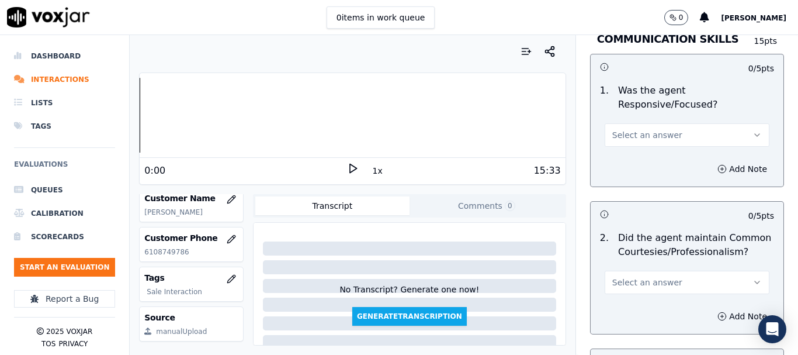
click at [644, 130] on span "Select an answer" at bounding box center [648, 135] width 70 height 12
click at [649, 152] on div "Yes" at bounding box center [665, 150] width 143 height 19
click at [656, 276] on span "Select an answer" at bounding box center [648, 282] width 70 height 12
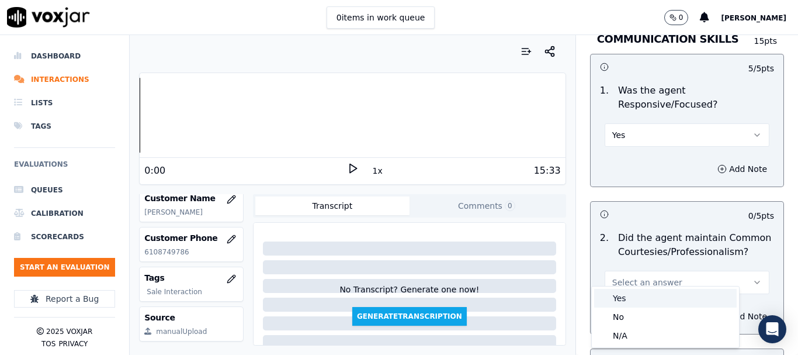
click at [632, 303] on div "Yes" at bounding box center [665, 298] width 143 height 19
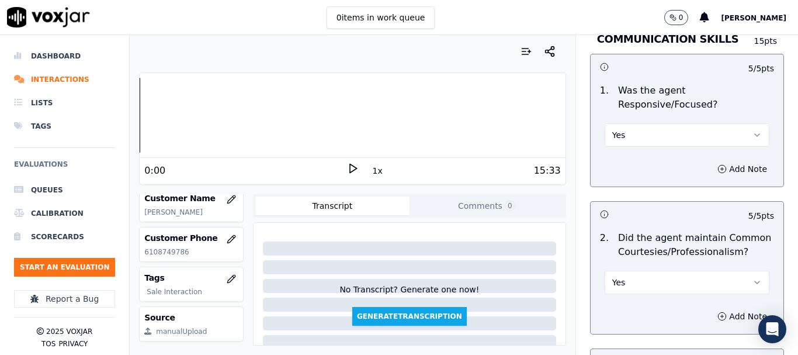
scroll to position [3328, 0]
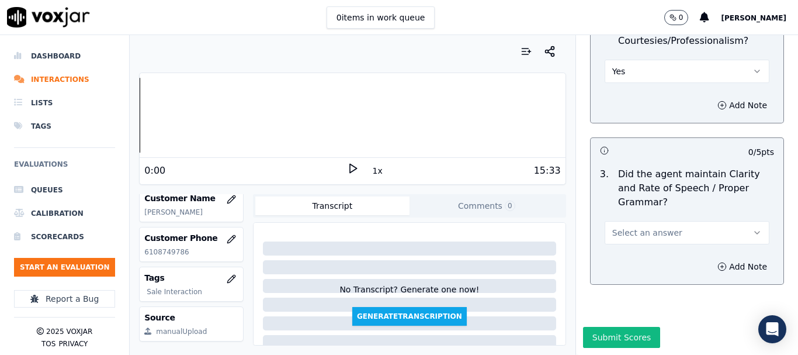
click at [658, 227] on span "Select an answer" at bounding box center [648, 233] width 70 height 12
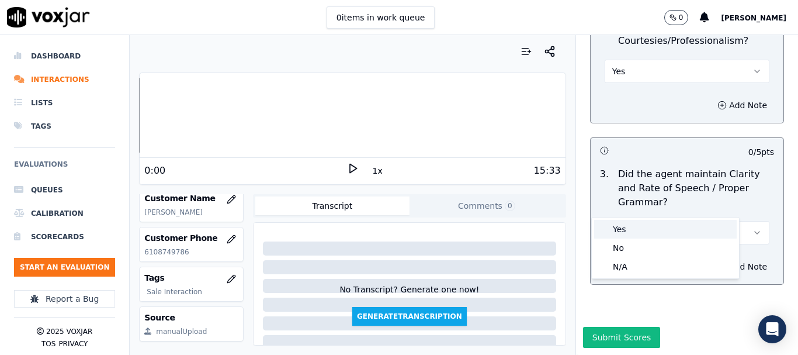
click at [644, 230] on div "Yes" at bounding box center [665, 229] width 143 height 19
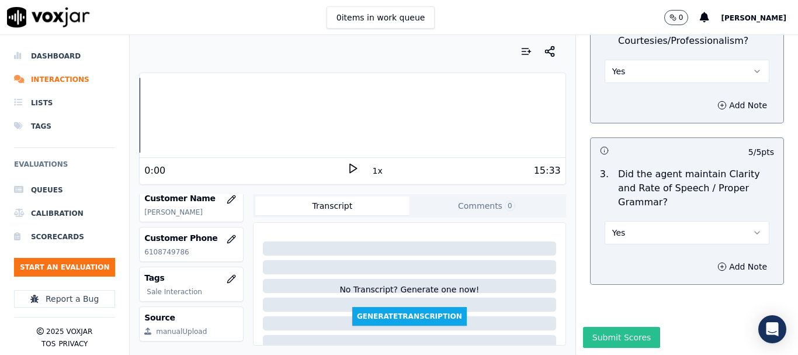
click at [618, 327] on button "Submit Scores" at bounding box center [622, 337] width 78 height 21
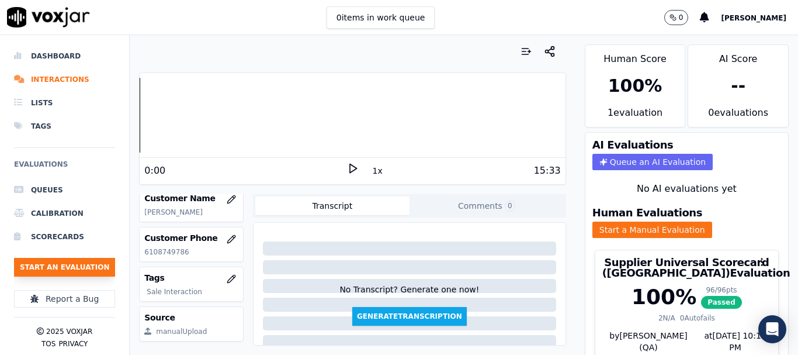
click at [68, 263] on button "Start an Evaluation" at bounding box center [64, 267] width 101 height 19
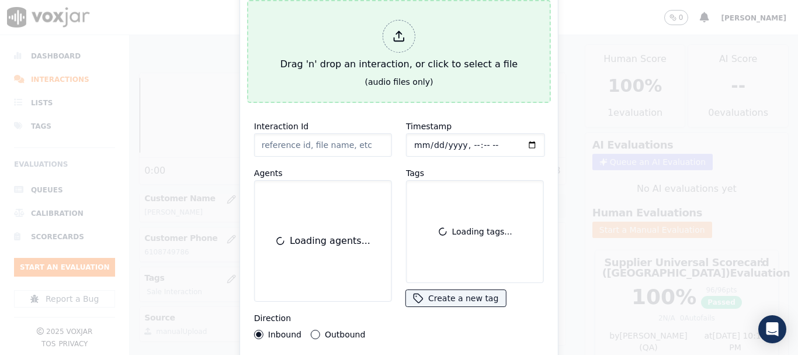
click at [397, 47] on div "Drag 'n' drop an interaction, or click to select a file" at bounding box center [399, 45] width 247 height 61
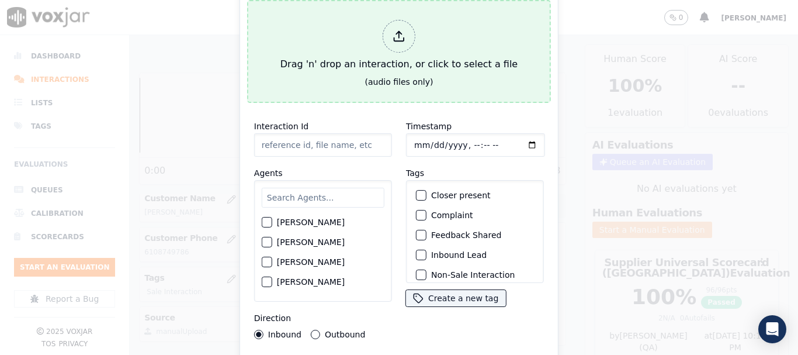
type input "20250813-164631_3022868016-all.mp3"
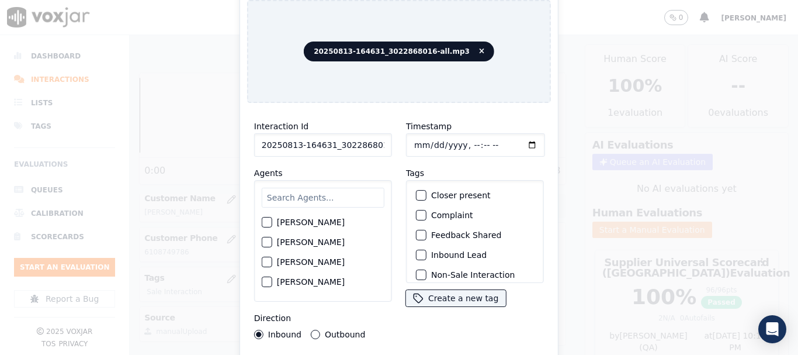
click at [325, 192] on input "text" at bounding box center [323, 198] width 123 height 20
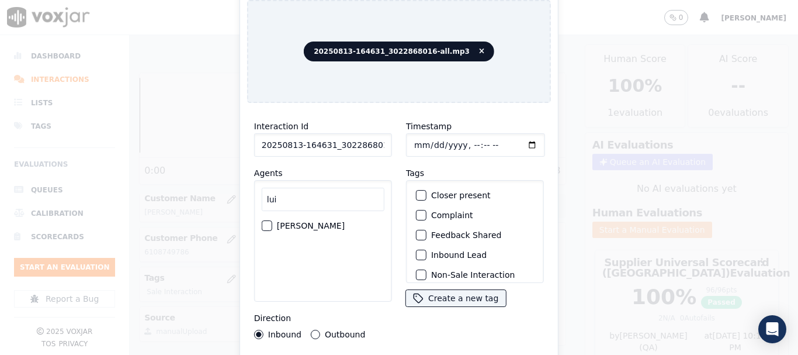
type input "lui"
click at [313, 222] on label "LUISA CAMPO" at bounding box center [311, 226] width 68 height 8
click at [272, 222] on button "LUISA CAMPO" at bounding box center [267, 225] width 11 height 11
click at [417, 142] on input "Timestamp" at bounding box center [475, 144] width 139 height 23
type input "2025-08-13T16:54"
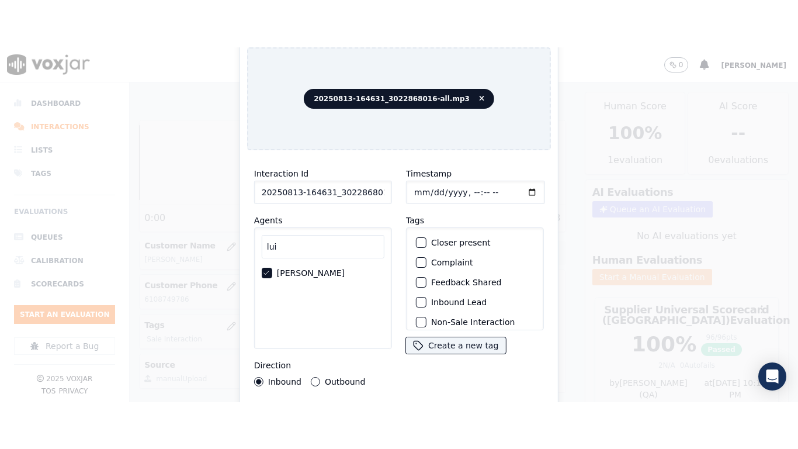
scroll to position [102, 0]
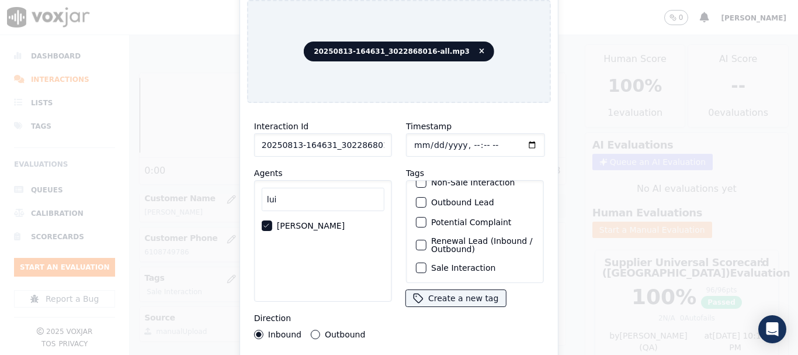
click at [470, 264] on label "Sale Interaction" at bounding box center [463, 268] width 64 height 8
click at [427, 262] on button "Sale Interaction" at bounding box center [421, 267] width 11 height 11
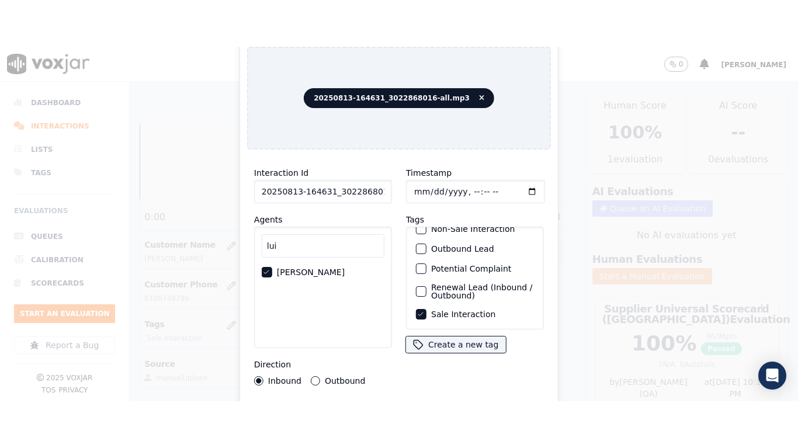
scroll to position [147, 0]
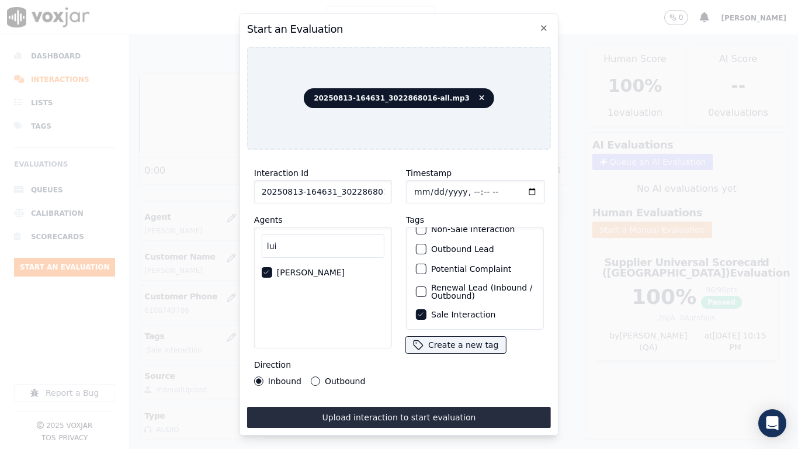
click at [482, 354] on button "Upload interaction to start evaluation" at bounding box center [399, 417] width 304 height 21
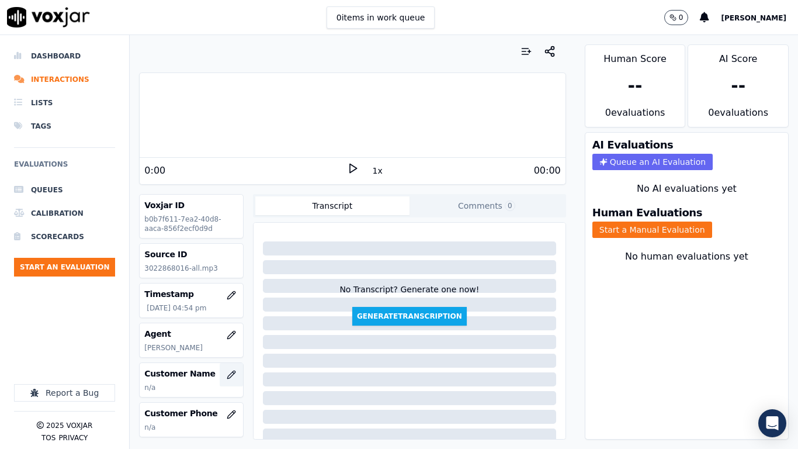
click at [227, 354] on icon "button" at bounding box center [231, 374] width 9 height 9
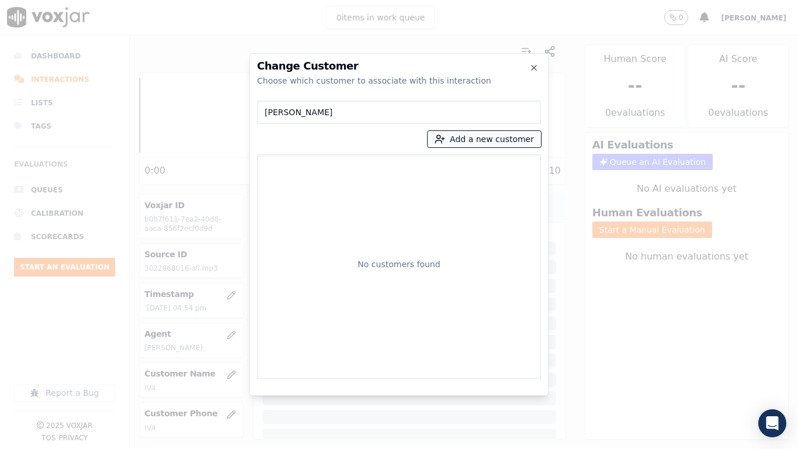
type input "KASHAMBA S JENKINS"
click at [475, 141] on button "Add a new customer" at bounding box center [484, 139] width 113 height 16
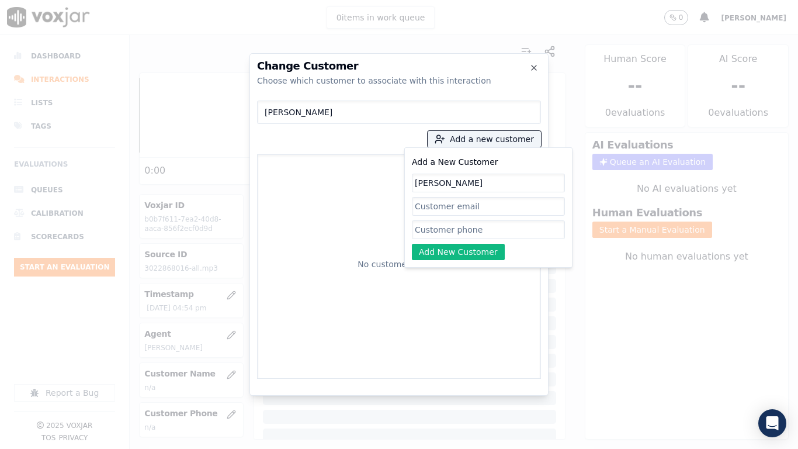
type input "KASHAMBA S JENKINS"
click at [479, 229] on input "Add a New Customer" at bounding box center [488, 229] width 153 height 19
paste input "3022868016"
type input "3022868016"
click at [439, 251] on button "Add New Customer" at bounding box center [458, 252] width 93 height 16
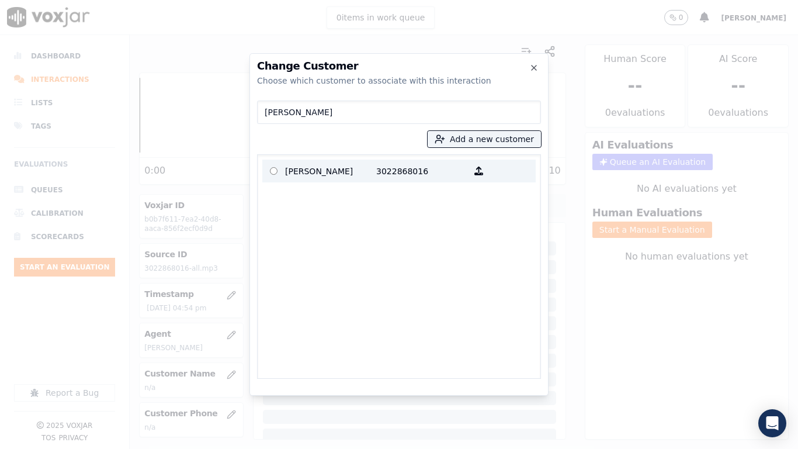
click at [286, 172] on p "KASHAMBA S JENKINS" at bounding box center [330, 171] width 91 height 18
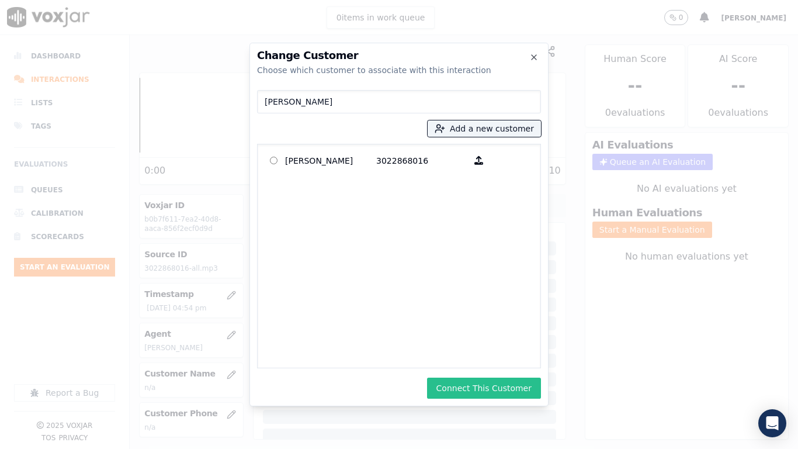
click at [450, 354] on button "Connect This Customer" at bounding box center [484, 388] width 114 height 21
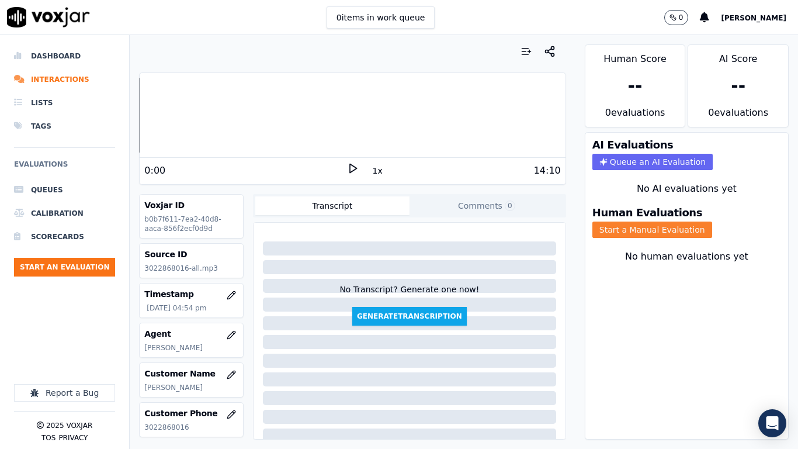
click at [639, 226] on button "Start a Manual Evaluation" at bounding box center [653, 230] width 120 height 16
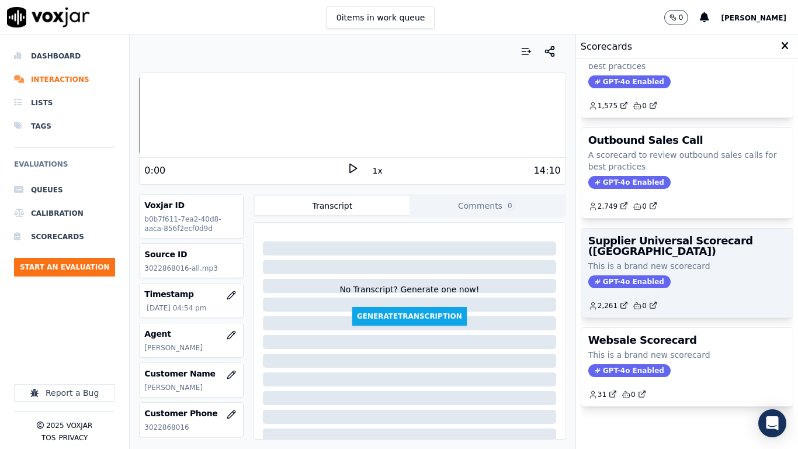
scroll to position [165, 0]
click at [652, 260] on p "This is a brand new scorecard" at bounding box center [688, 266] width 198 height 12
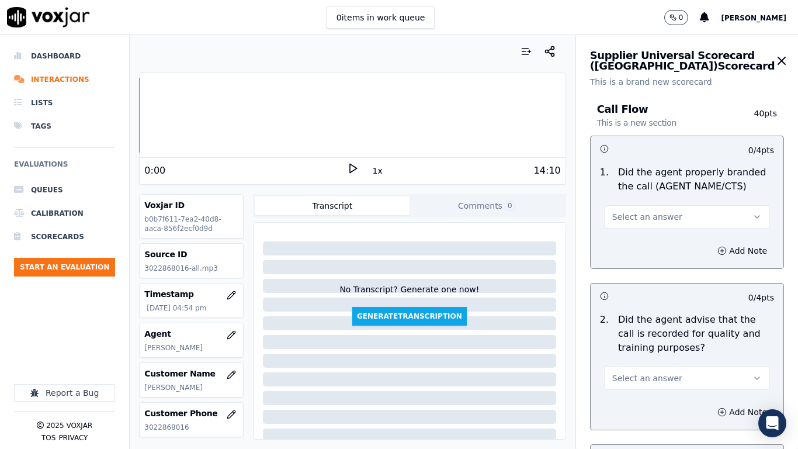
click at [637, 217] on span "Select an answer" at bounding box center [648, 217] width 70 height 12
click at [639, 244] on div "Yes" at bounding box center [665, 243] width 143 height 19
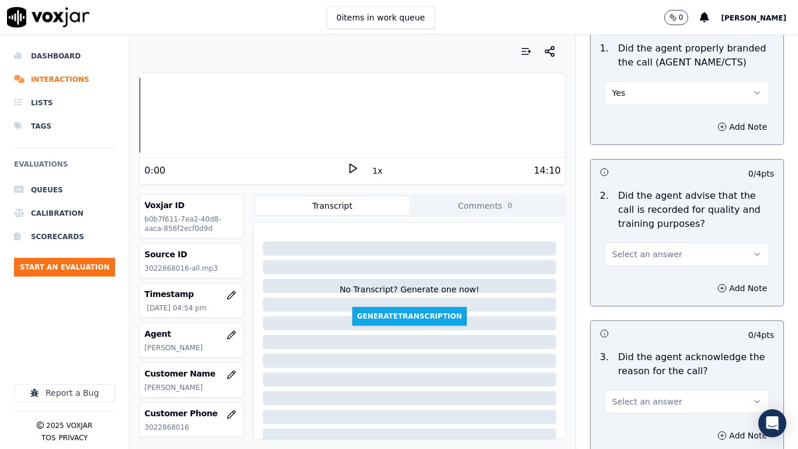
scroll to position [292, 0]
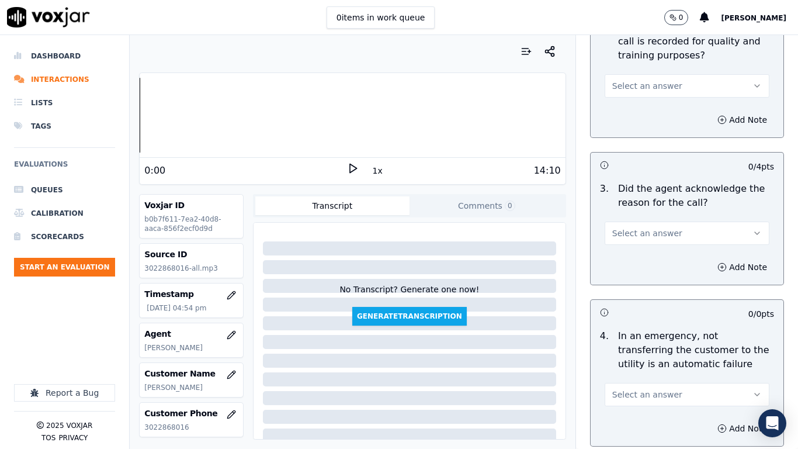
click at [644, 87] on span "Select an answer" at bounding box center [648, 86] width 70 height 12
click at [645, 113] on div "Yes" at bounding box center [665, 112] width 143 height 19
click at [655, 233] on span "Select an answer" at bounding box center [648, 233] width 70 height 12
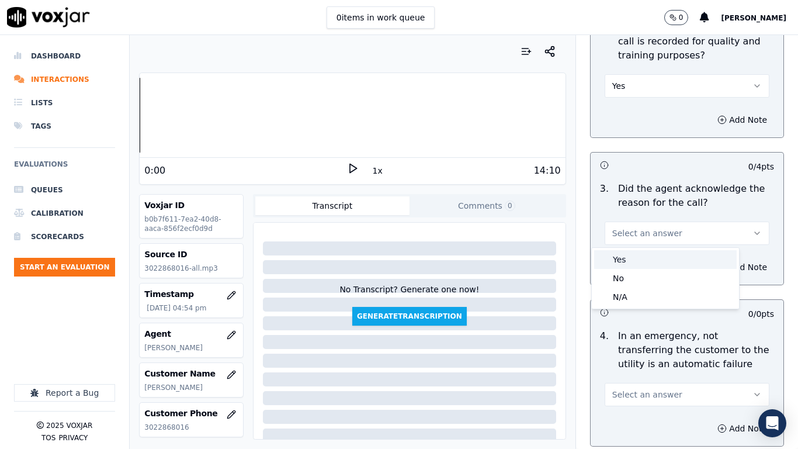
click at [640, 264] on div "Yes" at bounding box center [665, 259] width 143 height 19
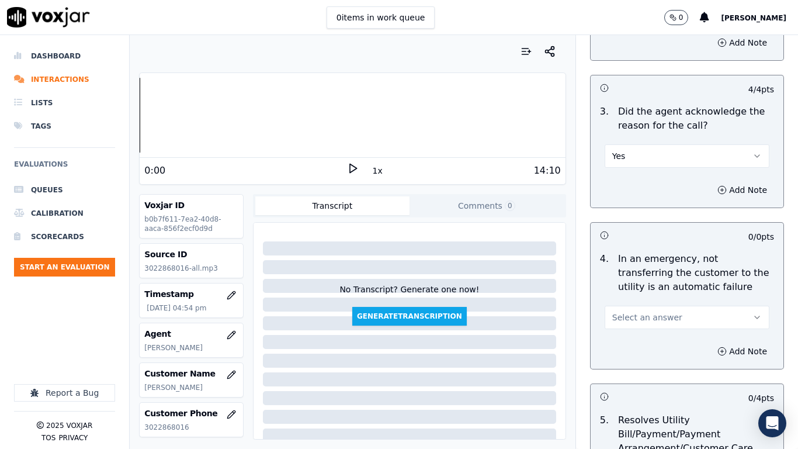
scroll to position [643, 0]
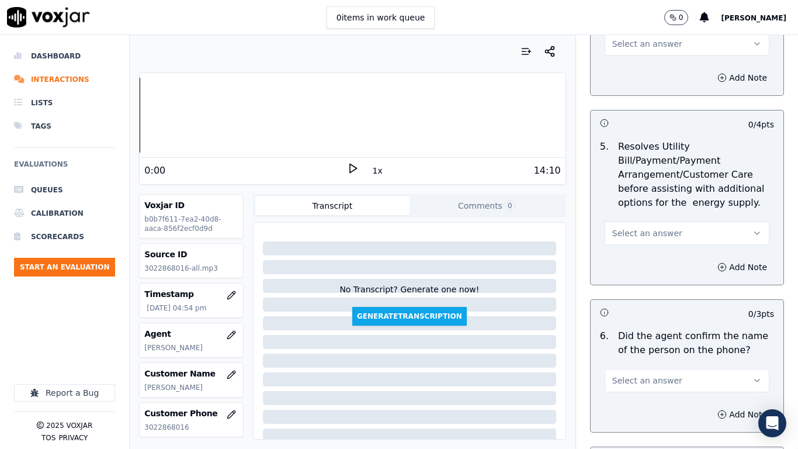
click at [634, 47] on span "Select an answer" at bounding box center [648, 44] width 70 height 12
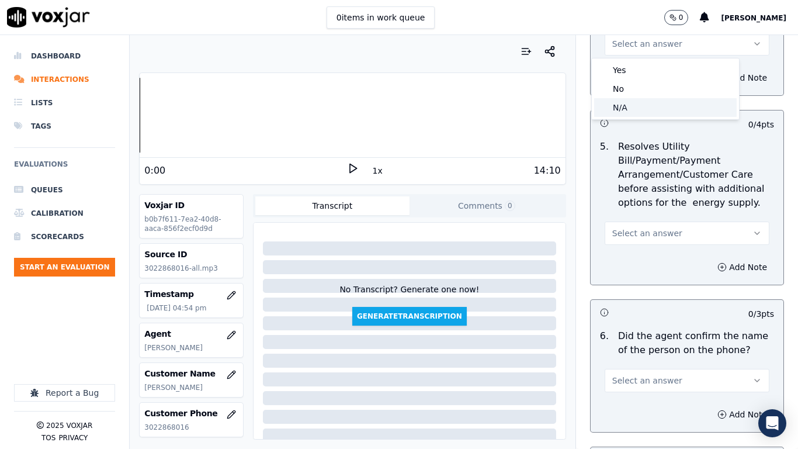
click at [635, 107] on div "N/A" at bounding box center [665, 107] width 143 height 19
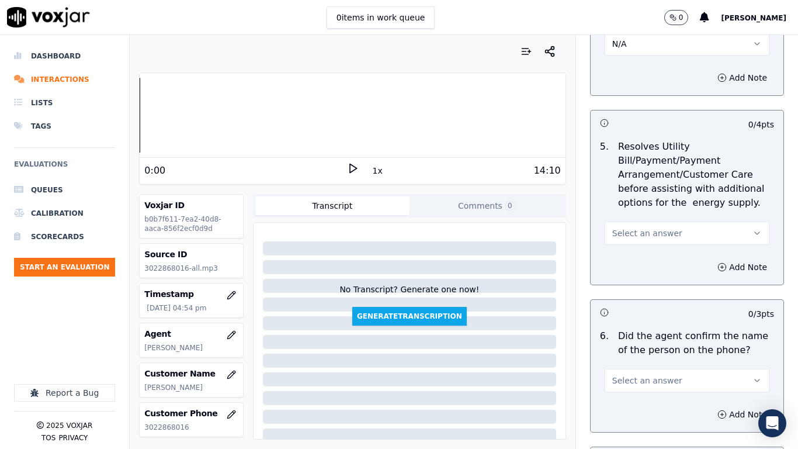
click at [650, 232] on span "Select an answer" at bounding box center [648, 233] width 70 height 12
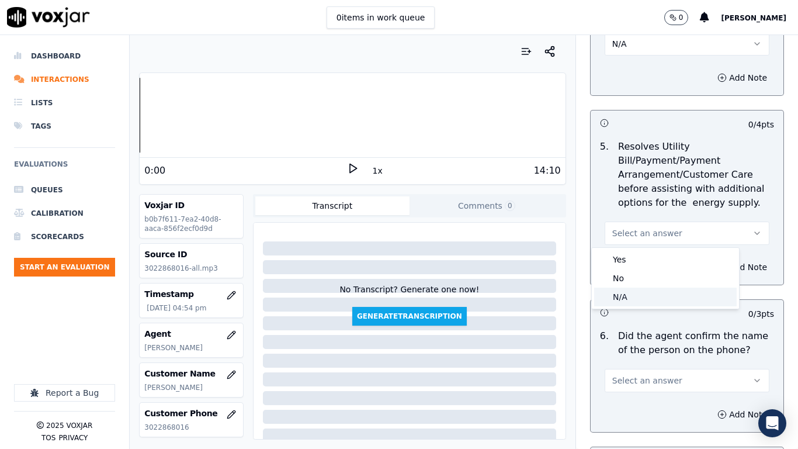
click at [646, 296] on div "N/A" at bounding box center [665, 297] width 143 height 19
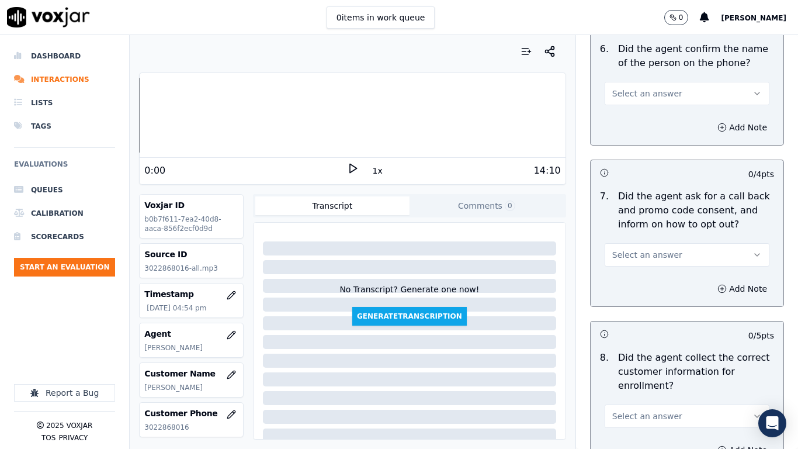
scroll to position [994, 0]
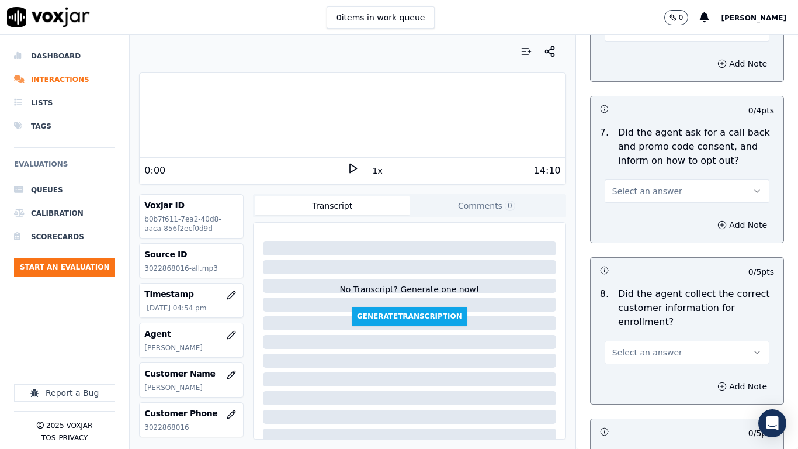
click at [617, 38] on button "Select an answer" at bounding box center [687, 29] width 165 height 23
click at [620, 58] on div "Yes" at bounding box center [665, 56] width 143 height 19
click at [633, 190] on span "Select an answer" at bounding box center [648, 191] width 70 height 12
click at [629, 215] on div "Yes" at bounding box center [665, 217] width 143 height 19
click at [634, 347] on span "Select an answer" at bounding box center [648, 353] width 70 height 12
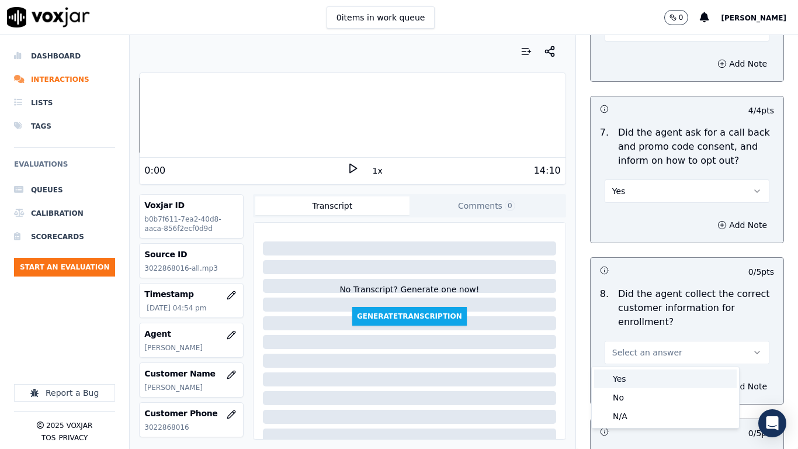
click at [619, 354] on div "Yes" at bounding box center [665, 378] width 143 height 19
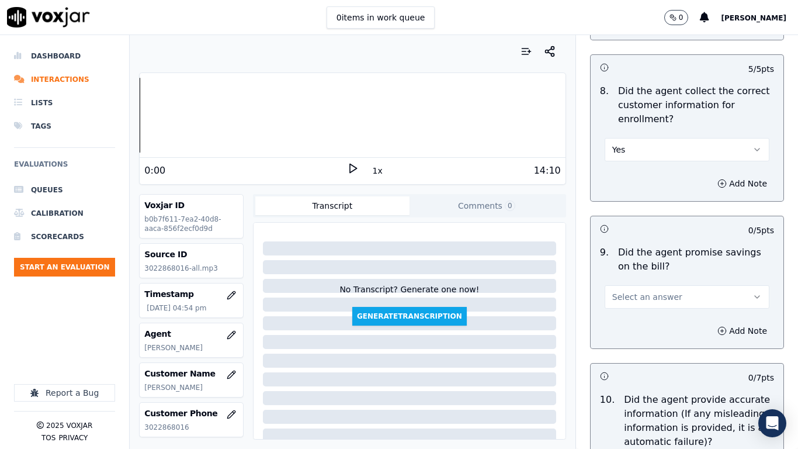
scroll to position [1228, 0]
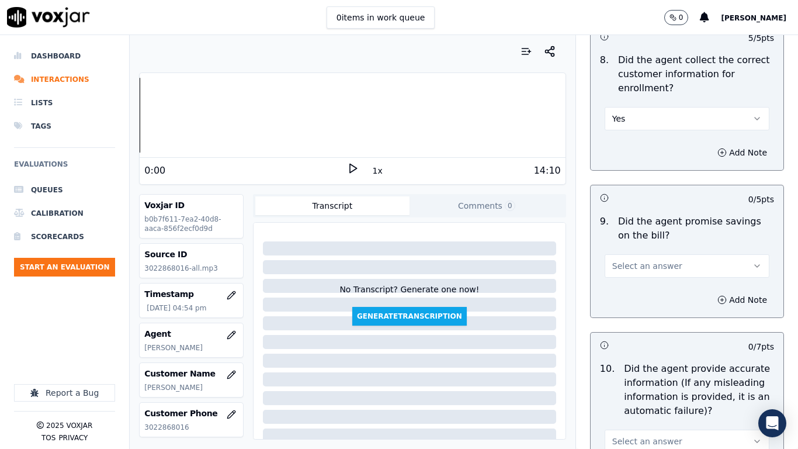
click at [644, 266] on span "Select an answer" at bounding box center [648, 266] width 70 height 12
click at [649, 296] on div "Yes" at bounding box center [665, 292] width 143 height 19
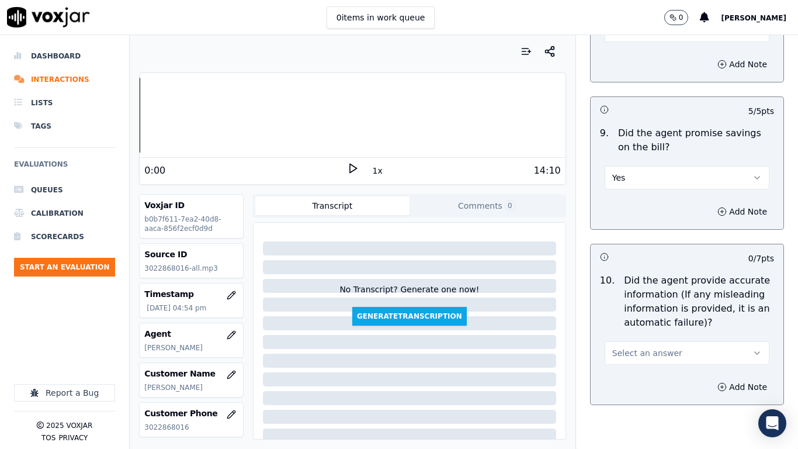
scroll to position [1520, 0]
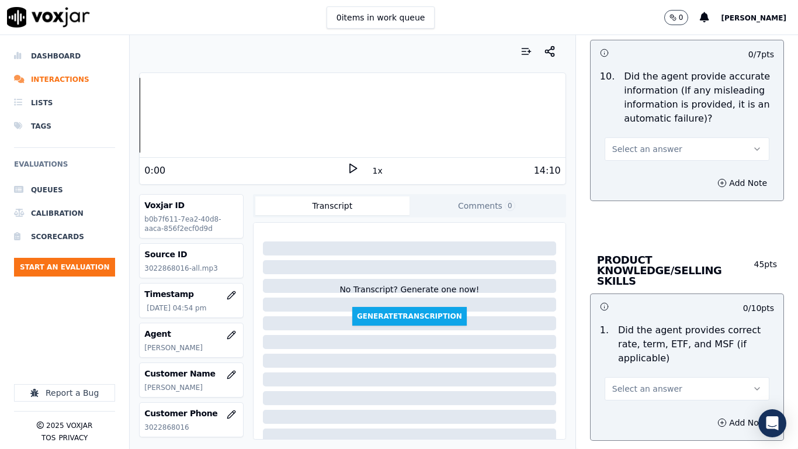
click at [641, 148] on span "Select an answer" at bounding box center [648, 149] width 70 height 12
click at [645, 175] on div "Yes" at bounding box center [665, 175] width 143 height 19
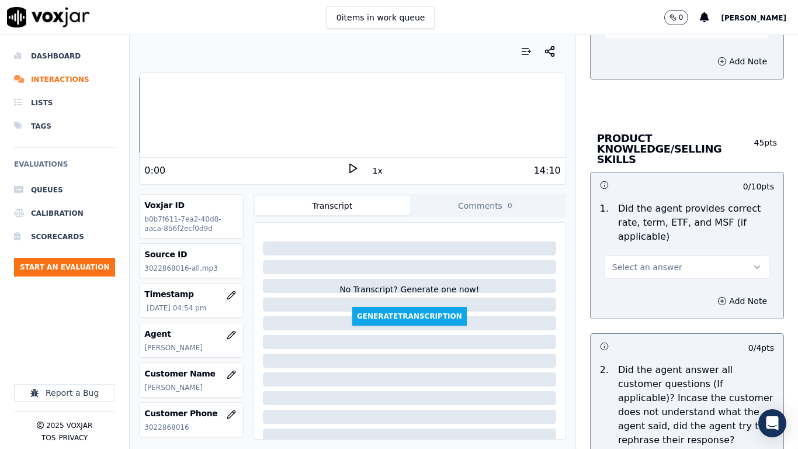
scroll to position [1812, 0]
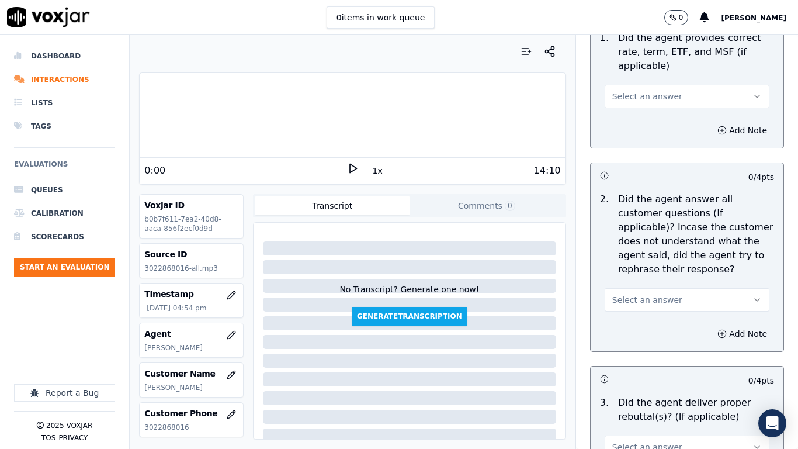
click at [632, 91] on span "Select an answer" at bounding box center [648, 97] width 70 height 12
click at [633, 110] on div "Yes" at bounding box center [665, 112] width 143 height 19
click at [650, 294] on span "Select an answer" at bounding box center [648, 300] width 70 height 12
click at [632, 316] on div "Yes" at bounding box center [665, 315] width 143 height 19
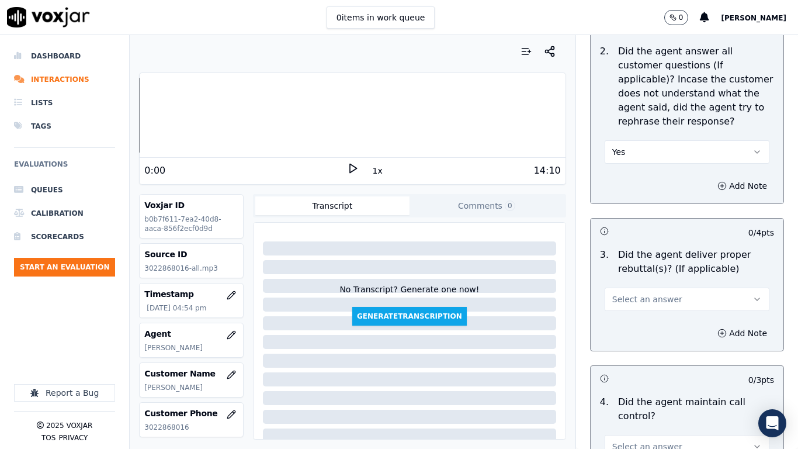
scroll to position [2104, 0]
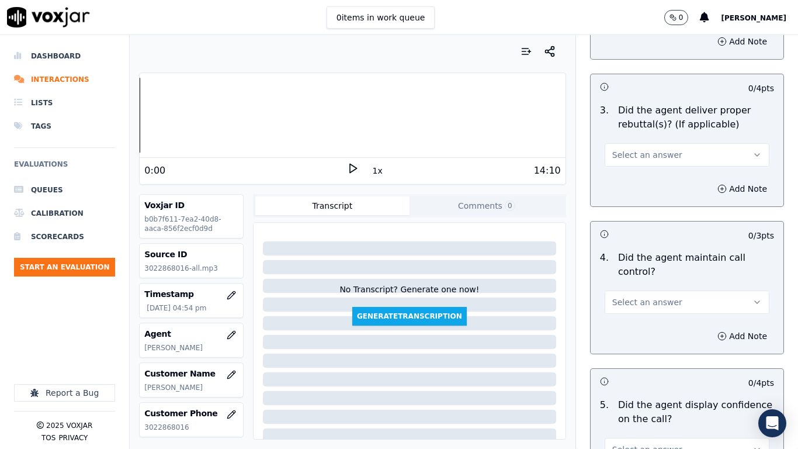
click at [635, 149] on span "Select an answer" at bounding box center [648, 155] width 70 height 12
click at [637, 170] on div "Yes" at bounding box center [665, 170] width 143 height 19
click at [638, 296] on span "Select an answer" at bounding box center [648, 302] width 70 height 12
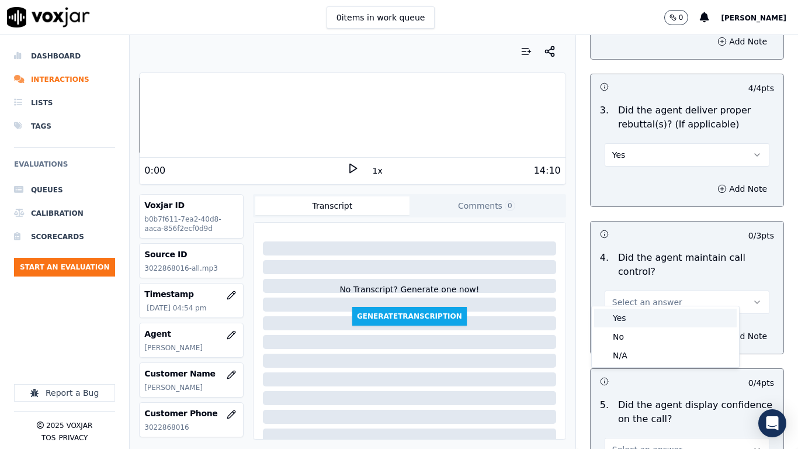
click at [622, 319] on div "Yes" at bounding box center [665, 318] width 143 height 19
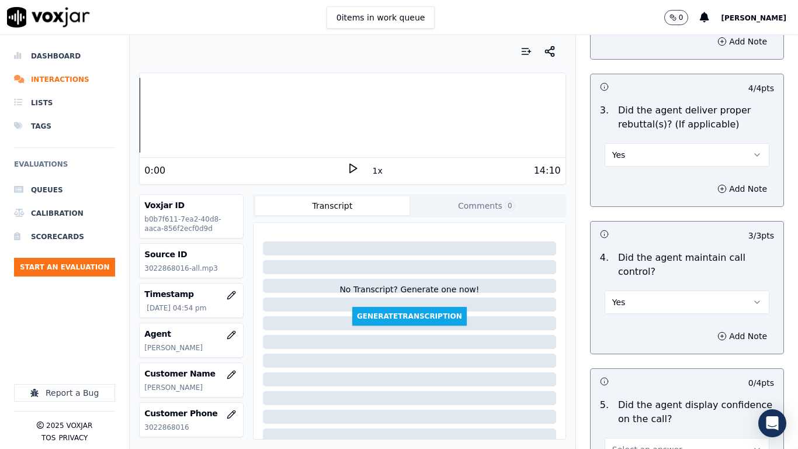
scroll to position [2397, 0]
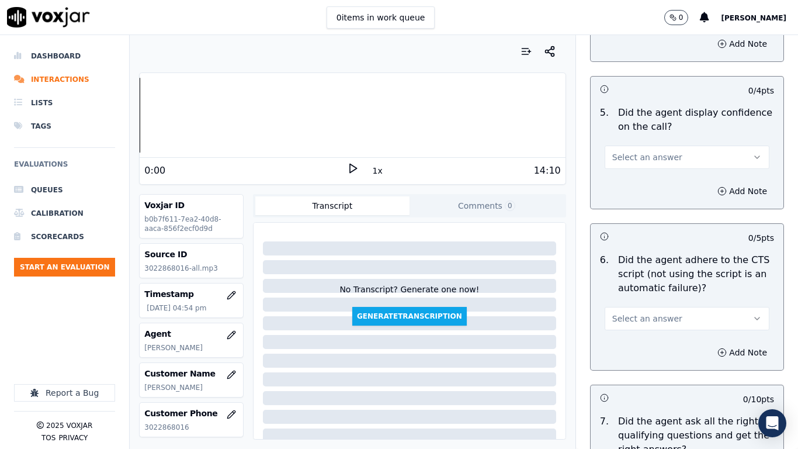
click at [621, 143] on div "Select an answer" at bounding box center [687, 156] width 165 height 26
click at [625, 151] on span "Select an answer" at bounding box center [648, 157] width 70 height 12
click at [628, 175] on div "Yes" at bounding box center [665, 173] width 143 height 19
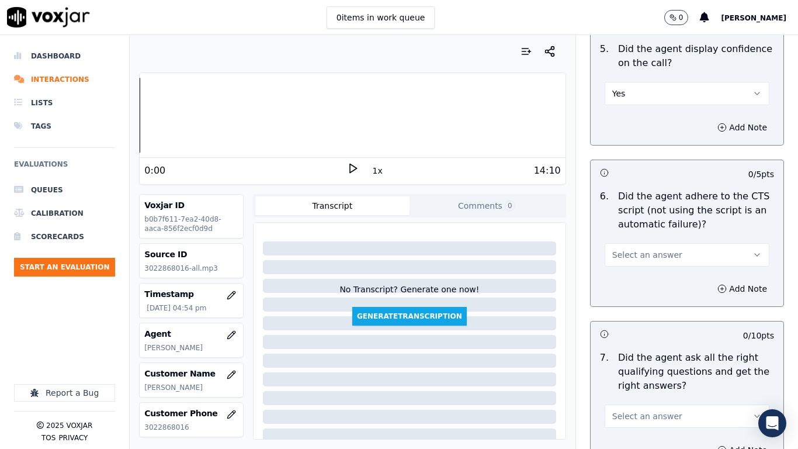
scroll to position [2572, 0]
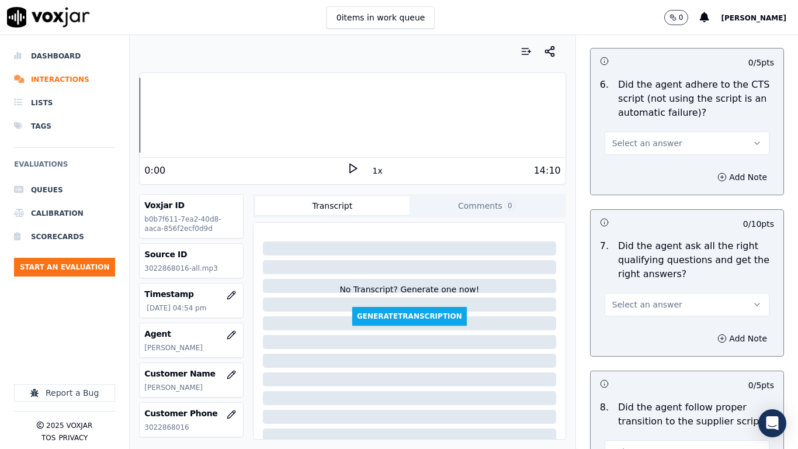
click at [645, 137] on span "Select an answer" at bounding box center [648, 143] width 70 height 12
click at [645, 161] on div "Yes" at bounding box center [665, 159] width 143 height 19
click at [643, 293] on button "Select an answer" at bounding box center [687, 304] width 165 height 23
click at [641, 320] on div "Yes" at bounding box center [665, 320] width 143 height 19
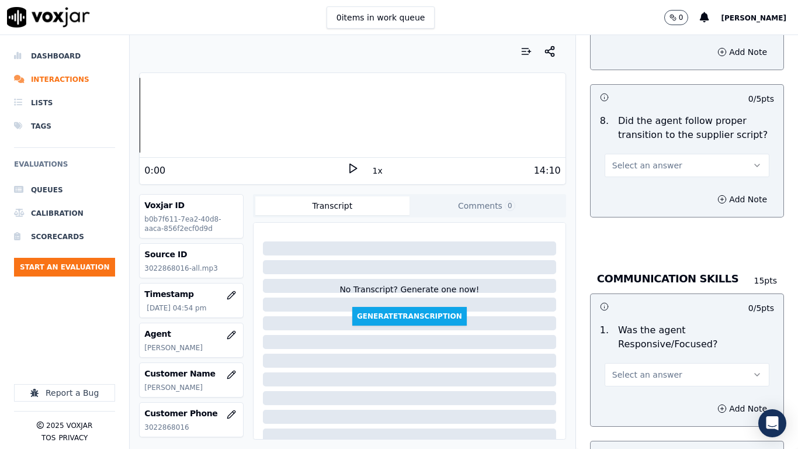
scroll to position [2864, 0]
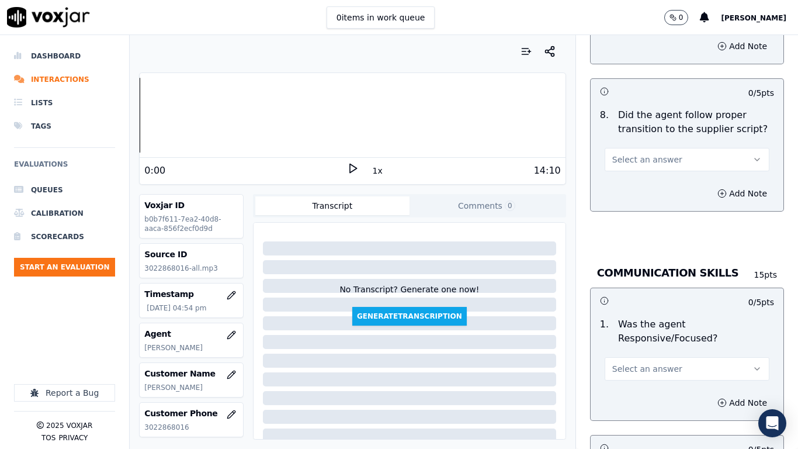
click at [628, 154] on span "Select an answer" at bounding box center [648, 160] width 70 height 12
drag, startPoint x: 632, startPoint y: 155, endPoint x: 655, endPoint y: 235, distance: 83.4
click at [639, 176] on div "Yes" at bounding box center [665, 175] width 143 height 19
click at [637, 354] on span "Select an answer" at bounding box center [648, 369] width 70 height 12
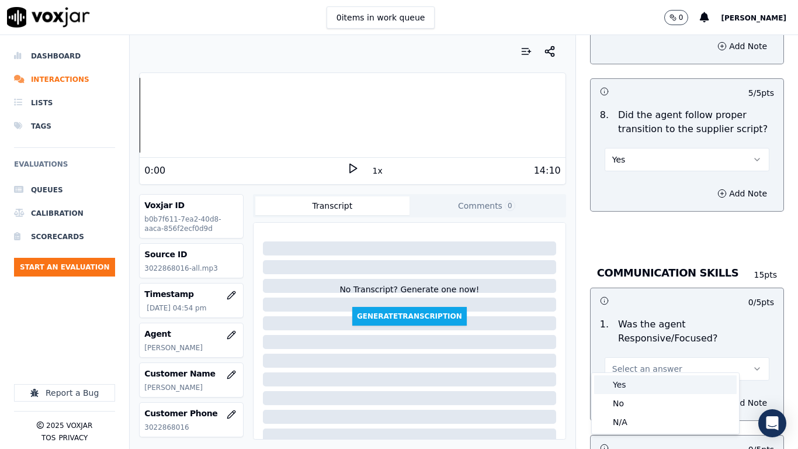
click at [627, 354] on div "Yes" at bounding box center [665, 384] width 143 height 19
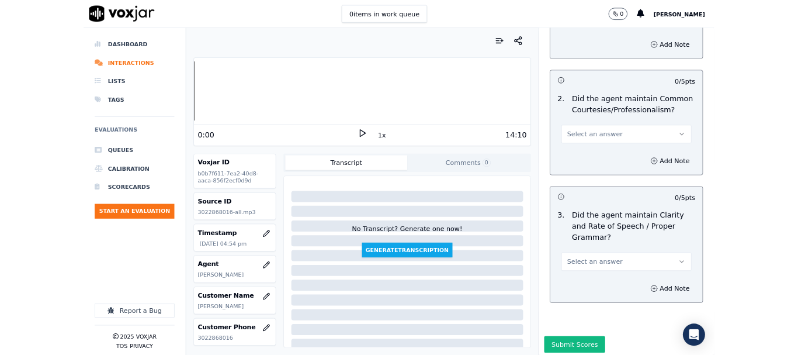
scroll to position [3215, 0]
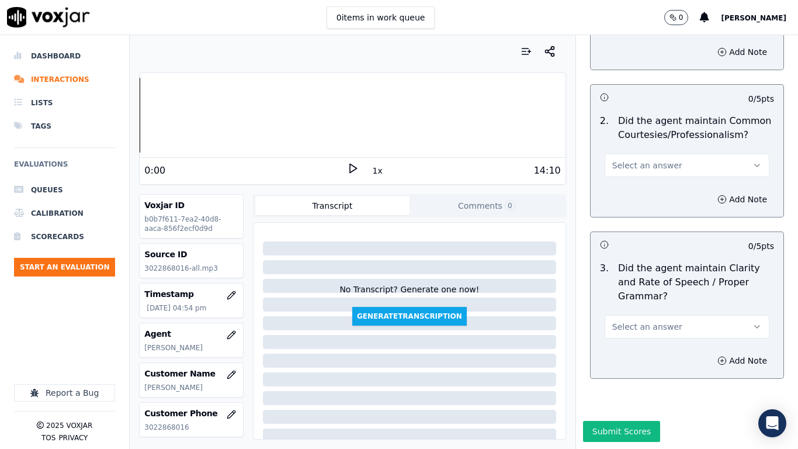
click at [634, 154] on button "Select an answer" at bounding box center [687, 165] width 165 height 23
click at [638, 179] on div "Yes" at bounding box center [665, 181] width 143 height 19
click at [652, 321] on span "Select an answer" at bounding box center [648, 327] width 70 height 12
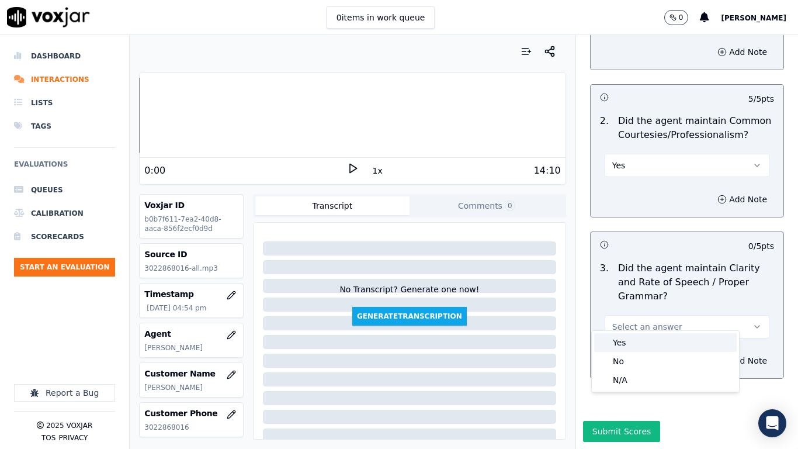
click at [634, 340] on div "Yes" at bounding box center [665, 342] width 143 height 19
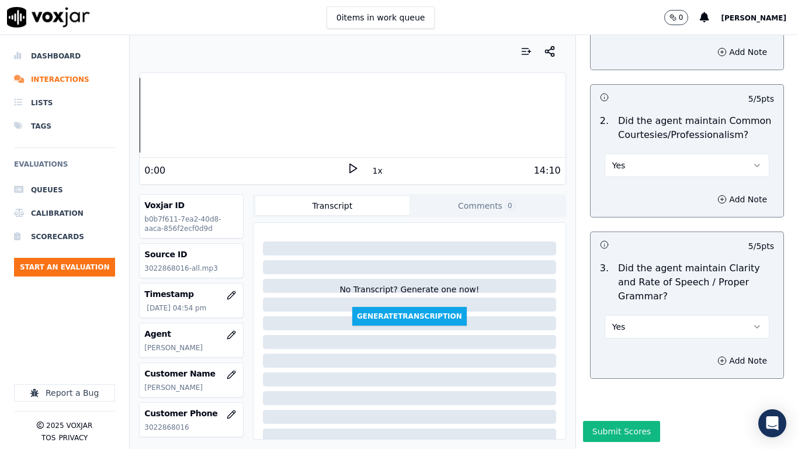
click at [618, 354] on button "Submit Scores" at bounding box center [622, 431] width 78 height 21
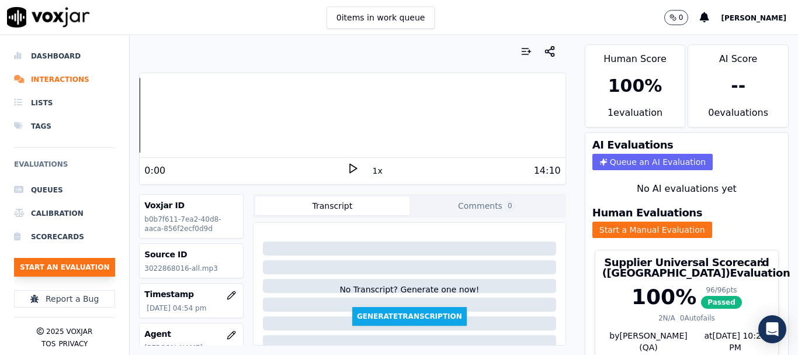
click at [79, 265] on button "Start an Evaluation" at bounding box center [64, 267] width 101 height 19
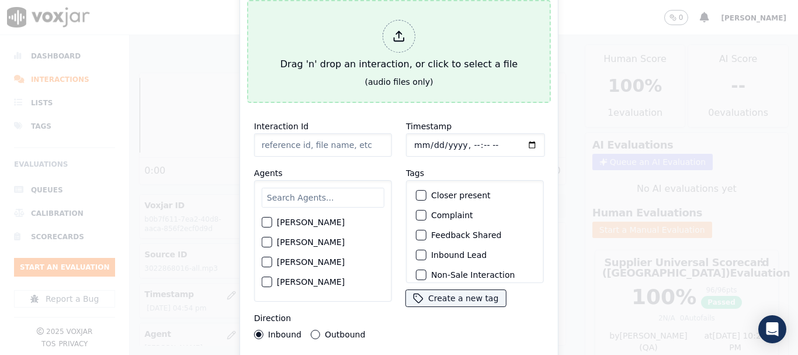
click at [358, 42] on div "Drag 'n' drop an interaction, or click to select a file" at bounding box center [399, 45] width 247 height 61
type input "20250813-153150_7173315185-all.mp3"
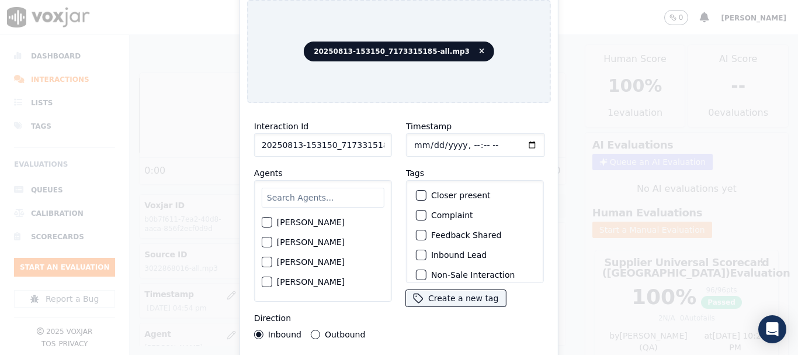
click at [306, 193] on input "text" at bounding box center [323, 198] width 123 height 20
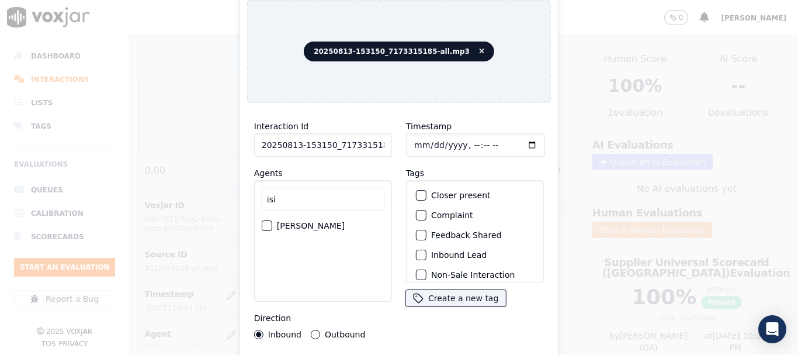
type input "isi"
click at [297, 224] on label "ISIS ALZATE" at bounding box center [311, 226] width 68 height 8
click at [272, 224] on button "ISIS ALZATE" at bounding box center [267, 225] width 11 height 11
click at [412, 136] on input "Timestamp" at bounding box center [475, 144] width 139 height 23
type input "2025-08-13T17:01"
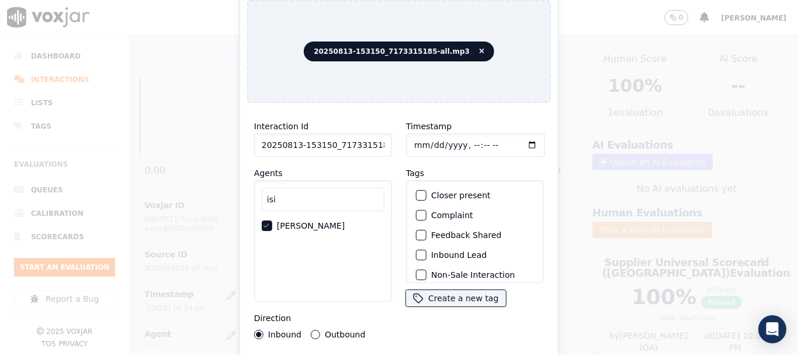
scroll to position [102, 0]
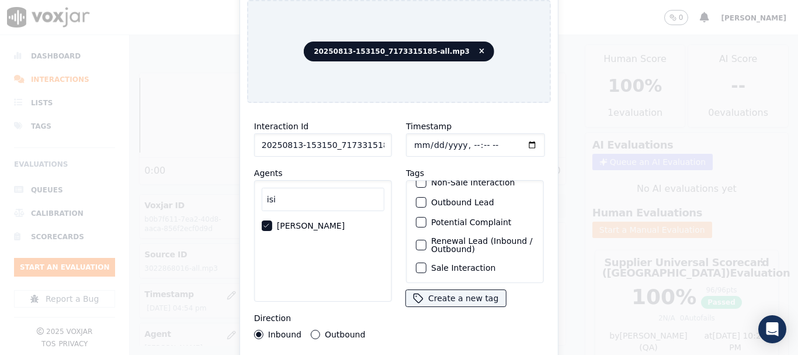
click at [469, 264] on label "Sale Interaction" at bounding box center [463, 268] width 64 height 8
click at [427, 262] on button "Sale Interaction" at bounding box center [421, 267] width 11 height 11
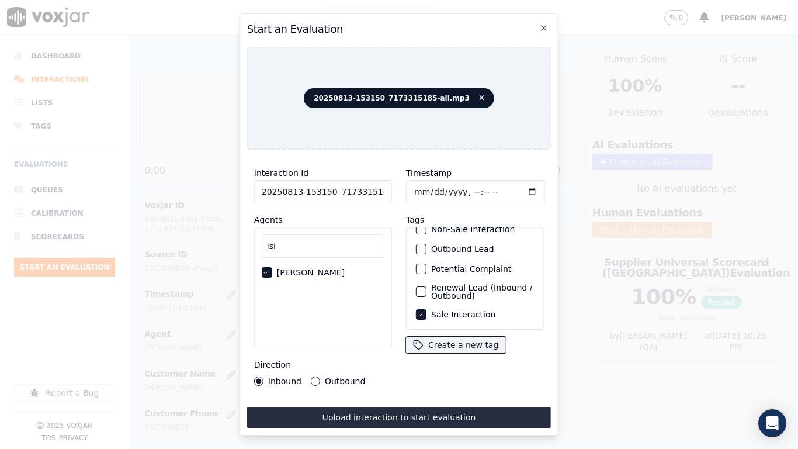
click at [445, 354] on button "Upload interaction to start evaluation" at bounding box center [399, 417] width 304 height 21
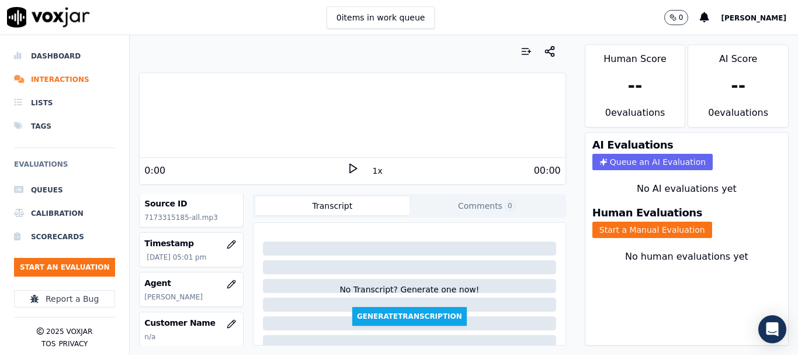
scroll to position [117, 0]
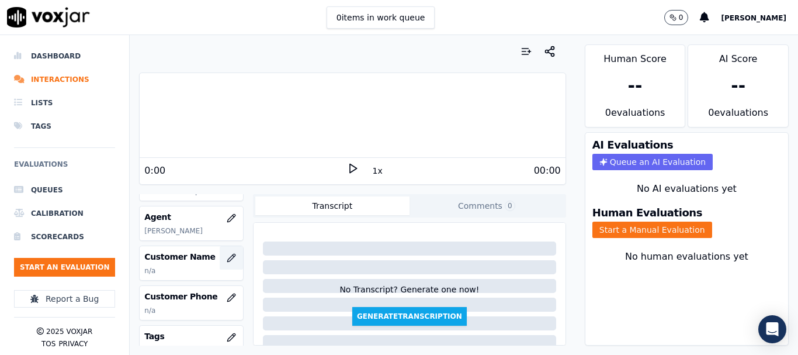
click at [227, 257] on icon "button" at bounding box center [231, 257] width 9 height 9
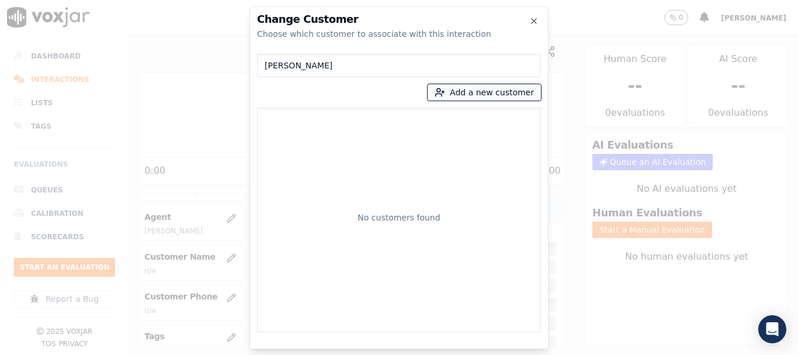
type input "VERONICA E JENKINS"
click at [456, 95] on button "Add a new customer" at bounding box center [484, 92] width 113 height 16
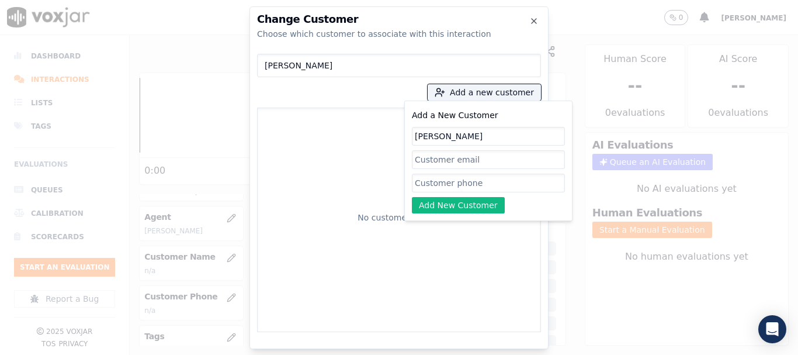
type input "VERONICA E JENKINS"
drag, startPoint x: 430, startPoint y: 183, endPoint x: 465, endPoint y: 195, distance: 37.0
click at [430, 183] on input "Add a New Customer" at bounding box center [488, 183] width 153 height 19
paste input "7173315185"
type input "7173315185"
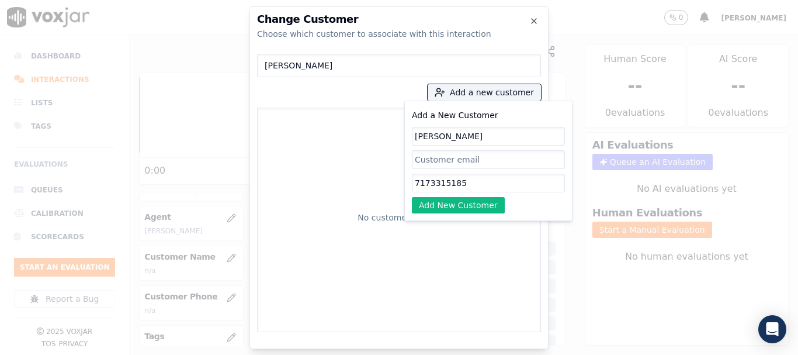
drag, startPoint x: 448, startPoint y: 205, endPoint x: 399, endPoint y: 199, distance: 48.9
click at [448, 205] on button "Add New Customer" at bounding box center [458, 205] width 93 height 16
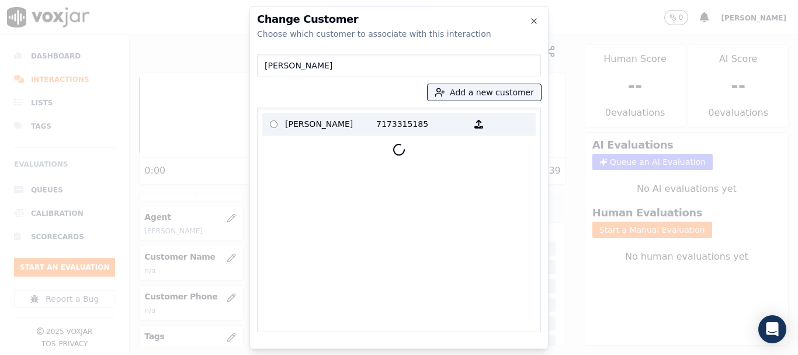
click at [314, 123] on p "VERONICA E JENKINS" at bounding box center [330, 124] width 91 height 18
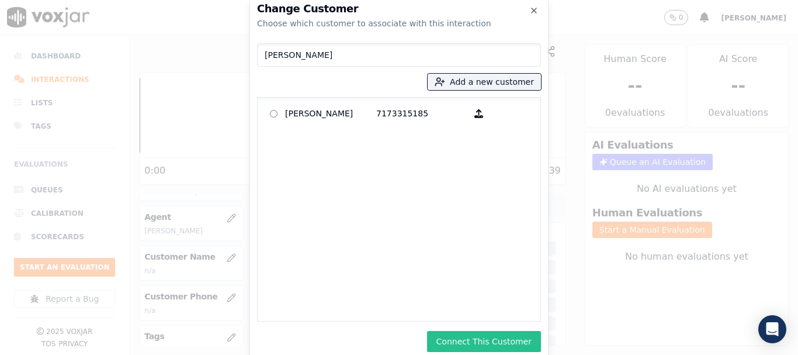
click at [498, 336] on button "Connect This Customer" at bounding box center [484, 341] width 114 height 21
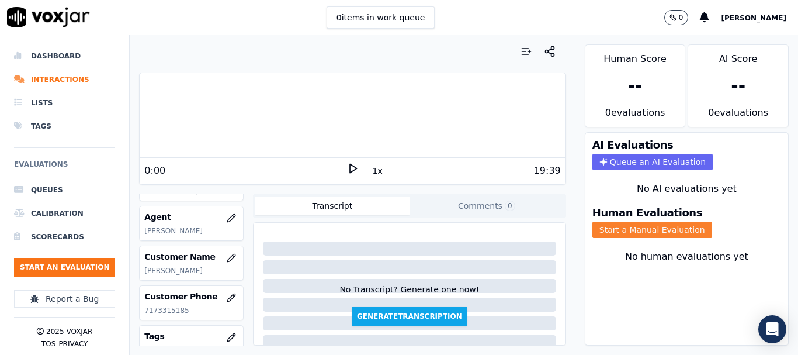
click at [624, 227] on button "Start a Manual Evaluation" at bounding box center [653, 230] width 120 height 16
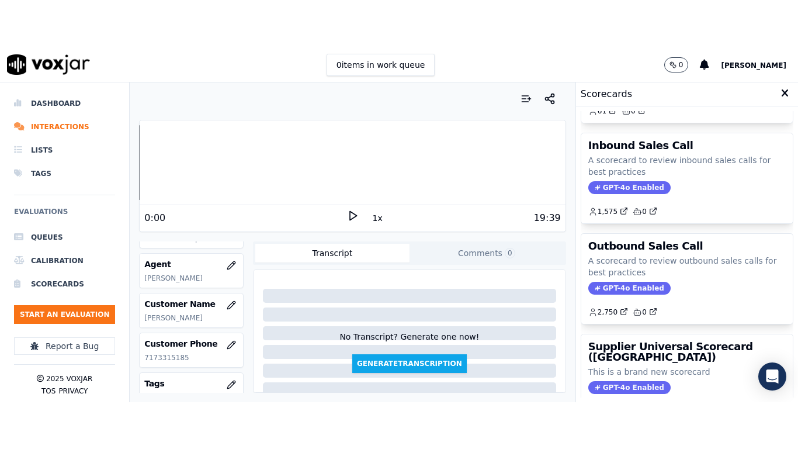
scroll to position [175, 0]
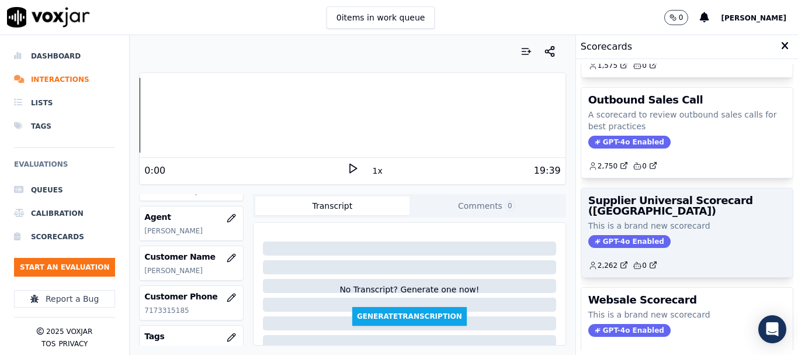
click at [646, 211] on h3 "Supplier Universal Scorecard (Colombia)" at bounding box center [688, 205] width 198 height 21
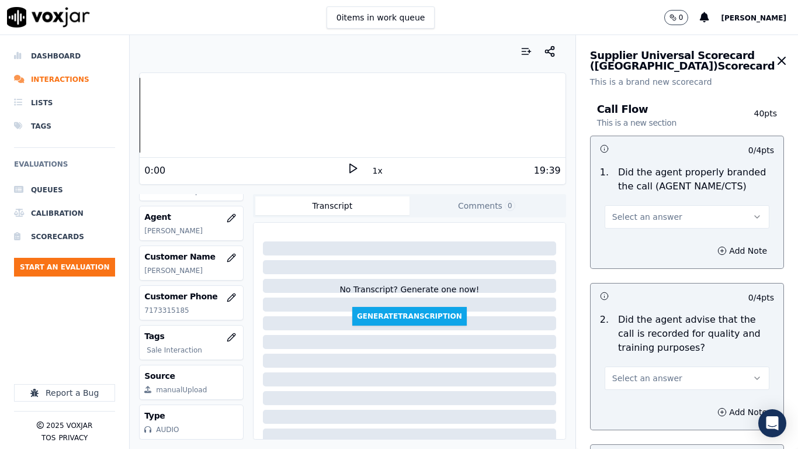
click at [650, 212] on span "Select an answer" at bounding box center [648, 217] width 70 height 12
click at [658, 238] on div "Yes" at bounding box center [665, 243] width 143 height 19
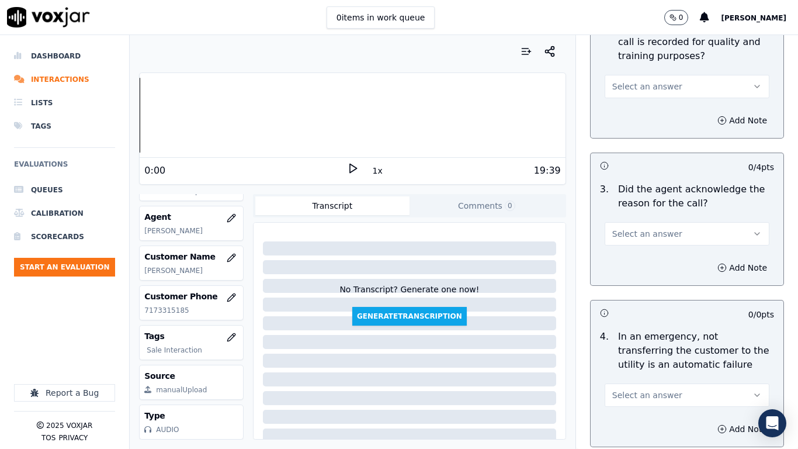
scroll to position [292, 0]
click at [640, 79] on button "Select an answer" at bounding box center [687, 85] width 165 height 23
click at [633, 110] on div "Yes" at bounding box center [665, 112] width 143 height 19
click at [656, 229] on span "Select an answer" at bounding box center [648, 233] width 70 height 12
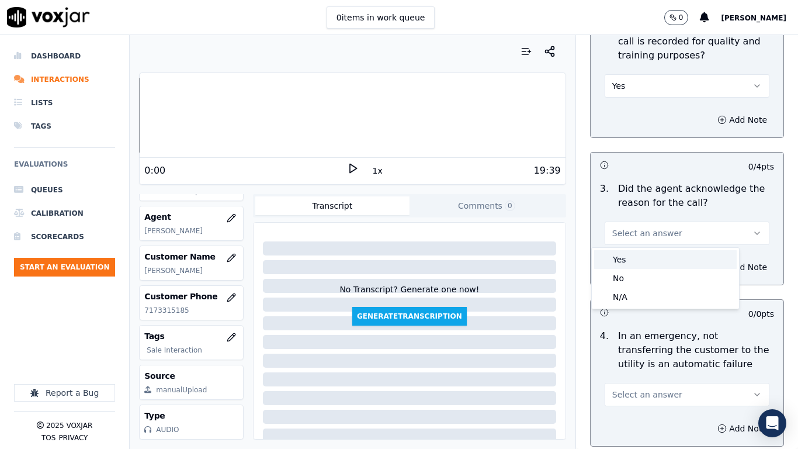
click at [642, 262] on div "Yes" at bounding box center [665, 259] width 143 height 19
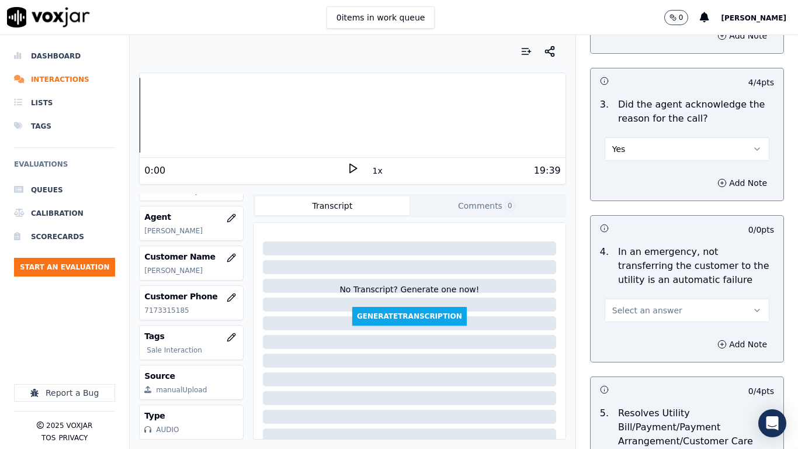
scroll to position [526, 0]
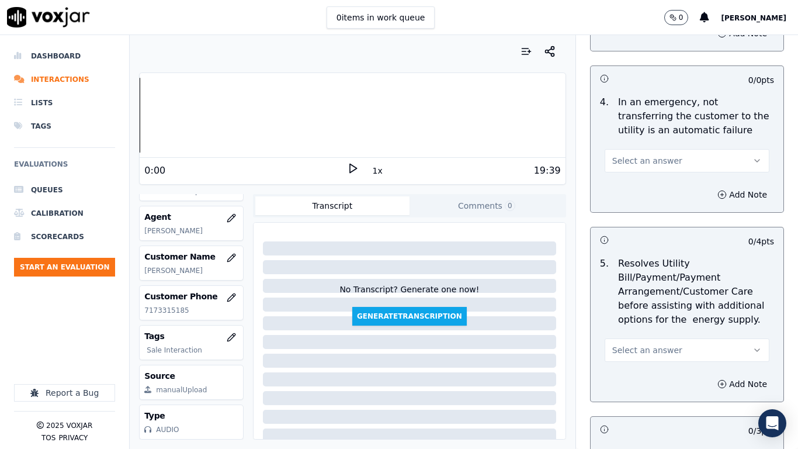
click at [637, 163] on span "Select an answer" at bounding box center [648, 161] width 70 height 12
click at [639, 209] on div "No" at bounding box center [665, 205] width 143 height 19
click at [626, 162] on button "No" at bounding box center [687, 160] width 165 height 23
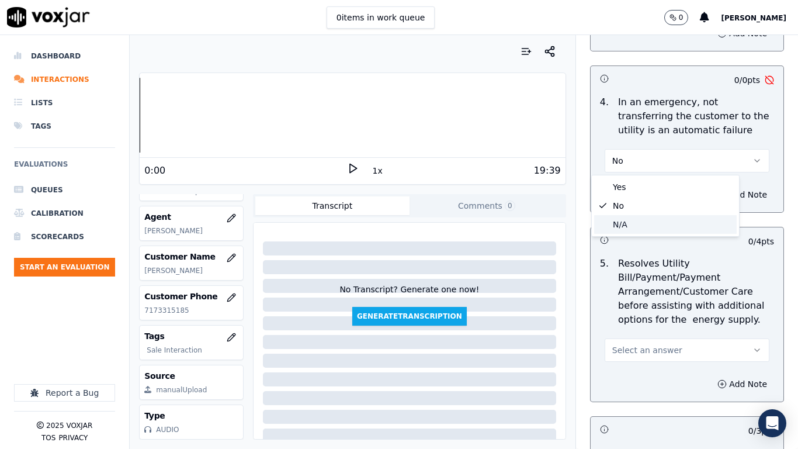
click at [638, 222] on div "N/A" at bounding box center [665, 224] width 143 height 19
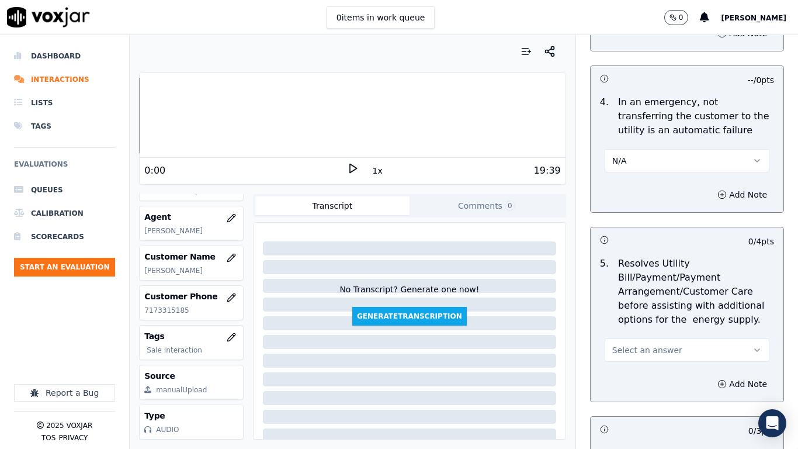
scroll to position [760, 0]
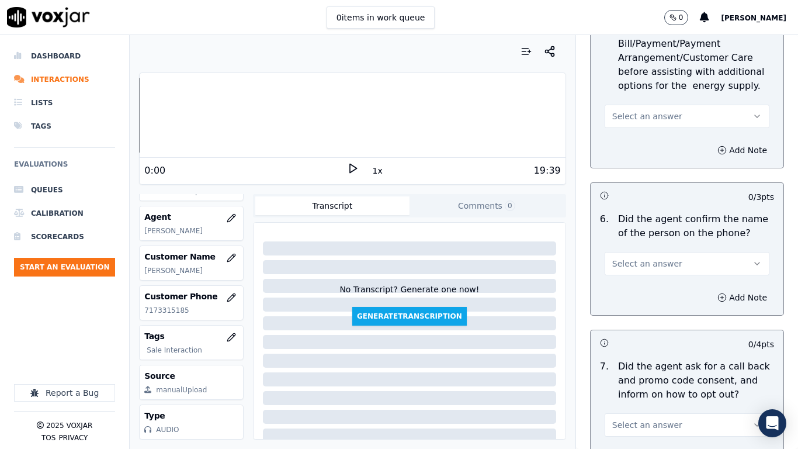
click at [629, 115] on span "Select an answer" at bounding box center [648, 116] width 70 height 12
drag, startPoint x: 642, startPoint y: 181, endPoint x: 641, endPoint y: 249, distance: 68.4
click at [641, 185] on div "N/A" at bounding box center [665, 180] width 143 height 19
drag, startPoint x: 646, startPoint y: 260, endPoint x: 650, endPoint y: 273, distance: 14.1
click at [646, 261] on span "Select an answer" at bounding box center [648, 264] width 70 height 12
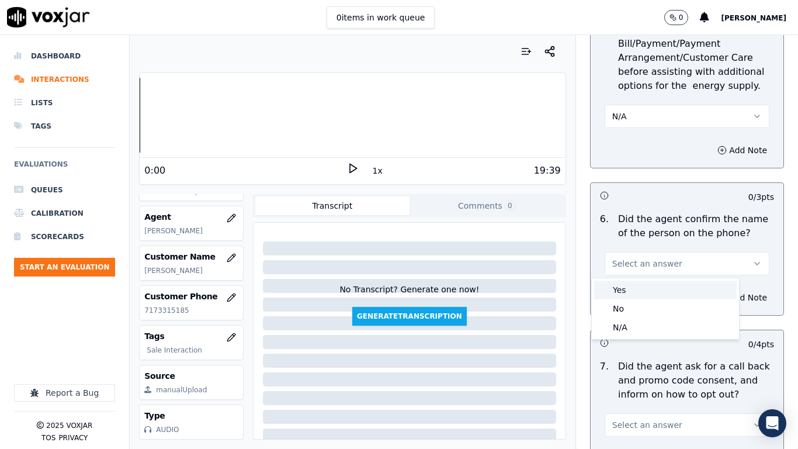
drag, startPoint x: 656, startPoint y: 292, endPoint x: 660, endPoint y: 302, distance: 11.1
click at [656, 293] on div "Yes" at bounding box center [665, 290] width 143 height 19
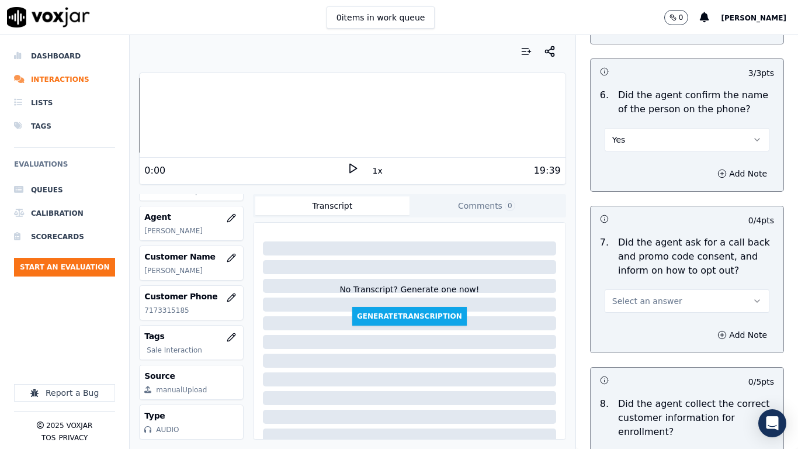
scroll to position [1052, 0]
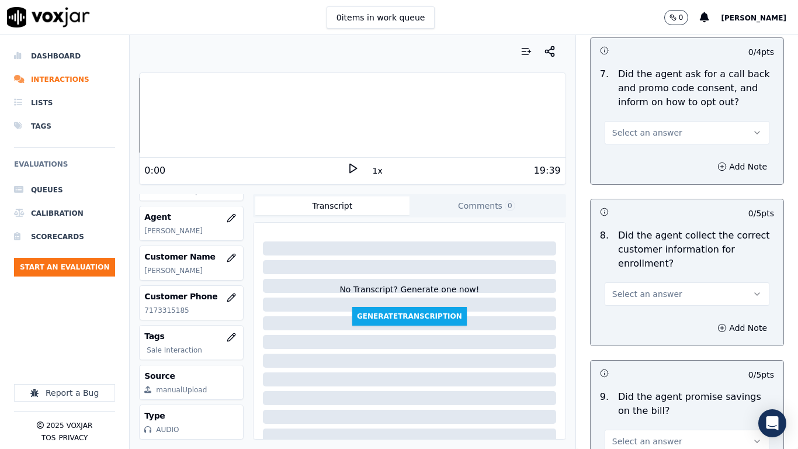
click at [633, 132] on span "Select an answer" at bounding box center [648, 133] width 70 height 12
click at [640, 158] on div "Yes" at bounding box center [665, 159] width 143 height 19
click at [656, 294] on span "Select an answer" at bounding box center [648, 294] width 70 height 12
click at [651, 326] on div "Yes" at bounding box center [665, 320] width 143 height 19
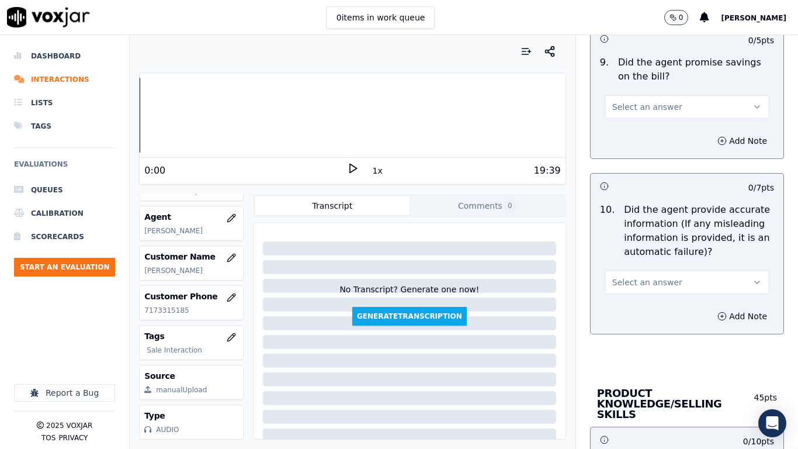
scroll to position [1403, 0]
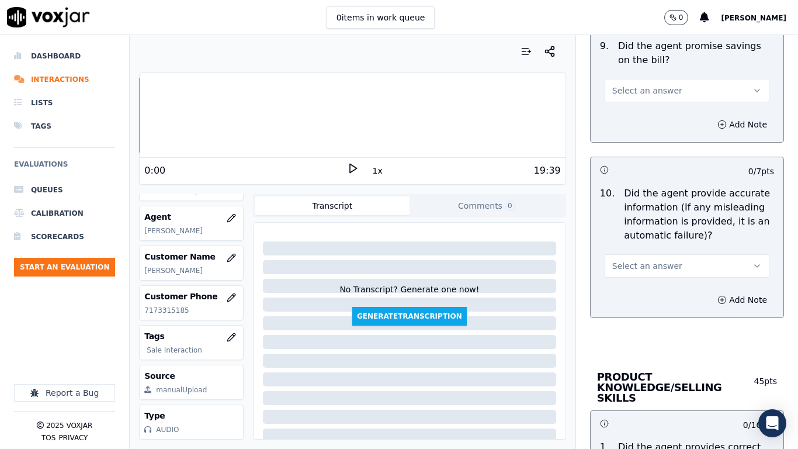
click at [632, 93] on span "Select an answer" at bounding box center [648, 91] width 70 height 12
click at [637, 112] on div "Yes" at bounding box center [665, 117] width 143 height 19
drag, startPoint x: 649, startPoint y: 264, endPoint x: 651, endPoint y: 276, distance: 11.9
click at [649, 265] on span "Select an answer" at bounding box center [648, 266] width 70 height 12
click at [652, 289] on div "Yes" at bounding box center [665, 292] width 143 height 19
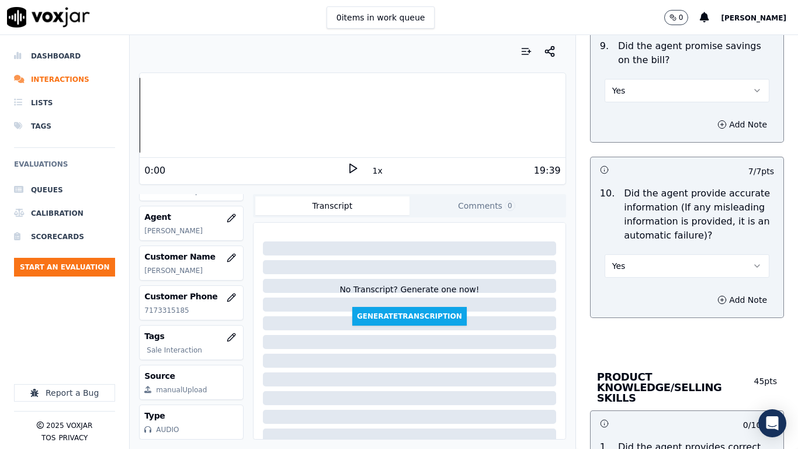
scroll to position [1695, 0]
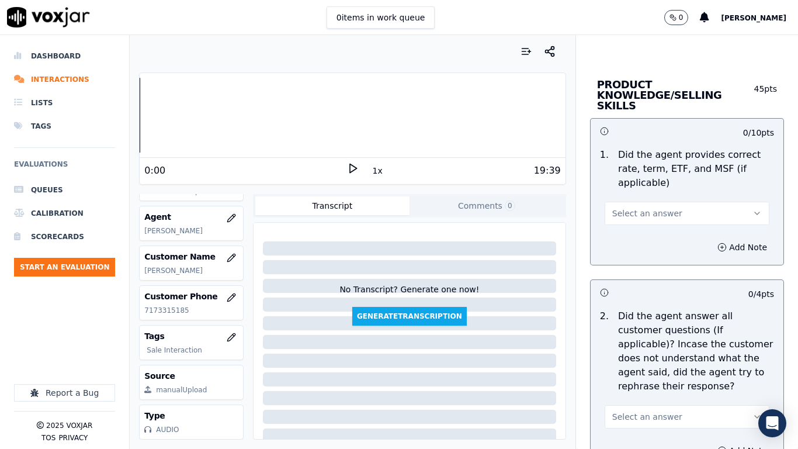
click at [644, 209] on button "Select an answer" at bounding box center [687, 213] width 165 height 23
click at [646, 226] on div "Yes" at bounding box center [665, 229] width 143 height 19
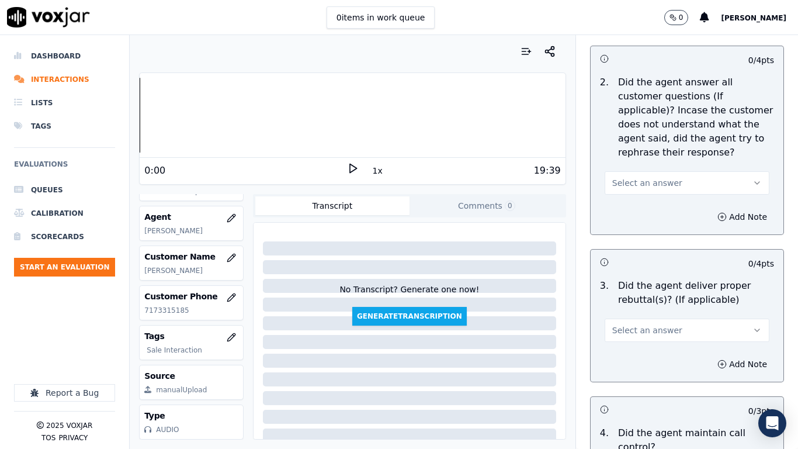
click at [642, 171] on button "Select an answer" at bounding box center [687, 182] width 165 height 23
click at [652, 199] on div "Yes" at bounding box center [665, 198] width 143 height 19
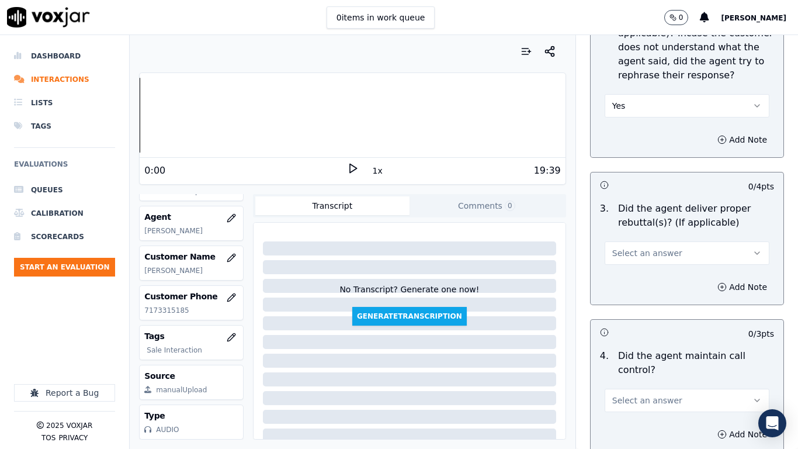
scroll to position [2163, 0]
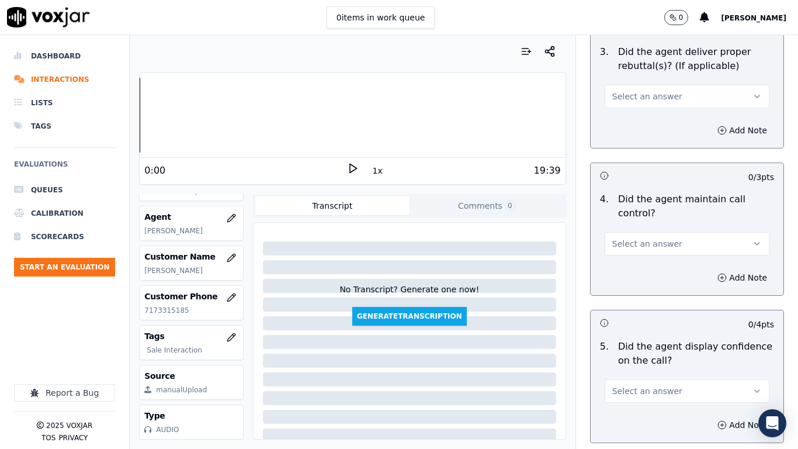
click at [621, 92] on button "Select an answer" at bounding box center [687, 96] width 165 height 23
click at [628, 113] on div "Yes" at bounding box center [665, 112] width 143 height 19
click at [652, 238] on span "Select an answer" at bounding box center [648, 244] width 70 height 12
click at [641, 257] on div "Yes" at bounding box center [665, 259] width 143 height 19
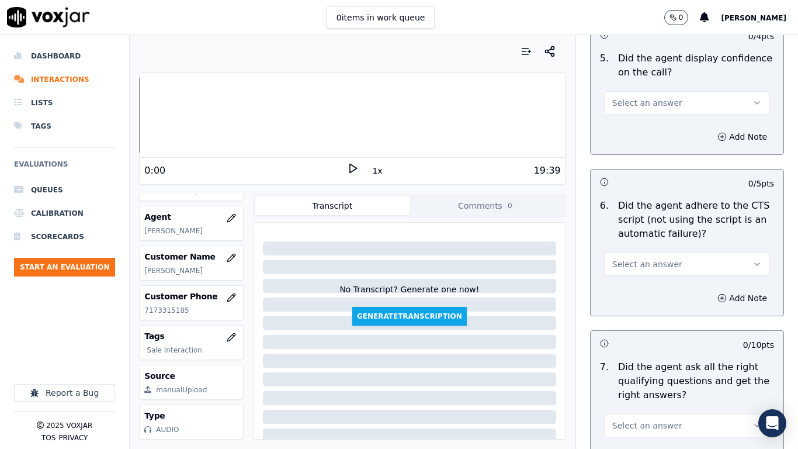
scroll to position [2455, 0]
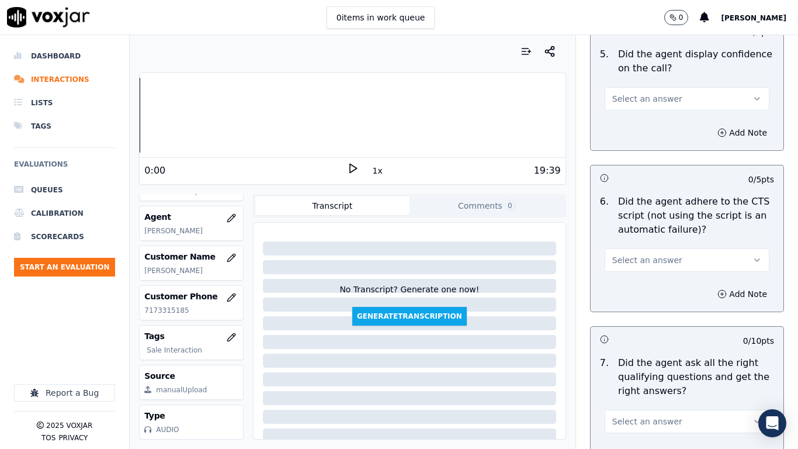
click at [632, 93] on span "Select an answer" at bounding box center [648, 99] width 70 height 12
click at [639, 116] on div "Yes" at bounding box center [665, 114] width 143 height 19
click at [643, 254] on span "Select an answer" at bounding box center [648, 260] width 70 height 12
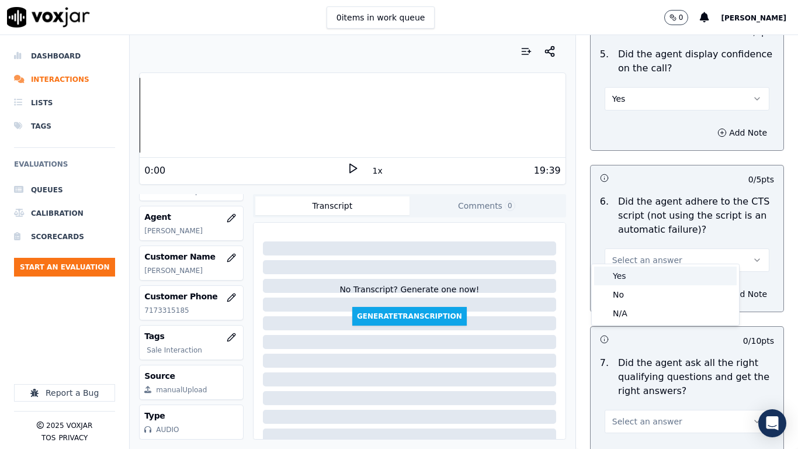
click at [639, 276] on div "Yes" at bounding box center [665, 276] width 143 height 19
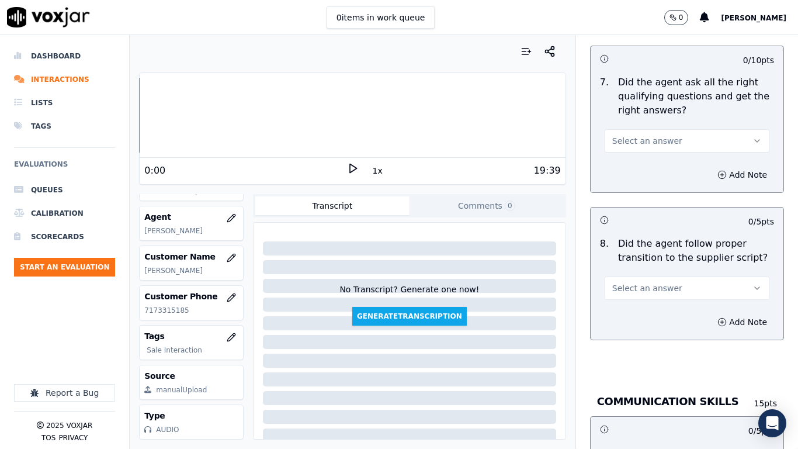
scroll to position [2747, 0]
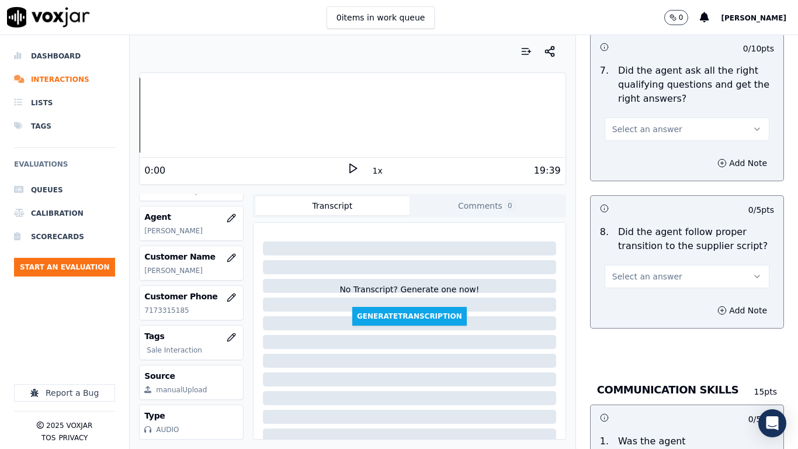
click at [629, 123] on span "Select an answer" at bounding box center [648, 129] width 70 height 12
click at [629, 141] on div "Yes" at bounding box center [665, 145] width 143 height 19
click at [644, 271] on span "Select an answer" at bounding box center [648, 277] width 70 height 12
click at [638, 286] on div "Yes" at bounding box center [665, 292] width 143 height 19
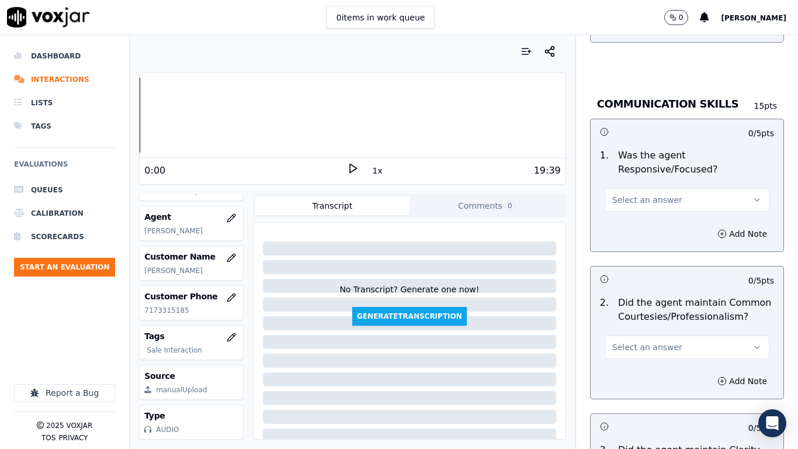
scroll to position [3040, 0]
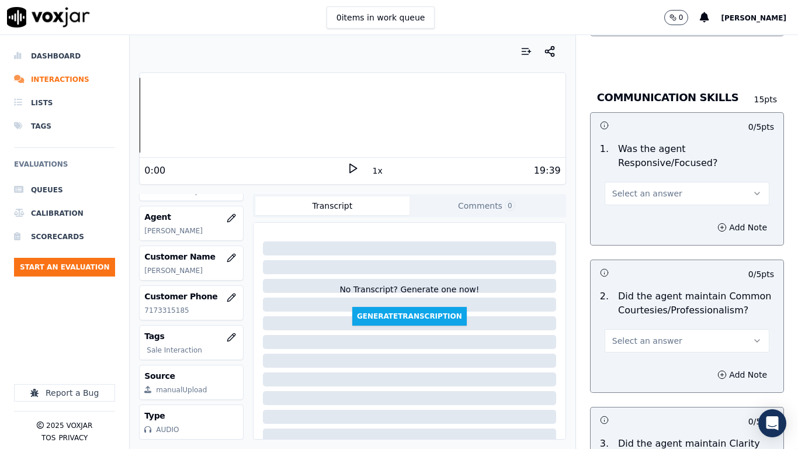
click at [624, 188] on span "Select an answer" at bounding box center [648, 194] width 70 height 12
click at [631, 208] on div "Yes" at bounding box center [665, 209] width 143 height 19
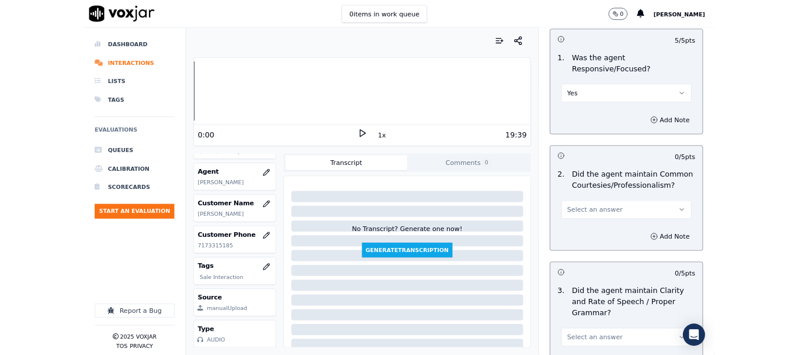
scroll to position [3234, 0]
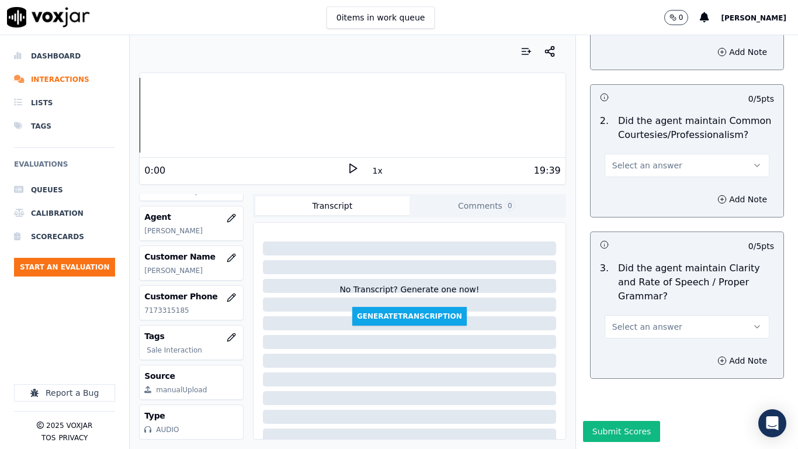
click at [637, 160] on span "Select an answer" at bounding box center [648, 166] width 70 height 12
click at [646, 165] on div "Yes" at bounding box center [665, 162] width 143 height 19
click at [641, 321] on span "Select an answer" at bounding box center [648, 327] width 70 height 12
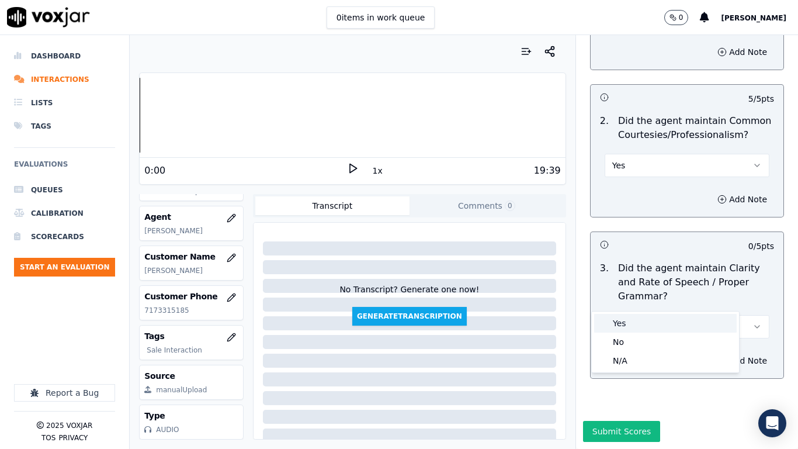
click at [640, 321] on div "Yes" at bounding box center [665, 323] width 143 height 19
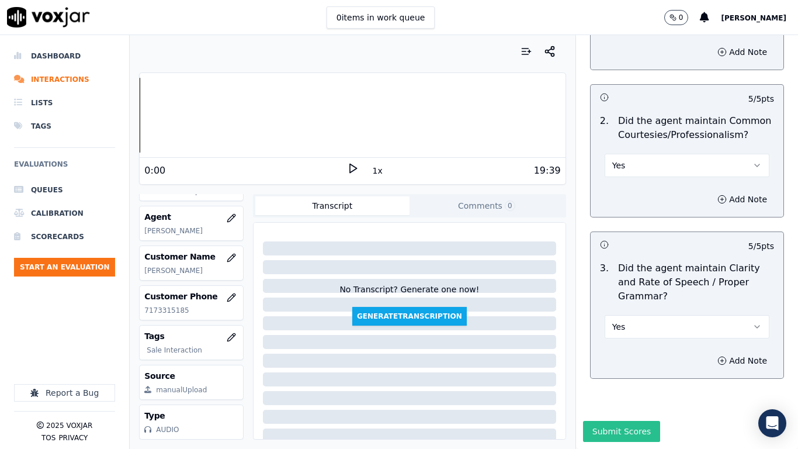
drag, startPoint x: 623, startPoint y: 401, endPoint x: 541, endPoint y: 390, distance: 83.2
click at [623, 354] on button "Submit Scores" at bounding box center [622, 431] width 78 height 21
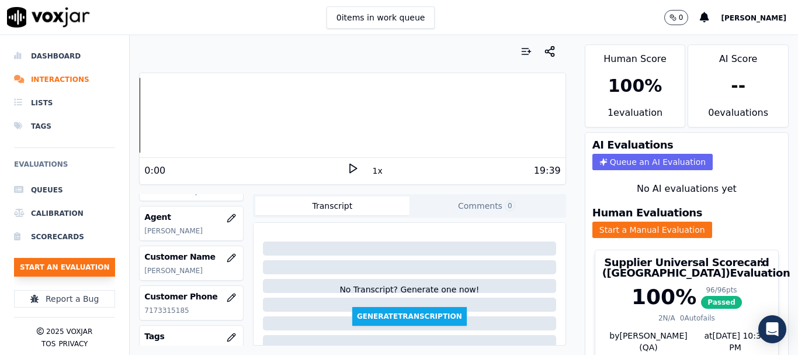
click at [85, 267] on button "Start an Evaluation" at bounding box center [64, 267] width 101 height 19
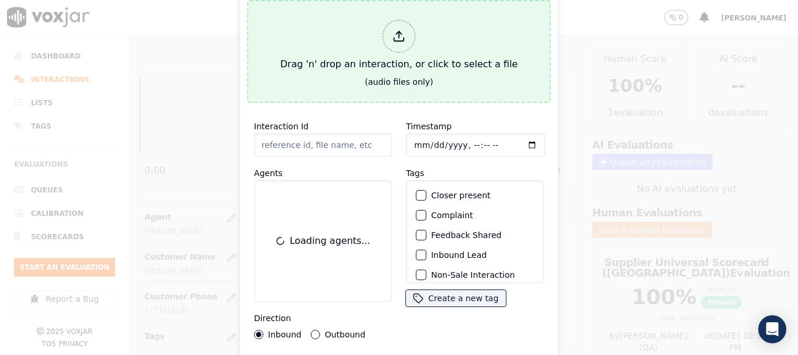
click at [396, 60] on div "Drag 'n' drop an interaction, or click to select a file" at bounding box center [399, 45] width 247 height 61
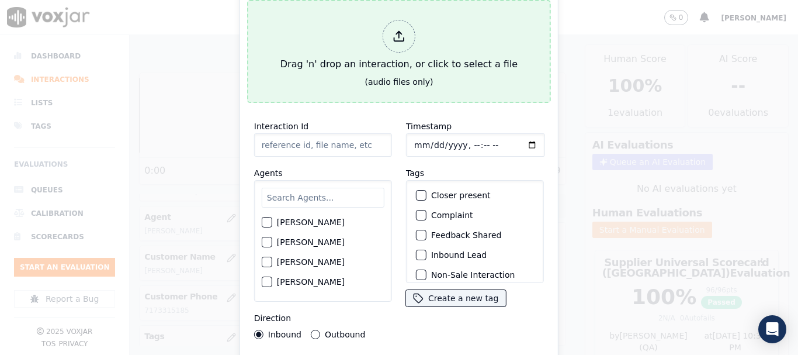
type input "20250813-183951_3802782122-all.mp3"
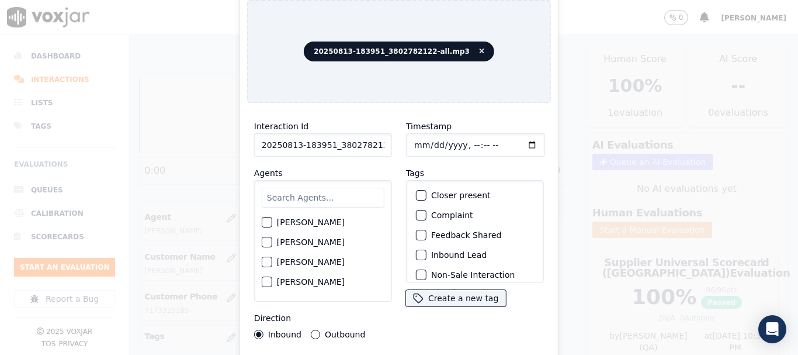
click at [302, 189] on input "text" at bounding box center [323, 198] width 123 height 20
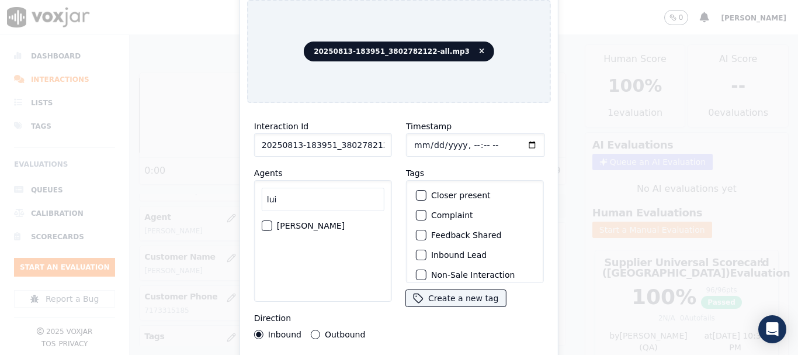
type input "lui"
click at [295, 222] on label "LUISA CAMPO" at bounding box center [311, 226] width 68 height 8
click at [272, 220] on button "LUISA CAMPO" at bounding box center [267, 225] width 11 height 11
click at [414, 139] on input "Timestamp" at bounding box center [475, 144] width 139 height 23
type input "2025-08-13T17:10"
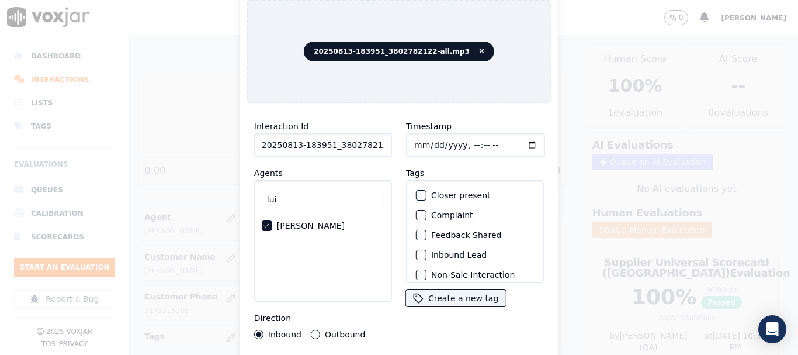
scroll to position [102, 0]
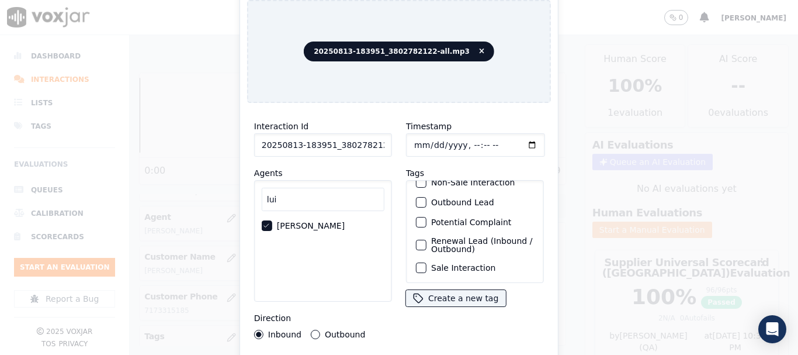
click at [464, 264] on label "Sale Interaction" at bounding box center [463, 268] width 64 height 8
click at [427, 262] on button "Sale Interaction" at bounding box center [421, 267] width 11 height 11
click at [346, 330] on label "Outbound" at bounding box center [345, 334] width 40 height 8
click at [320, 330] on button "Outbound" at bounding box center [315, 334] width 9 height 9
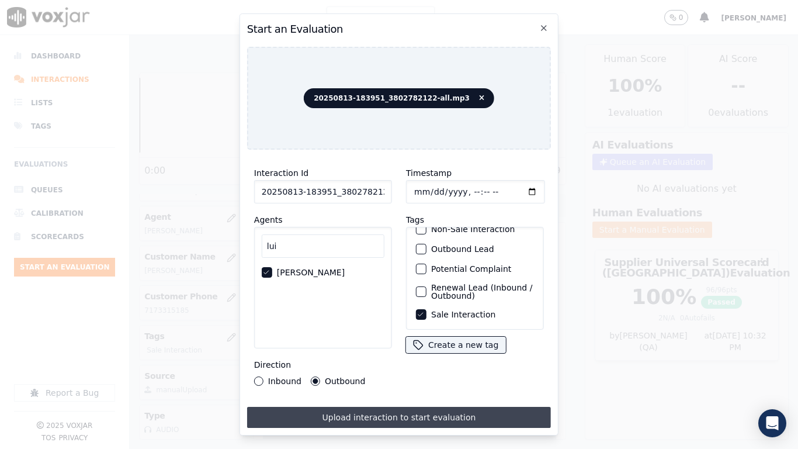
click at [450, 354] on button "Upload interaction to start evaluation" at bounding box center [399, 417] width 304 height 21
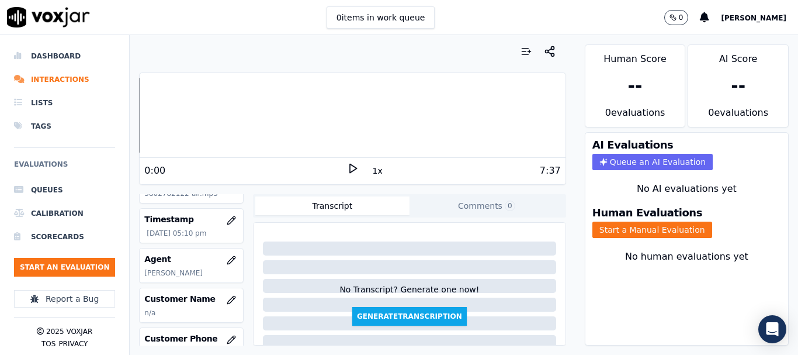
scroll to position [117, 0]
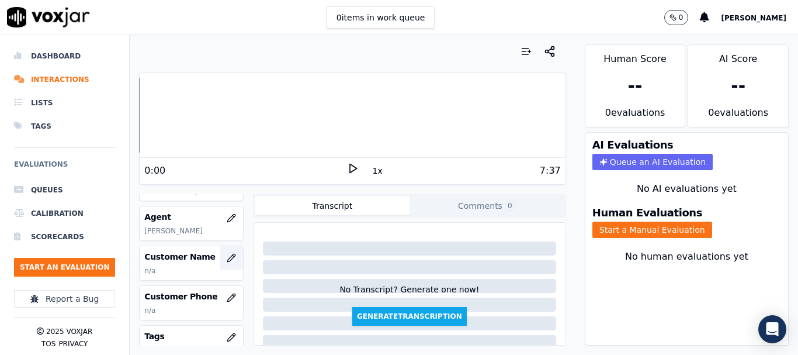
click at [223, 256] on button "button" at bounding box center [231, 257] width 23 height 23
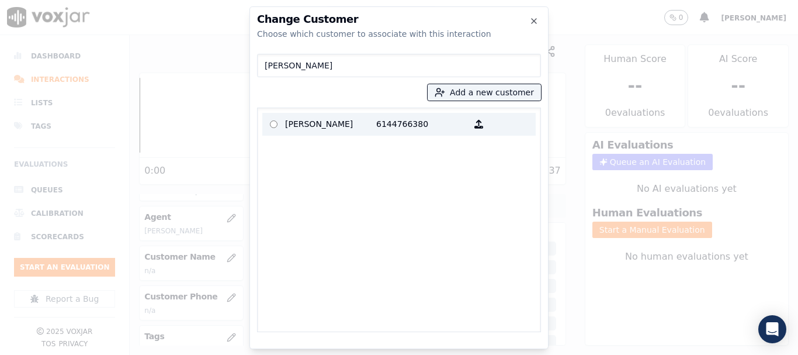
type input "BENJAMIN O ODITA"
click at [376, 119] on p "6144766380" at bounding box center [421, 124] width 91 height 18
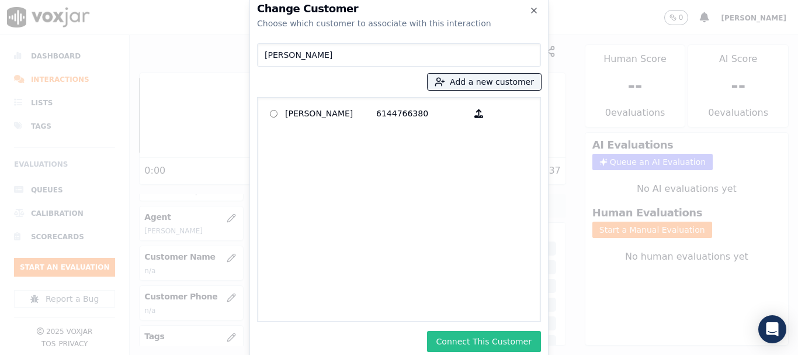
click at [497, 336] on button "Connect This Customer" at bounding box center [484, 341] width 114 height 21
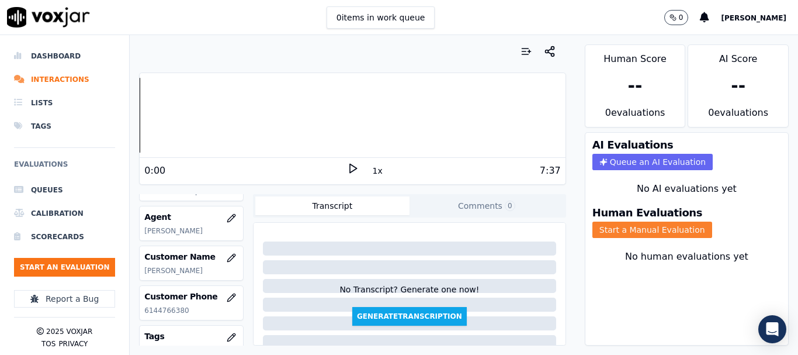
click at [644, 231] on button "Start a Manual Evaluation" at bounding box center [653, 230] width 120 height 16
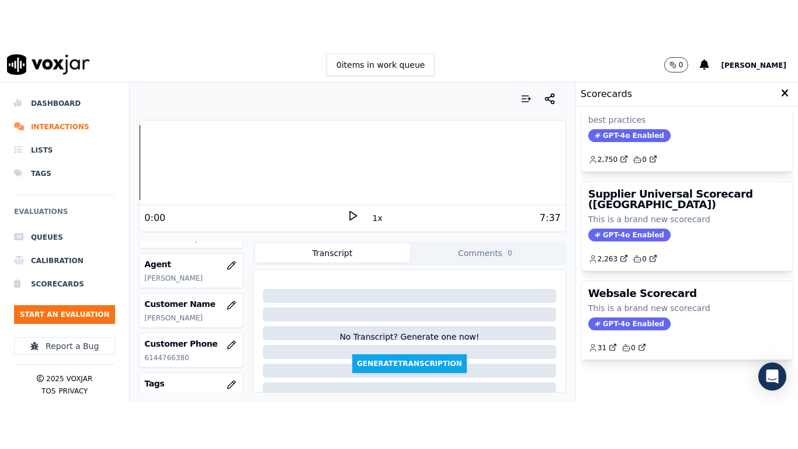
scroll to position [234, 0]
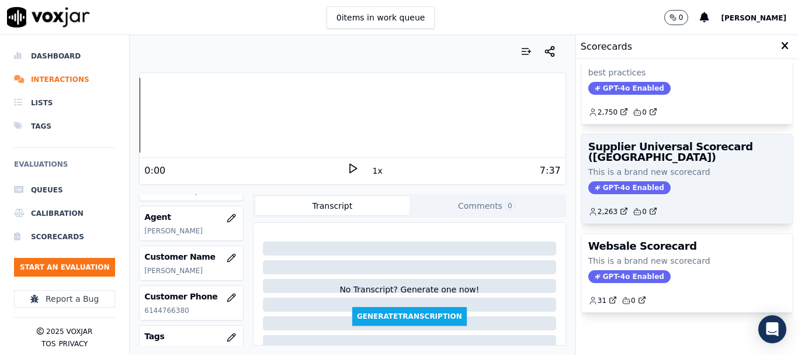
click at [642, 181] on span "GPT-4o Enabled" at bounding box center [630, 187] width 82 height 13
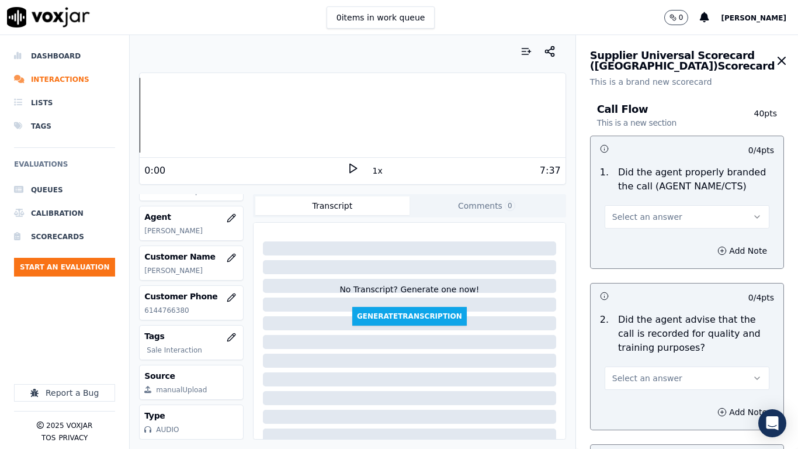
drag, startPoint x: 654, startPoint y: 210, endPoint x: 654, endPoint y: 226, distance: 15.8
click at [654, 210] on button "Select an answer" at bounding box center [687, 216] width 165 height 23
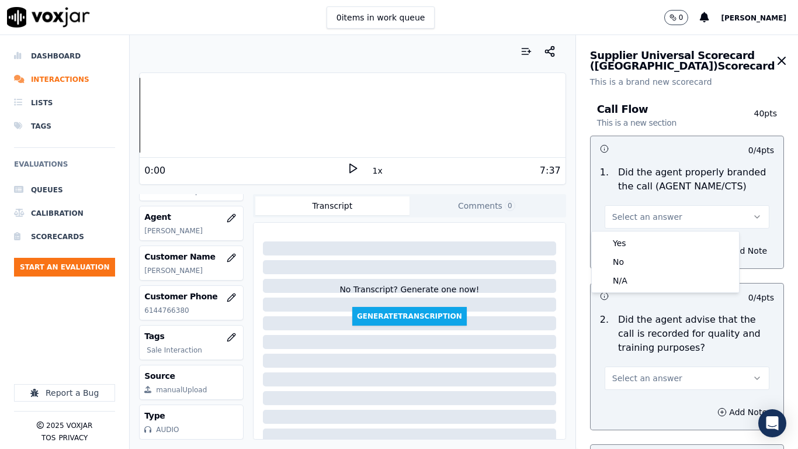
click at [651, 233] on div "Yes No N/A" at bounding box center [665, 261] width 147 height 61
click at [644, 244] on div "Yes" at bounding box center [665, 243] width 143 height 19
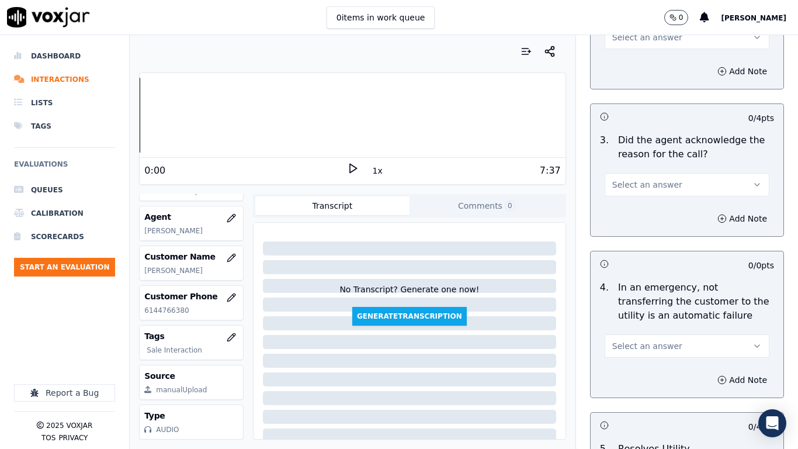
scroll to position [351, 0]
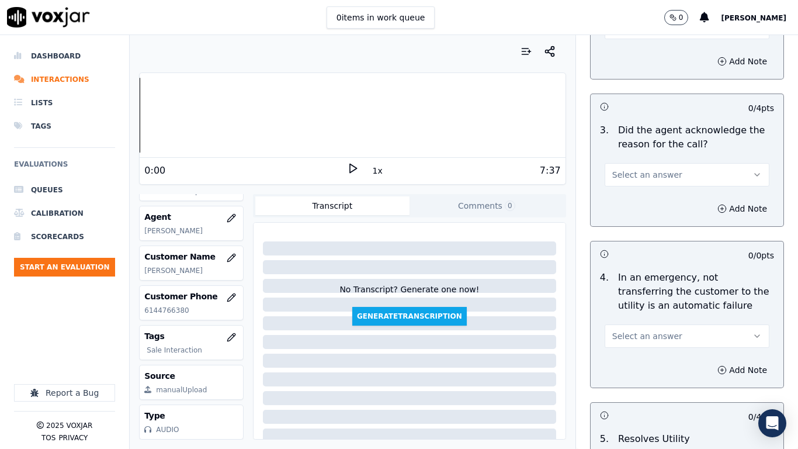
click at [634, 36] on button "Select an answer" at bounding box center [687, 27] width 165 height 23
click at [635, 49] on div "Yes" at bounding box center [665, 53] width 143 height 19
click at [644, 176] on span "Select an answer" at bounding box center [648, 175] width 70 height 12
drag, startPoint x: 641, startPoint y: 195, endPoint x: 674, endPoint y: 298, distance: 108.7
click at [641, 199] on div "Yes" at bounding box center [665, 201] width 143 height 19
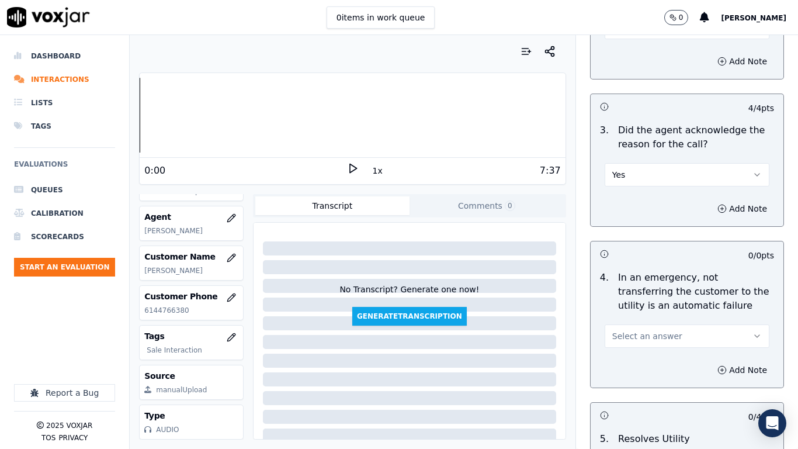
drag, startPoint x: 656, startPoint y: 337, endPoint x: 656, endPoint y: 343, distance: 5.9
click at [656, 337] on span "Select an answer" at bounding box center [648, 336] width 70 height 12
click at [642, 354] on div "No" at bounding box center [665, 381] width 143 height 19
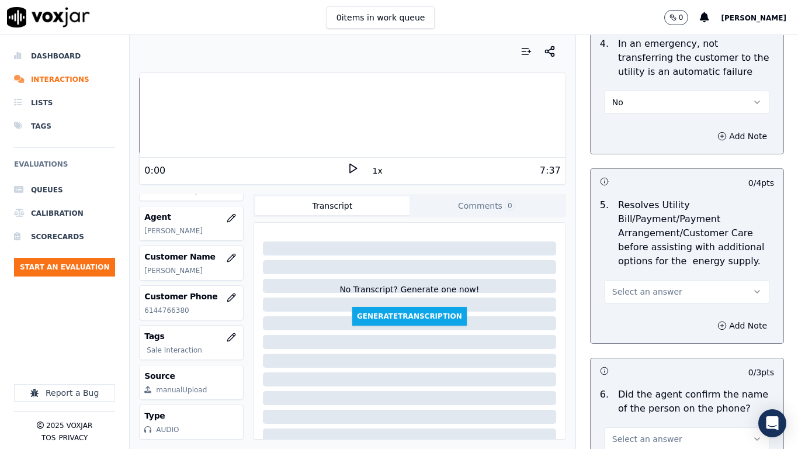
click at [631, 103] on button "No" at bounding box center [687, 102] width 165 height 23
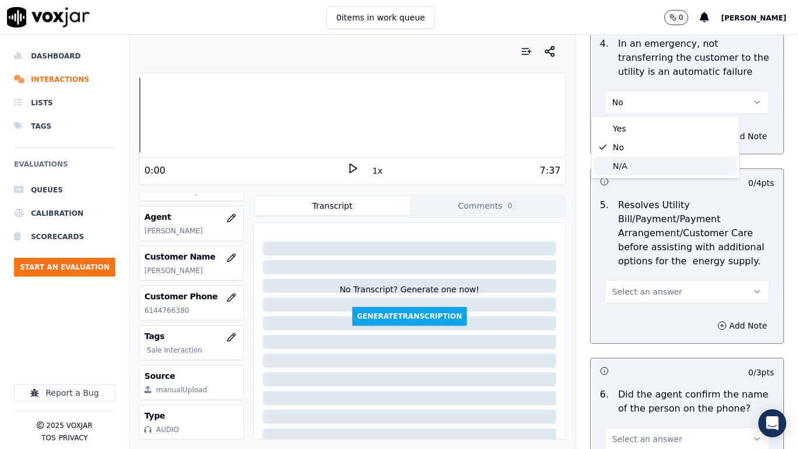
click at [630, 166] on div "N/A" at bounding box center [665, 166] width 143 height 19
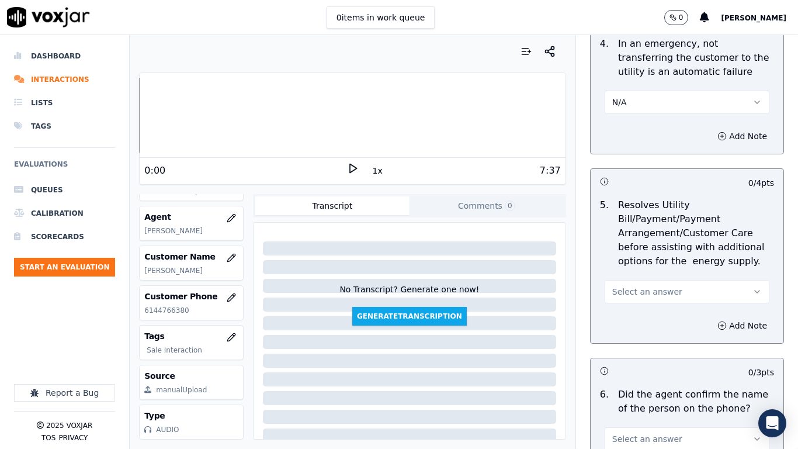
click at [652, 293] on span "Select an answer" at bounding box center [648, 292] width 70 height 12
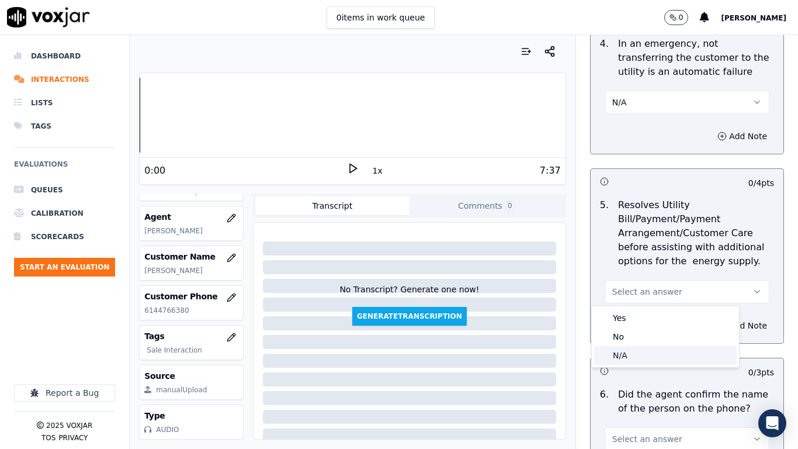
click at [645, 354] on div "N/A" at bounding box center [665, 355] width 143 height 19
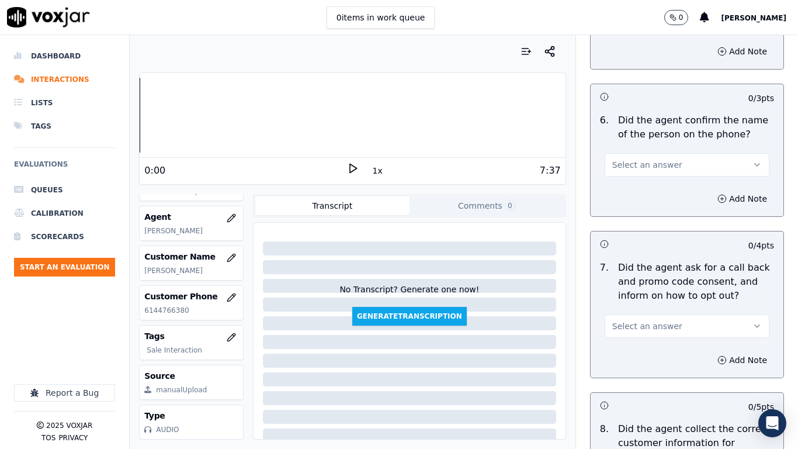
scroll to position [877, 0]
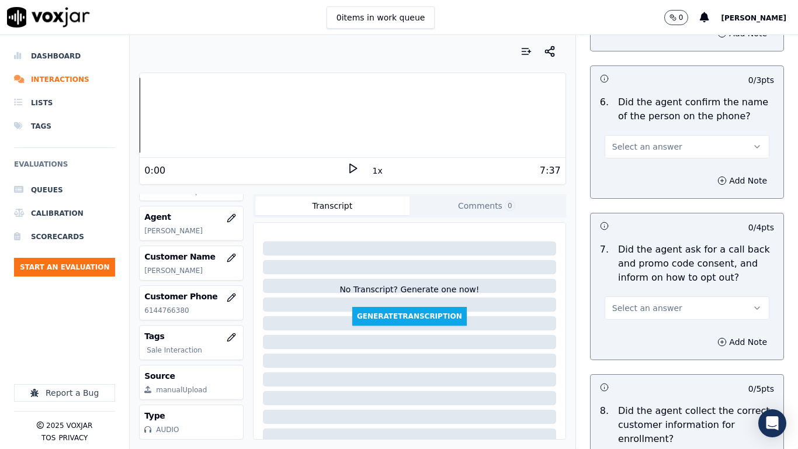
click at [625, 147] on span "Select an answer" at bounding box center [648, 147] width 70 height 12
drag, startPoint x: 637, startPoint y: 171, endPoint x: 650, endPoint y: 196, distance: 27.7
click at [640, 175] on div "Yes" at bounding box center [665, 173] width 143 height 19
click at [646, 302] on button "Select an answer" at bounding box center [687, 307] width 165 height 23
click at [646, 331] on div "Yes" at bounding box center [665, 334] width 143 height 19
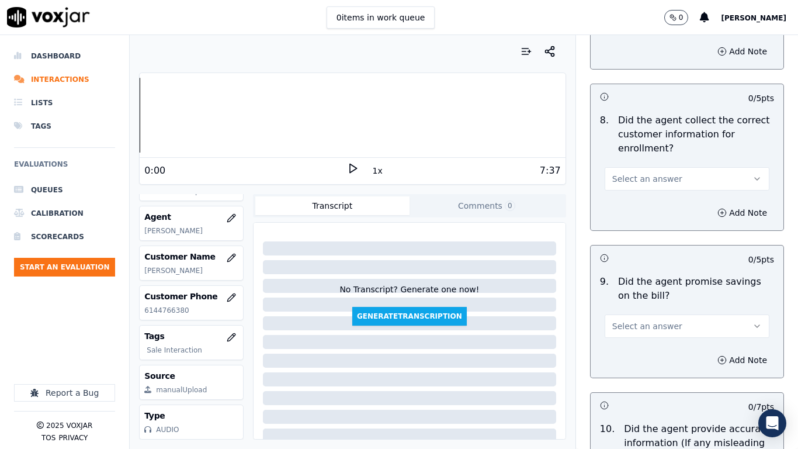
scroll to position [1169, 0]
click at [613, 174] on span "Select an answer" at bounding box center [648, 177] width 70 height 12
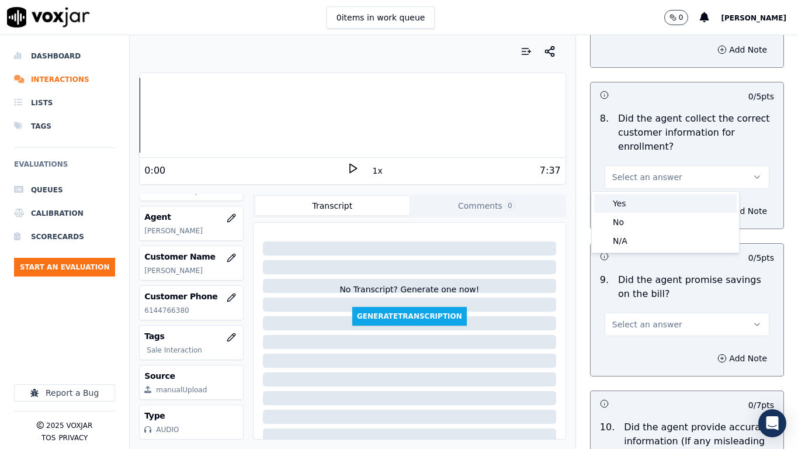
drag, startPoint x: 626, startPoint y: 206, endPoint x: 663, endPoint y: 265, distance: 69.6
click at [628, 213] on div "Yes No N/A" at bounding box center [665, 222] width 147 height 61
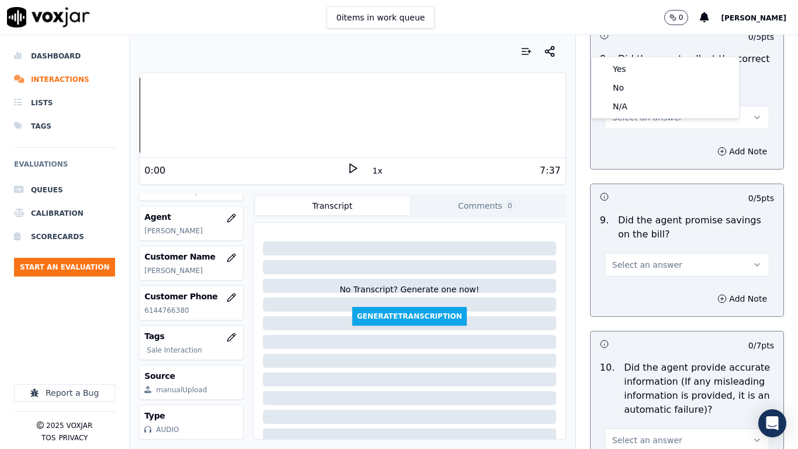
scroll to position [1344, 0]
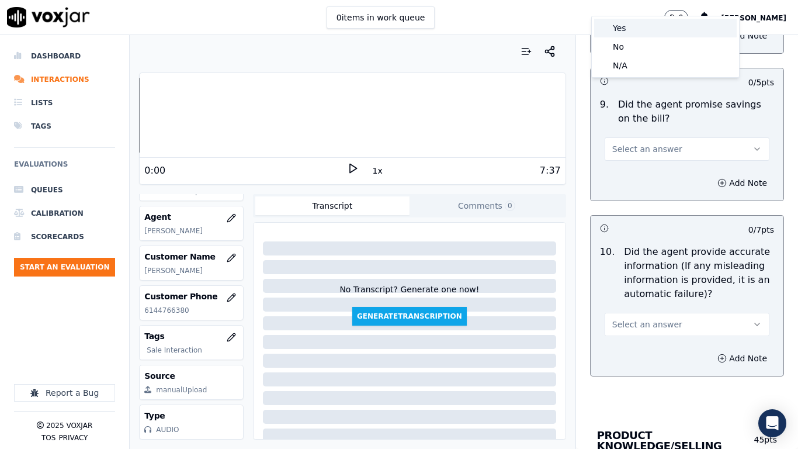
click at [624, 25] on div "Yes" at bounding box center [665, 28] width 143 height 19
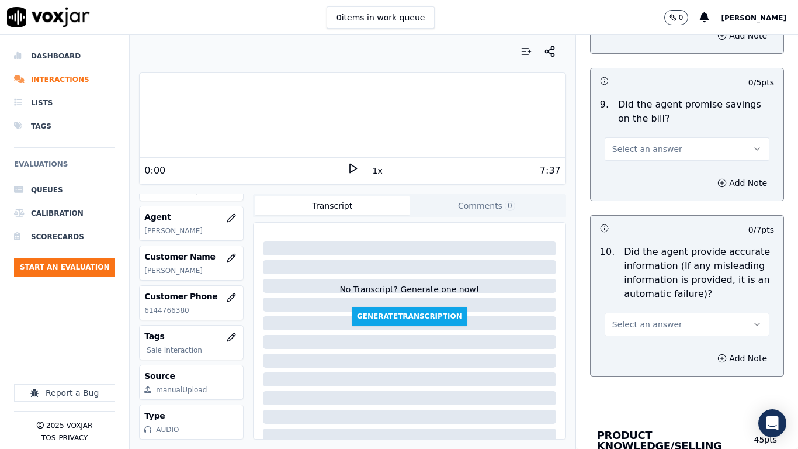
click at [625, 144] on span "Select an answer" at bounding box center [648, 149] width 70 height 12
click at [631, 179] on div "Yes" at bounding box center [665, 175] width 143 height 19
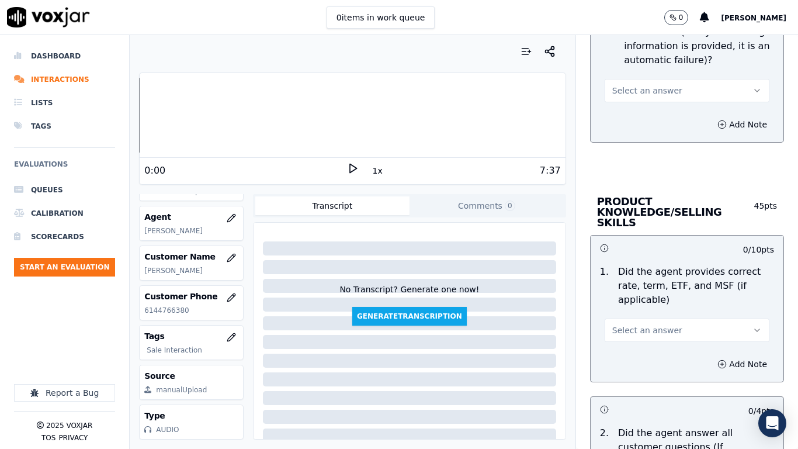
click at [637, 86] on span "Select an answer" at bounding box center [648, 91] width 70 height 12
click at [634, 116] on div "Yes" at bounding box center [665, 117] width 143 height 19
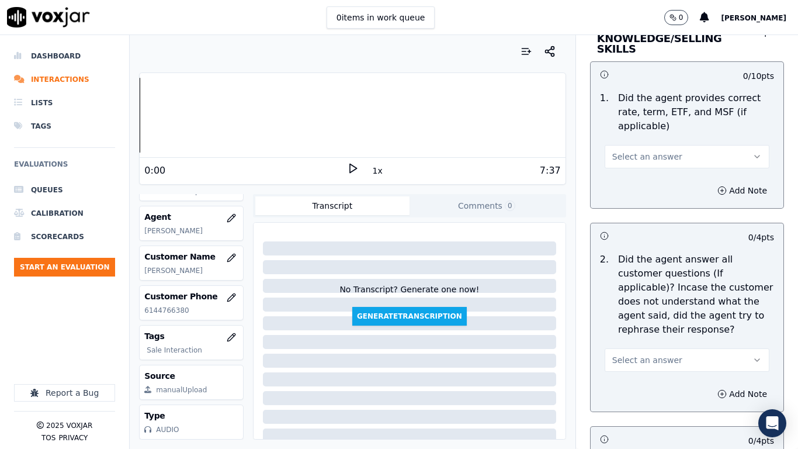
scroll to position [1754, 0]
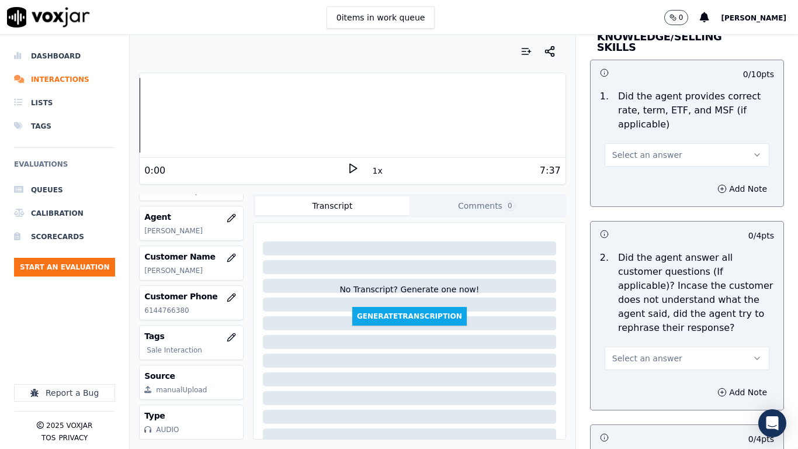
click at [616, 149] on span "Select an answer" at bounding box center [648, 155] width 70 height 12
click at [616, 163] on div "Yes" at bounding box center [665, 170] width 143 height 19
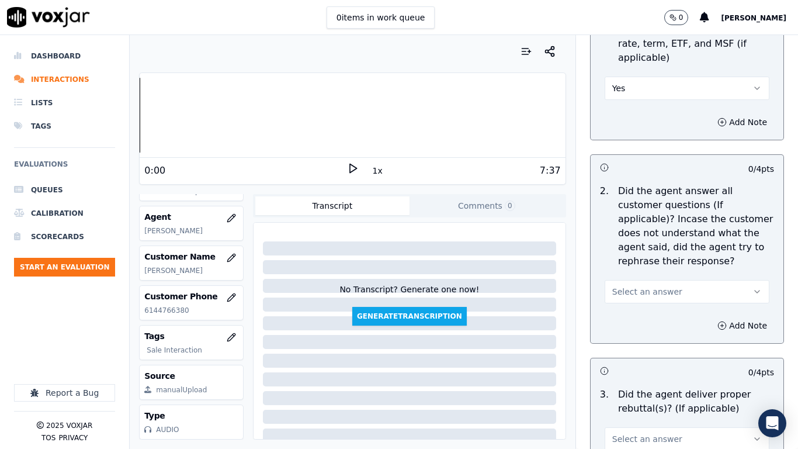
scroll to position [1929, 0]
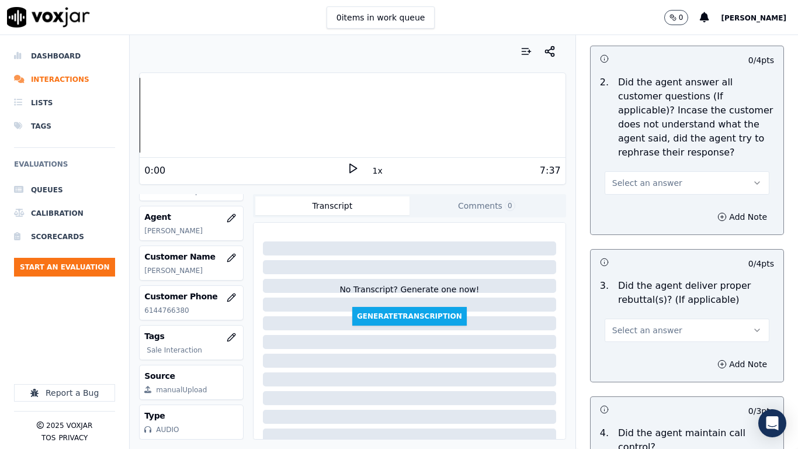
click at [630, 177] on span "Select an answer" at bounding box center [648, 183] width 70 height 12
click at [632, 196] on div "Yes" at bounding box center [665, 198] width 143 height 19
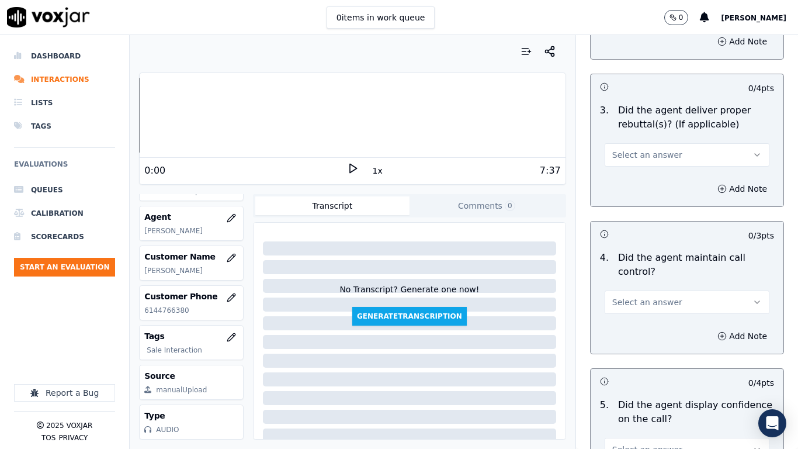
click at [621, 150] on button "Select an answer" at bounding box center [687, 154] width 165 height 23
click at [623, 169] on div "Yes" at bounding box center [665, 170] width 143 height 19
click at [647, 296] on span "Select an answer" at bounding box center [648, 302] width 70 height 12
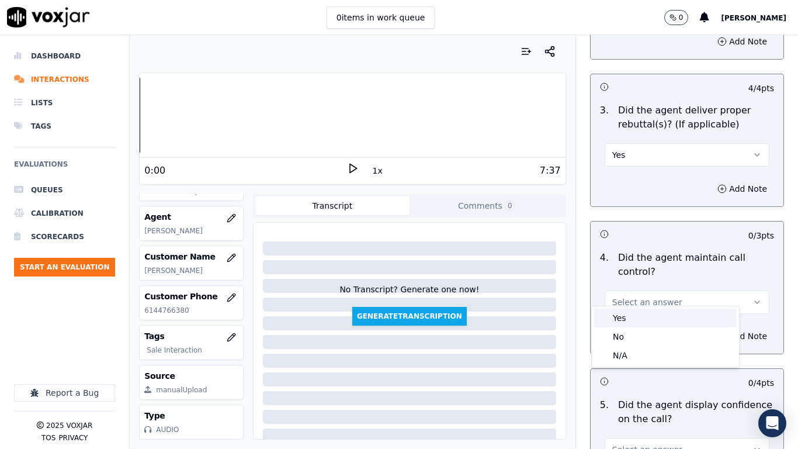
click at [625, 316] on div "Yes" at bounding box center [665, 318] width 143 height 19
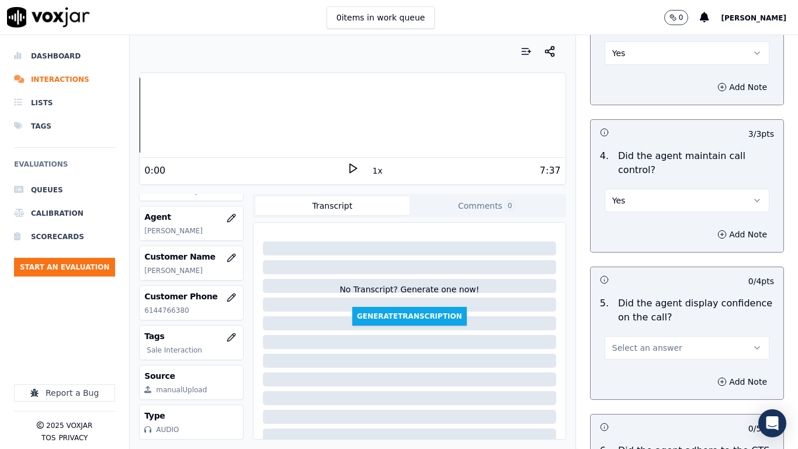
scroll to position [2338, 0]
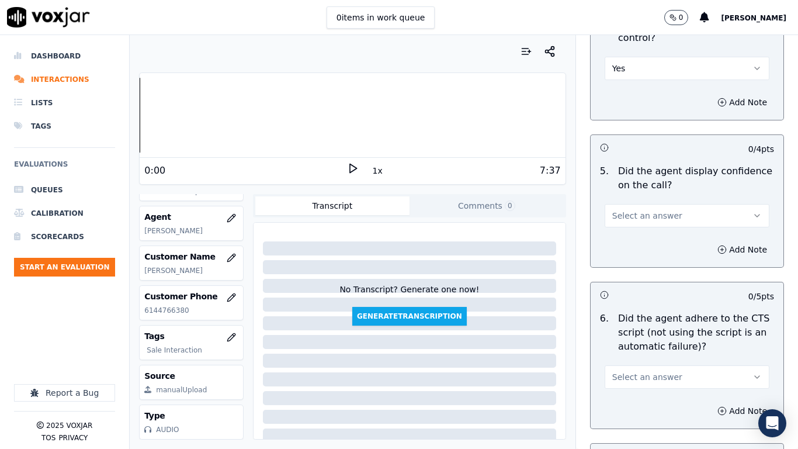
click at [635, 210] on span "Select an answer" at bounding box center [648, 216] width 70 height 12
click at [632, 234] on div "Yes" at bounding box center [665, 231] width 143 height 19
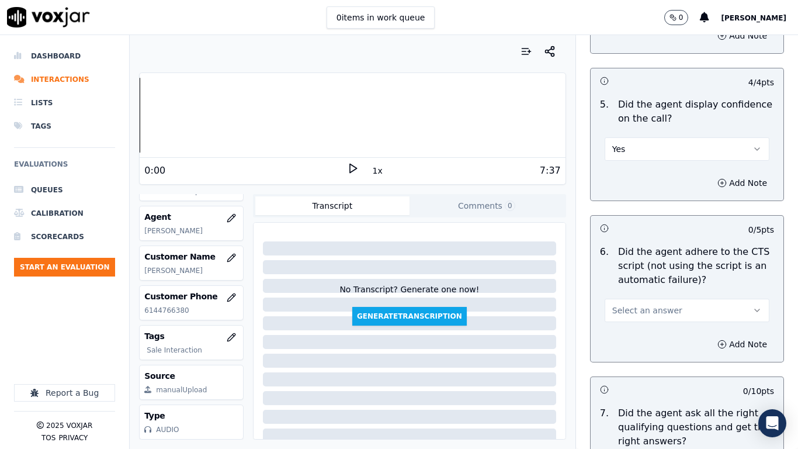
scroll to position [2572, 0]
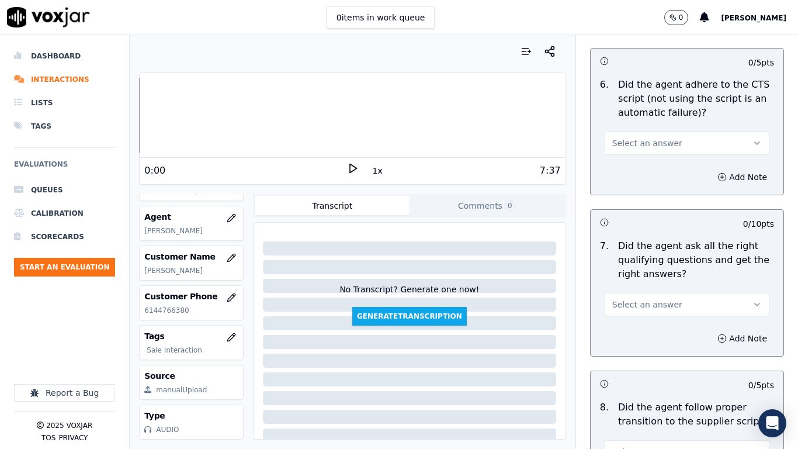
click at [621, 137] on span "Select an answer" at bounding box center [648, 143] width 70 height 12
click at [628, 161] on div "Yes" at bounding box center [665, 159] width 143 height 19
click at [644, 299] on span "Select an answer" at bounding box center [648, 305] width 70 height 12
click at [640, 319] on div "Yes" at bounding box center [665, 320] width 143 height 19
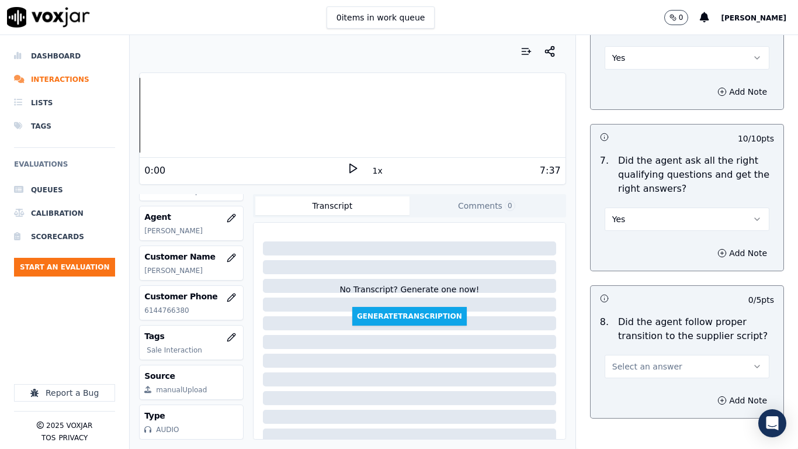
scroll to position [2806, 0]
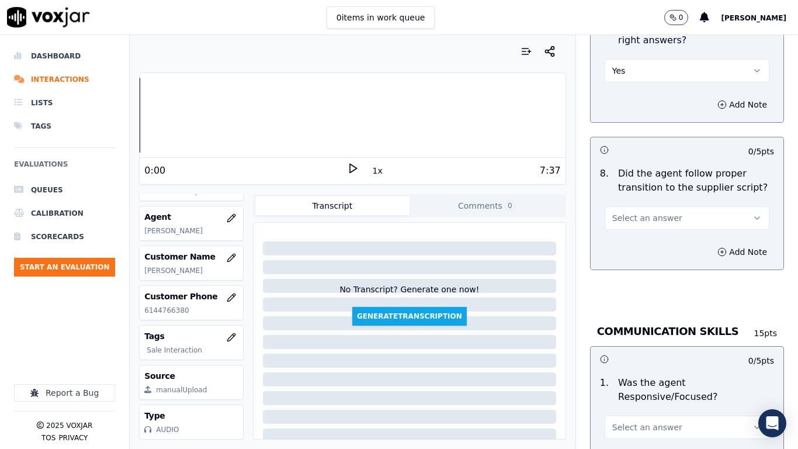
click at [624, 212] on span "Select an answer" at bounding box center [648, 218] width 70 height 12
click at [634, 235] on div "Yes" at bounding box center [665, 233] width 143 height 19
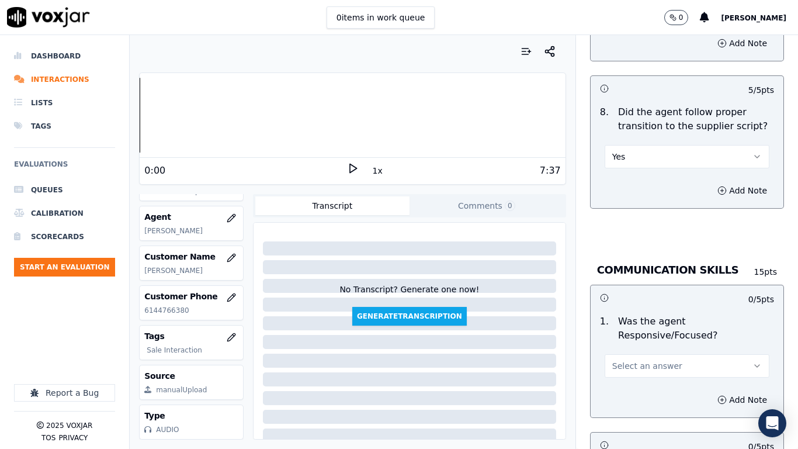
scroll to position [3098, 0]
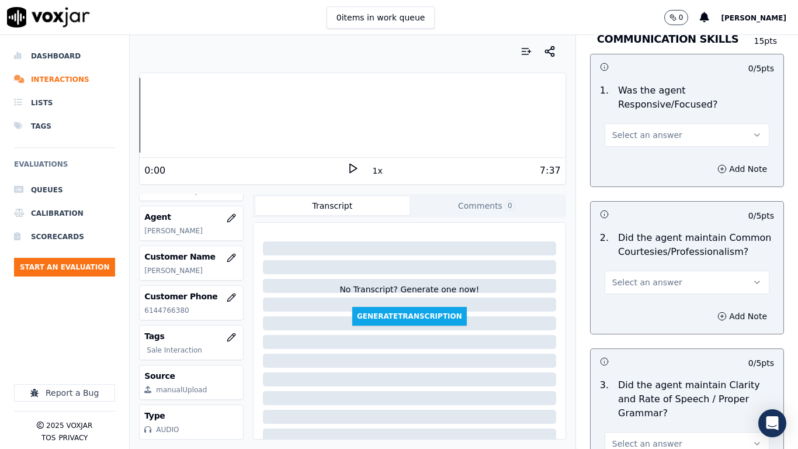
click at [620, 129] on span "Select an answer" at bounding box center [648, 135] width 70 height 12
click at [635, 155] on div "Yes" at bounding box center [665, 150] width 143 height 19
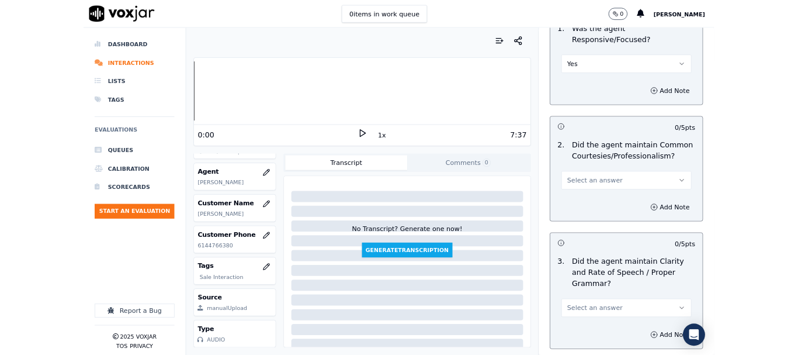
scroll to position [3234, 0]
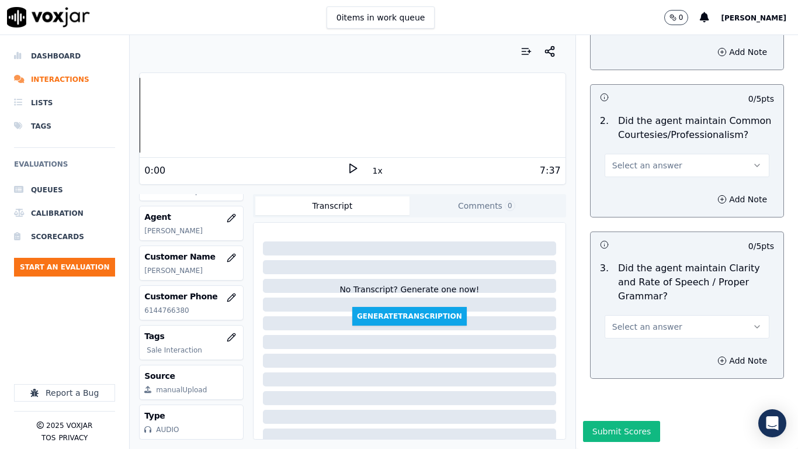
click at [616, 160] on span "Select an answer" at bounding box center [648, 166] width 70 height 12
click at [637, 161] on div "Yes" at bounding box center [665, 162] width 143 height 19
click at [643, 321] on span "Select an answer" at bounding box center [648, 327] width 70 height 12
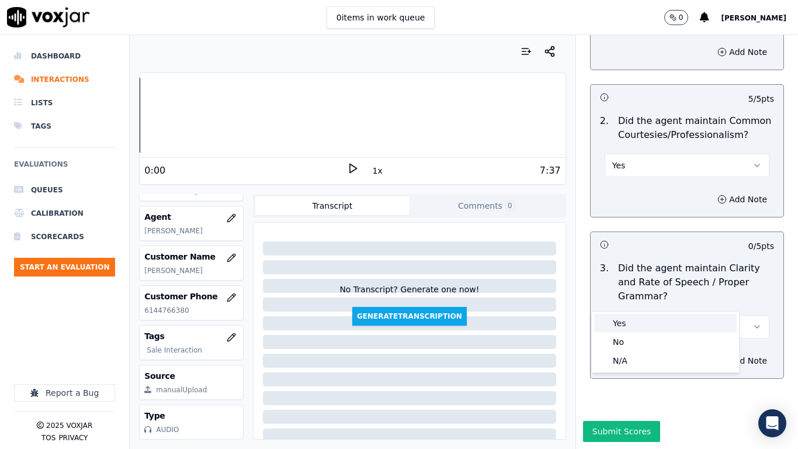
click at [642, 318] on div "Yes" at bounding box center [665, 323] width 143 height 19
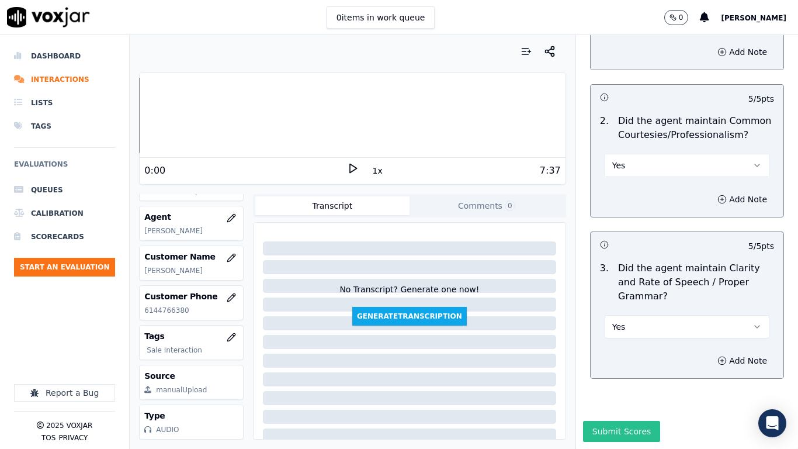
click at [617, 354] on button "Submit Scores" at bounding box center [622, 431] width 78 height 21
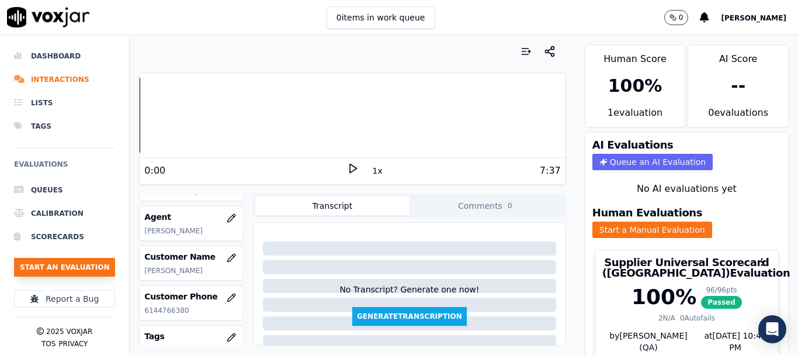
click at [82, 270] on button "Start an Evaluation" at bounding box center [64, 267] width 101 height 19
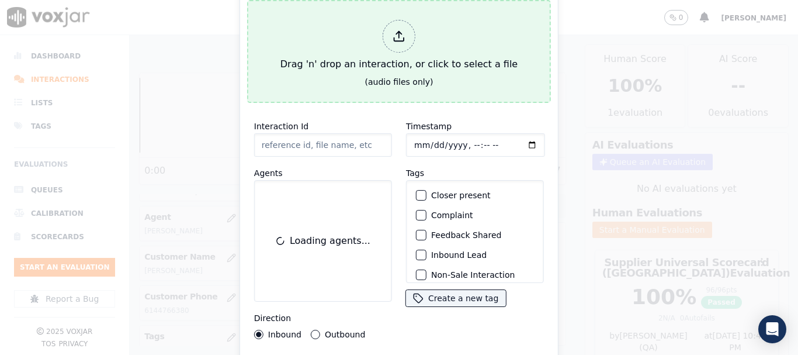
click at [392, 54] on div "Drag 'n' drop an interaction, or click to select a file" at bounding box center [399, 45] width 247 height 61
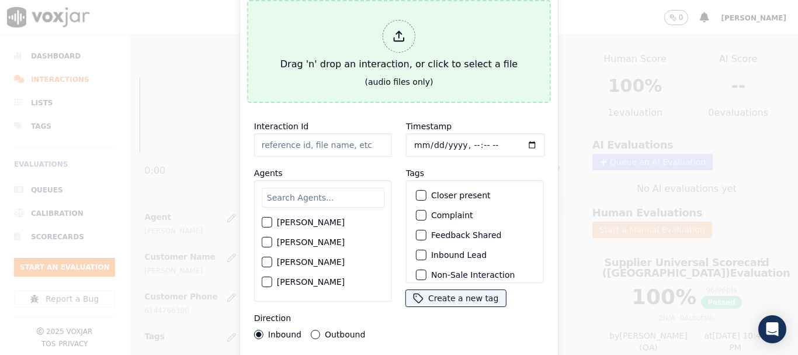
type input "20250813-153828_3303532289-all.mp3"
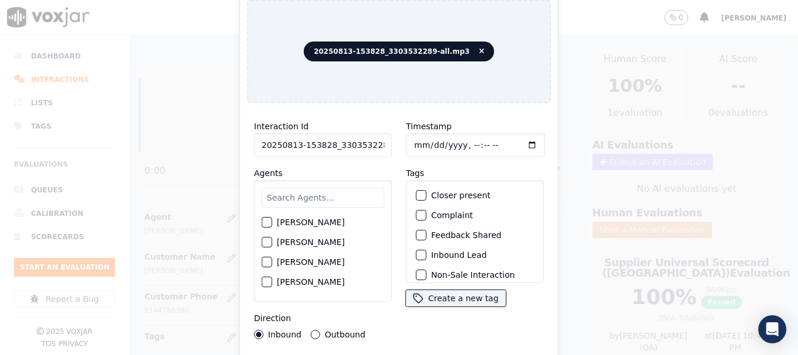
click at [322, 198] on input "text" at bounding box center [323, 198] width 123 height 20
type input "mi"
click at [314, 258] on label "MICHELLE MARRERO" at bounding box center [311, 262] width 68 height 8
click at [272, 257] on button "MICHELLE MARRERO" at bounding box center [267, 262] width 11 height 11
click at [417, 138] on input "Timestamp" at bounding box center [475, 144] width 139 height 23
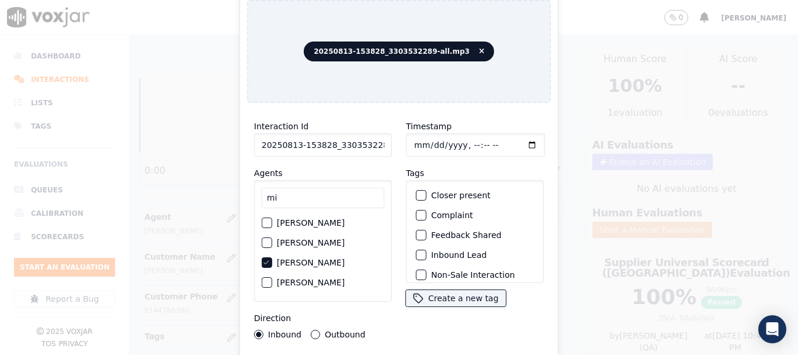
type input "2025-08-13T17:12"
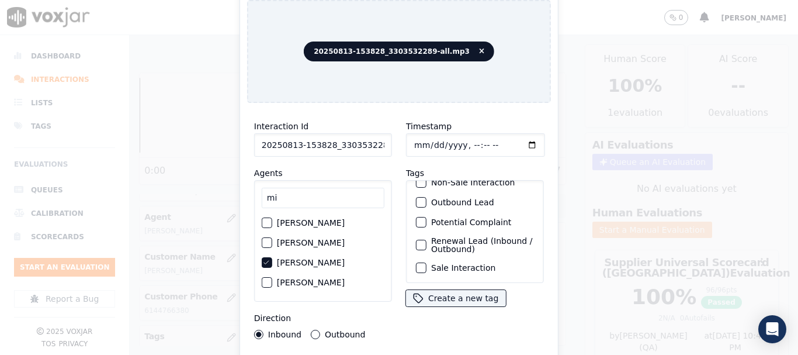
click at [466, 264] on label "Sale Interaction" at bounding box center [463, 268] width 64 height 8
click at [427, 262] on button "Sale Interaction" at bounding box center [421, 267] width 11 height 11
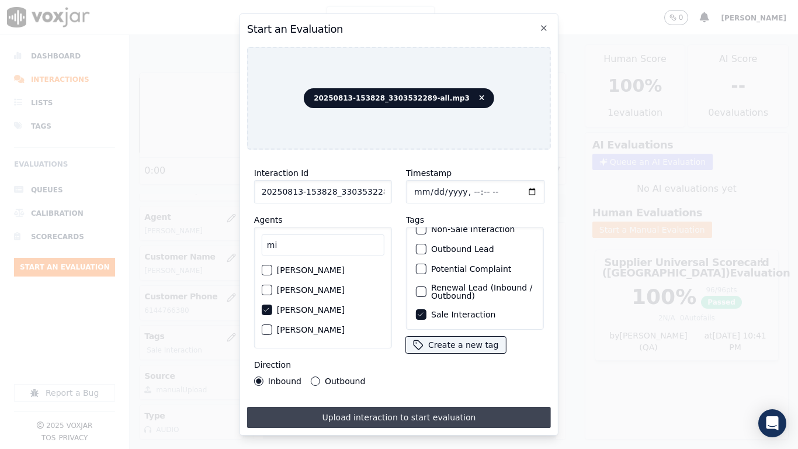
click at [412, 354] on button "Upload interaction to start evaluation" at bounding box center [399, 417] width 304 height 21
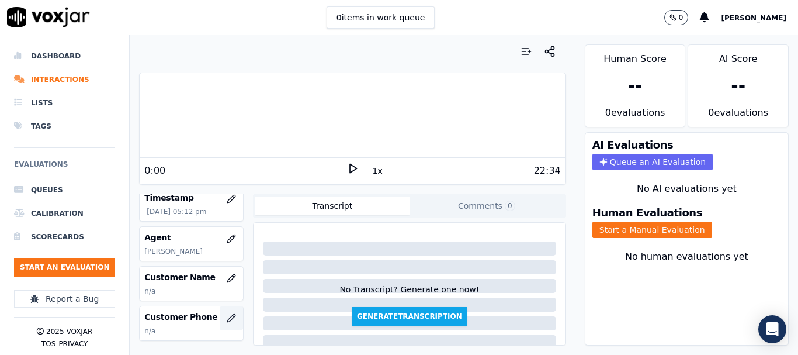
scroll to position [117, 0]
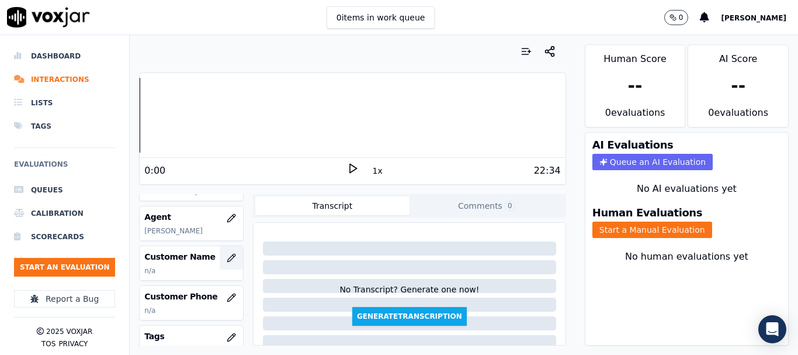
click at [227, 255] on icon "button" at bounding box center [231, 257] width 9 height 9
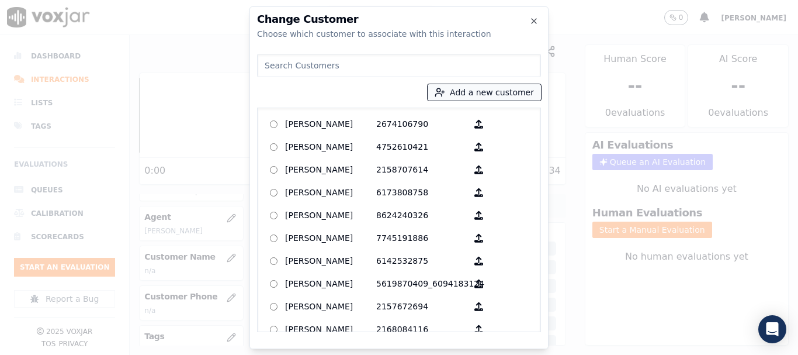
paste input "Kathryn Apenzeller"
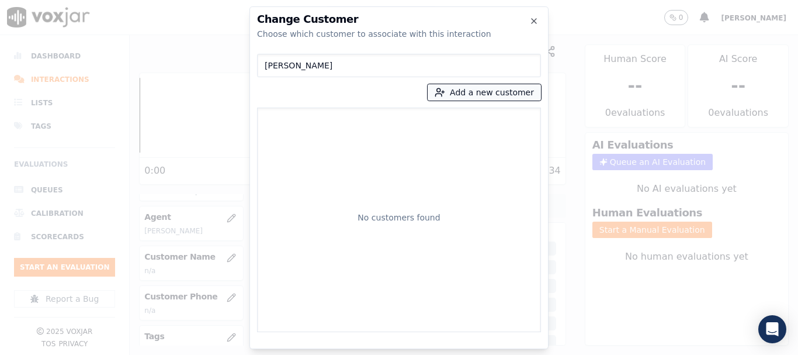
type input "Kathryn Apenzeller"
click at [479, 91] on button "Add a new customer" at bounding box center [484, 92] width 113 height 16
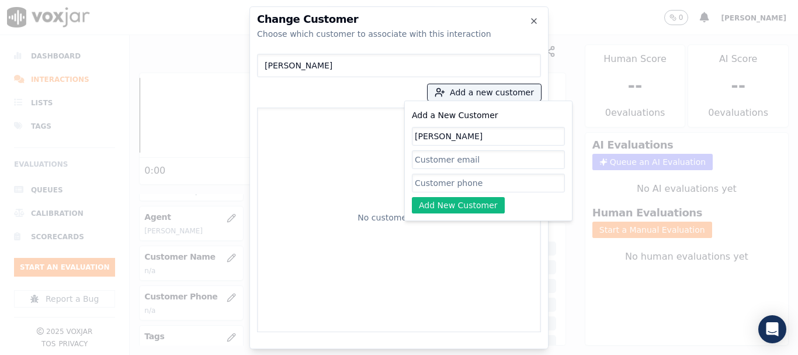
type input "Kathryn Apenzeller"
click at [437, 181] on input "Add a New Customer" at bounding box center [488, 183] width 153 height 19
paste input "3303532289"
type input "3303532289"
click at [441, 209] on button "Add New Customer" at bounding box center [458, 205] width 93 height 16
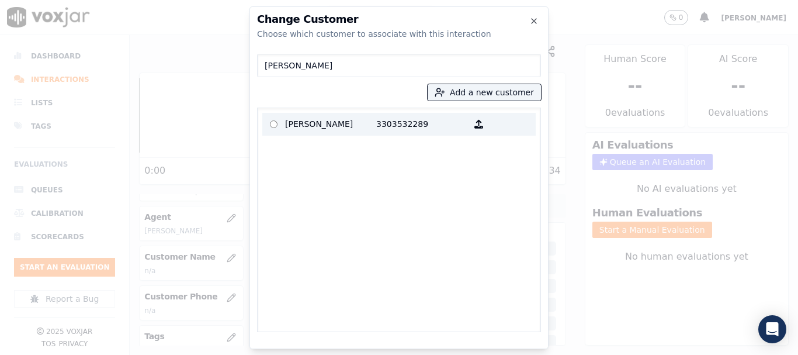
click at [303, 123] on p "Kathryn Apenzeller" at bounding box center [330, 124] width 91 height 18
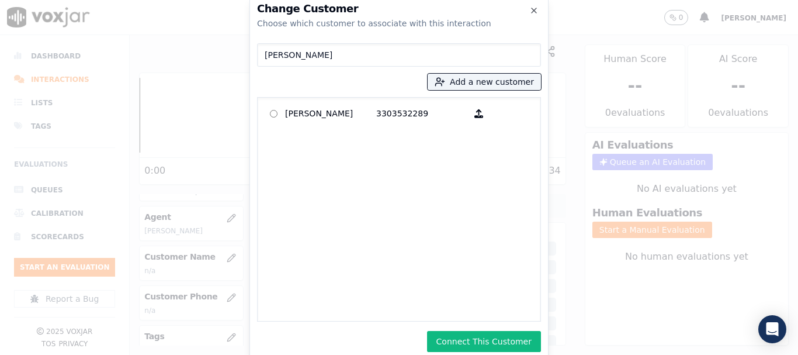
click at [487, 341] on button "Connect This Customer" at bounding box center [484, 341] width 114 height 21
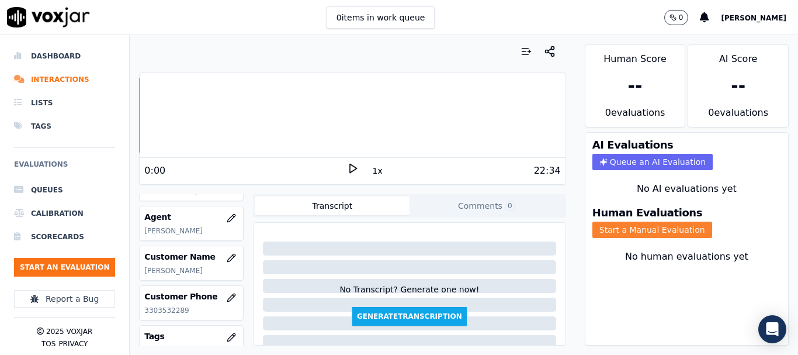
click at [645, 228] on button "Start a Manual Evaluation" at bounding box center [653, 230] width 120 height 16
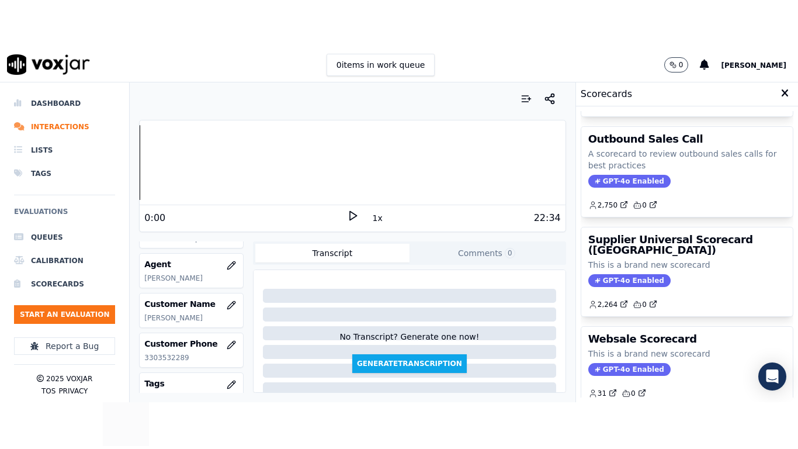
scroll to position [234, 0]
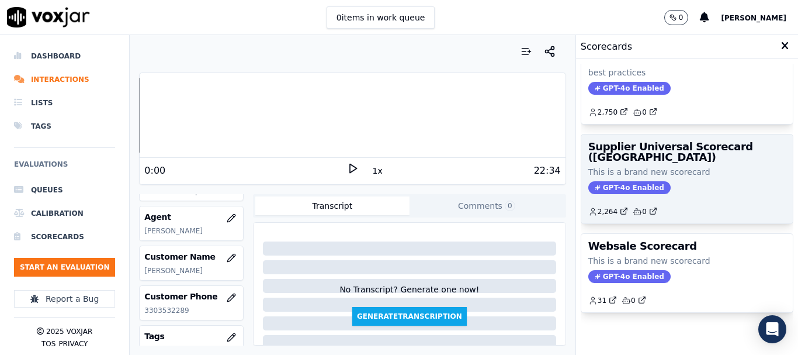
click at [644, 172] on p "This is a brand new scorecard" at bounding box center [688, 172] width 198 height 12
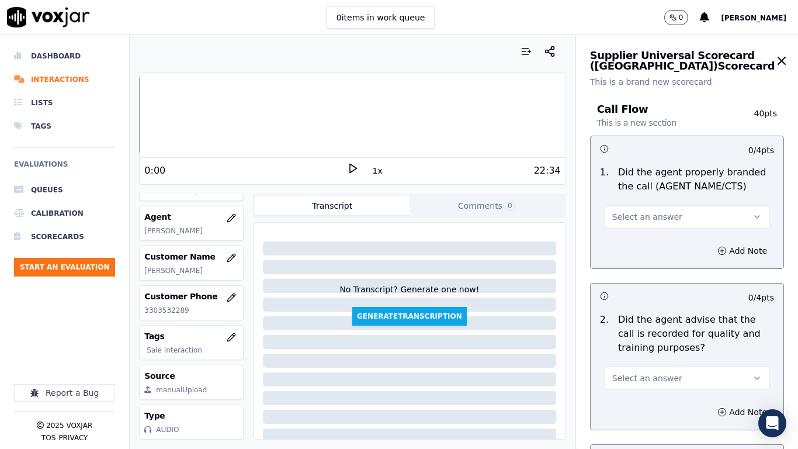
click at [665, 217] on button "Select an answer" at bounding box center [687, 216] width 165 height 23
click at [657, 244] on div "Yes" at bounding box center [665, 243] width 143 height 19
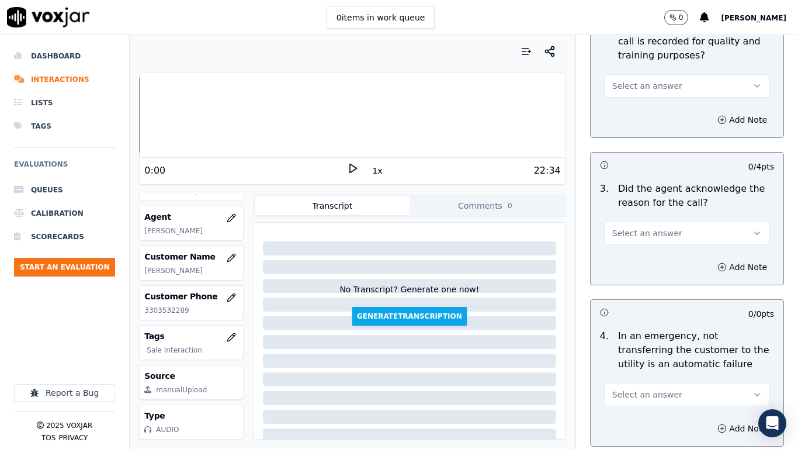
click at [631, 87] on span "Select an answer" at bounding box center [648, 86] width 70 height 12
click at [631, 109] on div "Yes" at bounding box center [665, 112] width 143 height 19
click at [645, 226] on button "Select an answer" at bounding box center [687, 233] width 165 height 23
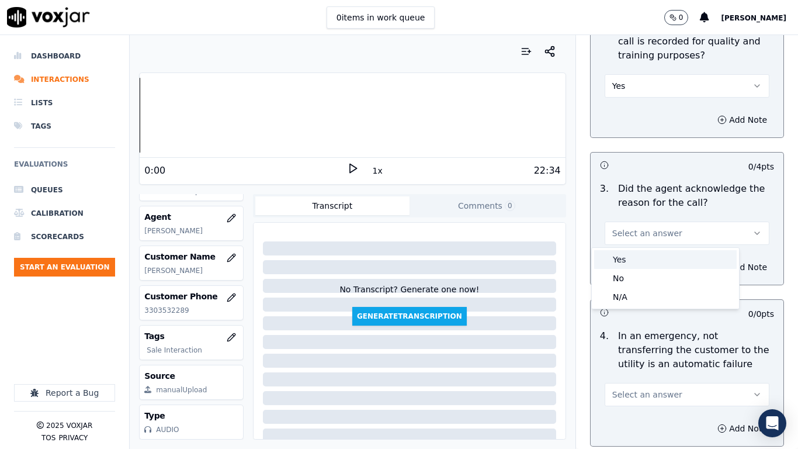
drag, startPoint x: 645, startPoint y: 260, endPoint x: 646, endPoint y: 275, distance: 14.7
click at [645, 260] on div "Yes" at bounding box center [665, 259] width 143 height 19
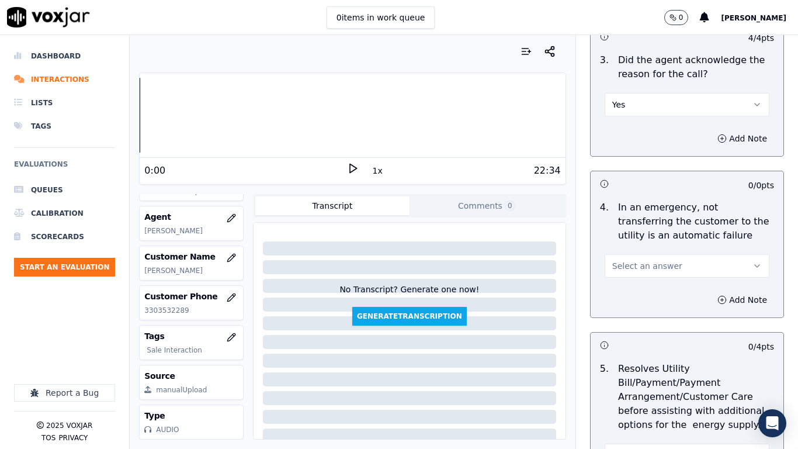
scroll to position [585, 0]
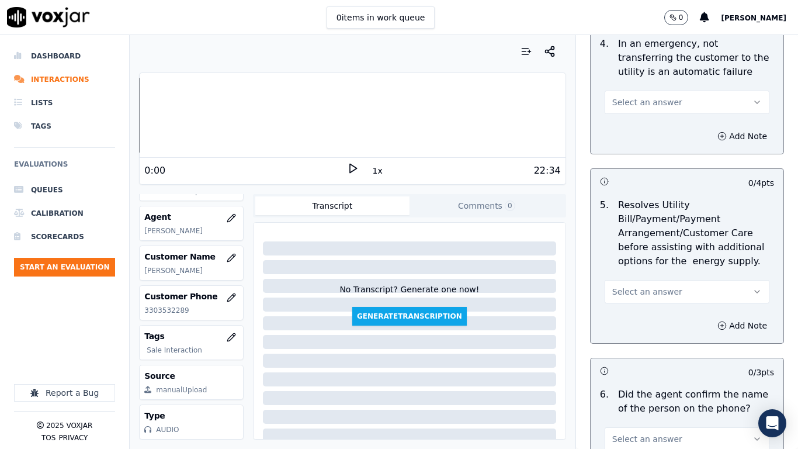
click at [639, 104] on span "Select an answer" at bounding box center [648, 102] width 70 height 12
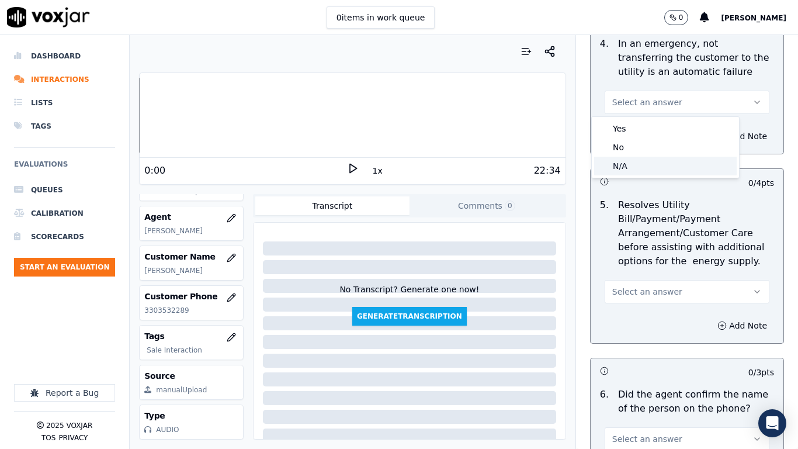
click at [655, 168] on div "N/A" at bounding box center [665, 166] width 143 height 19
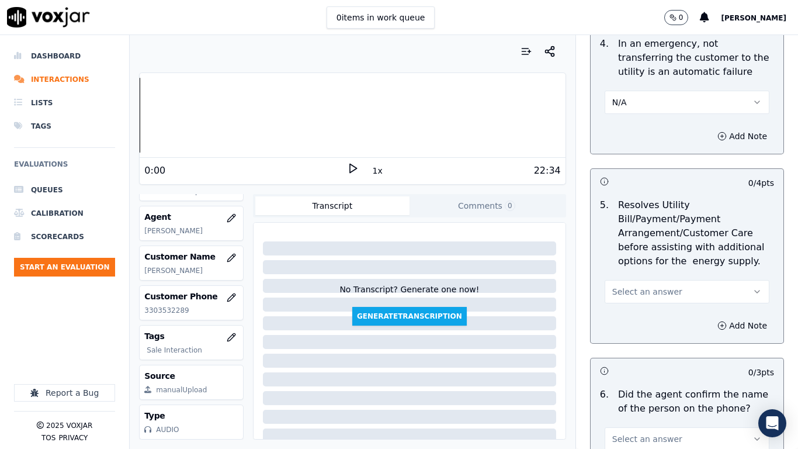
click at [627, 288] on span "Select an answer" at bounding box center [648, 292] width 70 height 12
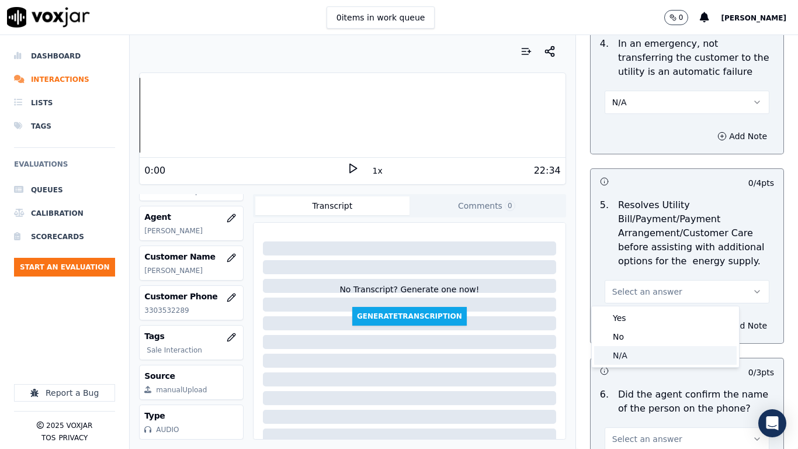
click at [627, 354] on div "N/A" at bounding box center [665, 355] width 143 height 19
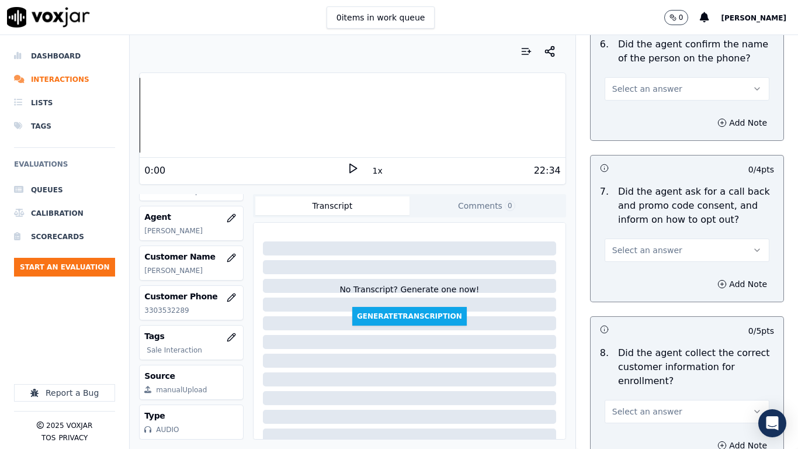
scroll to position [935, 0]
click at [648, 92] on span "Select an answer" at bounding box center [648, 88] width 70 height 12
click at [654, 120] on div "Yes" at bounding box center [665, 114] width 143 height 19
click at [642, 252] on span "Select an answer" at bounding box center [648, 250] width 70 height 12
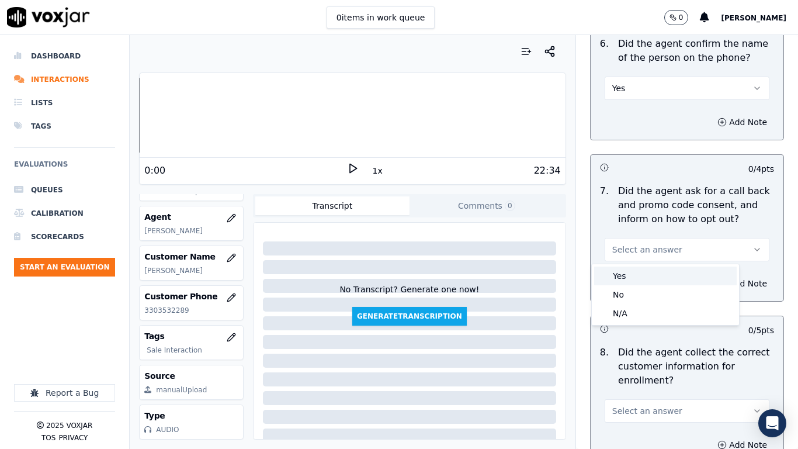
click at [647, 279] on div "Yes" at bounding box center [665, 276] width 143 height 19
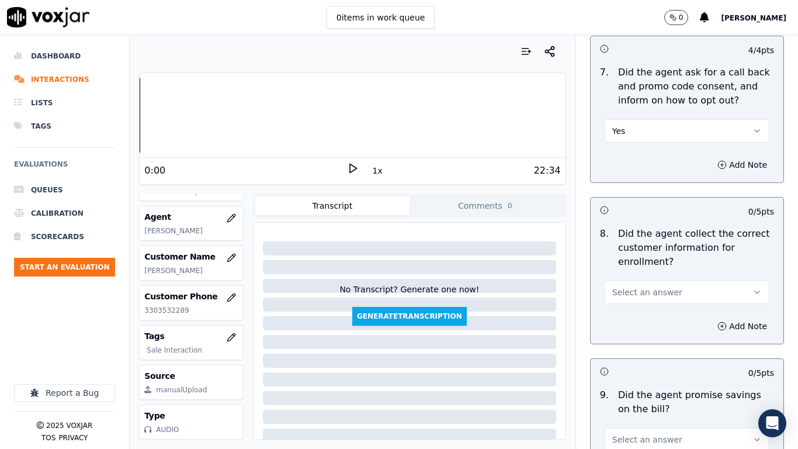
scroll to position [1228, 0]
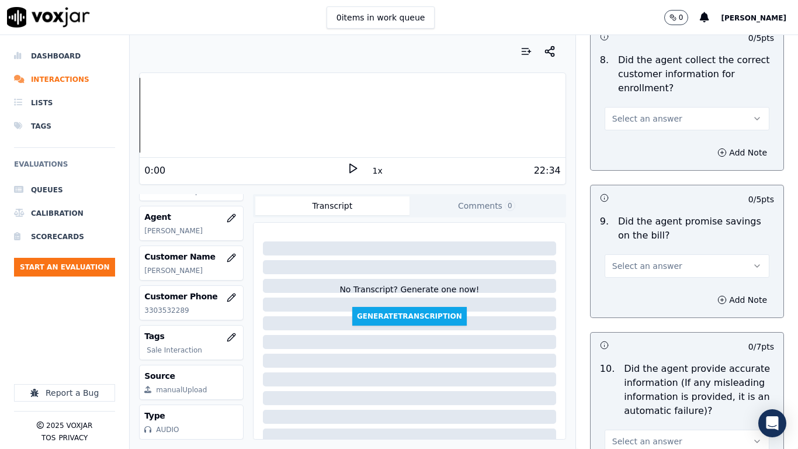
drag, startPoint x: 638, startPoint y: 116, endPoint x: 638, endPoint y: 124, distance: 7.6
click at [638, 116] on span "Select an answer" at bounding box center [648, 119] width 70 height 12
click at [643, 147] on div "Yes" at bounding box center [665, 145] width 143 height 19
click at [652, 258] on button "Select an answer" at bounding box center [687, 265] width 165 height 23
click at [642, 288] on div "Yes" at bounding box center [665, 292] width 143 height 19
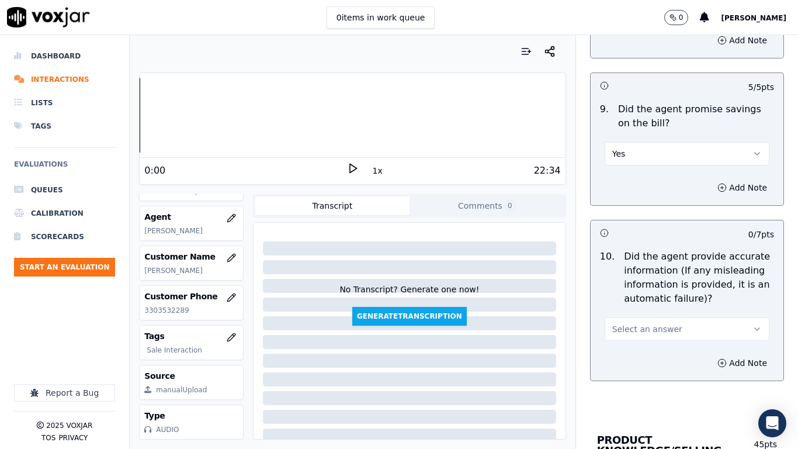
scroll to position [1520, 0]
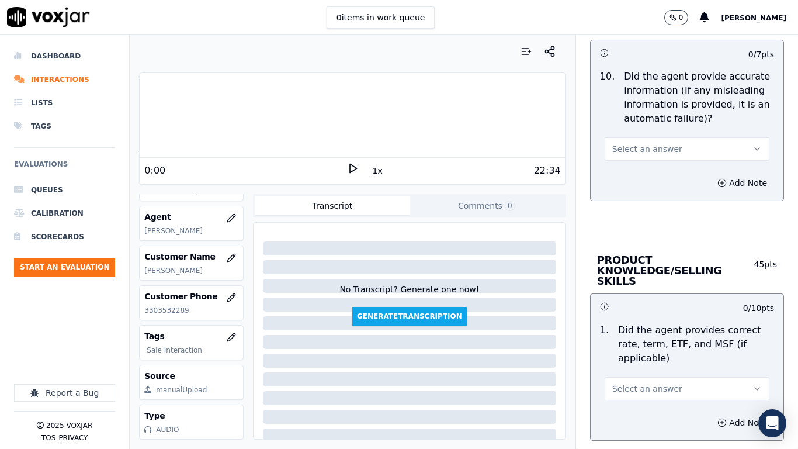
click at [638, 147] on span "Select an answer" at bounding box center [648, 149] width 70 height 12
click at [639, 181] on div "Yes" at bounding box center [665, 175] width 143 height 19
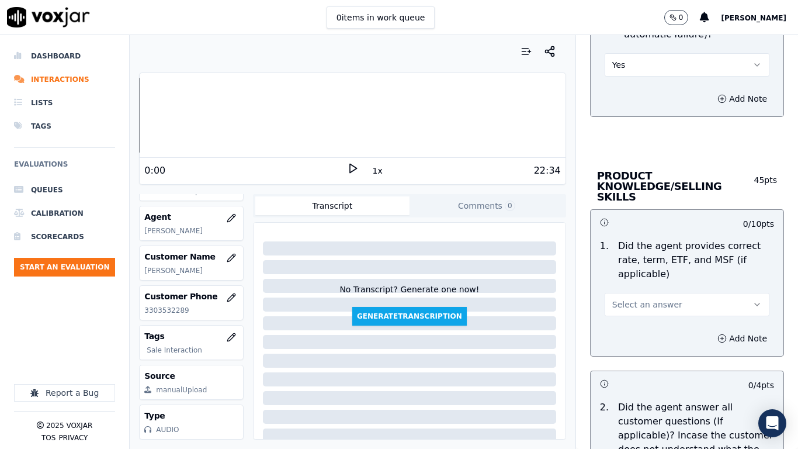
scroll to position [1812, 0]
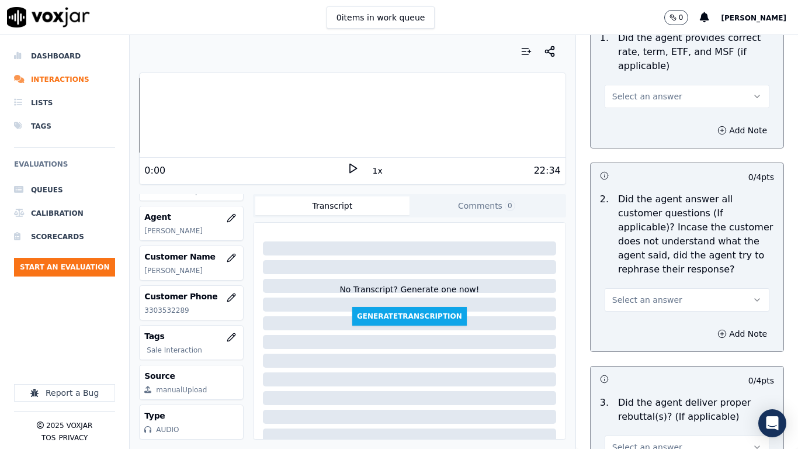
click at [630, 91] on span "Select an answer" at bounding box center [648, 97] width 70 height 12
click at [633, 113] on div "Yes" at bounding box center [665, 112] width 143 height 19
click at [635, 294] on span "Select an answer" at bounding box center [648, 300] width 70 height 12
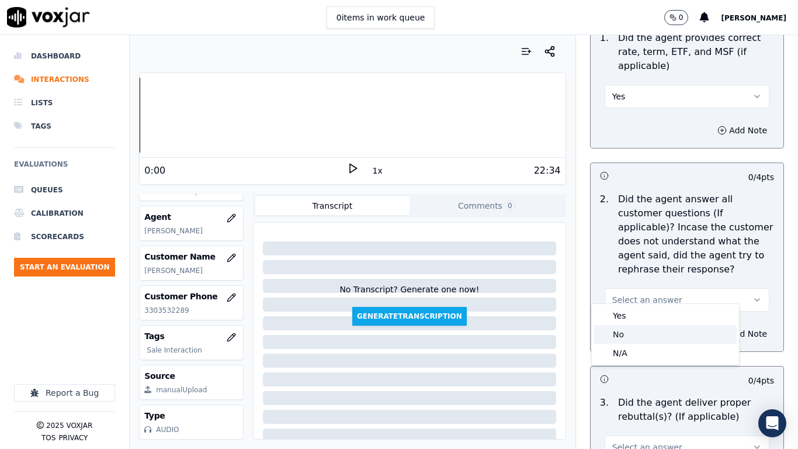
click at [643, 325] on div "No" at bounding box center [665, 334] width 143 height 19
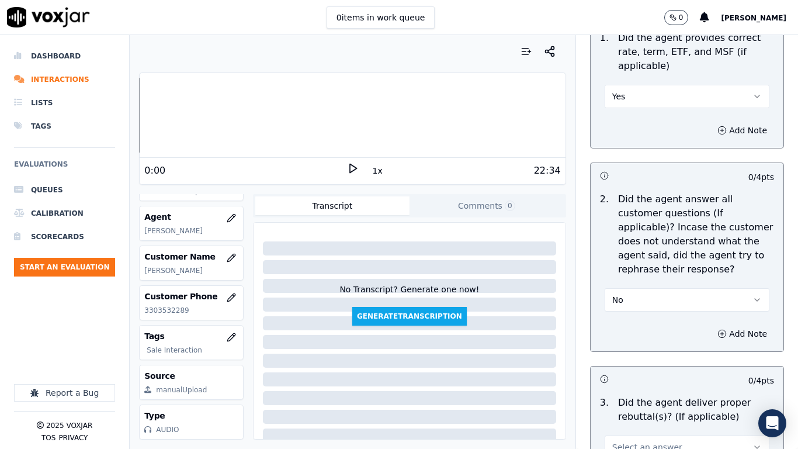
click at [640, 289] on button "No" at bounding box center [687, 299] width 165 height 23
click at [648, 320] on div "Yes" at bounding box center [665, 315] width 143 height 19
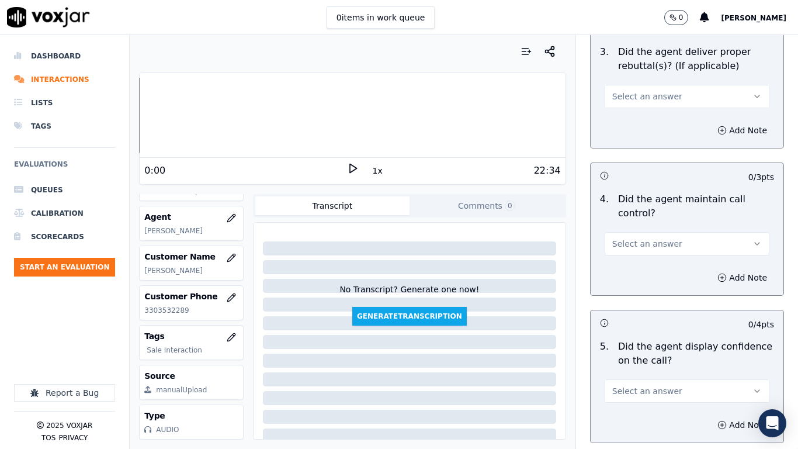
click at [625, 91] on span "Select an answer" at bounding box center [648, 97] width 70 height 12
click at [627, 109] on div "Yes" at bounding box center [665, 112] width 143 height 19
click at [642, 238] on span "Select an answer" at bounding box center [648, 244] width 70 height 12
click at [638, 258] on div "Yes" at bounding box center [665, 259] width 143 height 19
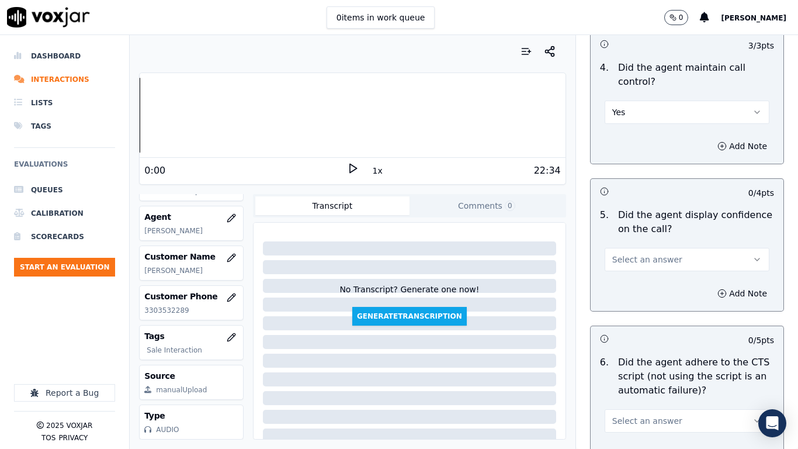
scroll to position [2397, 0]
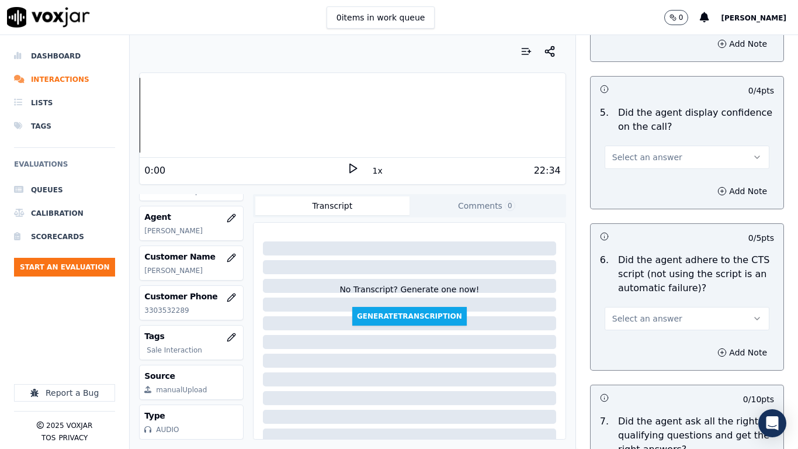
click at [633, 151] on span "Select an answer" at bounding box center [648, 157] width 70 height 12
click at [634, 171] on div "Yes" at bounding box center [665, 173] width 143 height 19
click at [651, 313] on span "Select an answer" at bounding box center [648, 319] width 70 height 12
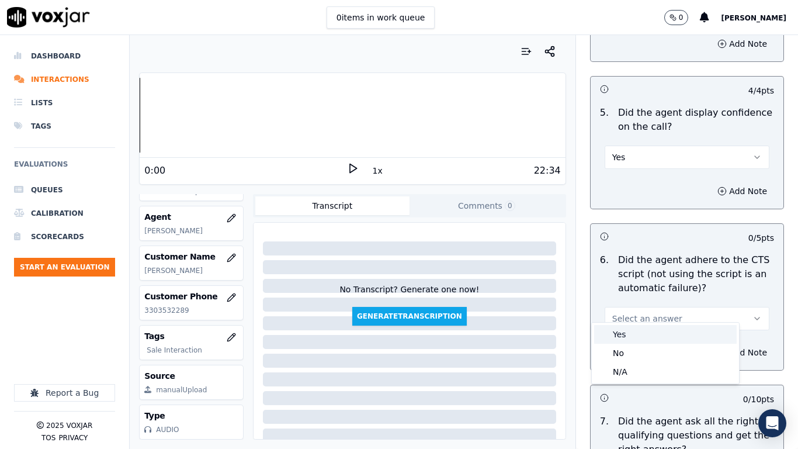
click at [622, 333] on div "Yes" at bounding box center [665, 334] width 143 height 19
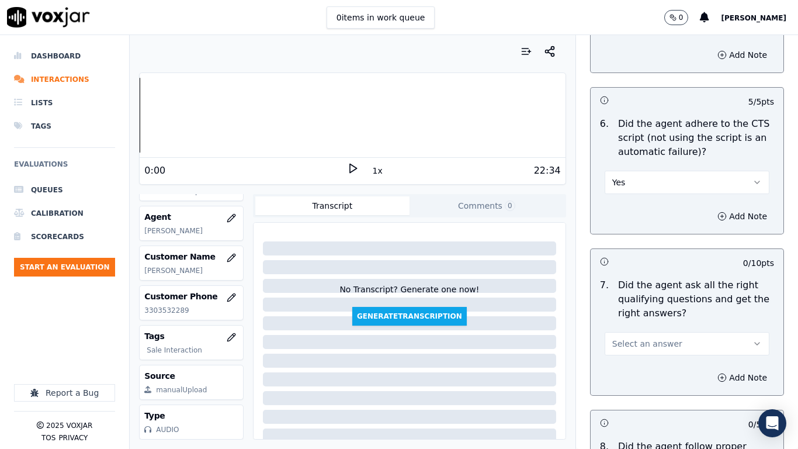
scroll to position [2747, 0]
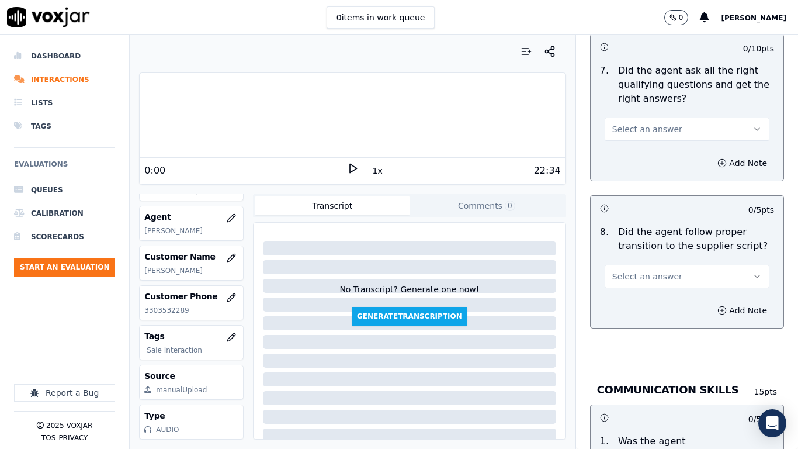
click at [628, 123] on span "Select an answer" at bounding box center [648, 129] width 70 height 12
click at [635, 148] on div "Yes" at bounding box center [665, 145] width 143 height 19
click at [645, 271] on span "Select an answer" at bounding box center [648, 277] width 70 height 12
click at [638, 296] on div "Yes" at bounding box center [665, 292] width 143 height 19
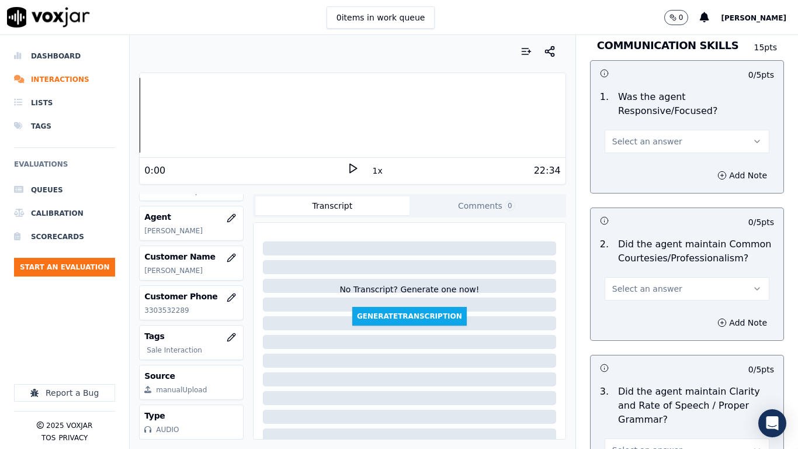
scroll to position [3098, 0]
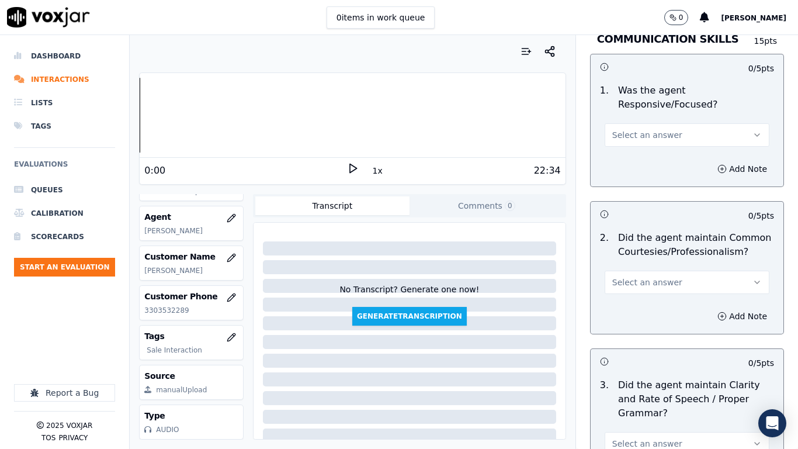
click at [632, 123] on button "Select an answer" at bounding box center [687, 134] width 165 height 23
click at [644, 151] on div "Yes" at bounding box center [665, 150] width 143 height 19
click at [645, 276] on span "Select an answer" at bounding box center [648, 282] width 70 height 12
click at [637, 294] on div "Yes" at bounding box center [665, 298] width 143 height 19
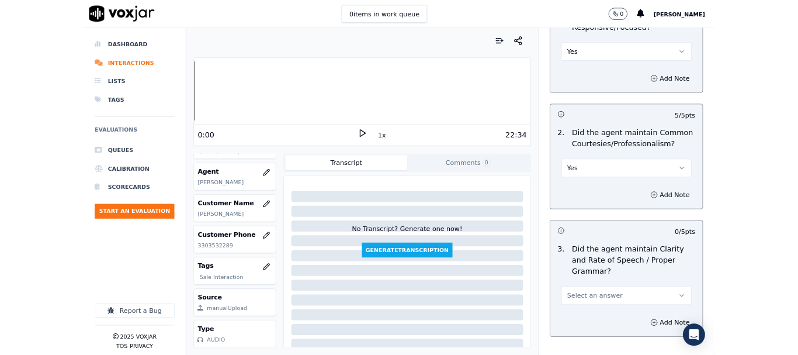
scroll to position [3234, 0]
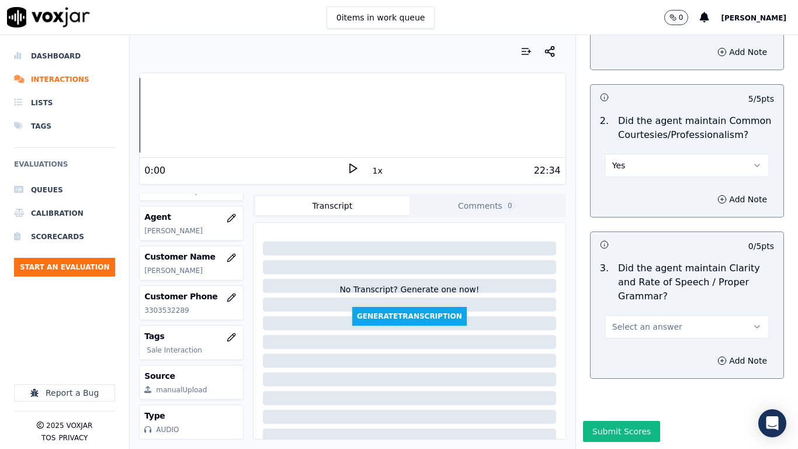
click at [645, 315] on button "Select an answer" at bounding box center [687, 326] width 165 height 23
click at [642, 324] on div "Yes" at bounding box center [665, 323] width 143 height 19
click at [627, 354] on button "Submit Scores" at bounding box center [622, 431] width 78 height 21
